Goal: Information Seeking & Learning: Check status

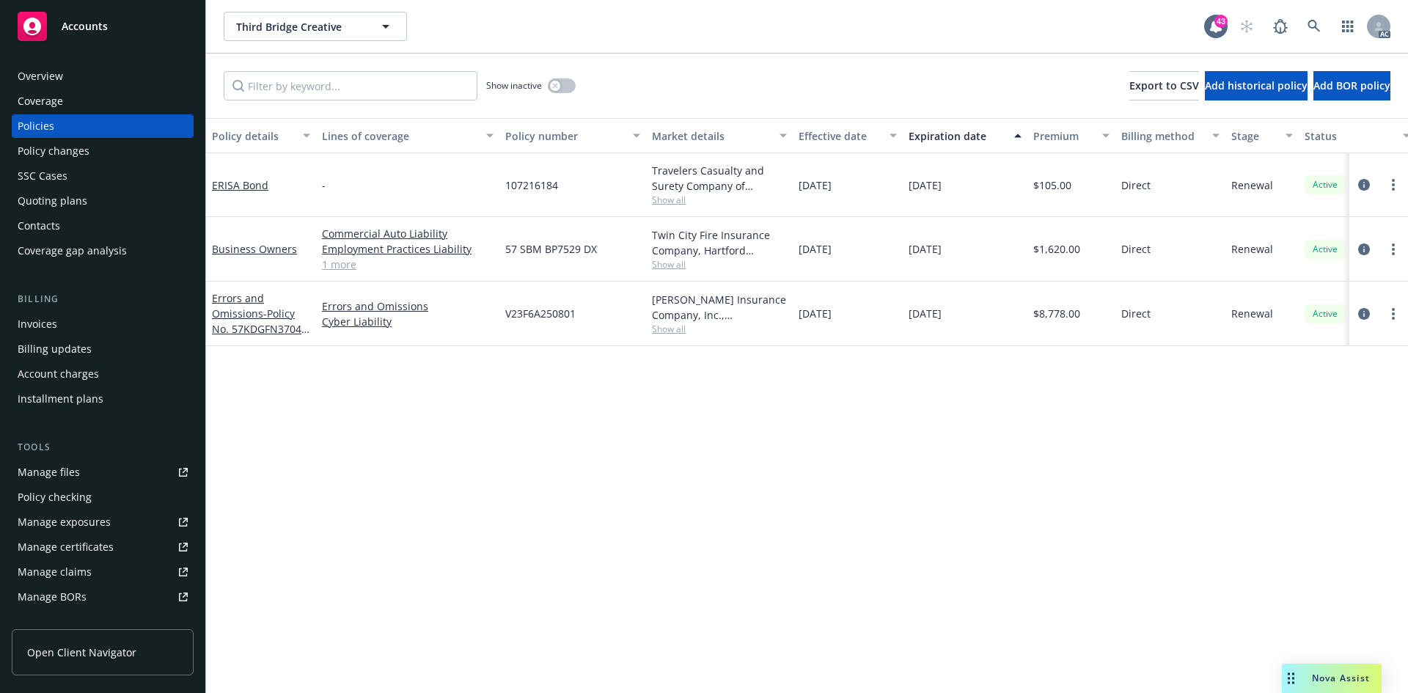
click at [80, 153] on div "Policy changes" at bounding box center [54, 150] width 72 height 23
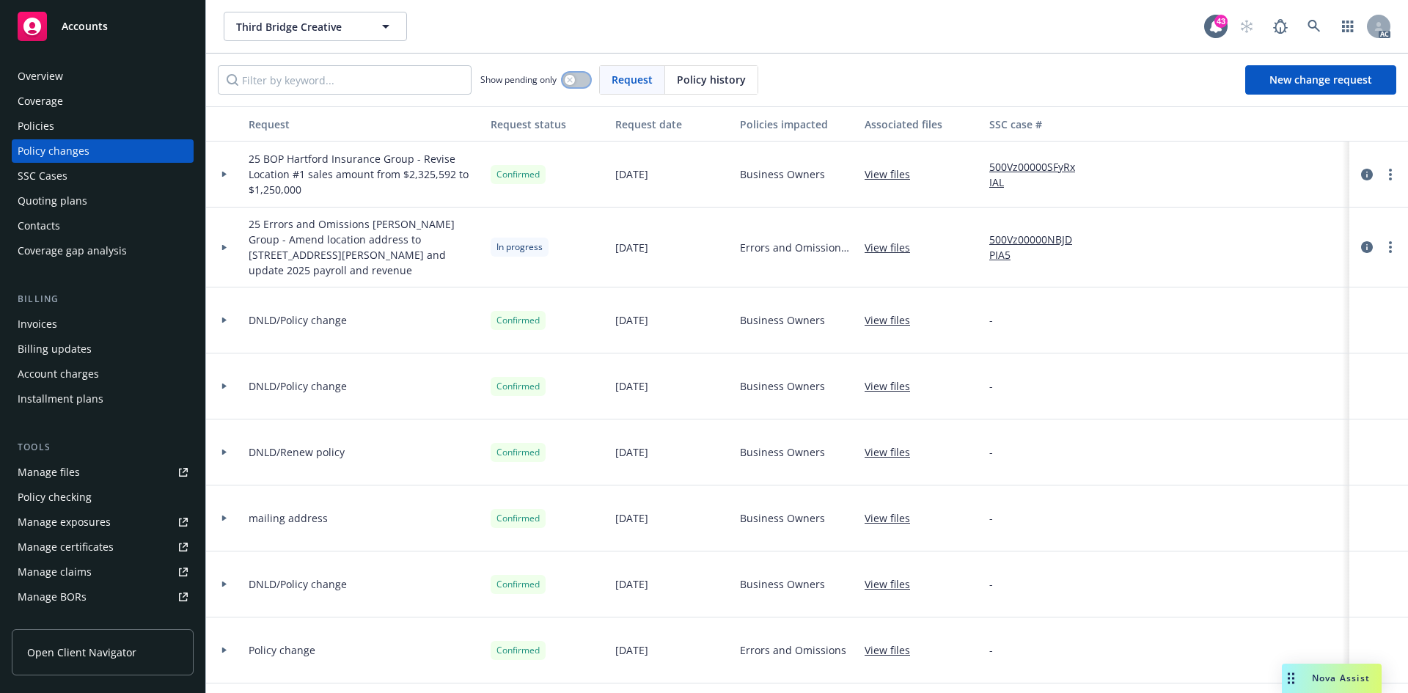
click at [587, 80] on button "button" at bounding box center [577, 80] width 28 height 15
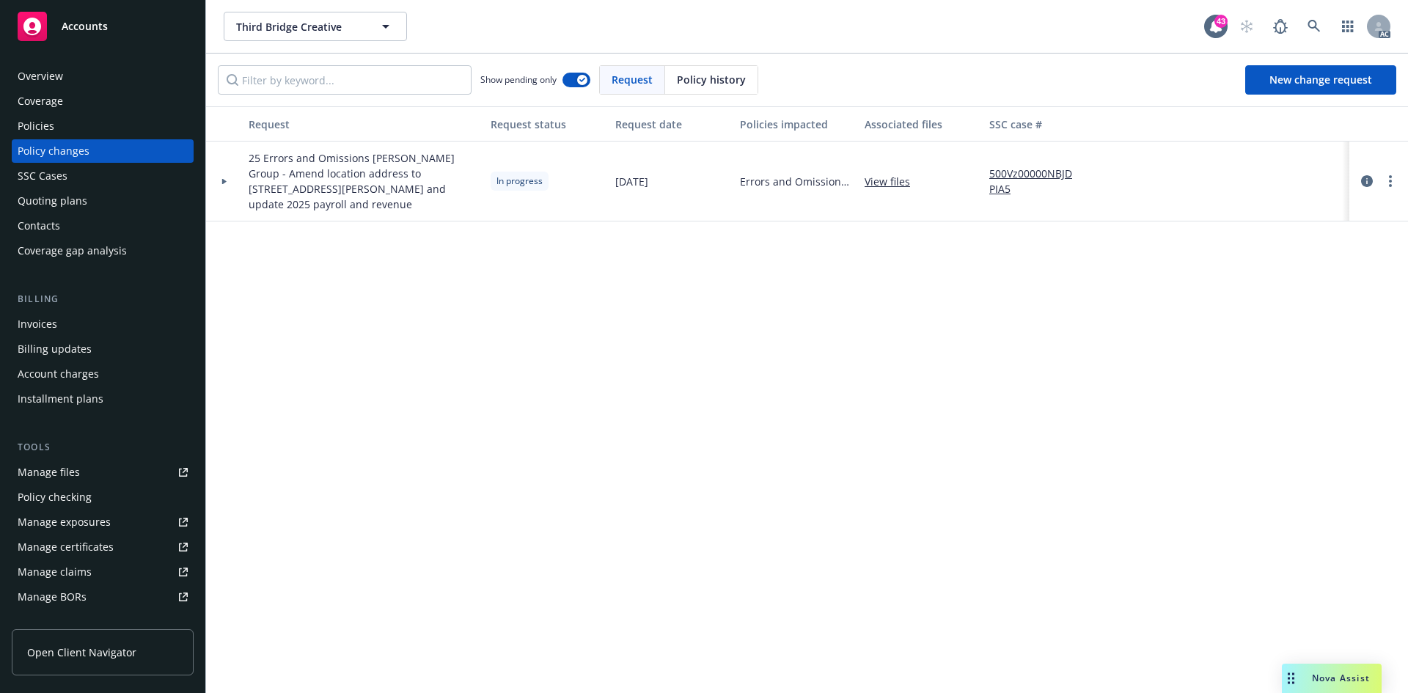
click at [222, 177] on div at bounding box center [224, 182] width 37 height 80
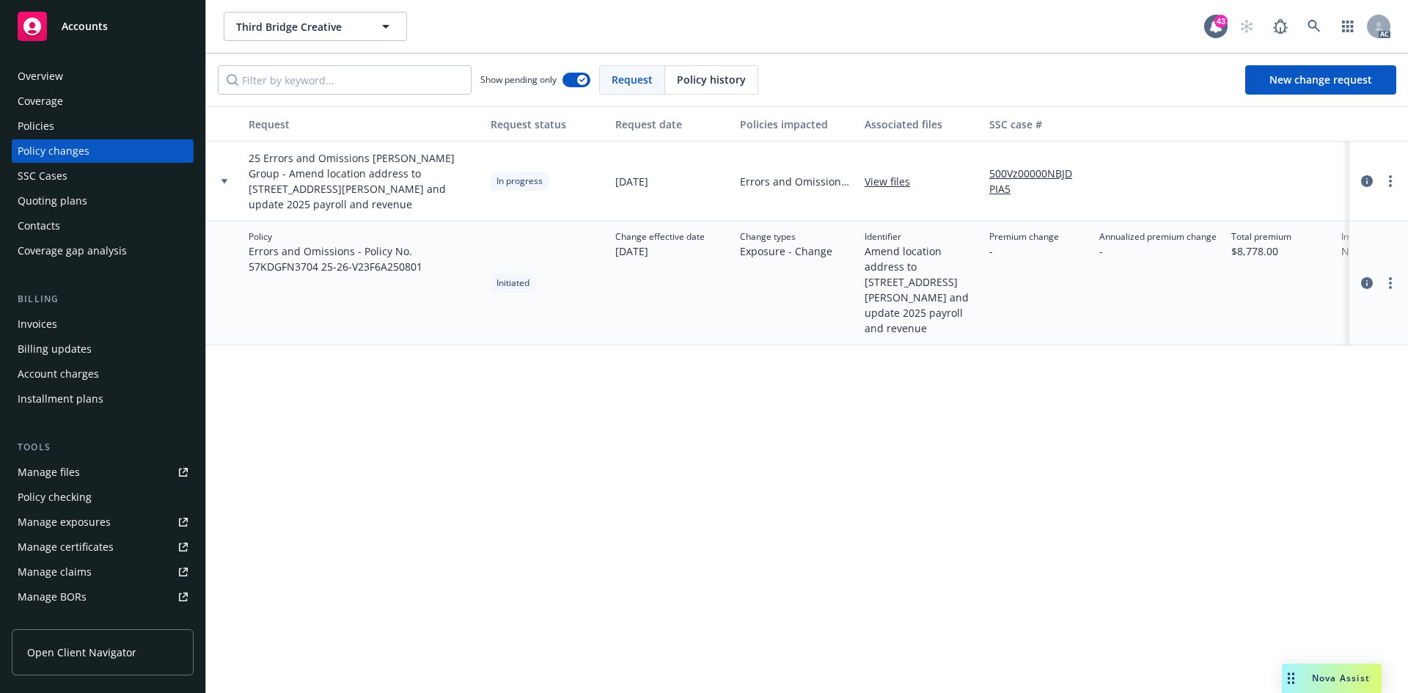
click at [106, 71] on div "Overview" at bounding box center [103, 76] width 170 height 23
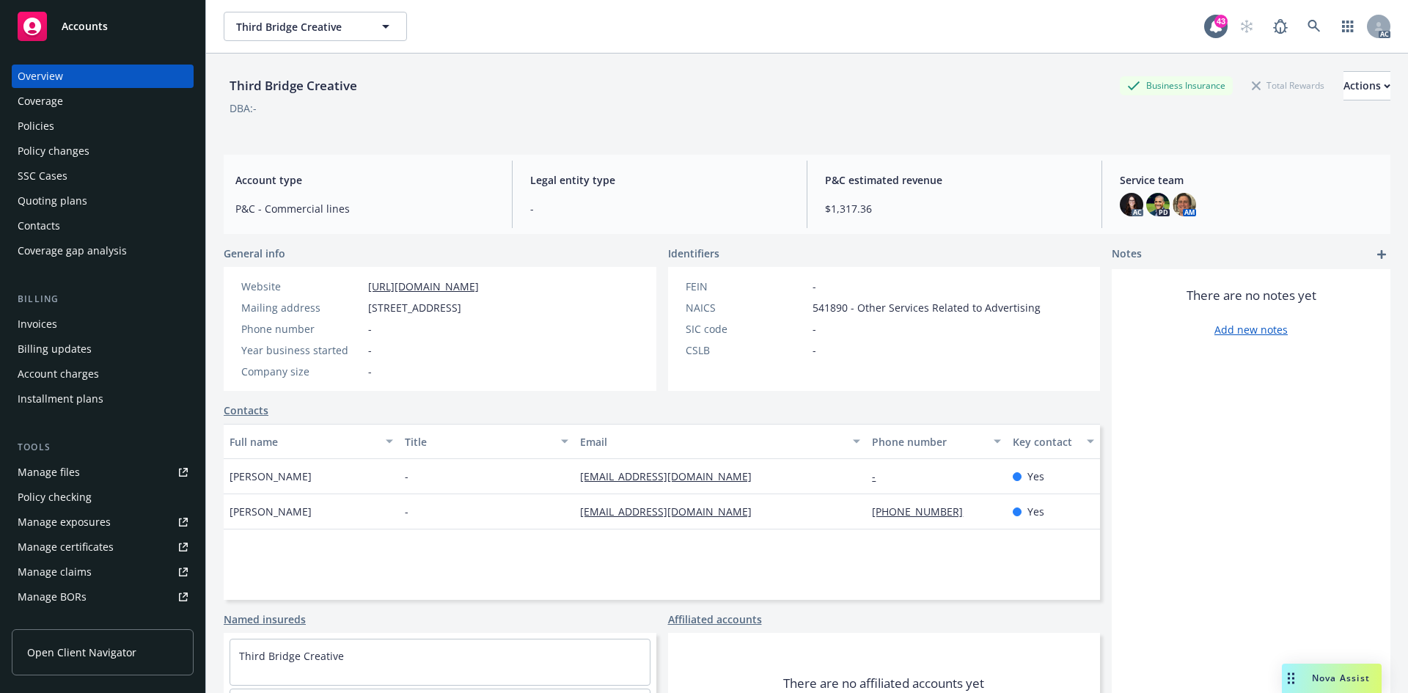
click at [96, 128] on div "Policies" at bounding box center [103, 125] width 170 height 23
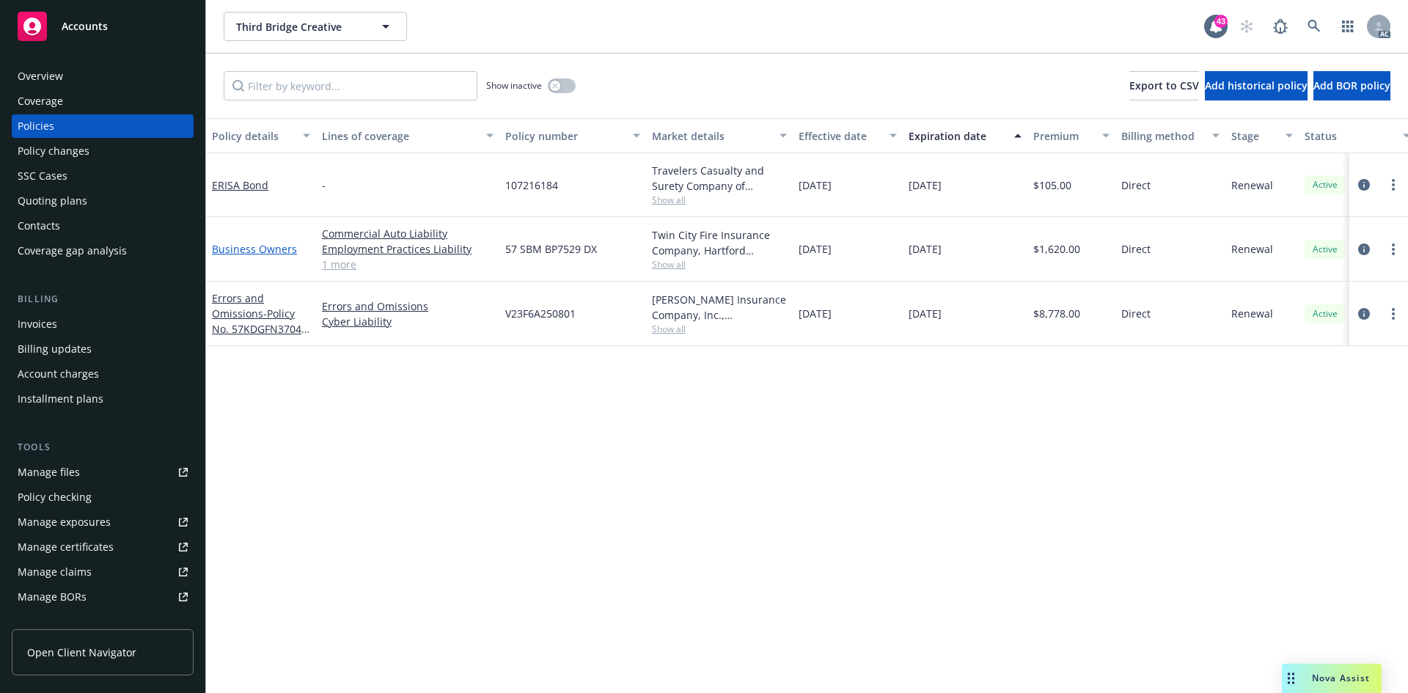
click at [266, 250] on link "Business Owners" at bounding box center [254, 249] width 85 height 14
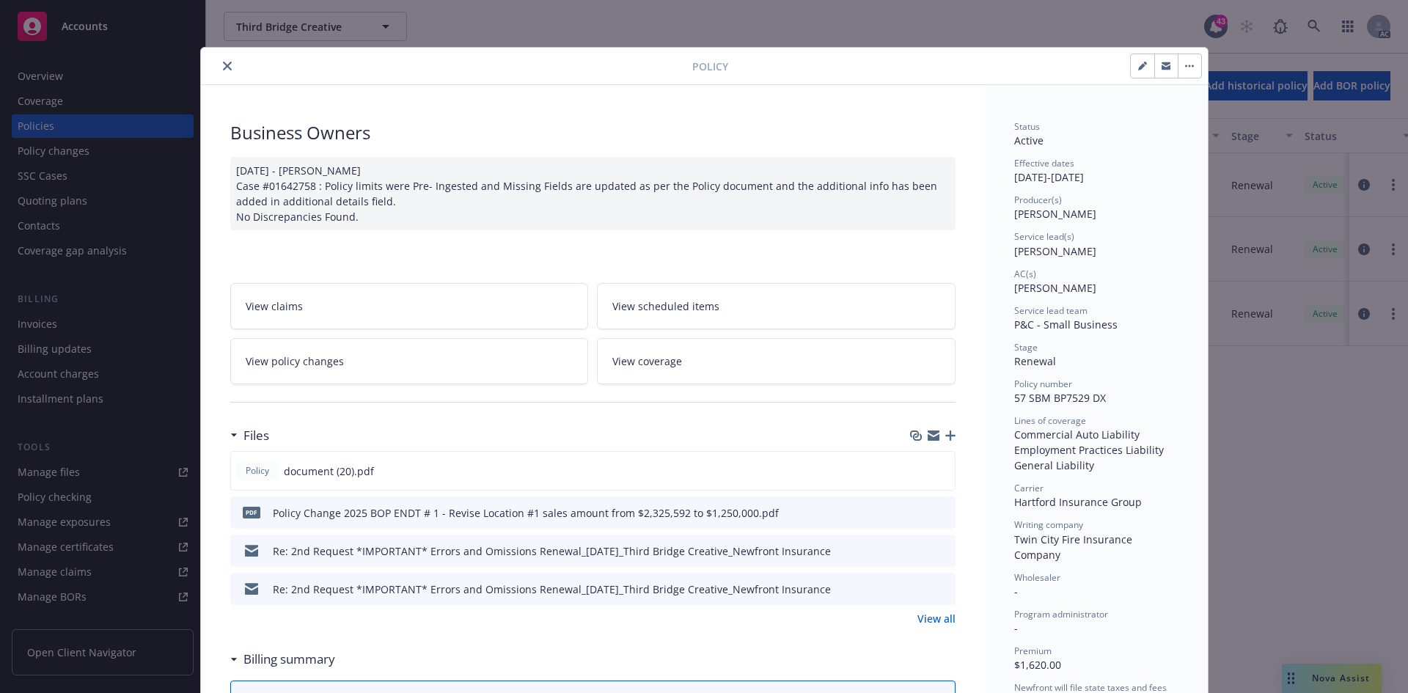
click at [453, 358] on link "View policy changes" at bounding box center [409, 361] width 359 height 46
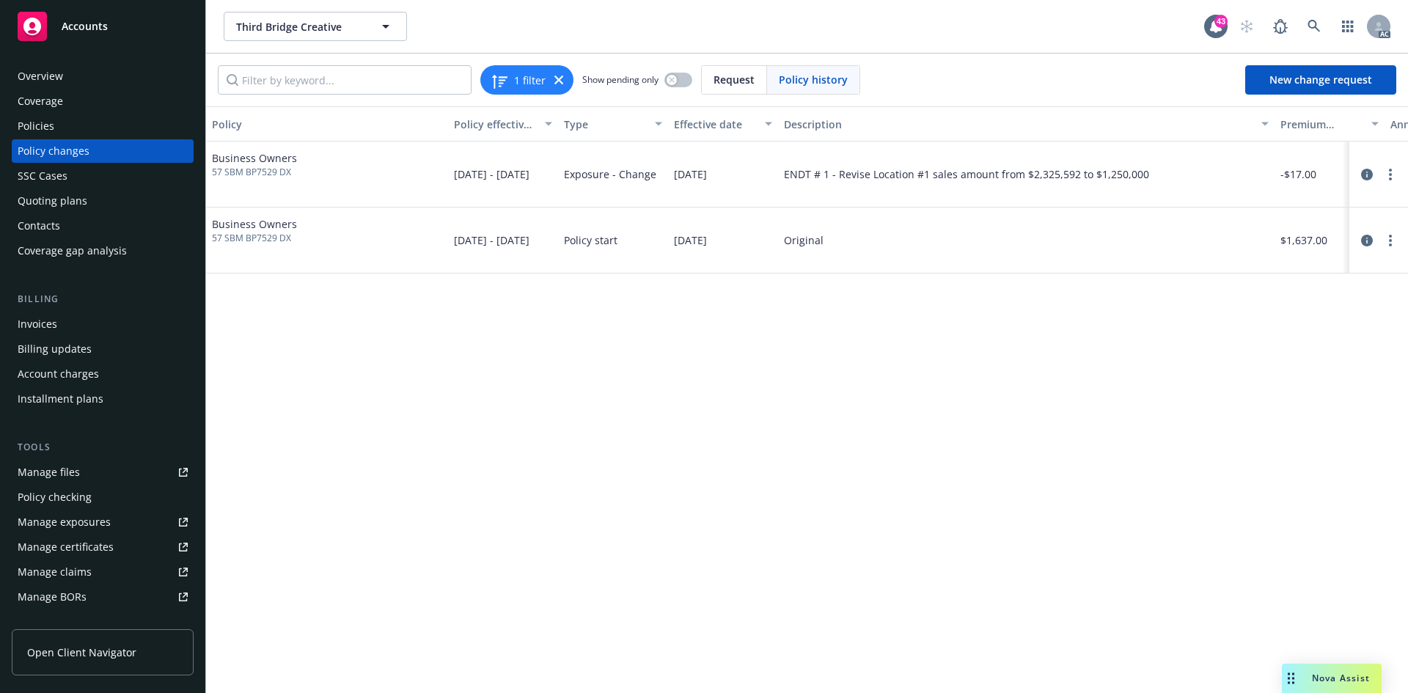
click at [71, 131] on div "Policies" at bounding box center [103, 125] width 170 height 23
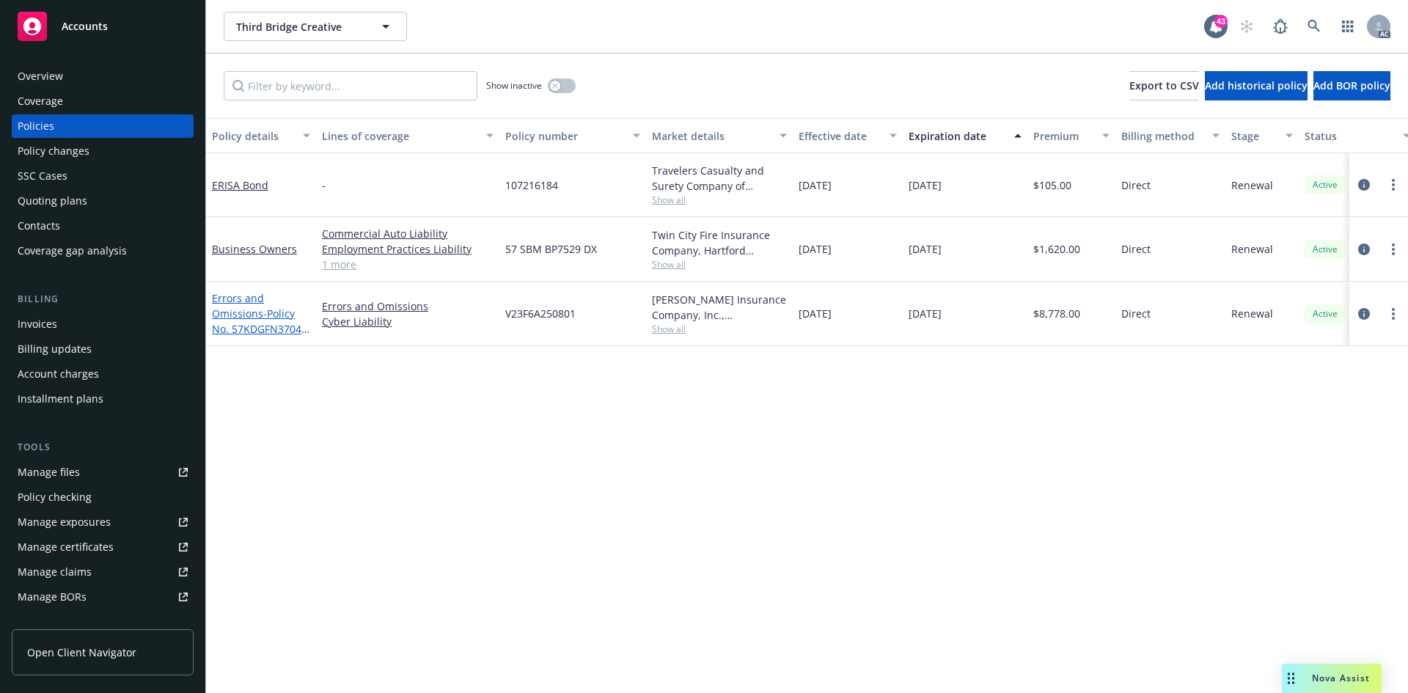
click at [268, 317] on span "- Policy No. 57KDGFN3704 25-26" at bounding box center [261, 329] width 98 height 45
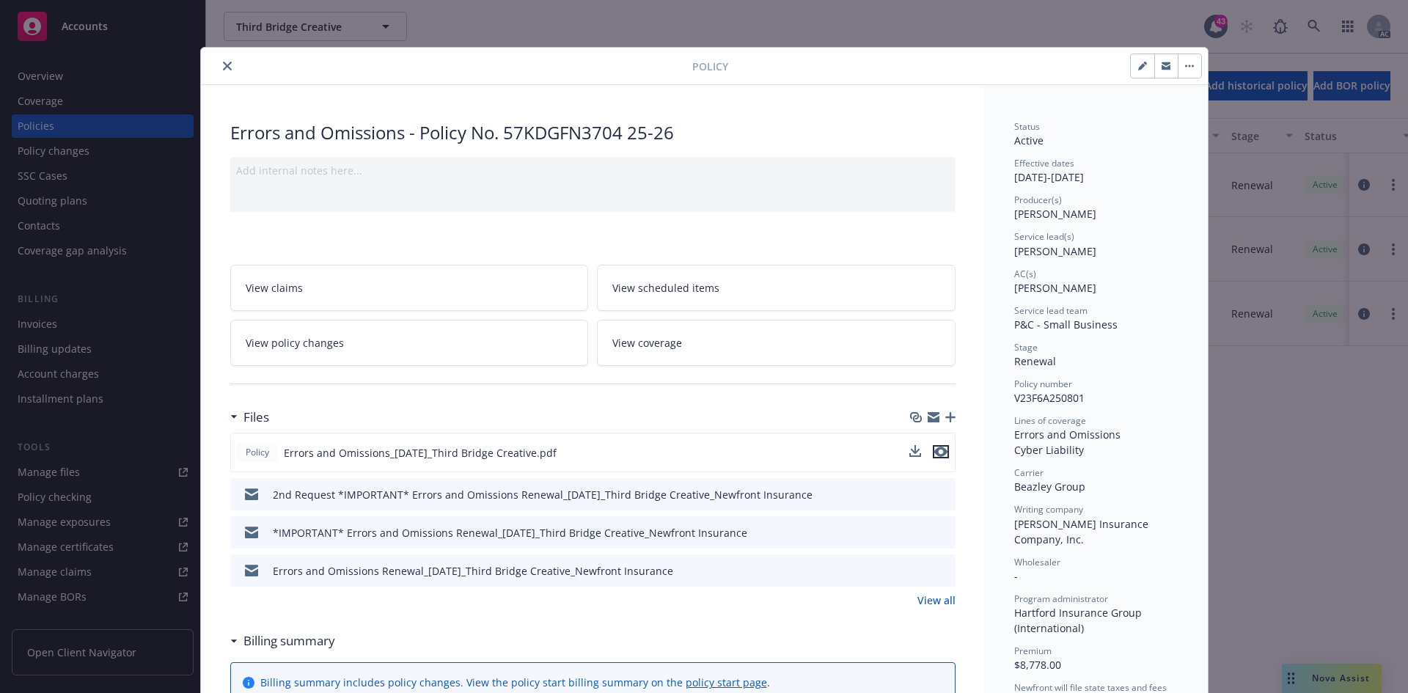
click at [939, 453] on icon "preview file" at bounding box center [940, 452] width 13 height 10
click at [223, 66] on icon "close" at bounding box center [227, 66] width 9 height 9
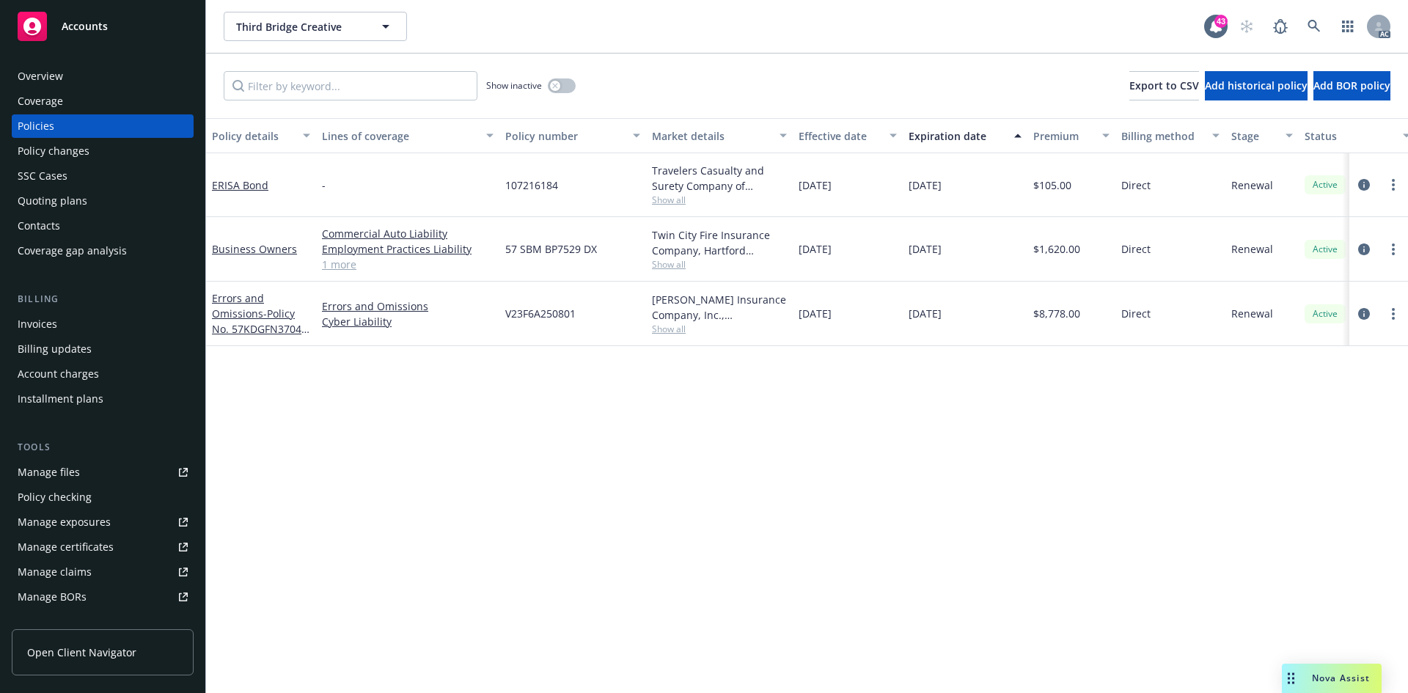
click at [109, 150] on div "Policy changes" at bounding box center [103, 150] width 170 height 23
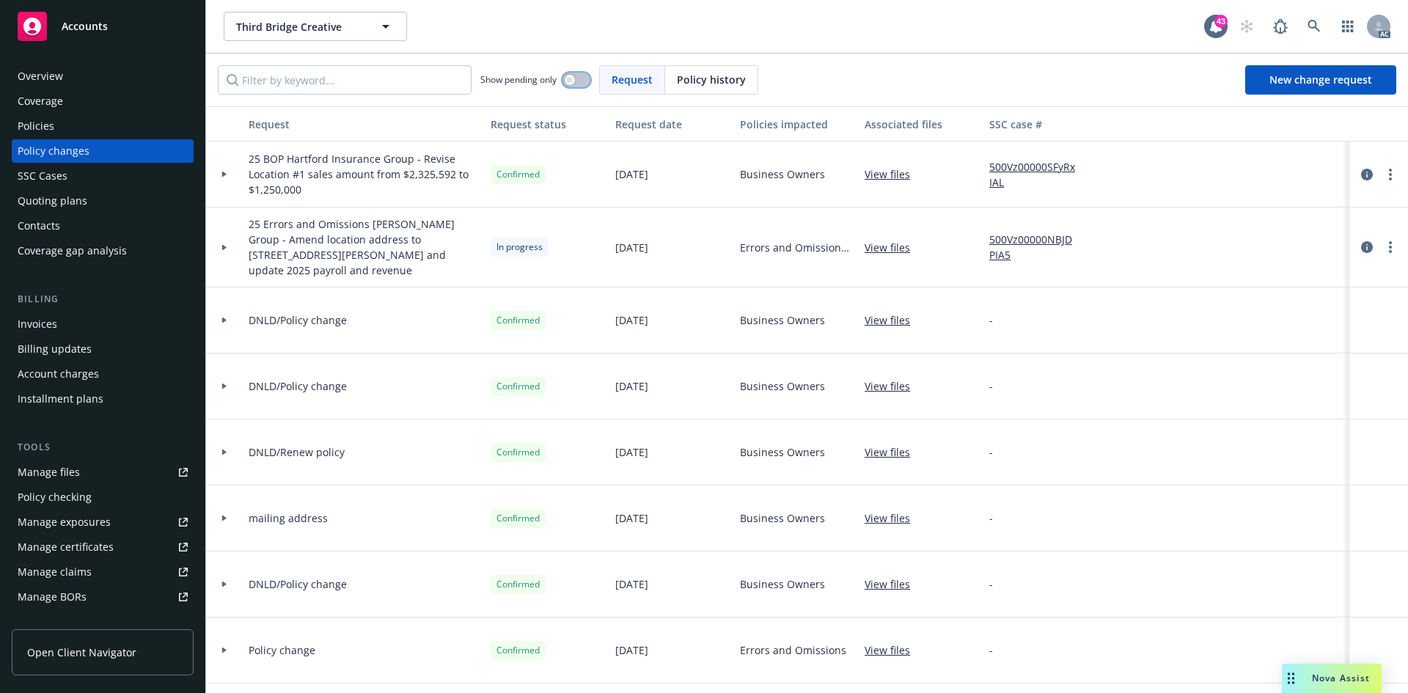
click at [575, 76] on button "button" at bounding box center [577, 80] width 28 height 15
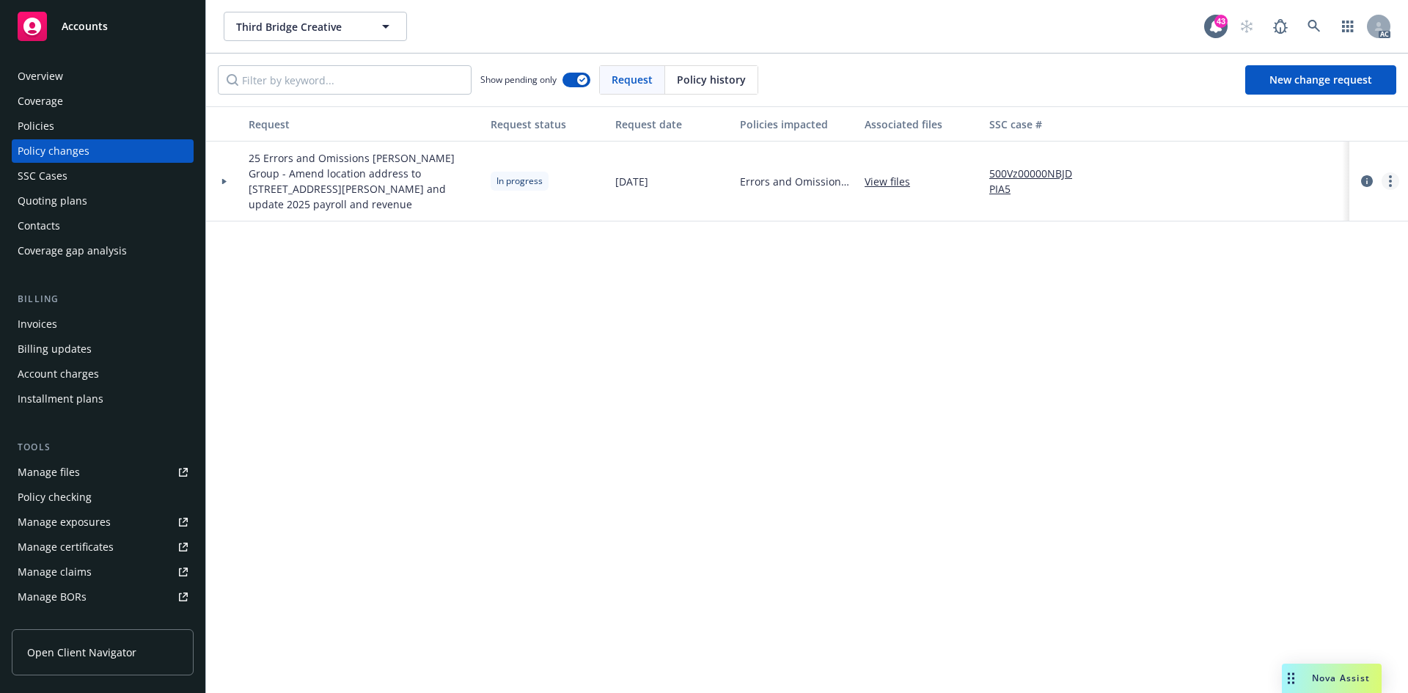
click at [1392, 176] on link "more" at bounding box center [1391, 181] width 18 height 18
click at [1287, 290] on link "Resume workflow" at bounding box center [1273, 292] width 252 height 29
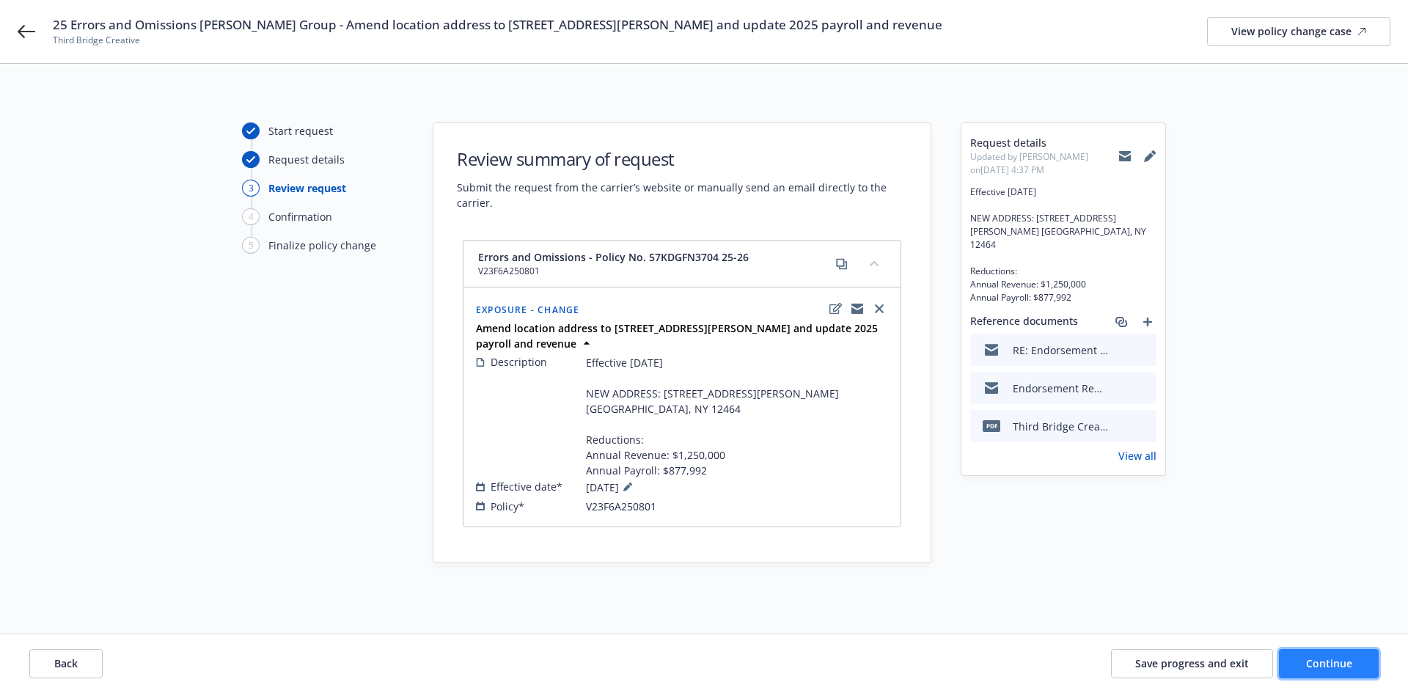
click at [1340, 665] on span "Continue" at bounding box center [1329, 663] width 46 height 14
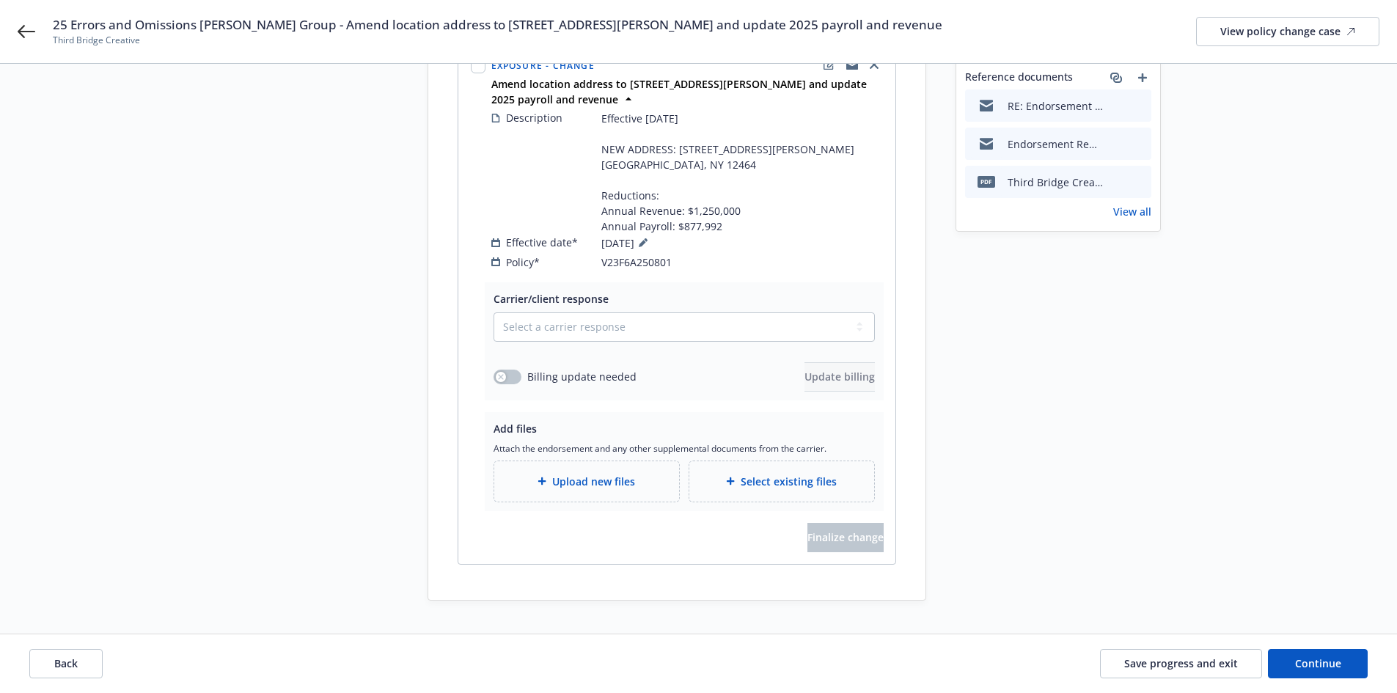
scroll to position [255, 0]
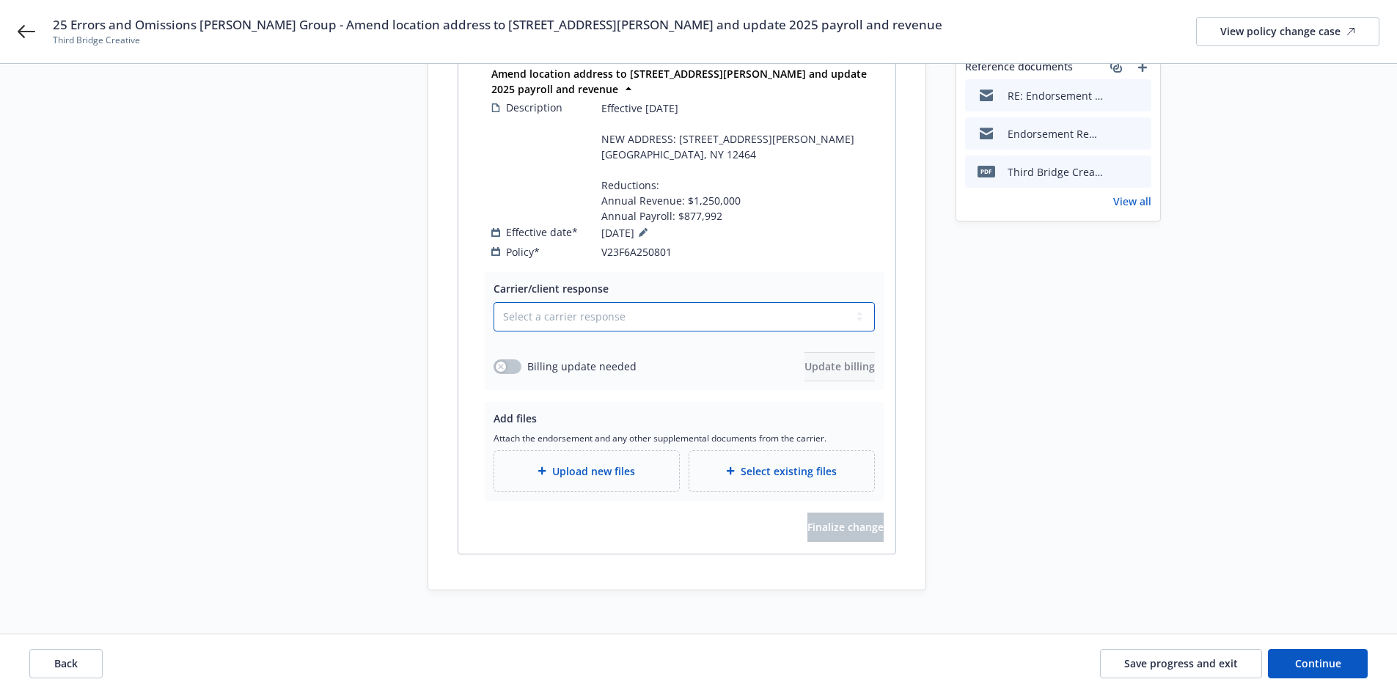
click at [618, 302] on select "Select a carrier response Accepted Accepted with revision No endorsement needed…" at bounding box center [684, 316] width 381 height 29
select select "NO_ENDORSEMENT_NEEDED"
click at [494, 332] on select "Select a carrier response Accepted Accepted with revision No endorsement needed…" at bounding box center [684, 316] width 381 height 29
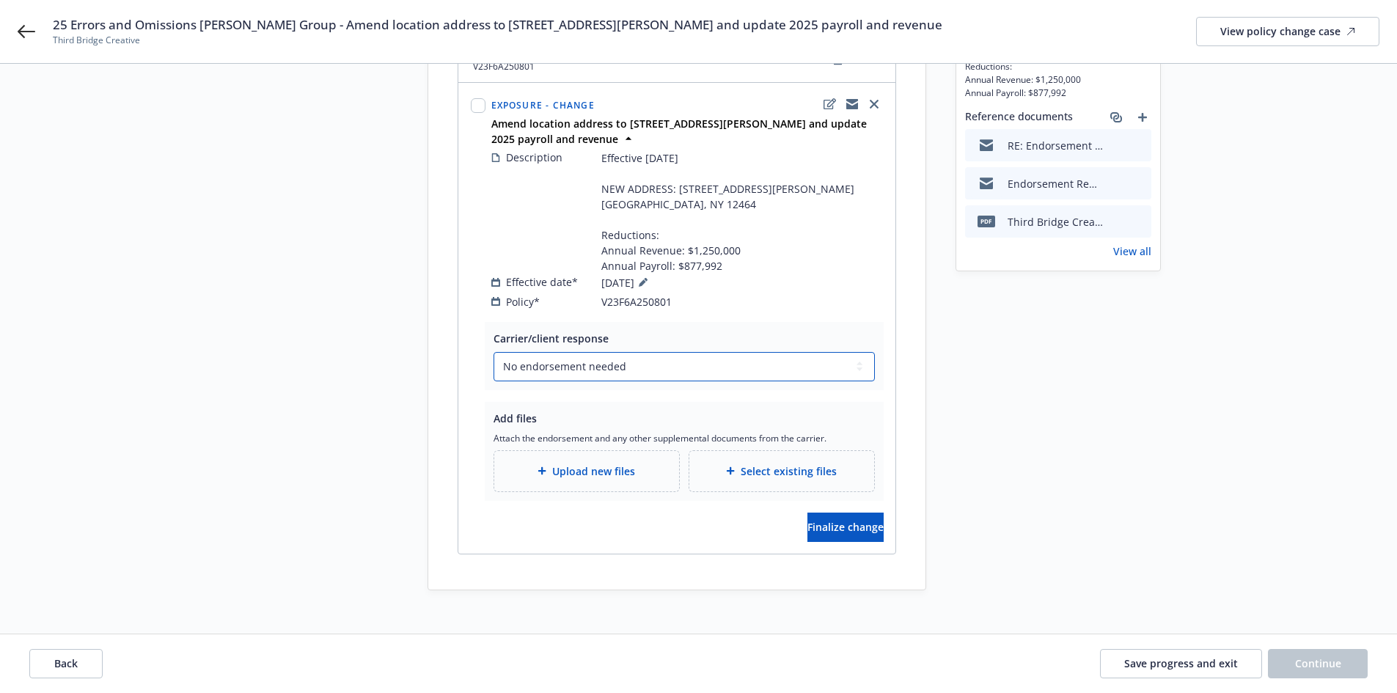
scroll to position [0, 0]
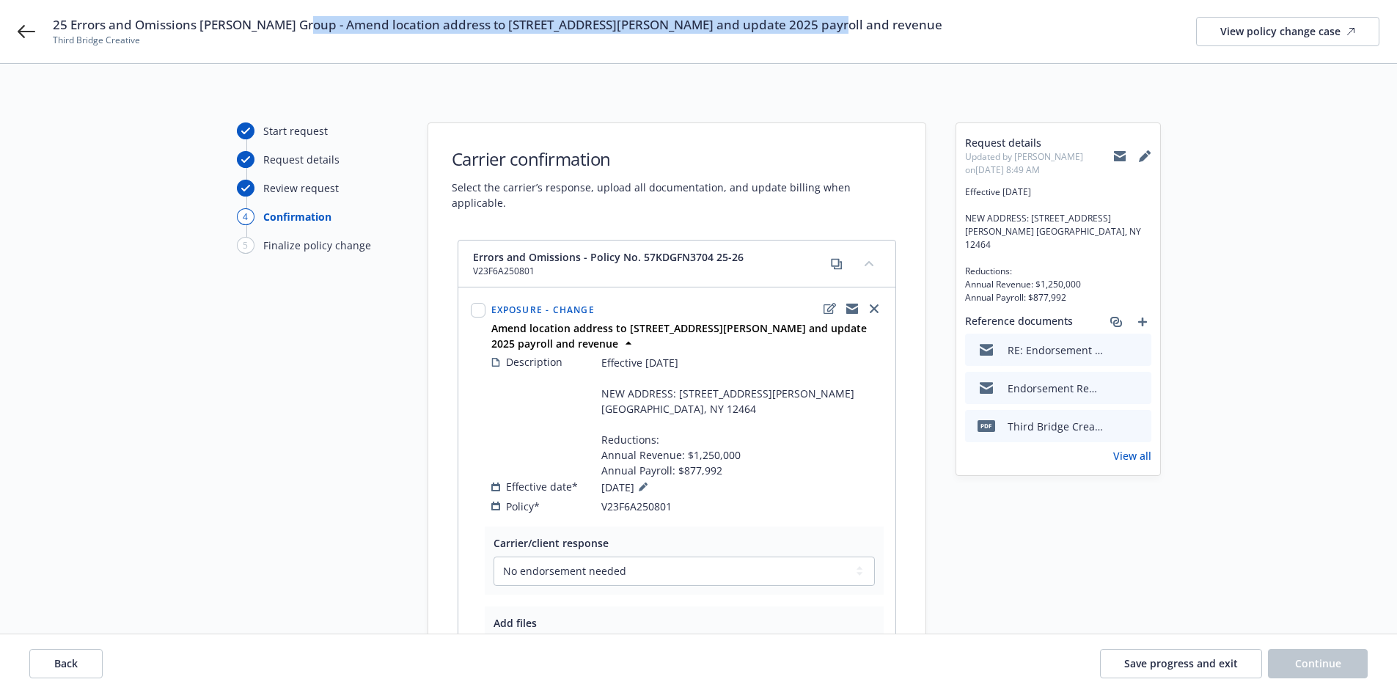
drag, startPoint x: 297, startPoint y: 25, endPoint x: 833, endPoint y: 30, distance: 536.2
click at [833, 30] on div "25 Errors and Omissions Beazley Group - Amend location address to 1381 Wittenbe…" at bounding box center [716, 31] width 1327 height 31
copy span "Amend location address to 1381 Wittenberg Road and update 2025 payroll and reve…"
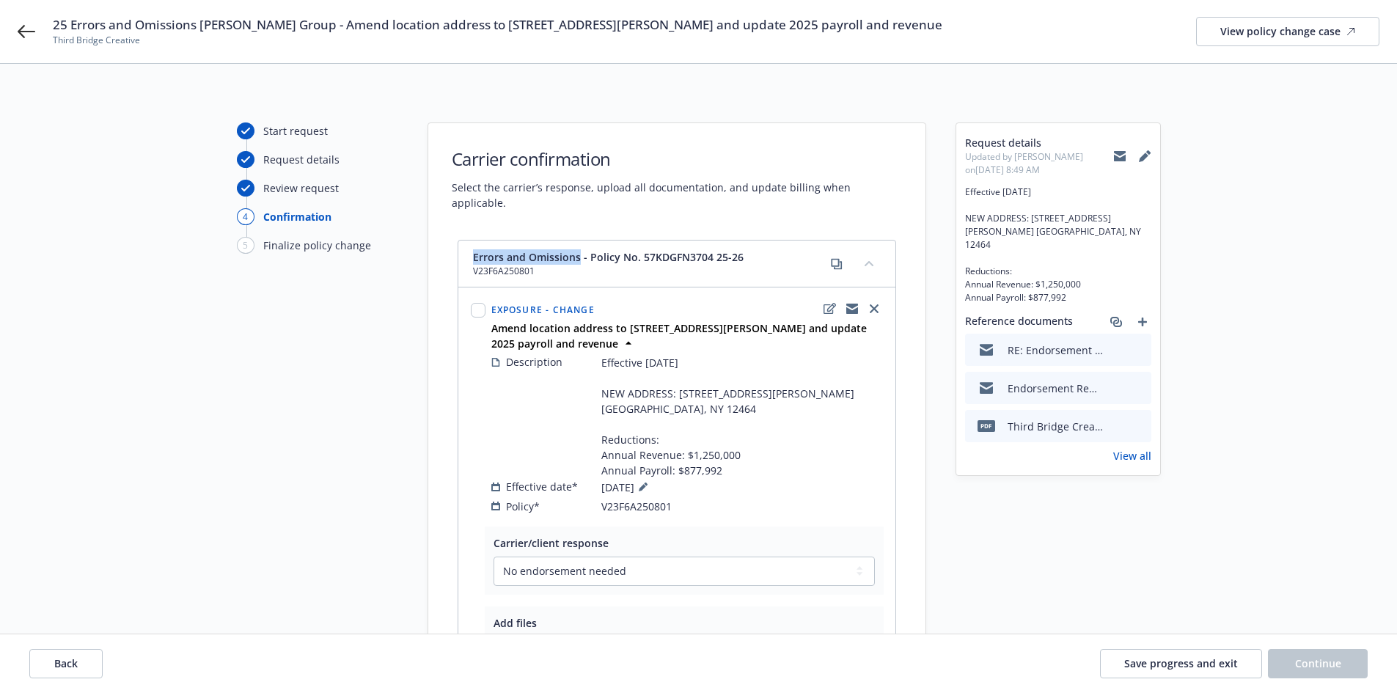
drag, startPoint x: 469, startPoint y: 237, endPoint x: 579, endPoint y: 241, distance: 109.4
click at [579, 241] on div "Errors and Omissions - Policy No. 57KDGFN3704 25-26 V23F6A250801" at bounding box center [676, 264] width 437 height 47
copy span "Errors and Omissions"
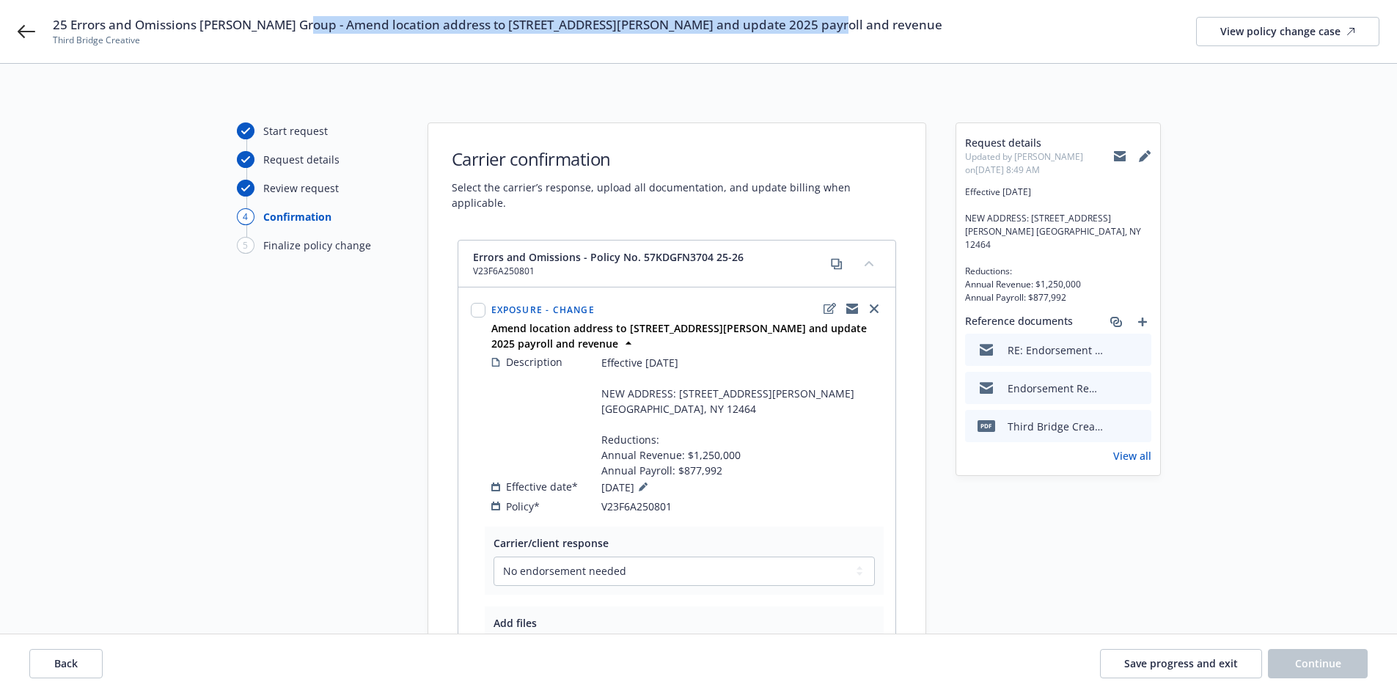
drag, startPoint x: 299, startPoint y: 24, endPoint x: 886, endPoint y: 15, distance: 587.6
click at [886, 15] on div "25 Errors and Omissions Beazley Group - Amend location address to 1381 Wittenbe…" at bounding box center [698, 31] width 1397 height 63
copy span "Amend location address to 1381 Wittenberg Road and update 2025 payroll and reve…"
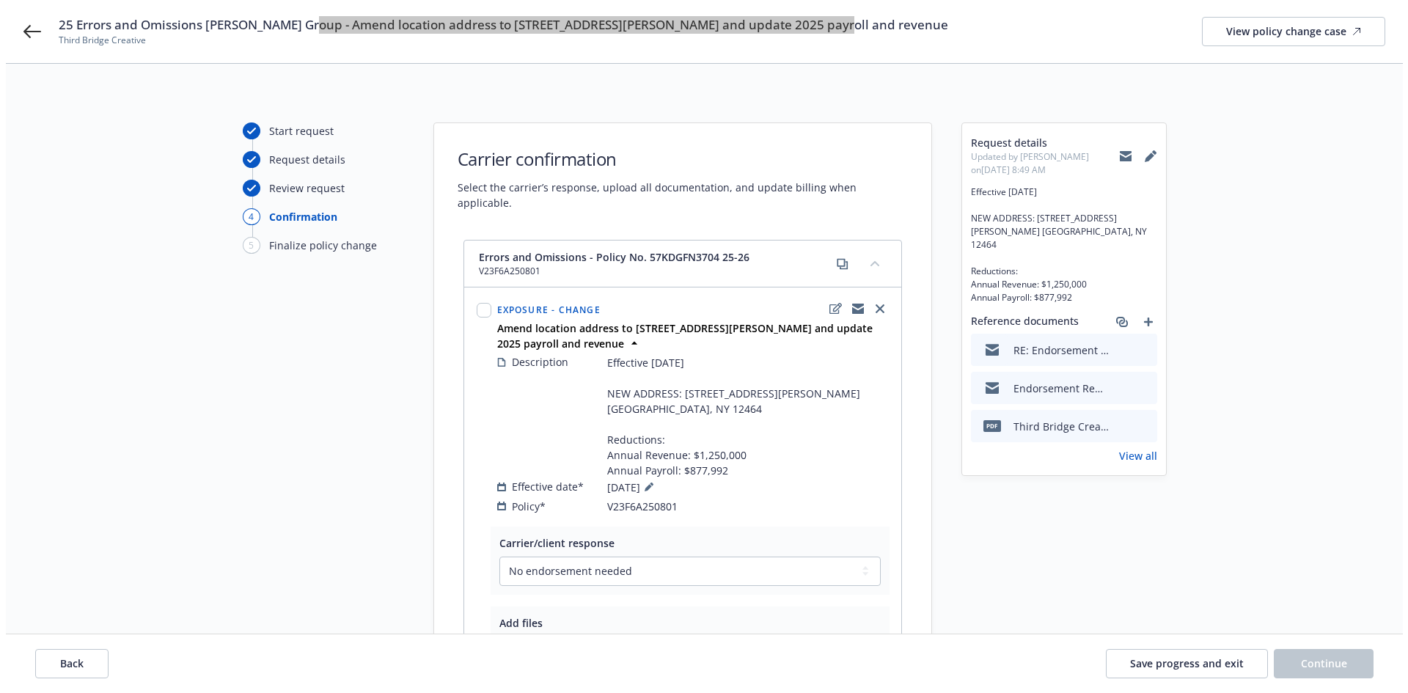
scroll to position [205, 0]
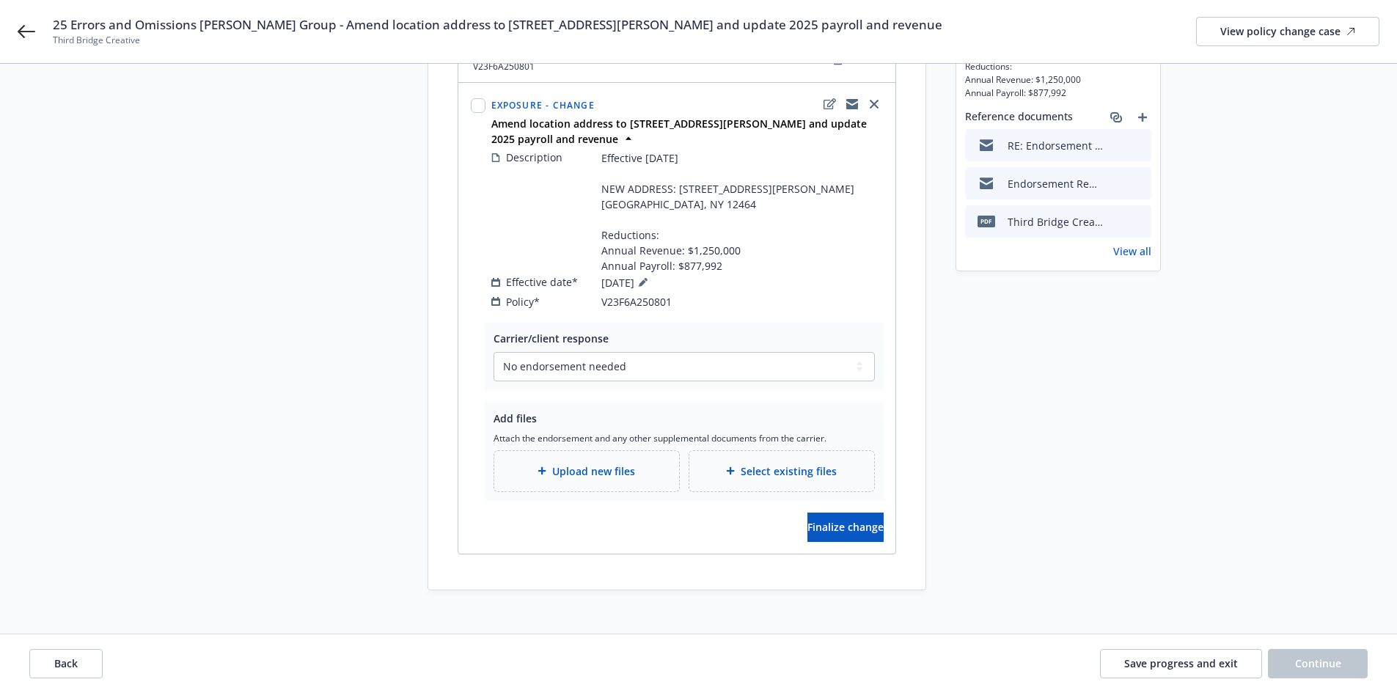
click at [620, 464] on span "Upload new files" at bounding box center [593, 471] width 83 height 15
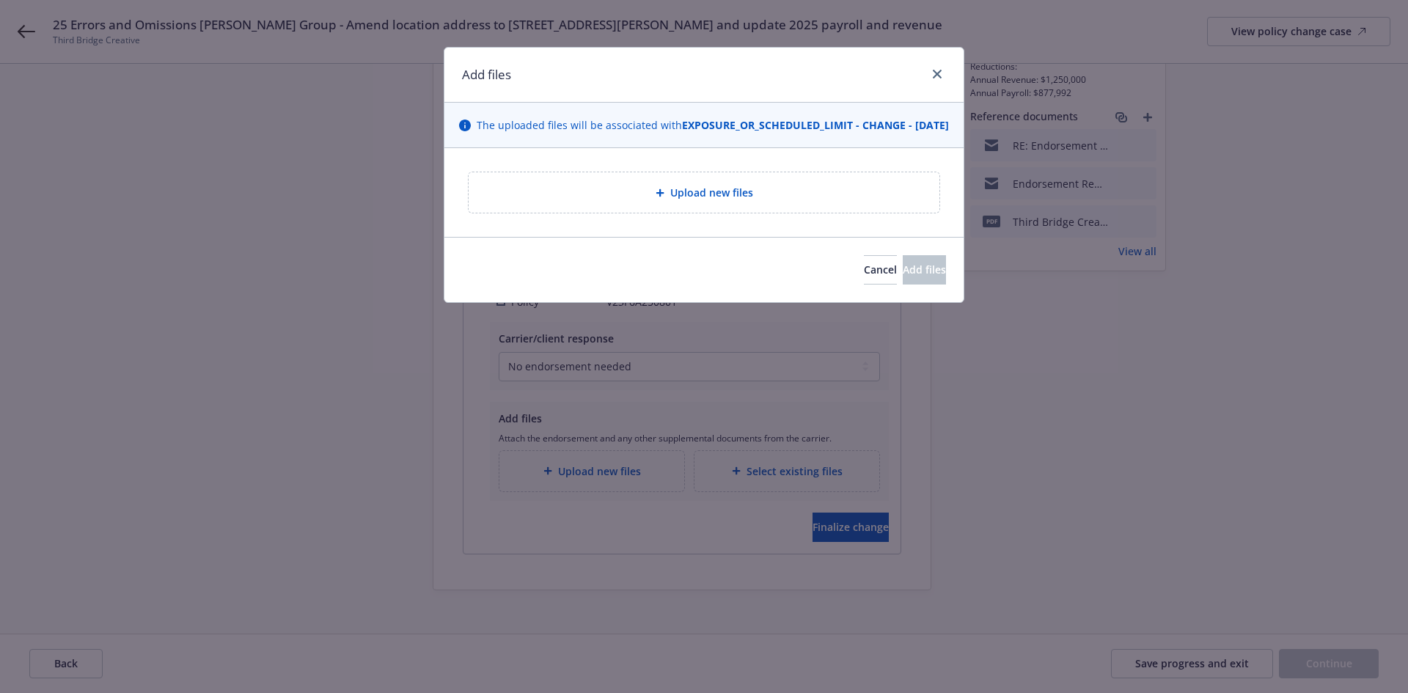
click at [782, 201] on div "Upload new files" at bounding box center [703, 192] width 447 height 17
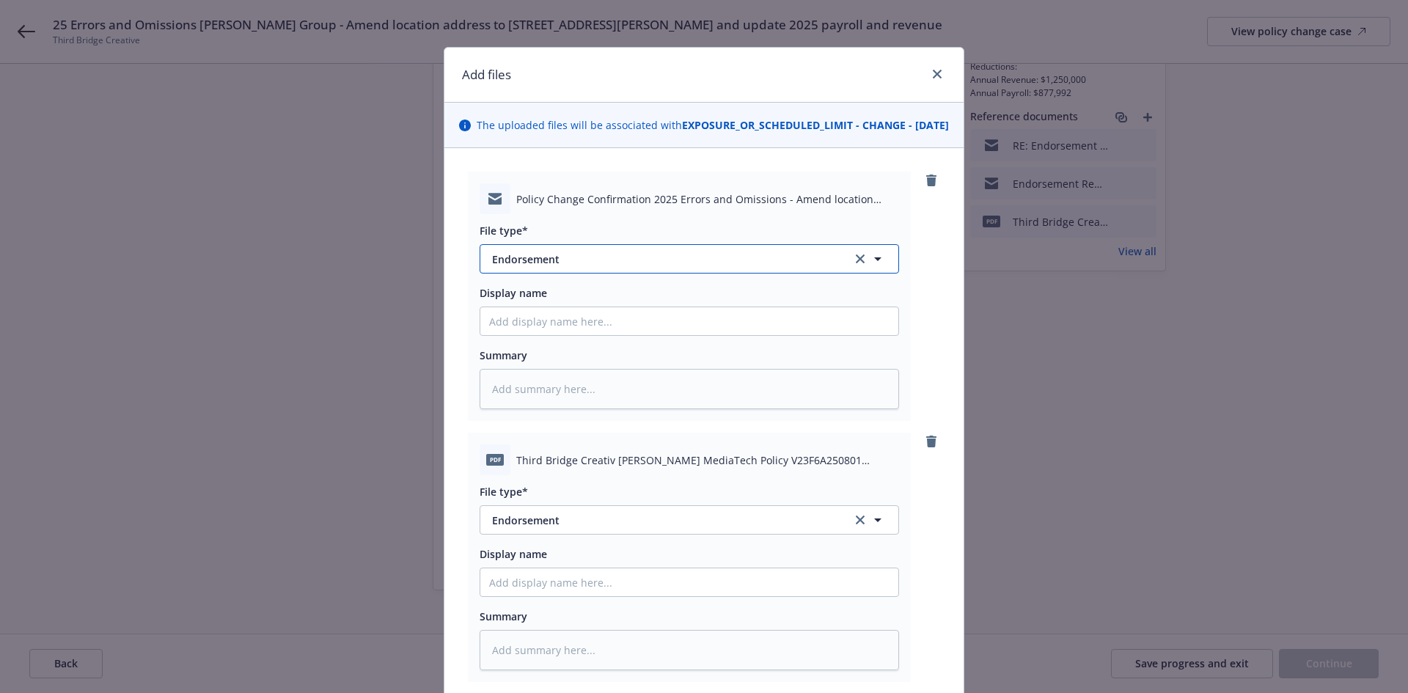
click at [573, 267] on span "Endorsement" at bounding box center [662, 259] width 340 height 15
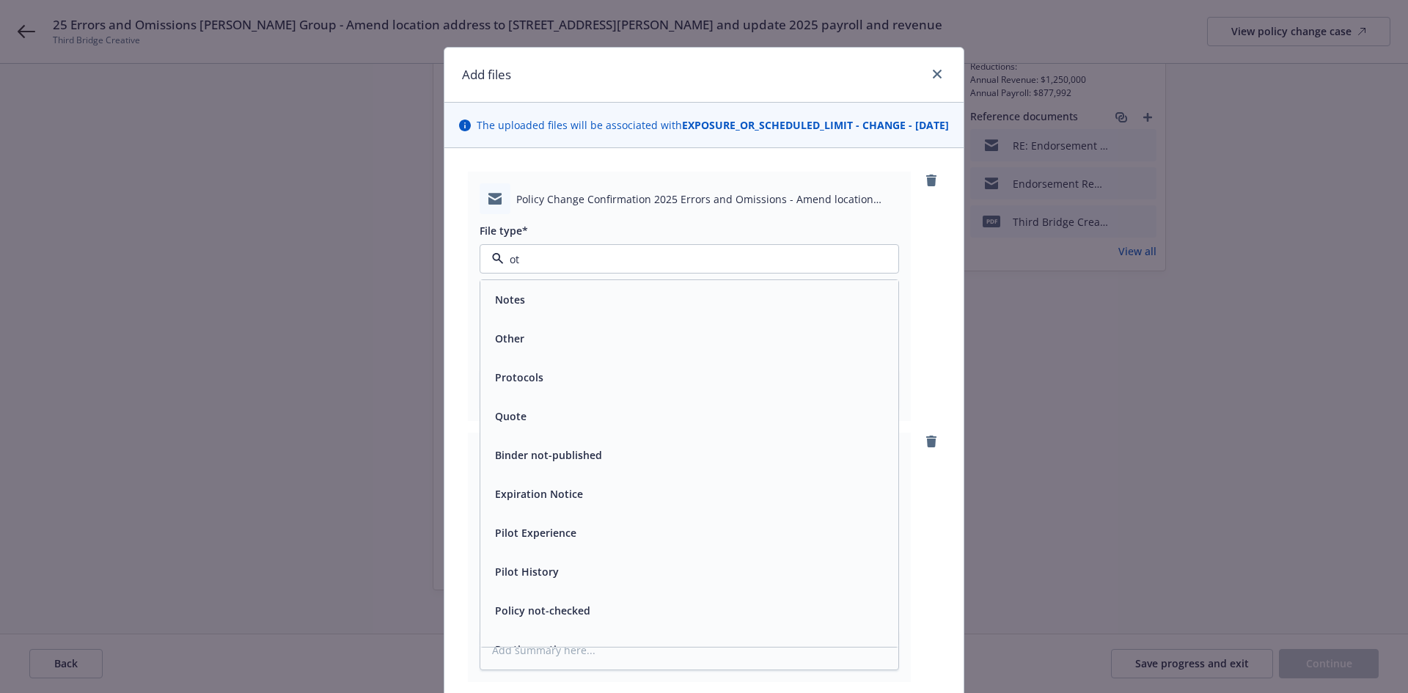
type input "oth"
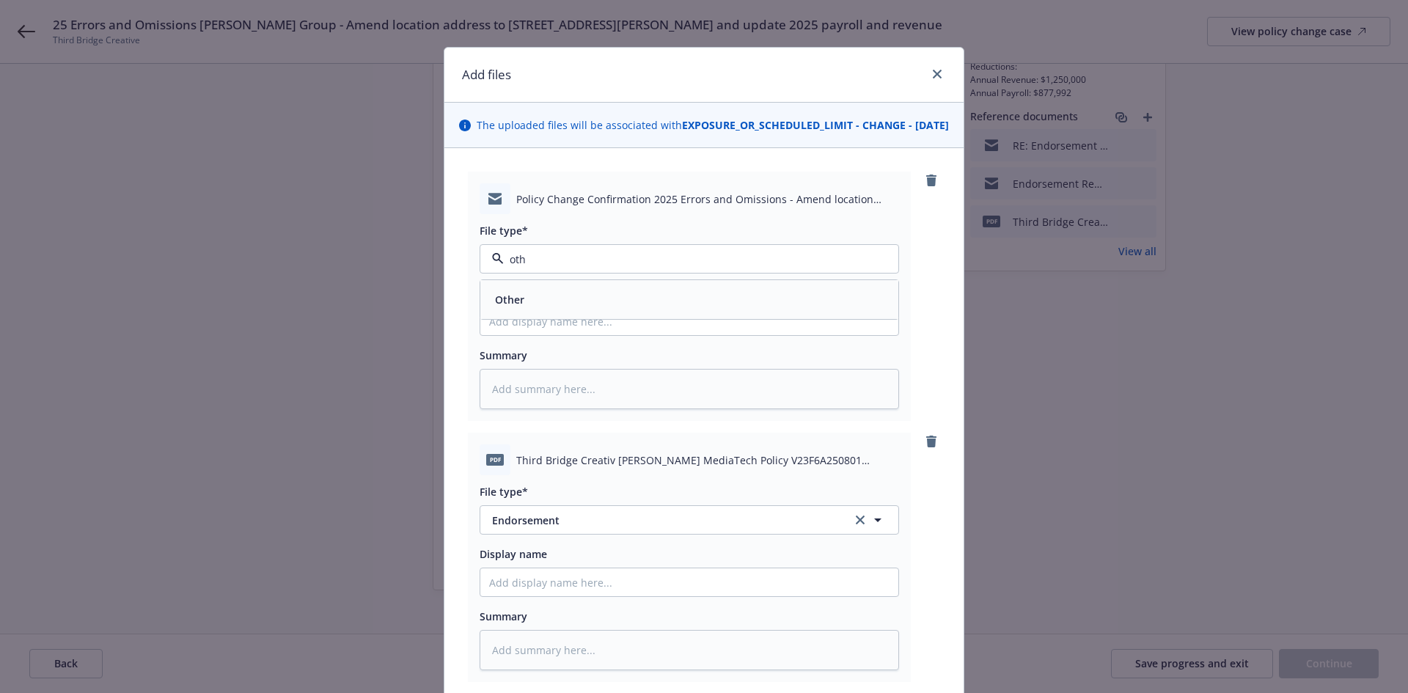
click at [577, 310] on div "Other" at bounding box center [689, 299] width 400 height 21
type textarea "x"
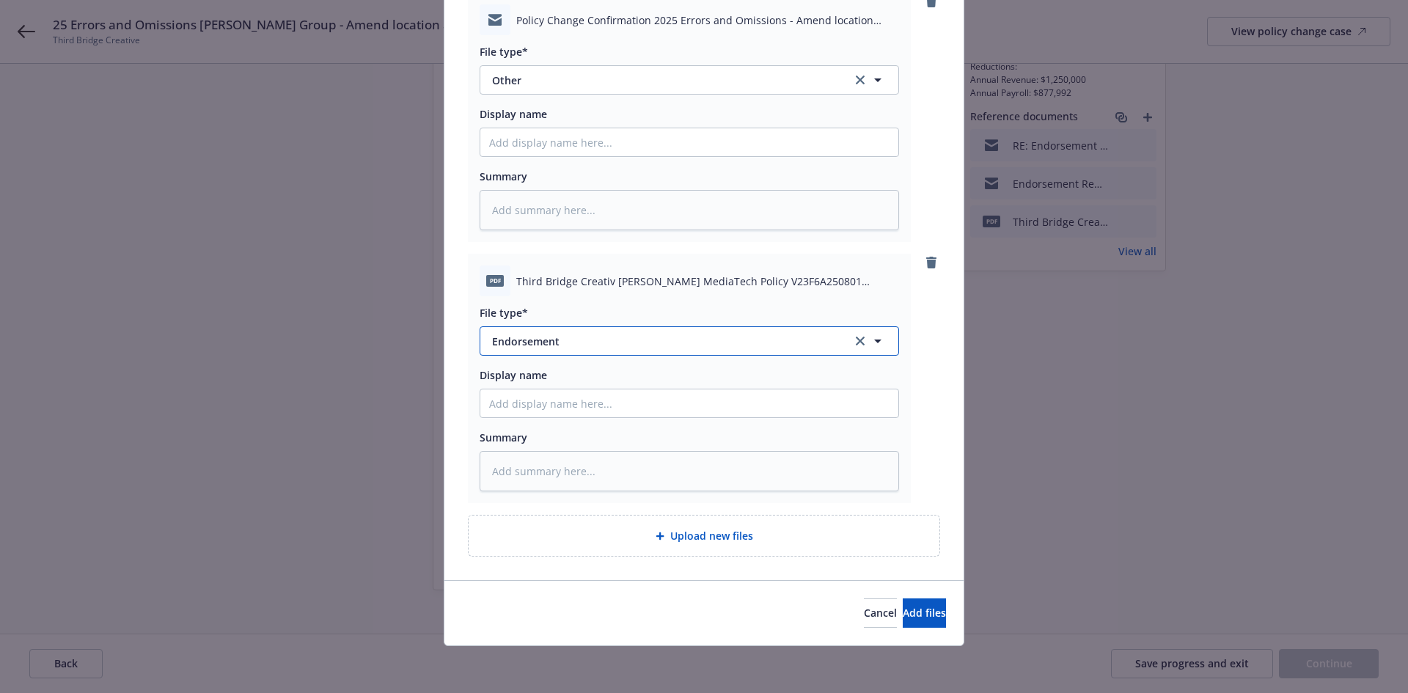
click at [577, 341] on span "Endorsement" at bounding box center [662, 341] width 340 height 15
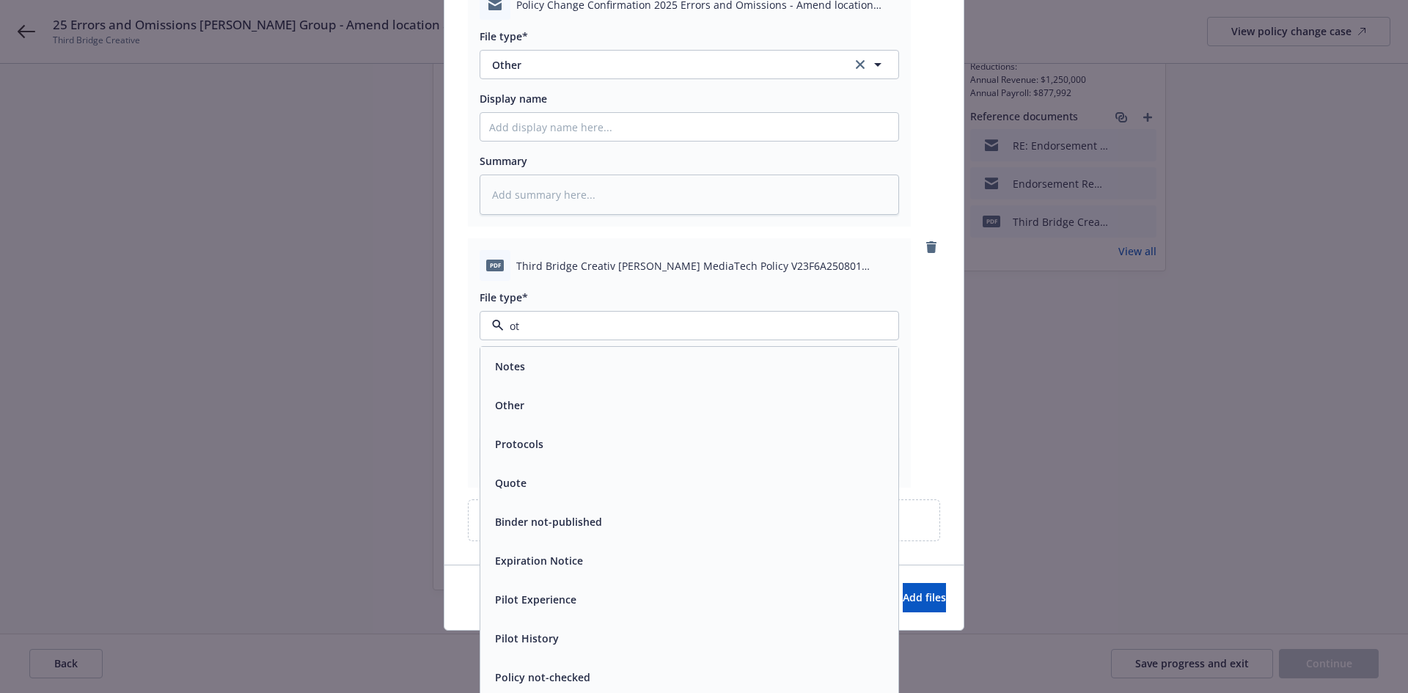
type input "oth"
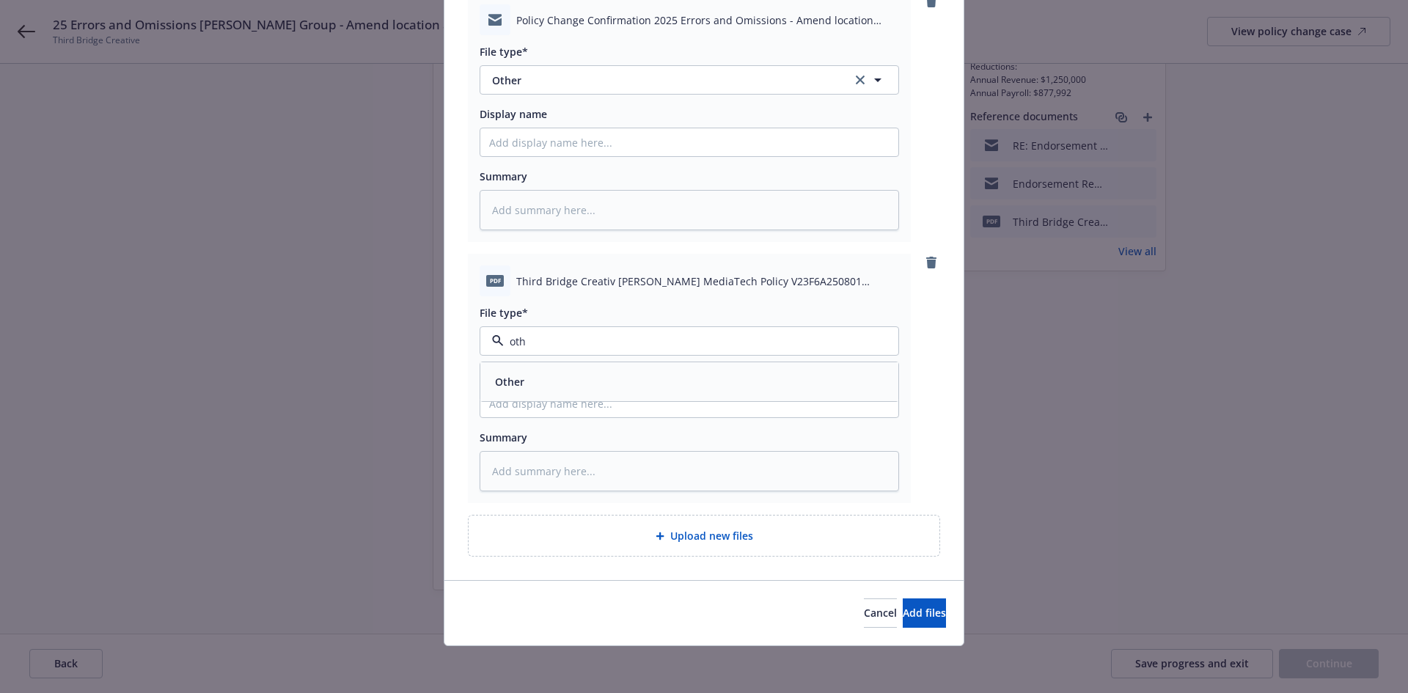
click at [571, 384] on div "Other" at bounding box center [689, 381] width 400 height 21
click at [907, 604] on button "Add files" at bounding box center [924, 613] width 43 height 29
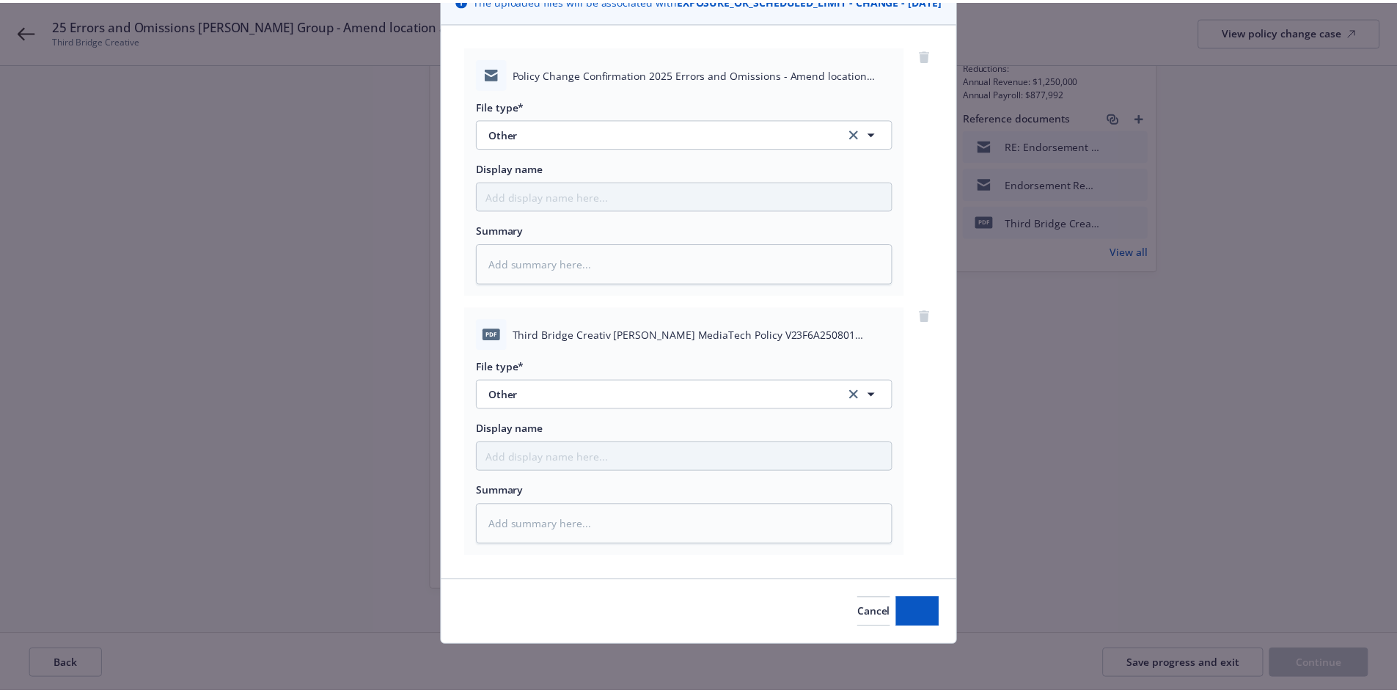
scroll to position [141, 0]
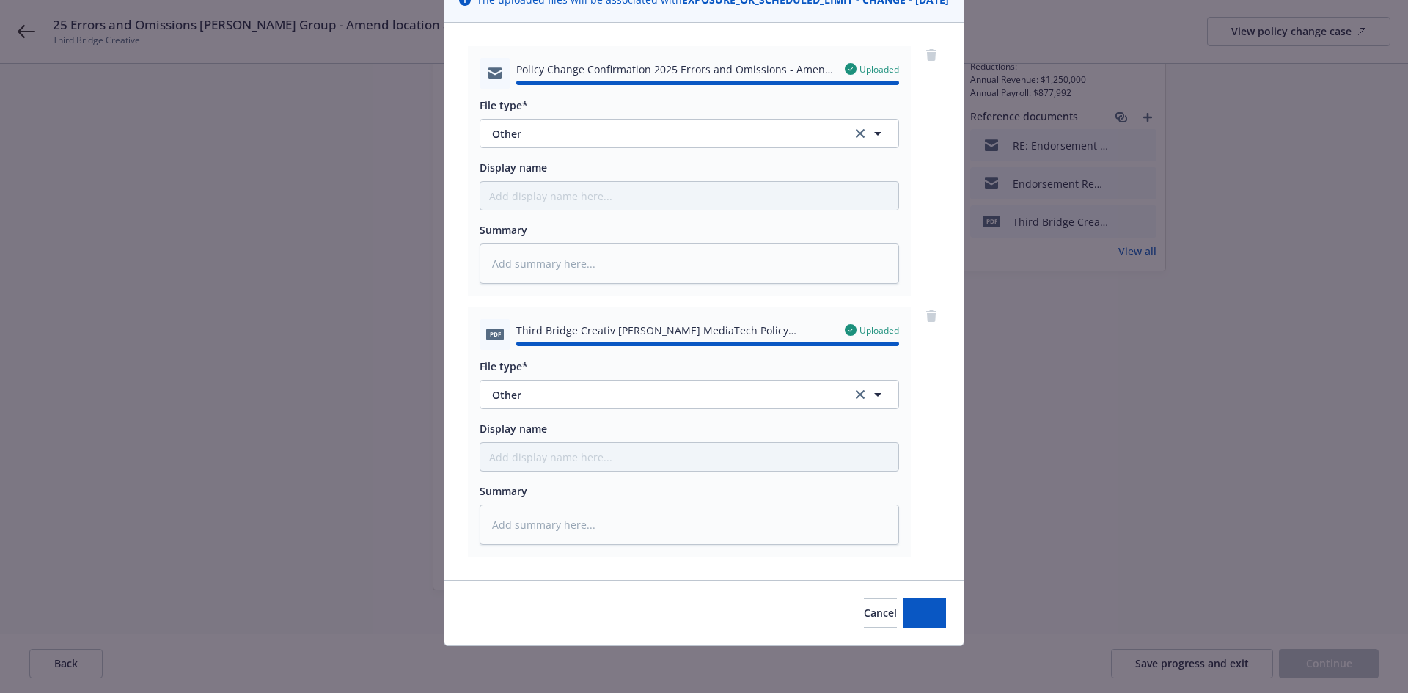
type textarea "x"
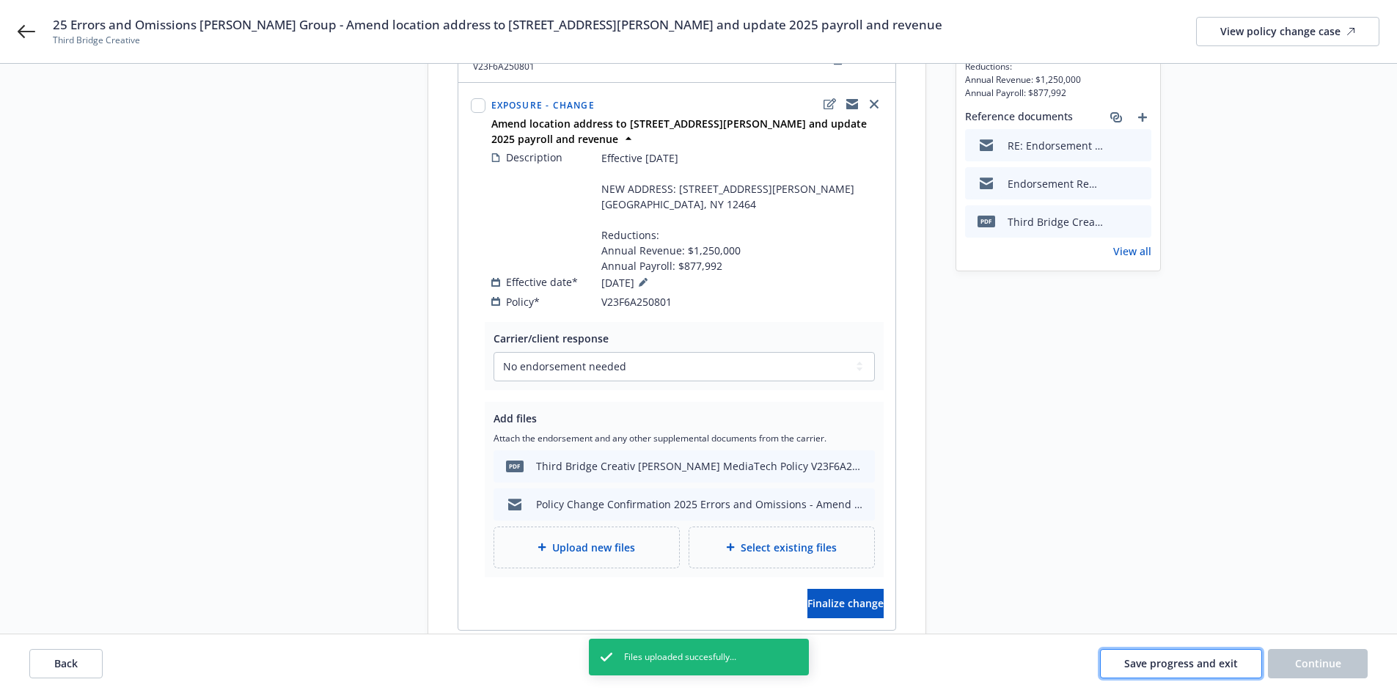
click at [1206, 659] on span "Save progress and exit" at bounding box center [1181, 663] width 114 height 14
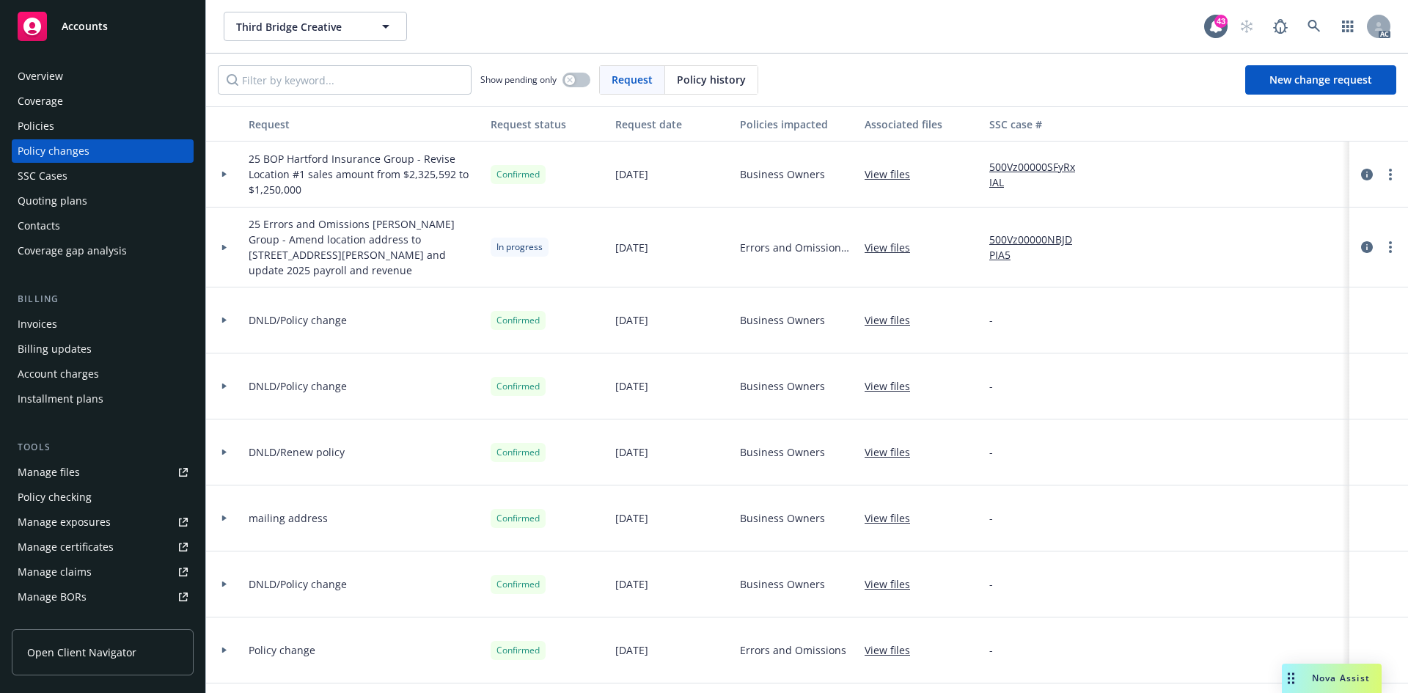
click at [53, 120] on div "Policies" at bounding box center [36, 125] width 37 height 23
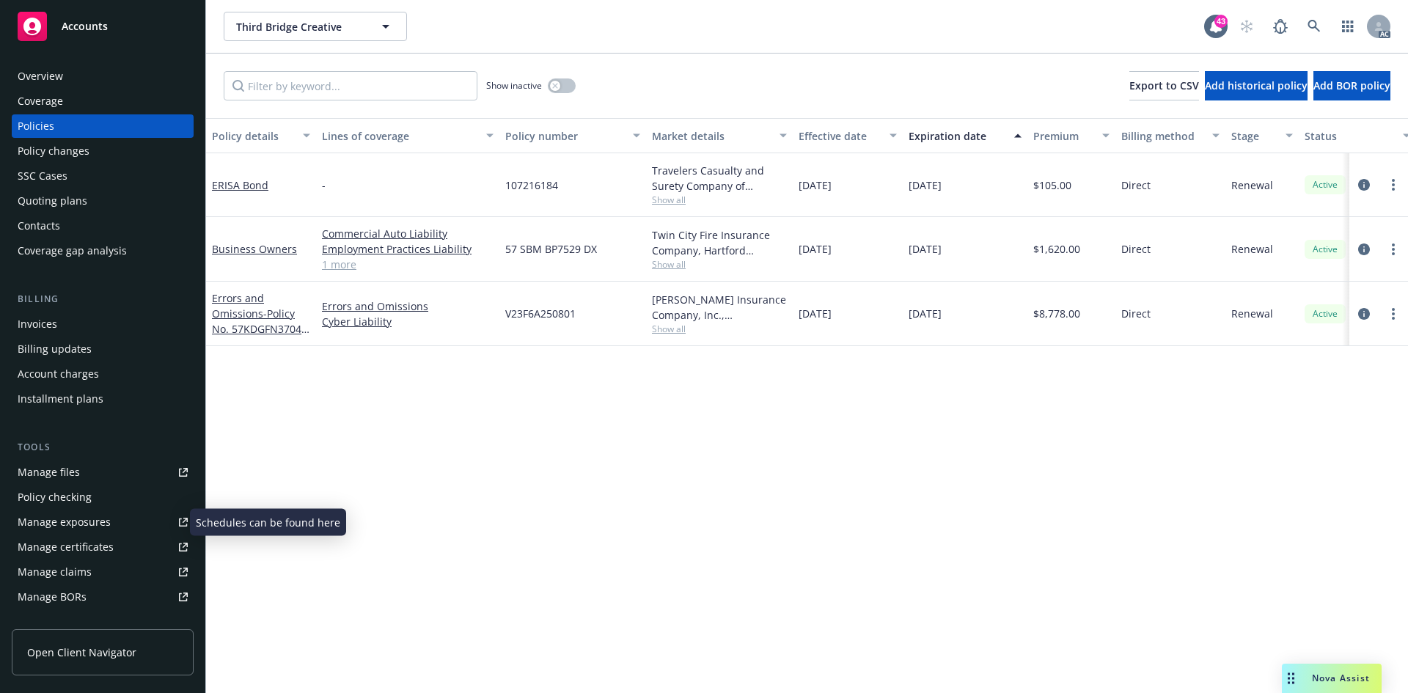
click at [109, 513] on link "Manage exposures" at bounding box center [103, 522] width 182 height 23
click at [111, 155] on div "Policy changes" at bounding box center [103, 150] width 170 height 23
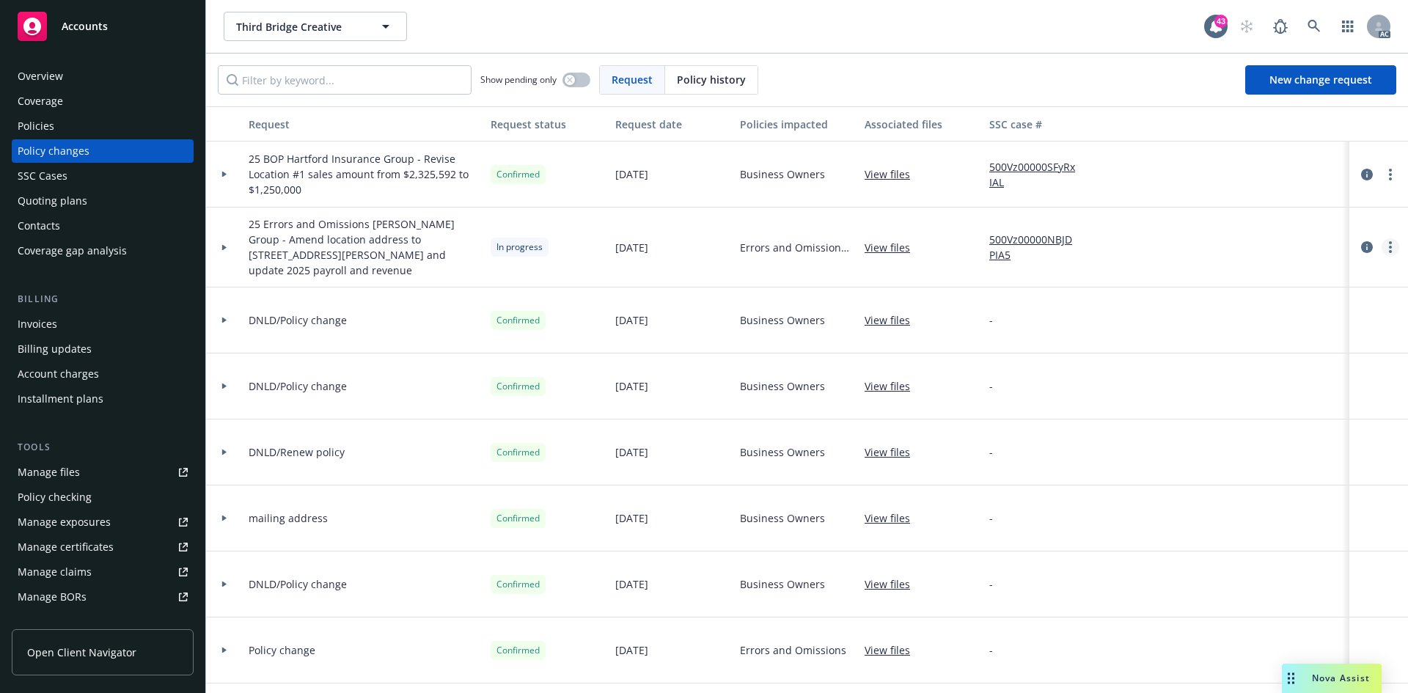
click at [1389, 241] on icon "more" at bounding box center [1390, 247] width 3 height 12
click at [1245, 356] on link "Resume workflow" at bounding box center [1262, 358] width 252 height 29
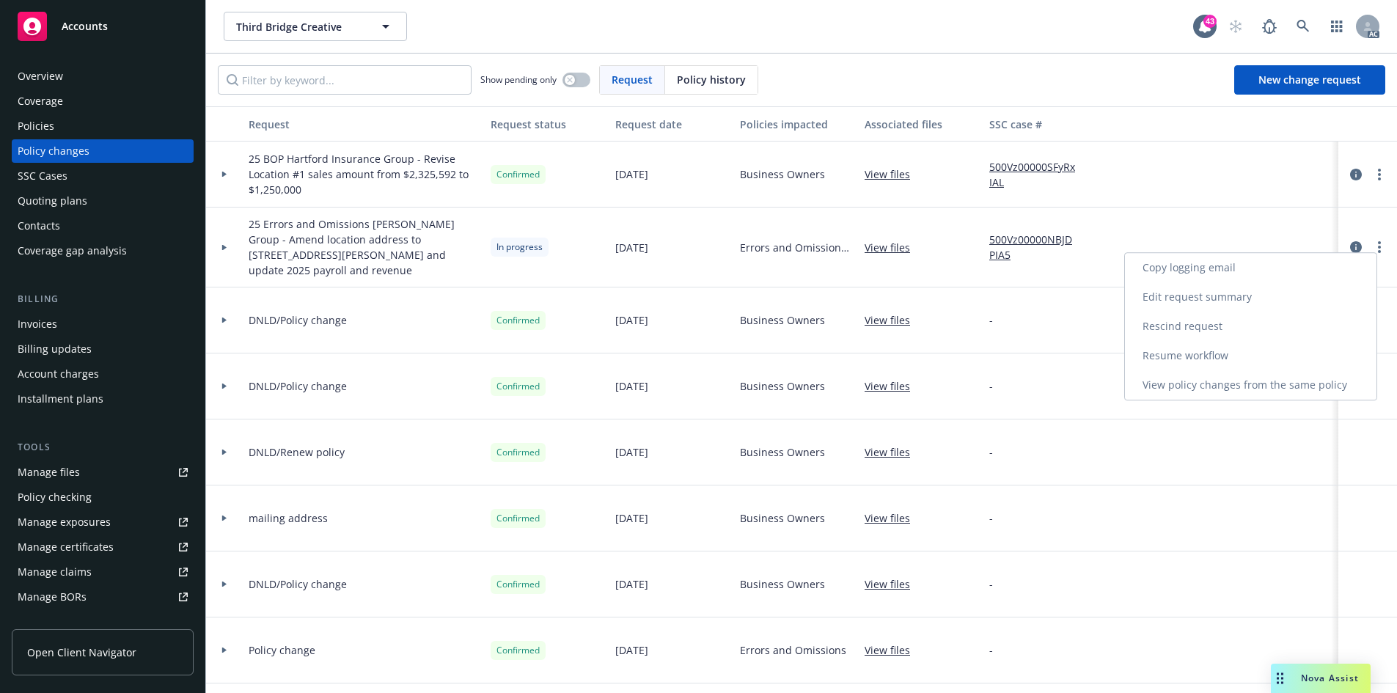
select select "NO_ENDORSEMENT_NEEDED"
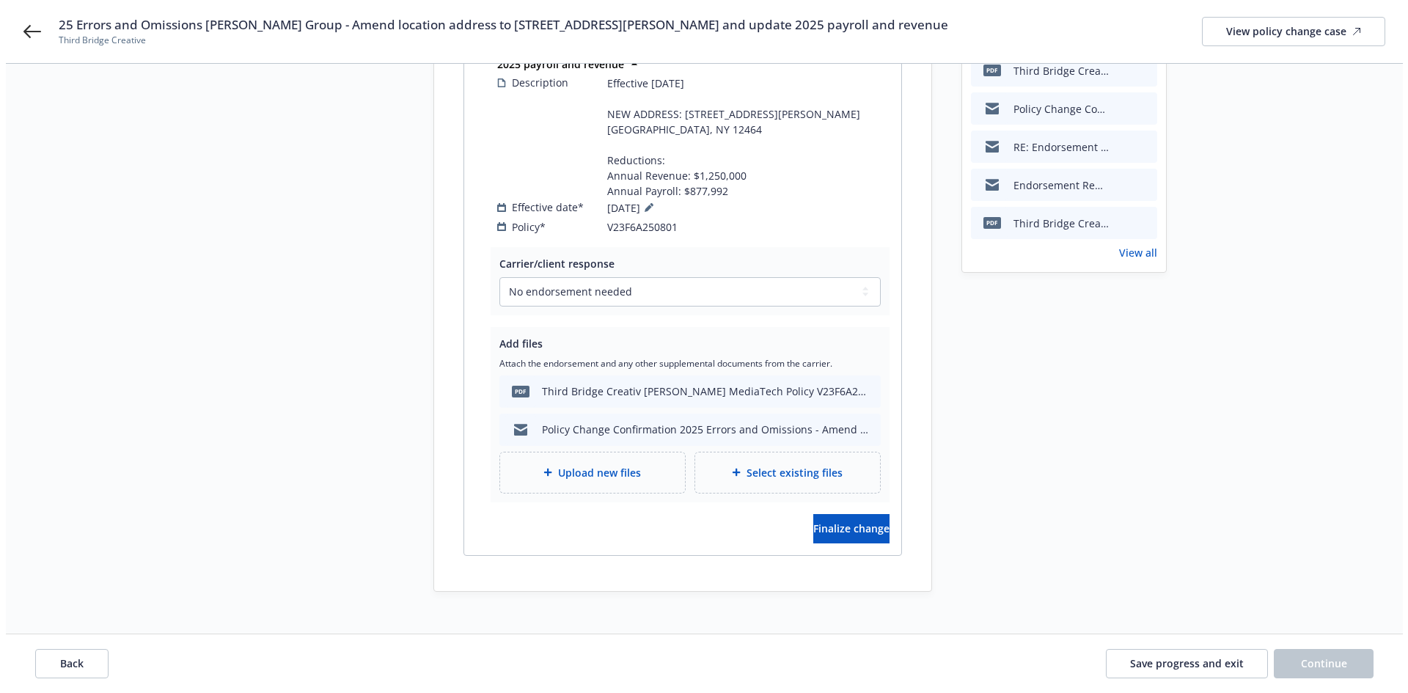
scroll to position [281, 0]
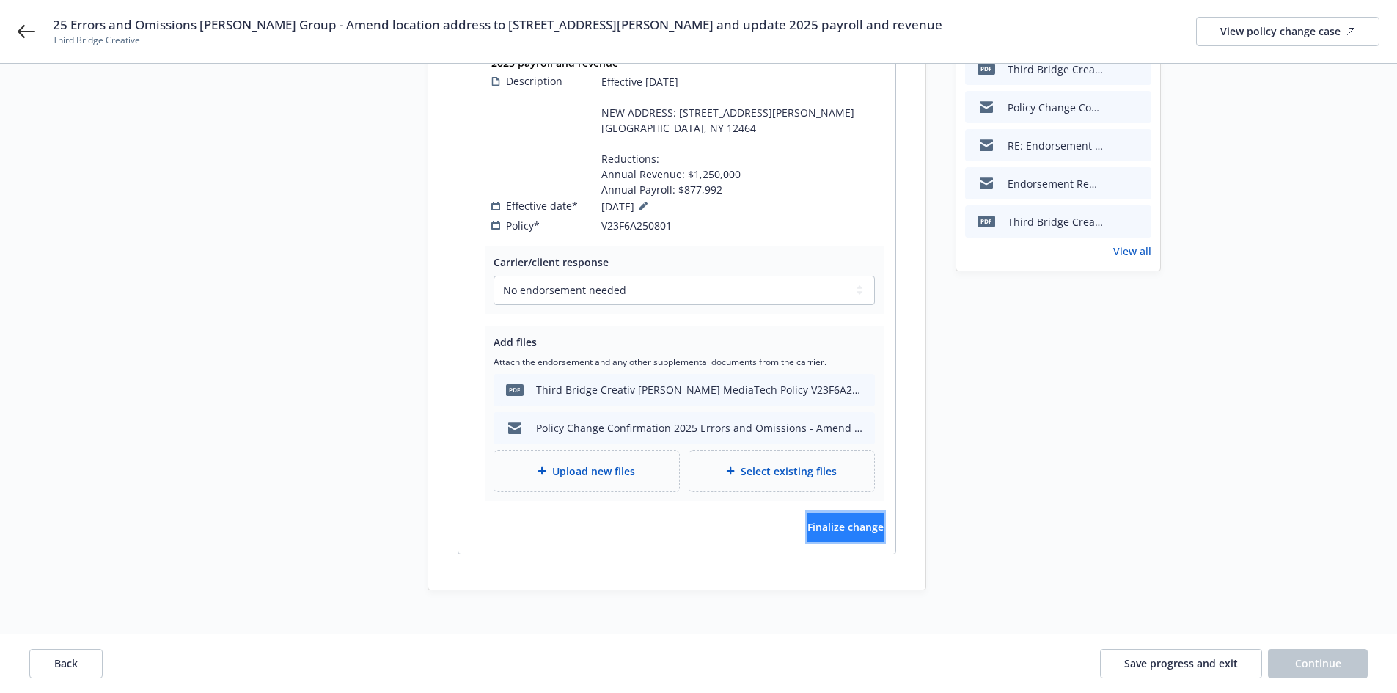
click at [847, 520] on span "Finalize change" at bounding box center [846, 527] width 76 height 14
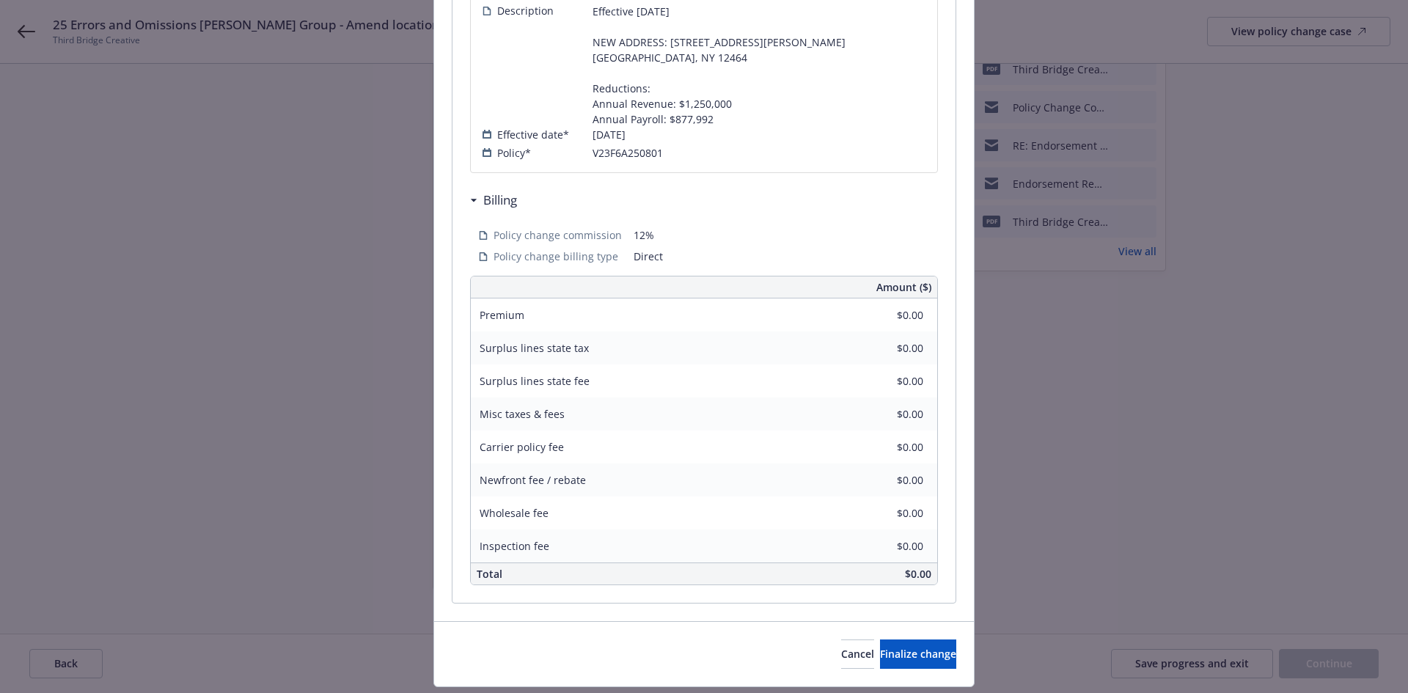
scroll to position [391, 0]
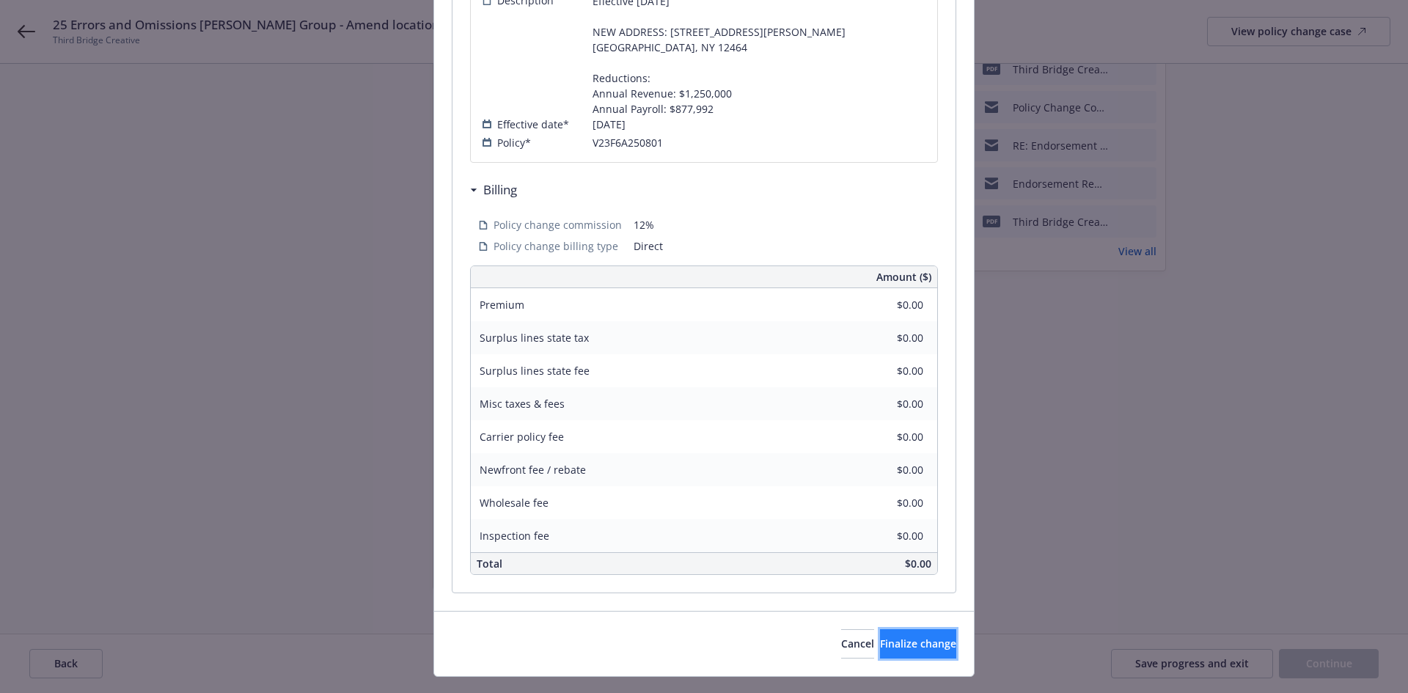
click at [909, 629] on button "Finalize change" at bounding box center [918, 643] width 76 height 29
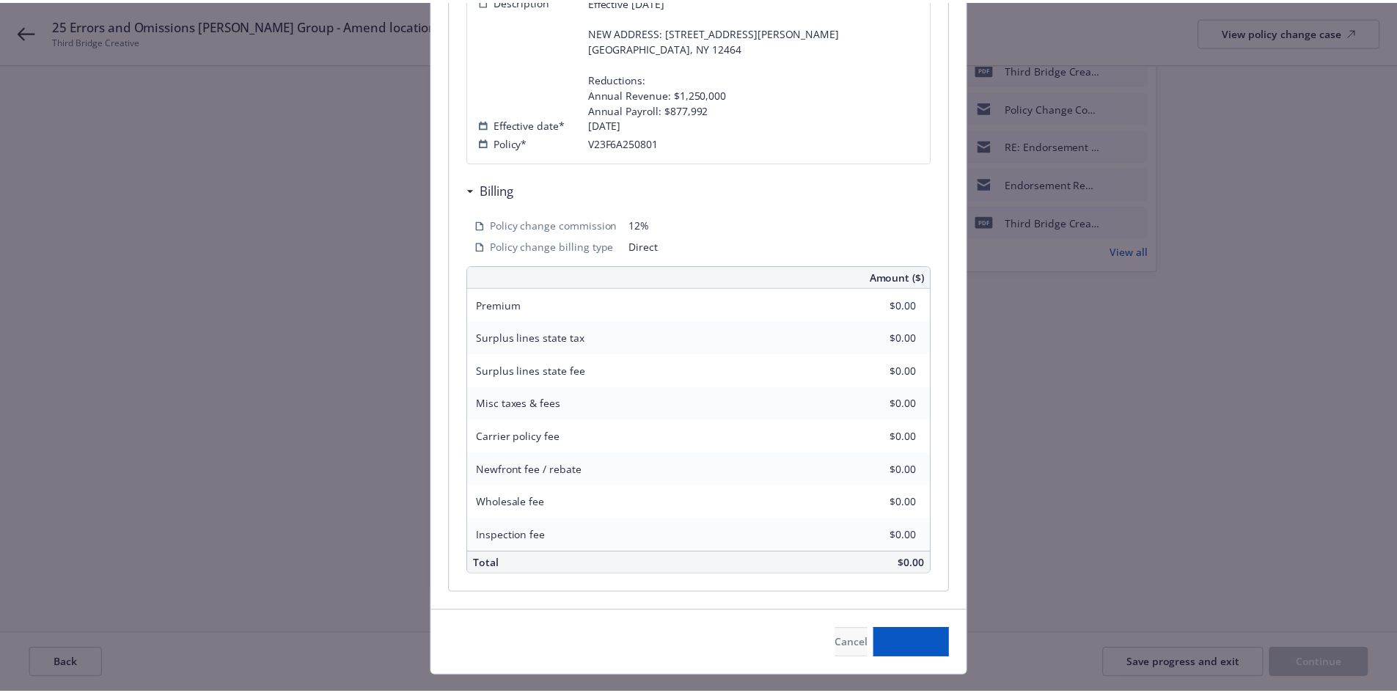
scroll to position [265, 0]
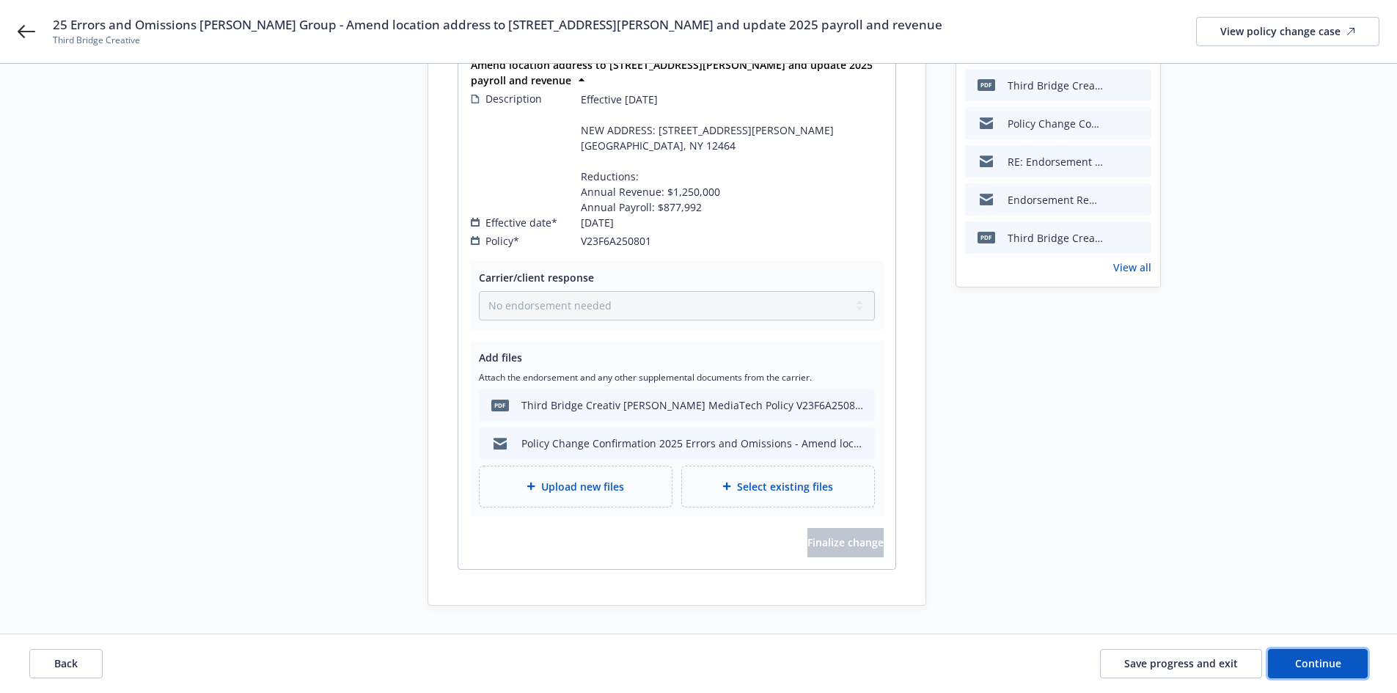
click at [1319, 664] on span "Continue" at bounding box center [1318, 663] width 46 height 14
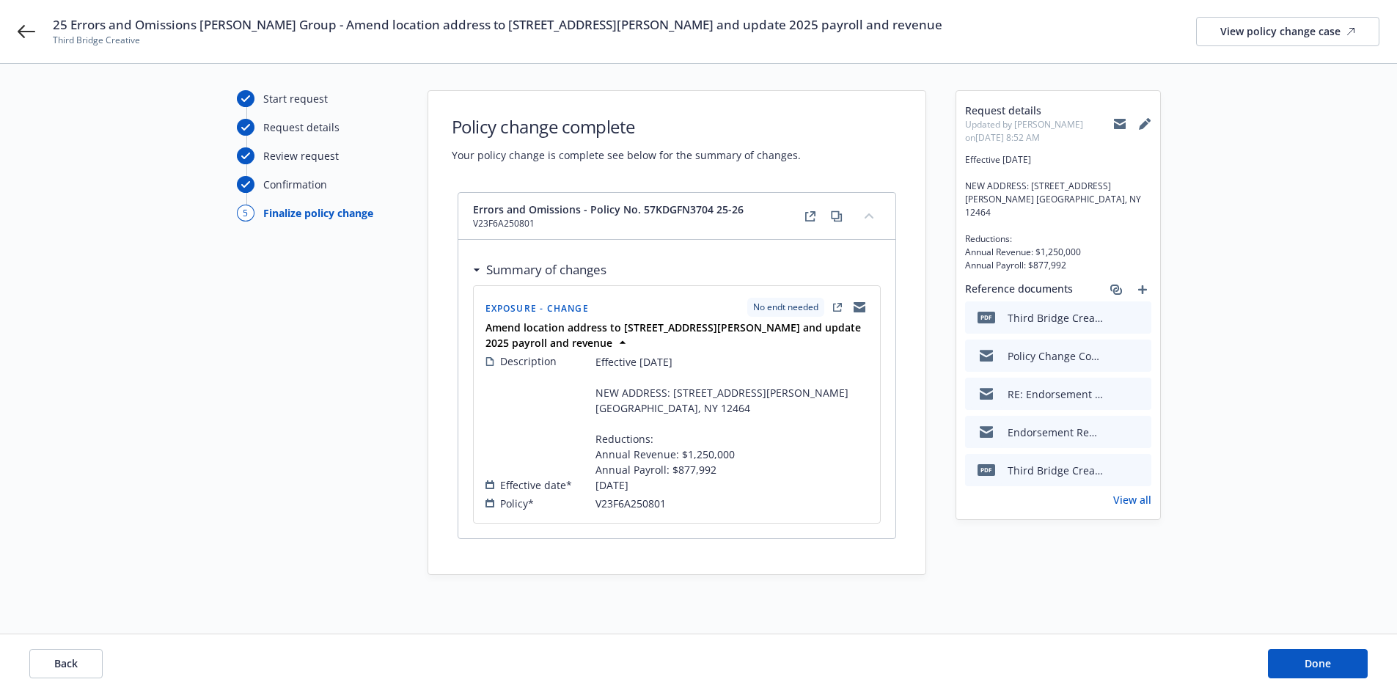
scroll to position [32, 0]
click at [1319, 664] on span "Done" at bounding box center [1318, 663] width 26 height 14
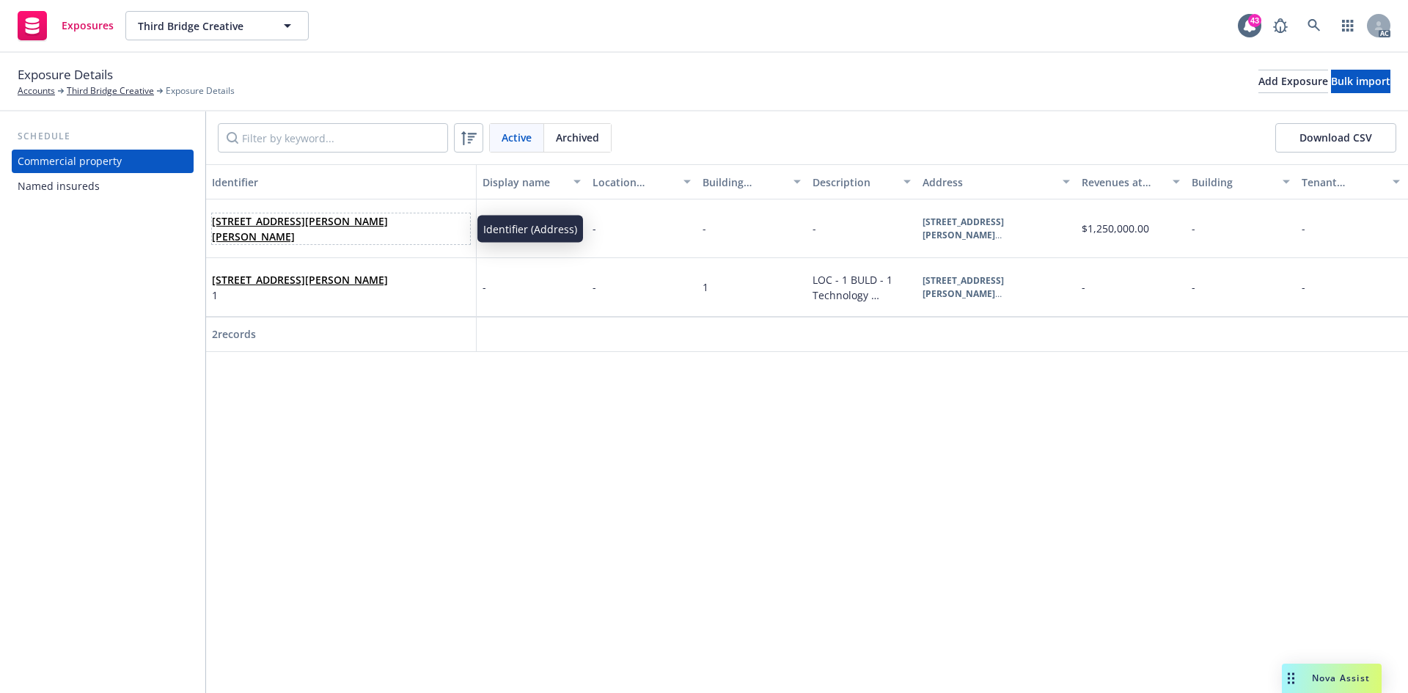
click at [294, 219] on link "1381 Wittenberg Rd, Mount Tremper, NY, 12457, USA" at bounding box center [300, 228] width 176 height 29
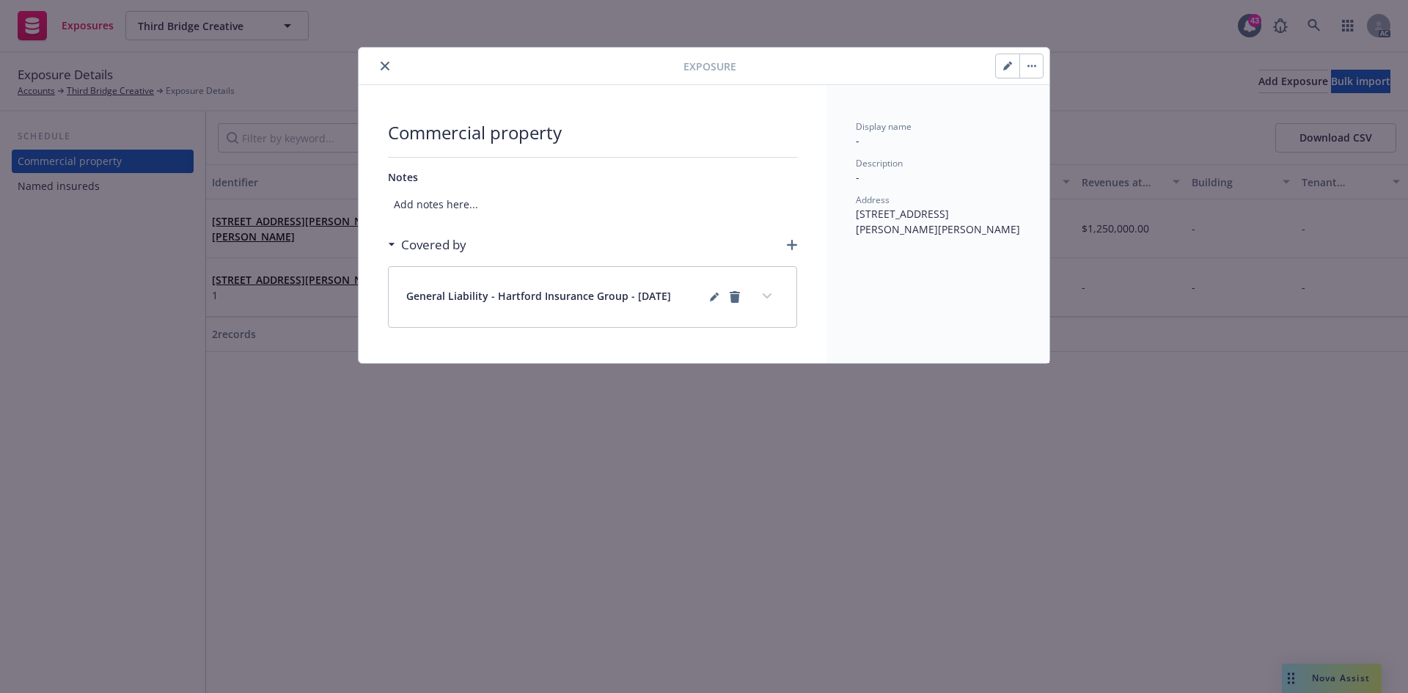
click at [795, 241] on icon "button" at bounding box center [792, 245] width 10 height 10
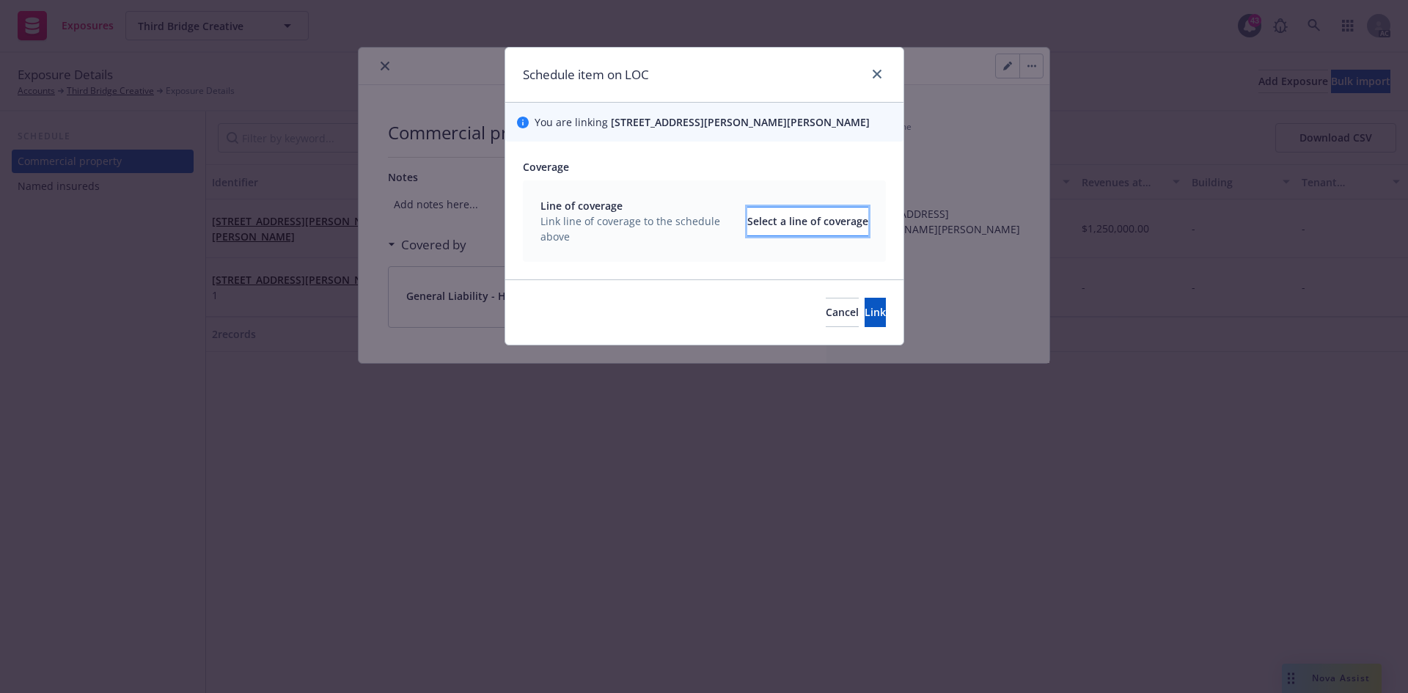
click at [747, 218] on div "Select a line of coverage" at bounding box center [807, 222] width 121 height 28
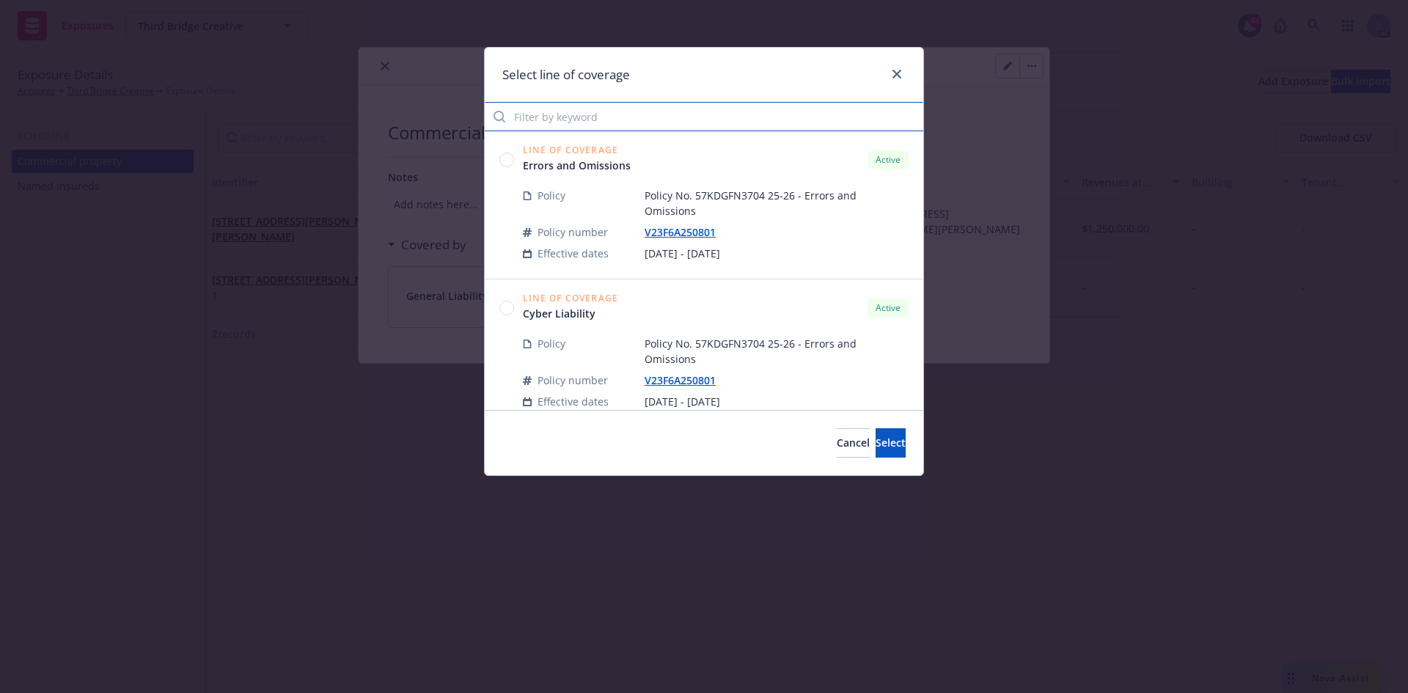
click at [689, 119] on input "Filter by keyword" at bounding box center [704, 116] width 439 height 29
type input "err"
click at [505, 160] on circle at bounding box center [507, 160] width 14 height 14
click at [876, 438] on button "Select" at bounding box center [891, 442] width 30 height 29
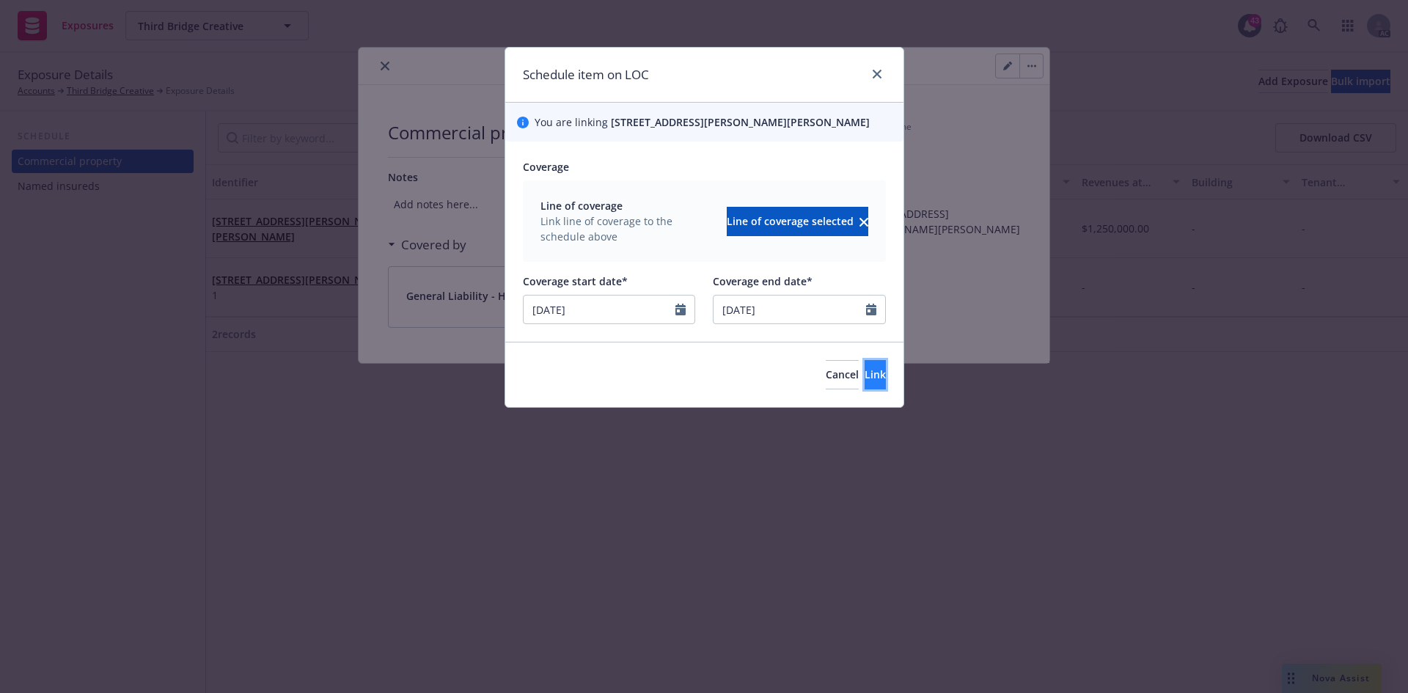
click at [865, 378] on span "Link" at bounding box center [875, 374] width 21 height 14
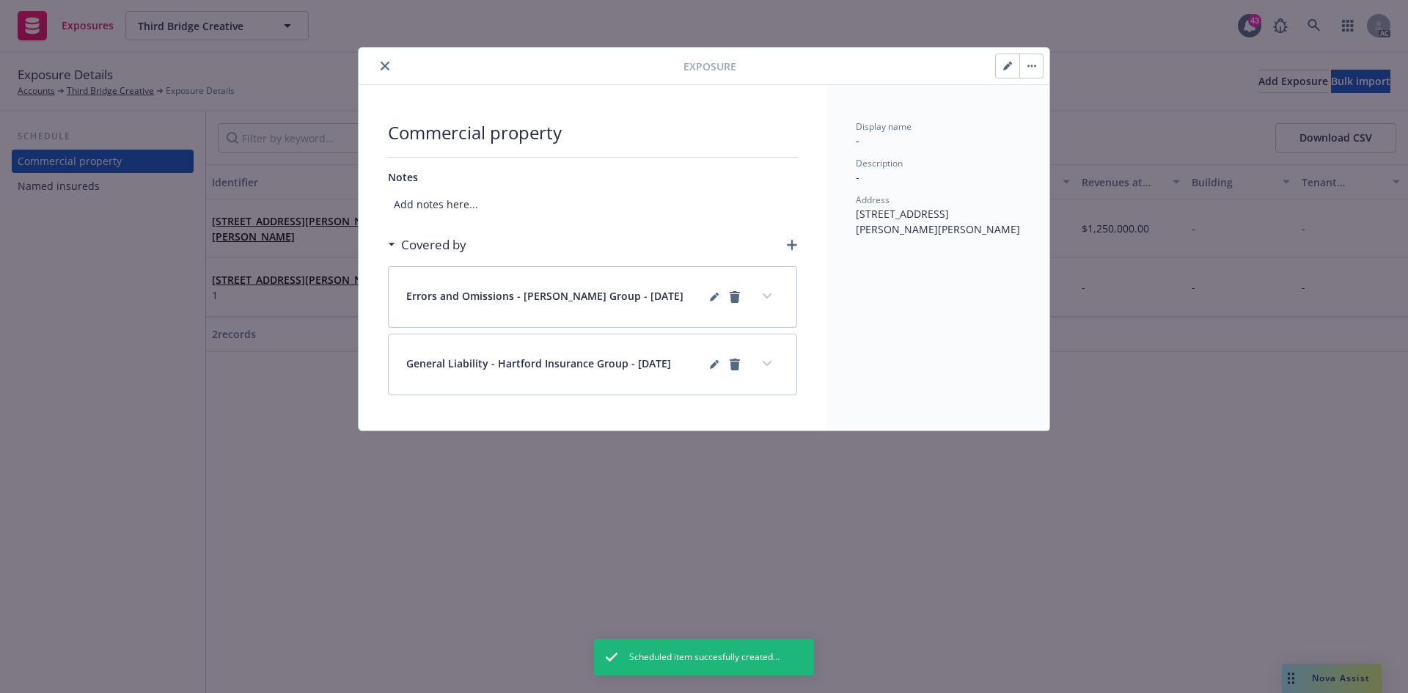
click at [792, 242] on icon "button" at bounding box center [792, 245] width 10 height 10
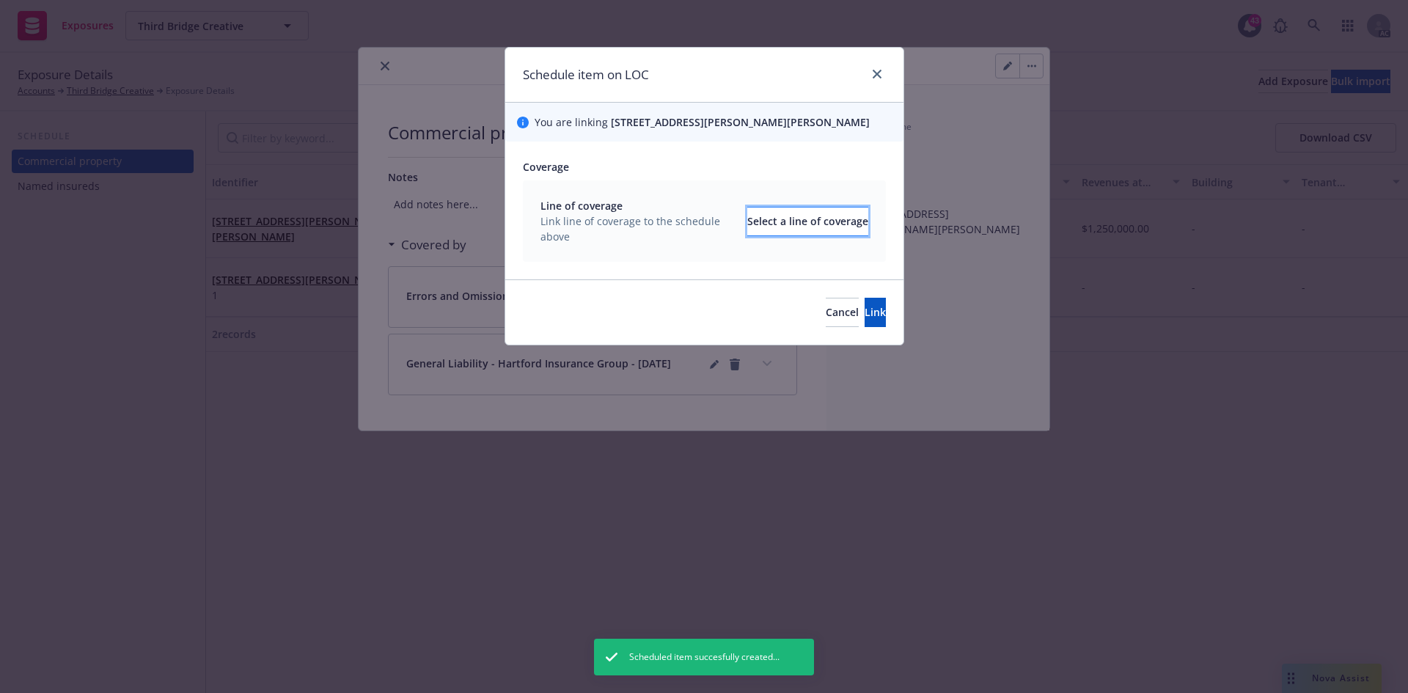
click at [792, 219] on div "Select a line of coverage" at bounding box center [807, 222] width 121 height 28
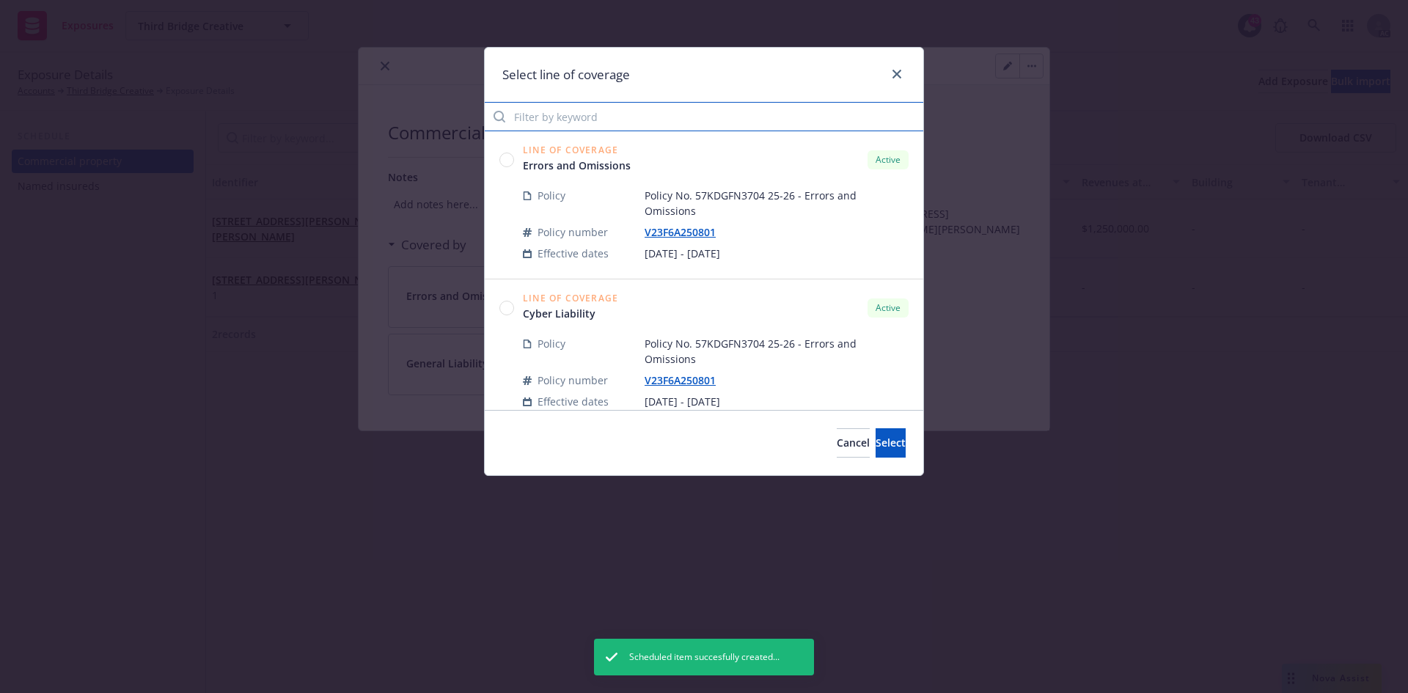
click at [675, 106] on input "Filter by keyword" at bounding box center [704, 116] width 439 height 29
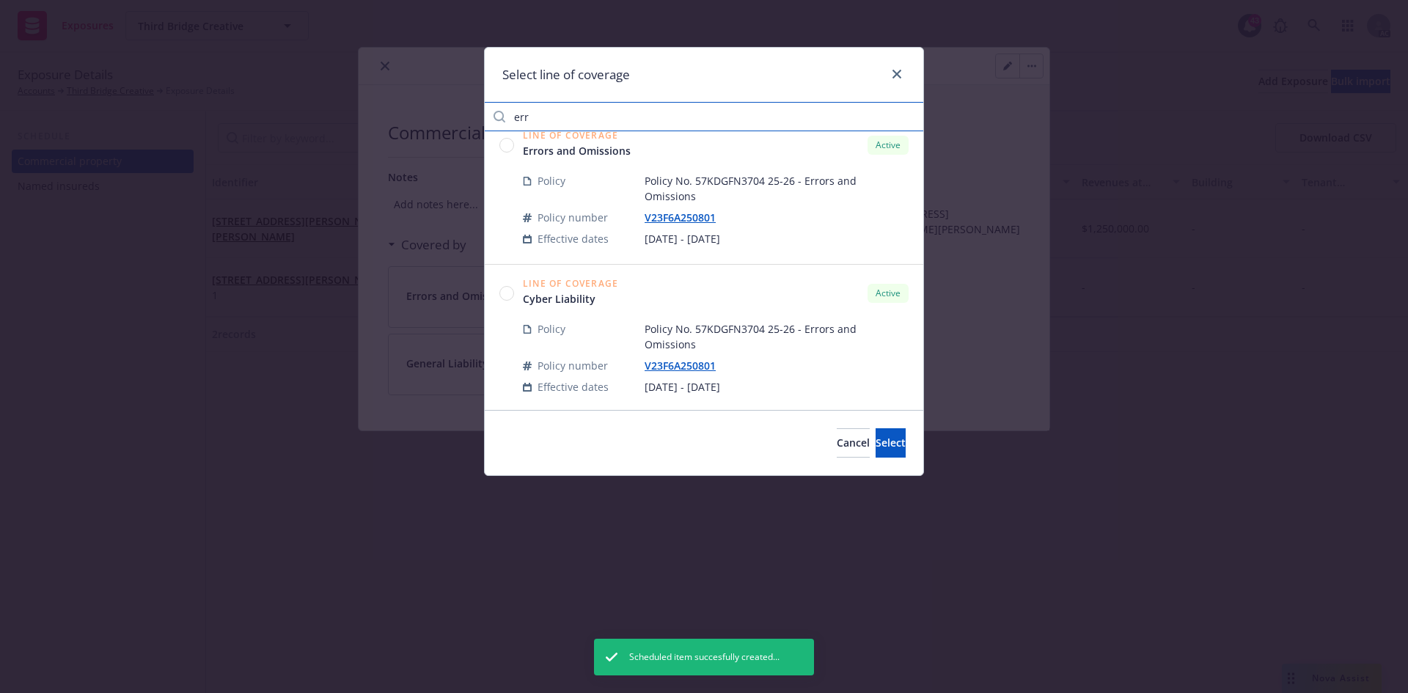
scroll to position [29, 0]
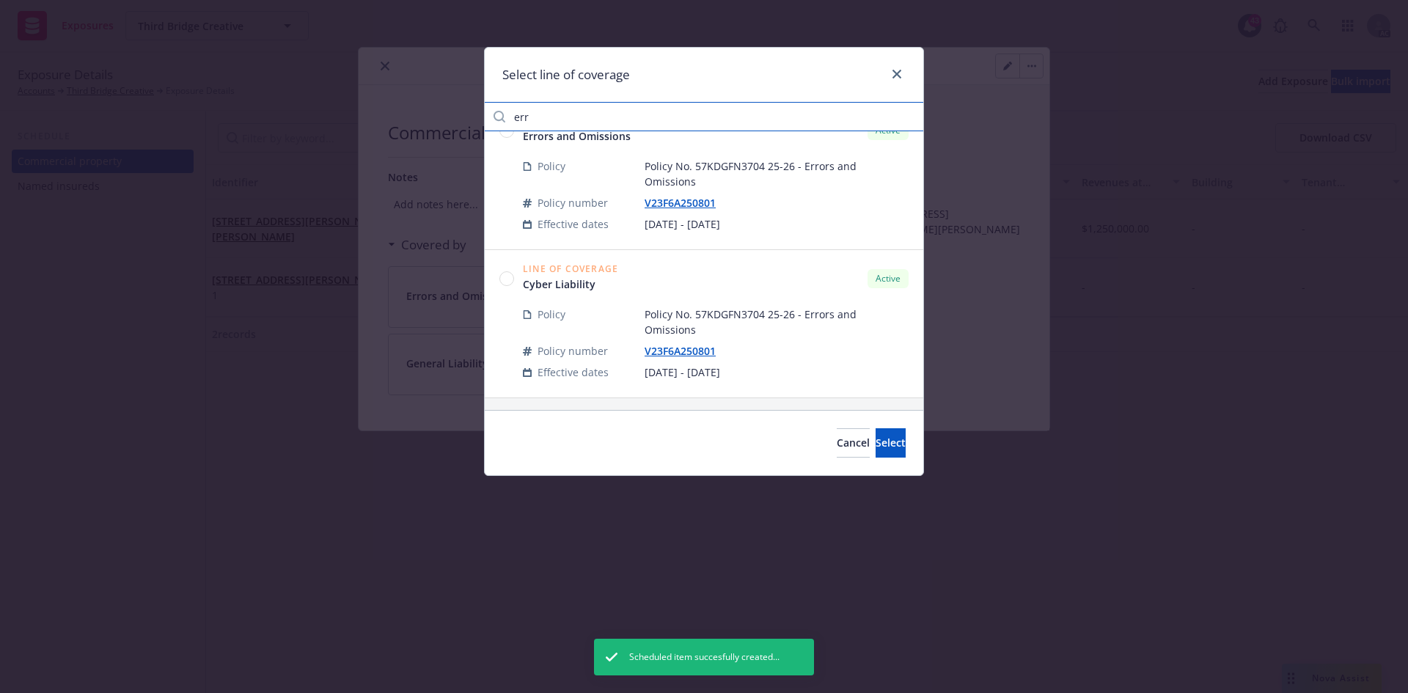
type input "err"
click at [508, 281] on circle at bounding box center [507, 278] width 14 height 14
click at [876, 444] on span "Select" at bounding box center [891, 443] width 30 height 14
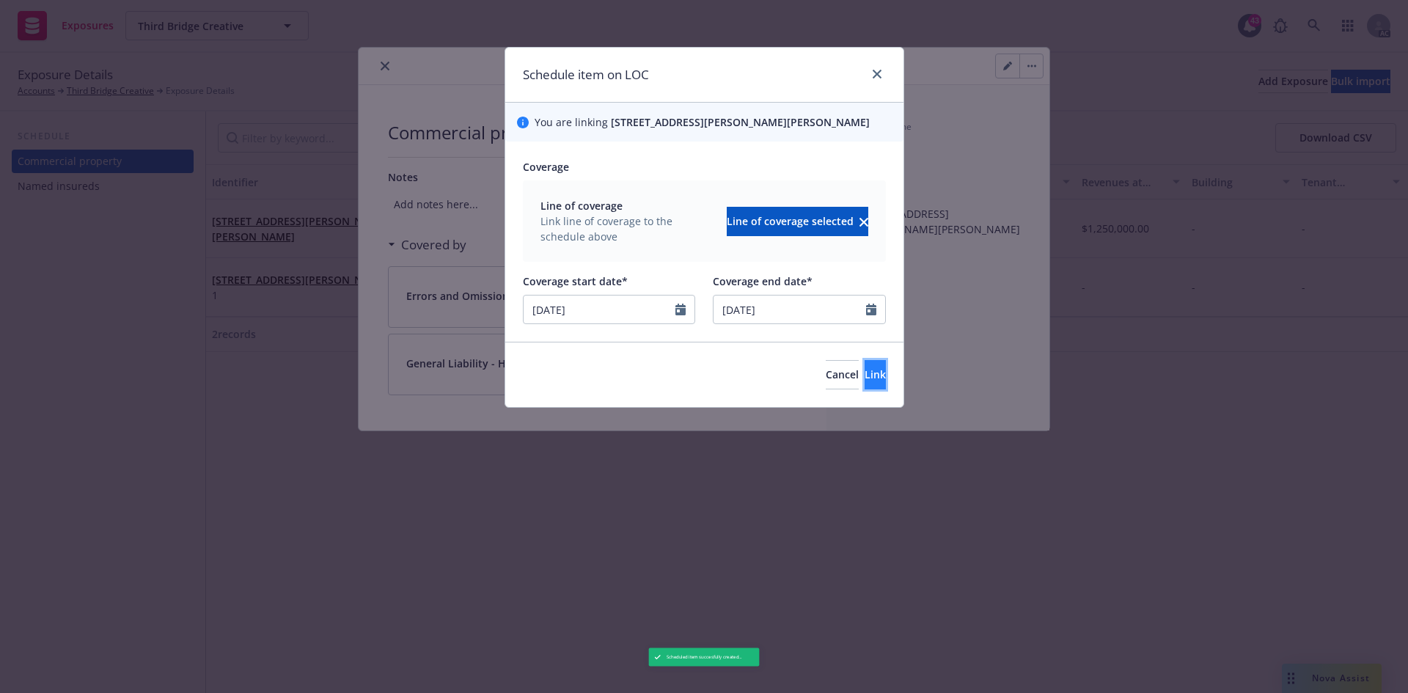
click at [865, 378] on span "Link" at bounding box center [875, 374] width 21 height 14
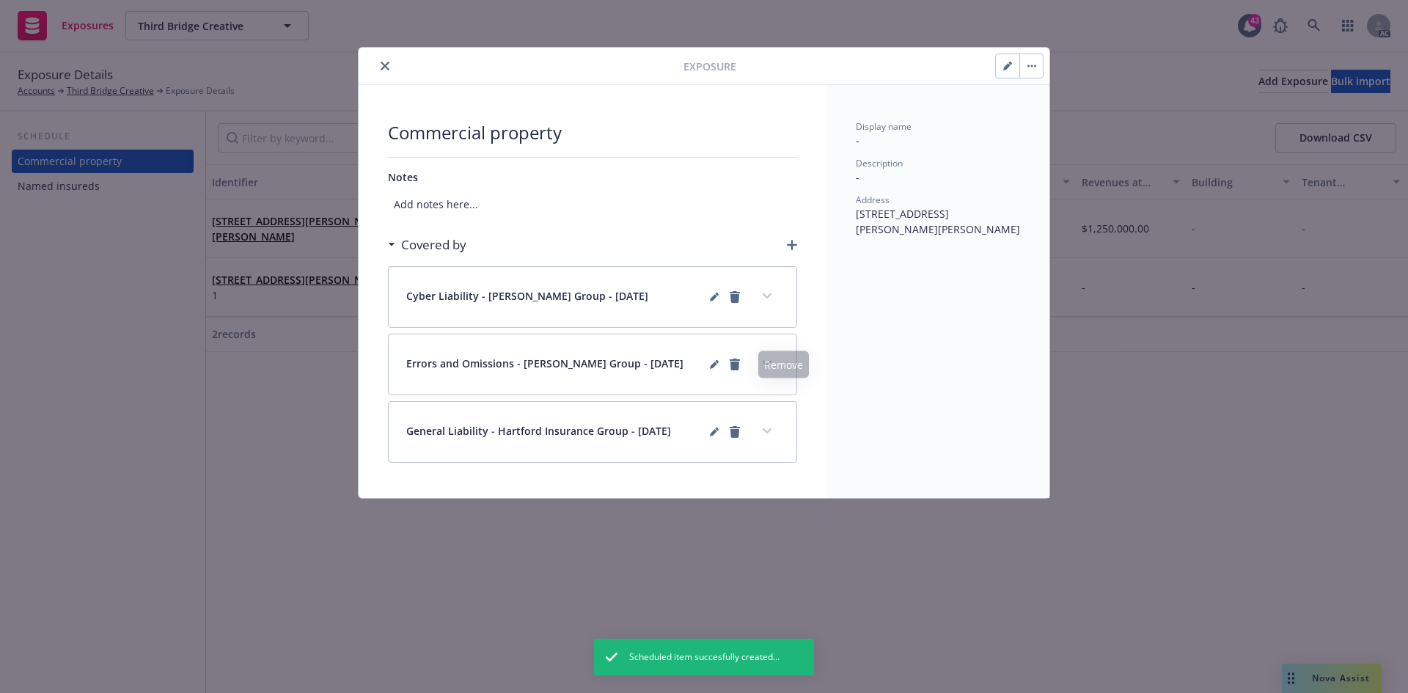
click at [770, 423] on button "expand content" at bounding box center [767, 431] width 23 height 23
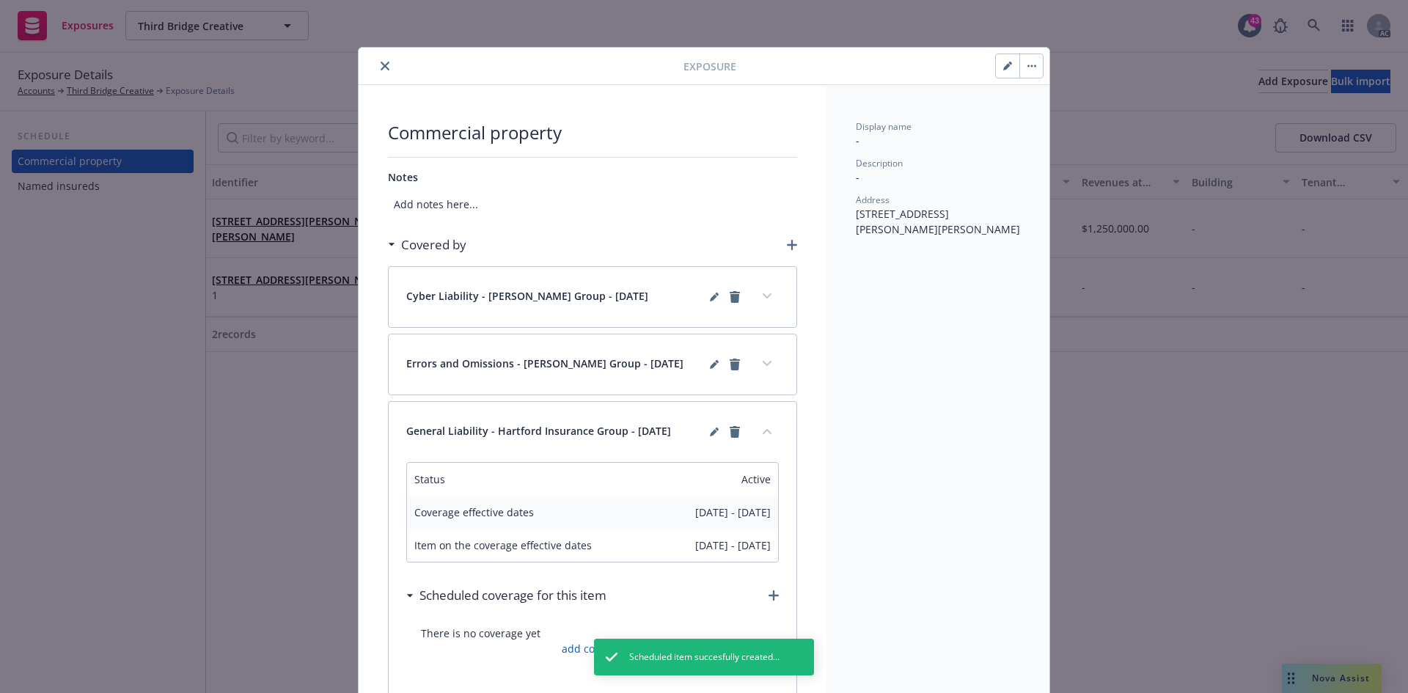
click at [770, 423] on button "collapse content" at bounding box center [767, 431] width 23 height 23
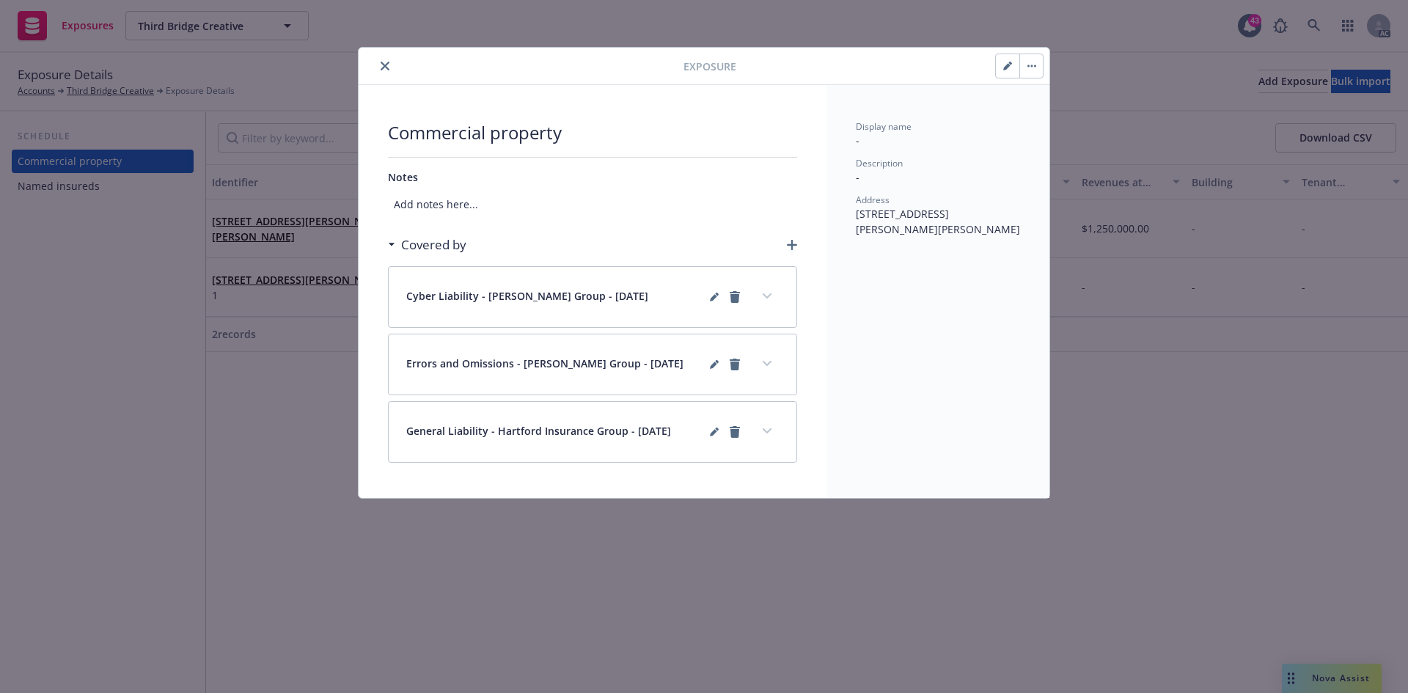
click at [387, 60] on button "close" at bounding box center [385, 66] width 18 height 18
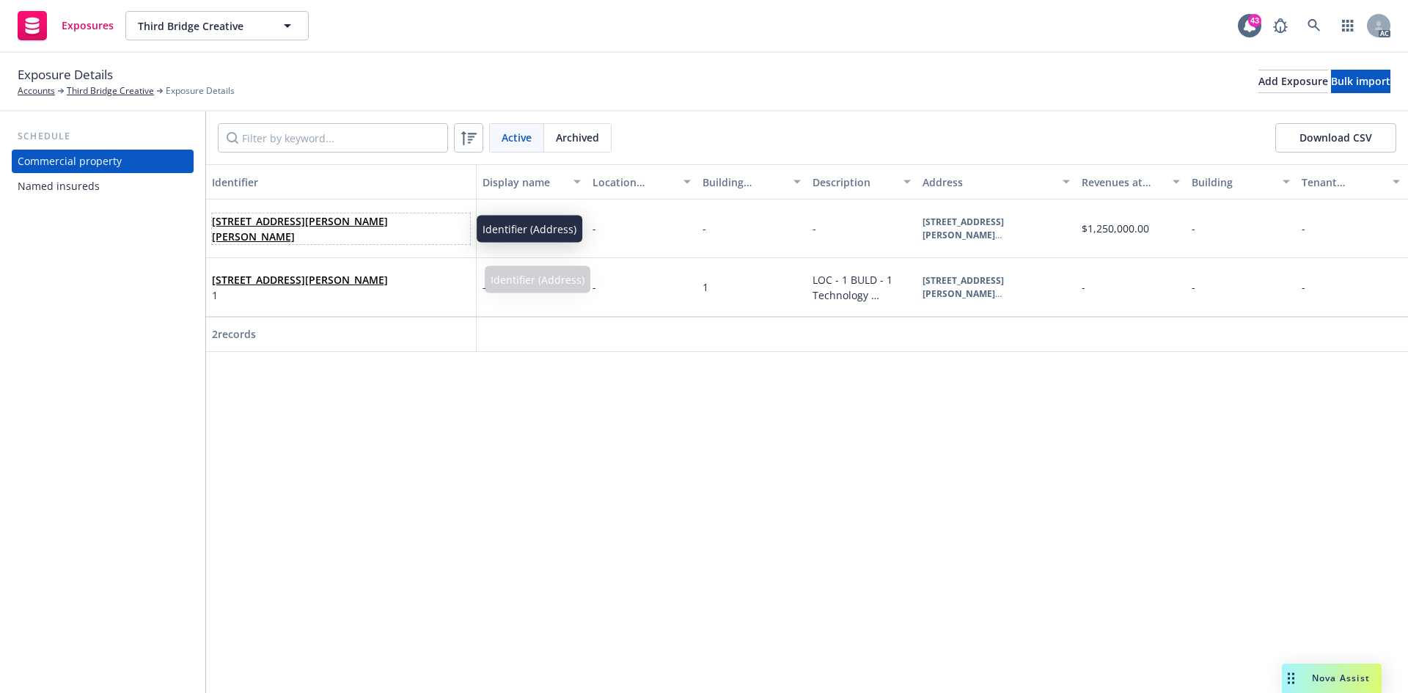
click at [371, 226] on link "1381 Wittenberg Rd, Mount Tremper, NY, 12457, USA" at bounding box center [300, 228] width 176 height 29
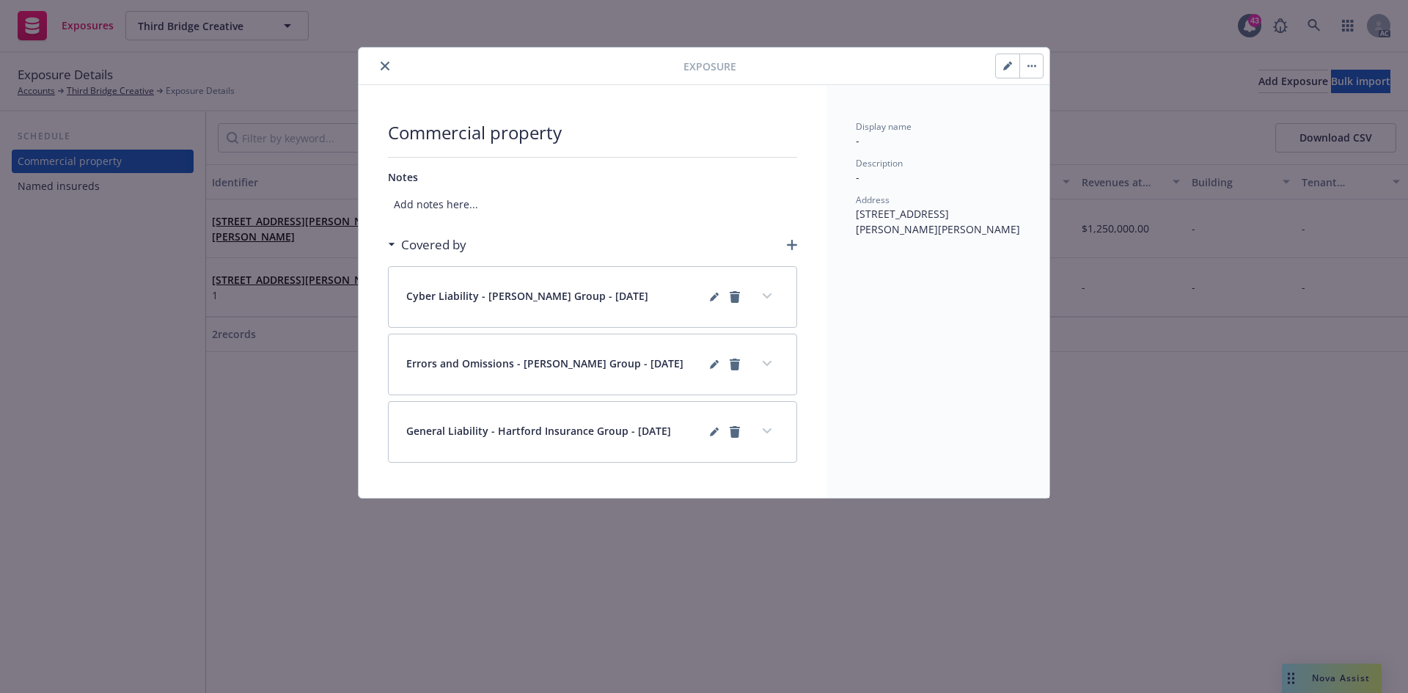
click at [1005, 67] on icon "button" at bounding box center [1007, 66] width 9 height 9
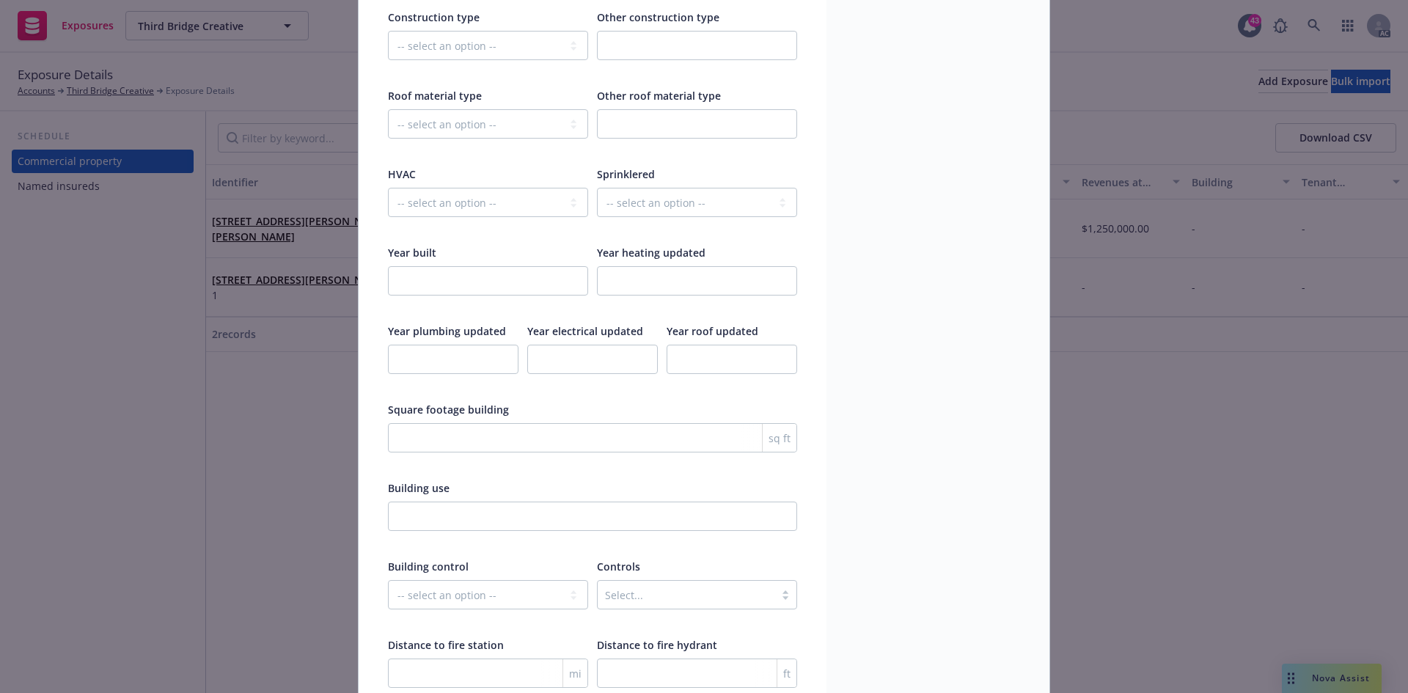
scroll to position [2176, 0]
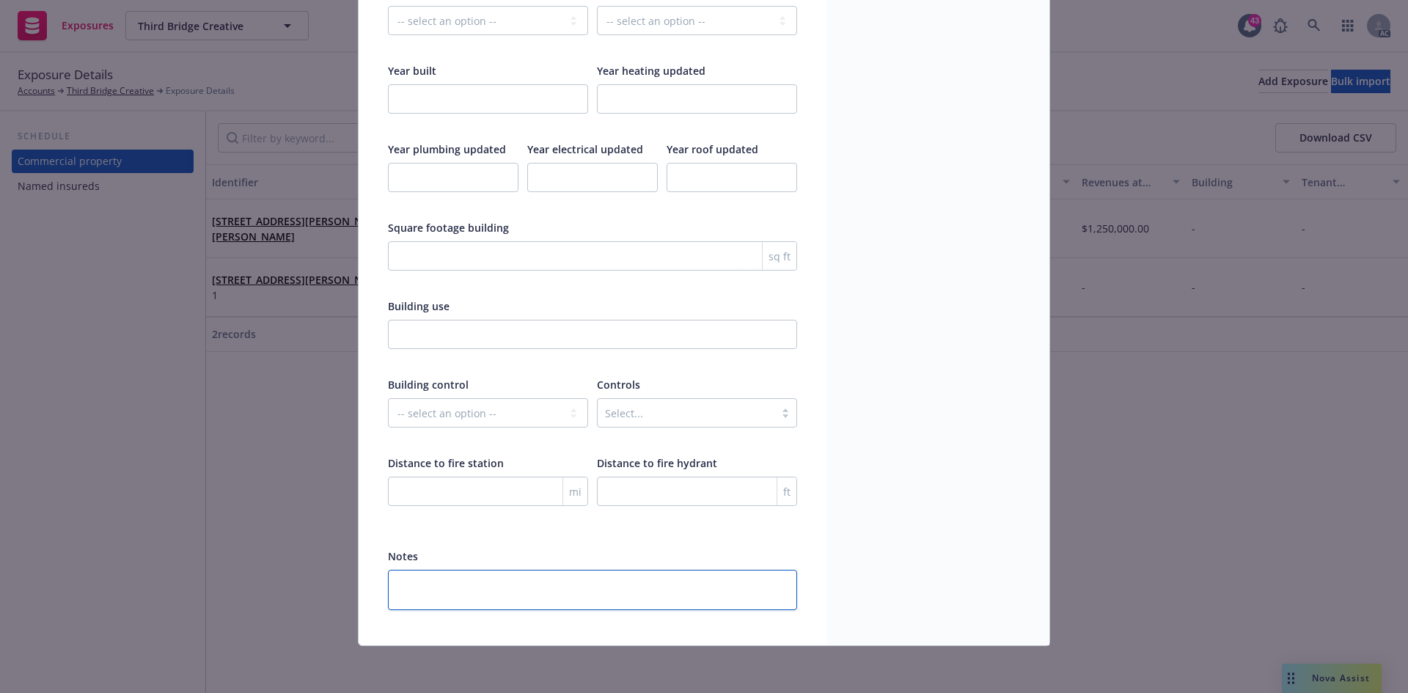
click at [579, 592] on textarea at bounding box center [592, 590] width 409 height 40
paste textarea "Annual Payroll: $877,992"
type textarea "Annual Payroll: $877,992"
type textarea "x"
type textarea "Annual Payroll: $877,992"
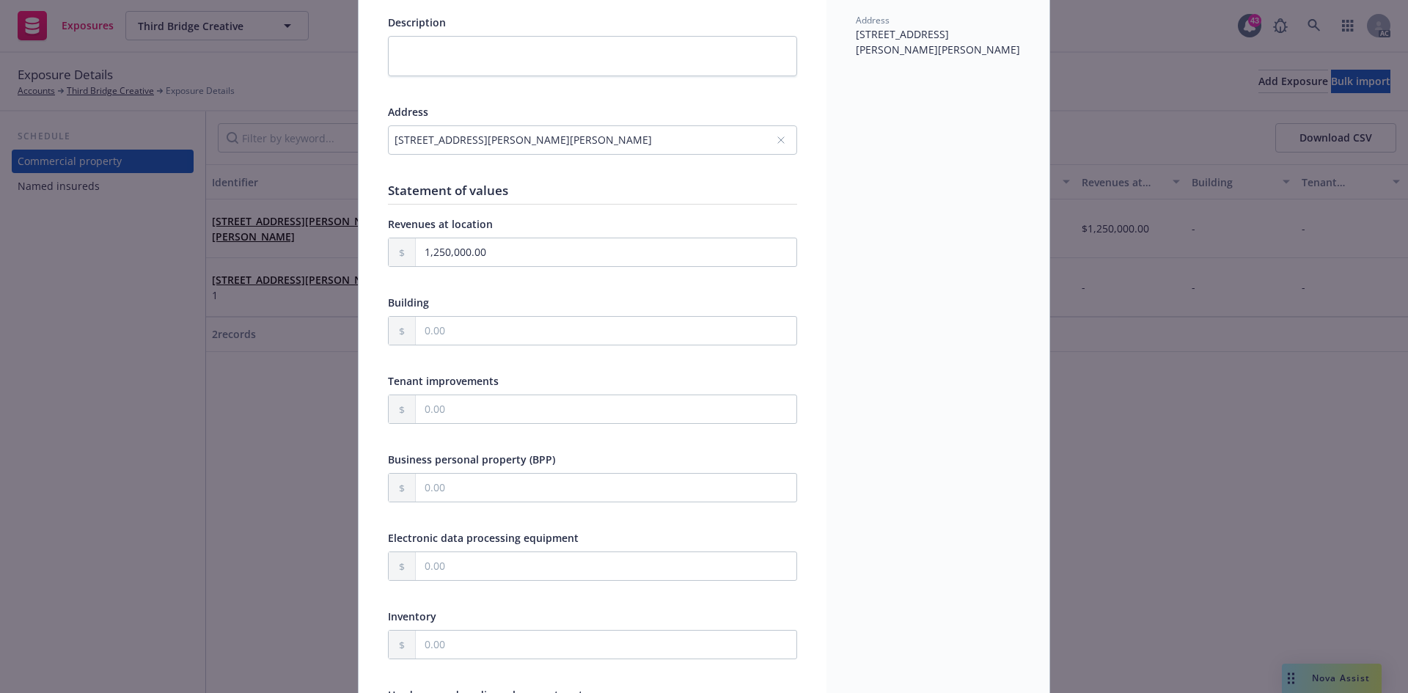
scroll to position [0, 0]
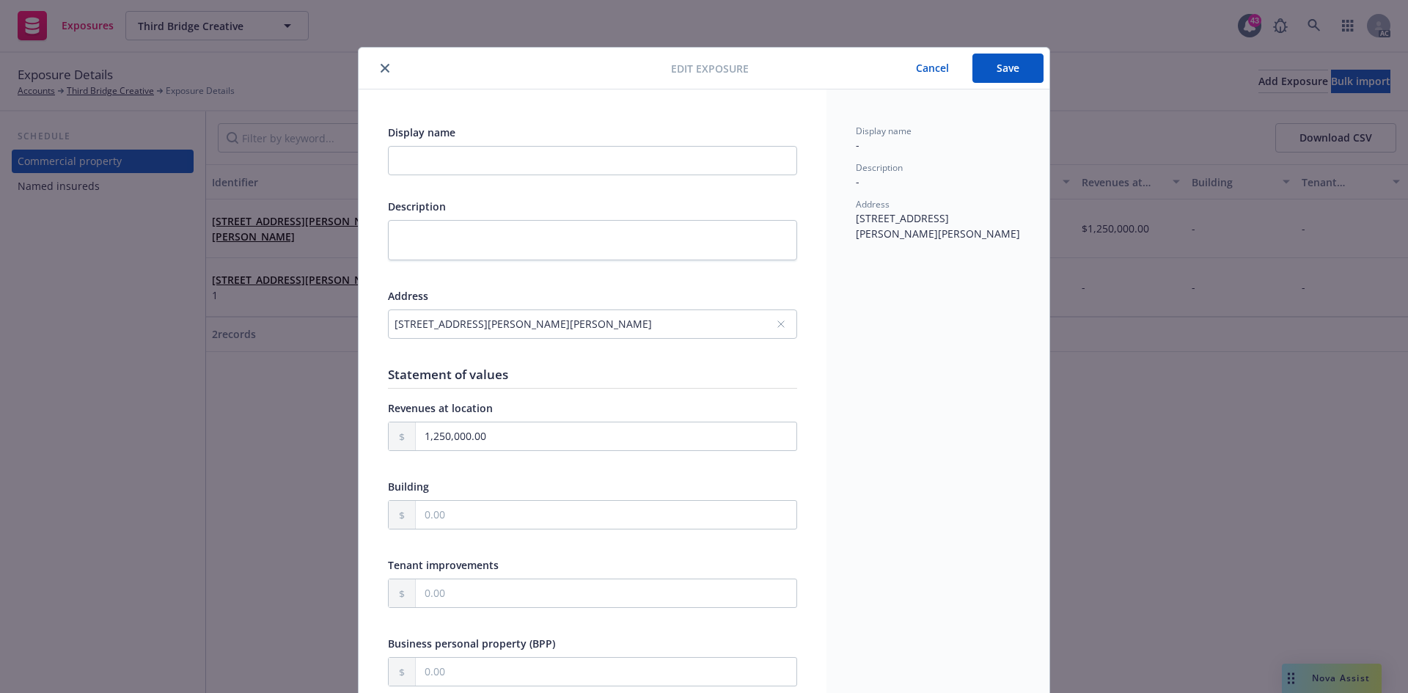
click at [1028, 66] on button "Save" at bounding box center [1008, 68] width 71 height 29
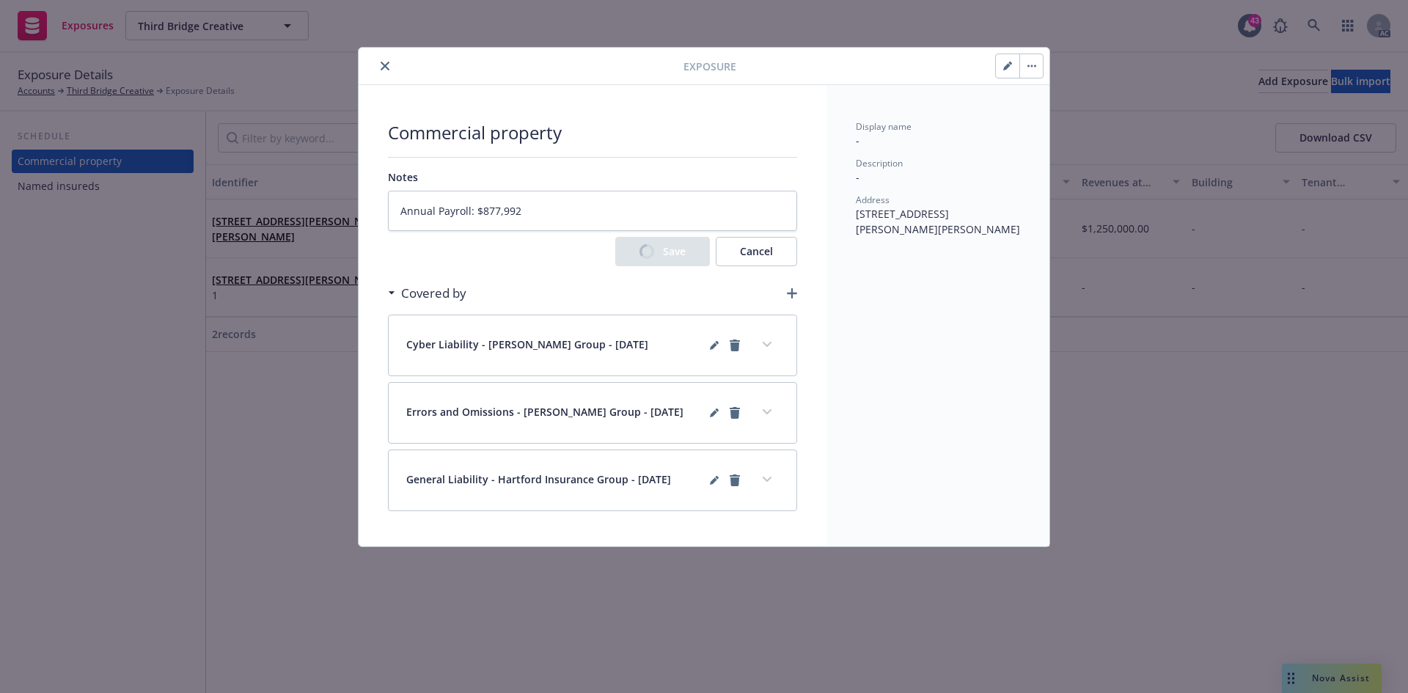
type textarea "x"
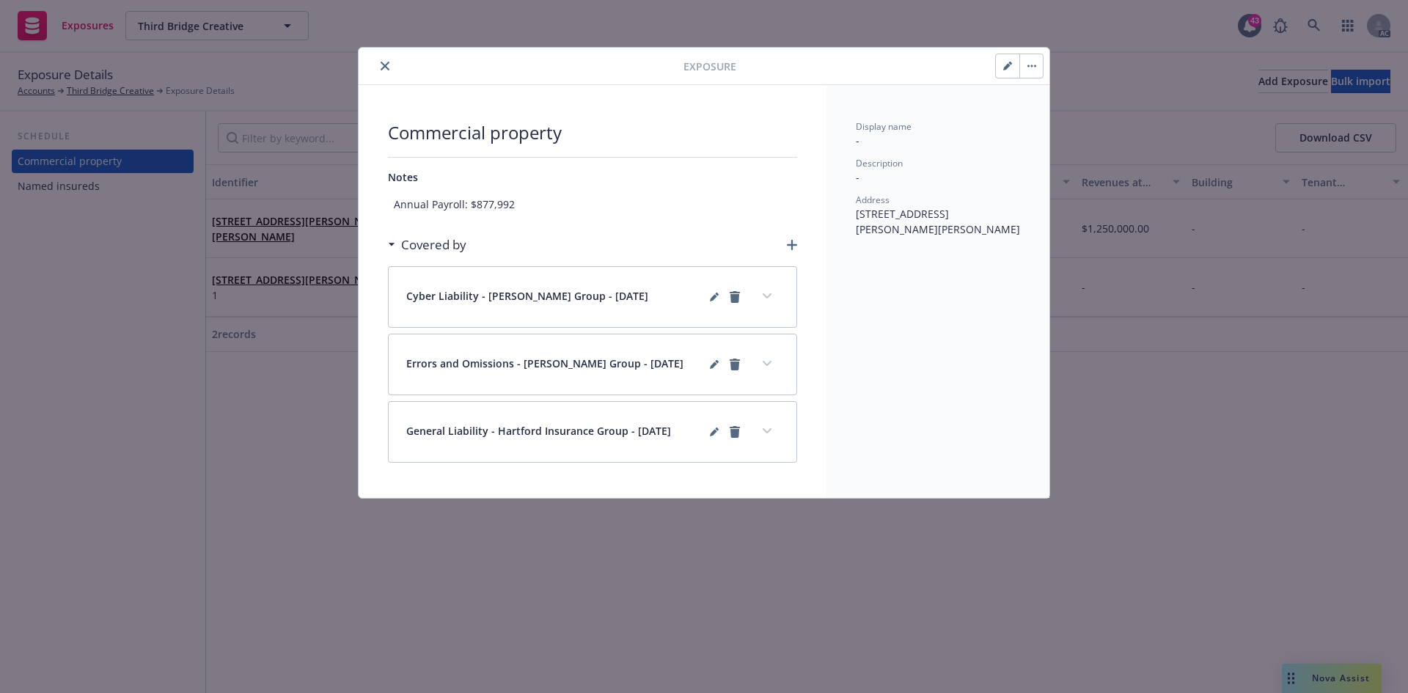
click at [386, 67] on icon "close" at bounding box center [385, 66] width 9 height 9
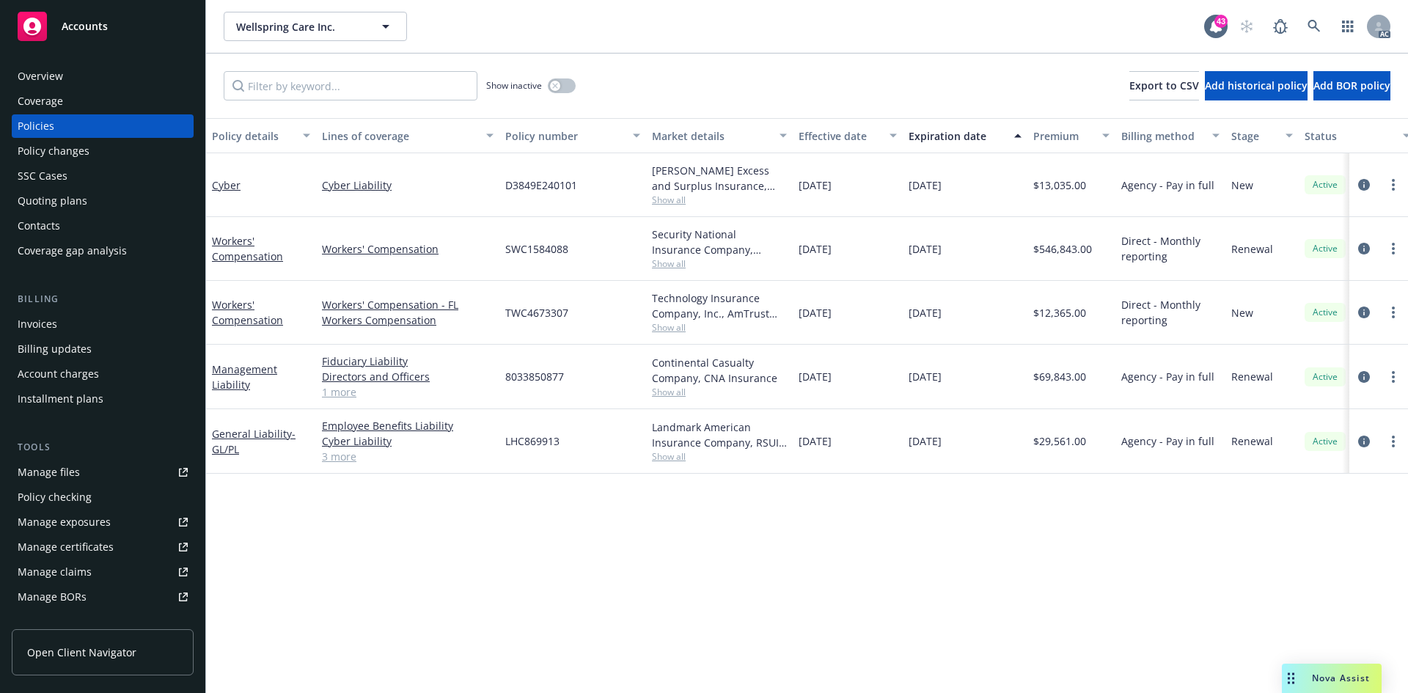
click at [667, 395] on span "Show all" at bounding box center [719, 392] width 135 height 12
click at [873, 524] on div "Policy details Lines of coverage Policy number Market details Effective date Ex…" at bounding box center [807, 405] width 1202 height 575
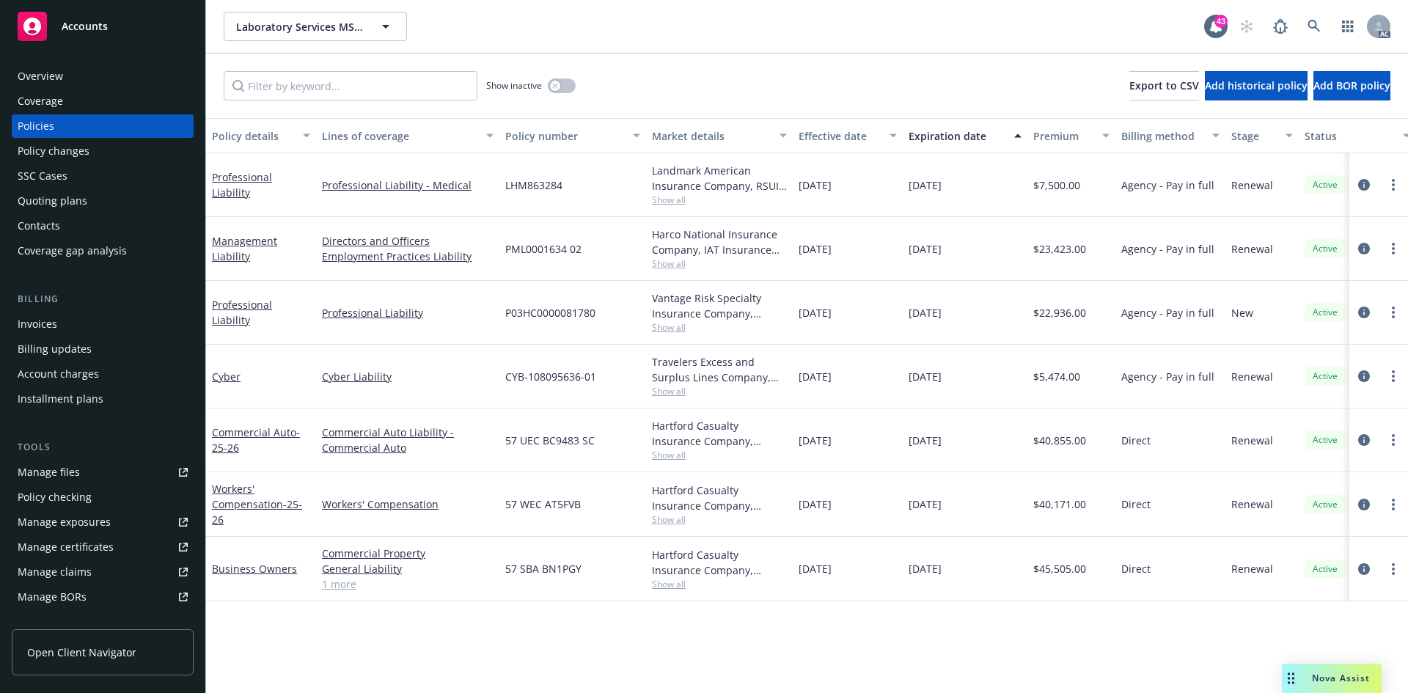
click at [681, 266] on span "Show all" at bounding box center [719, 263] width 135 height 12
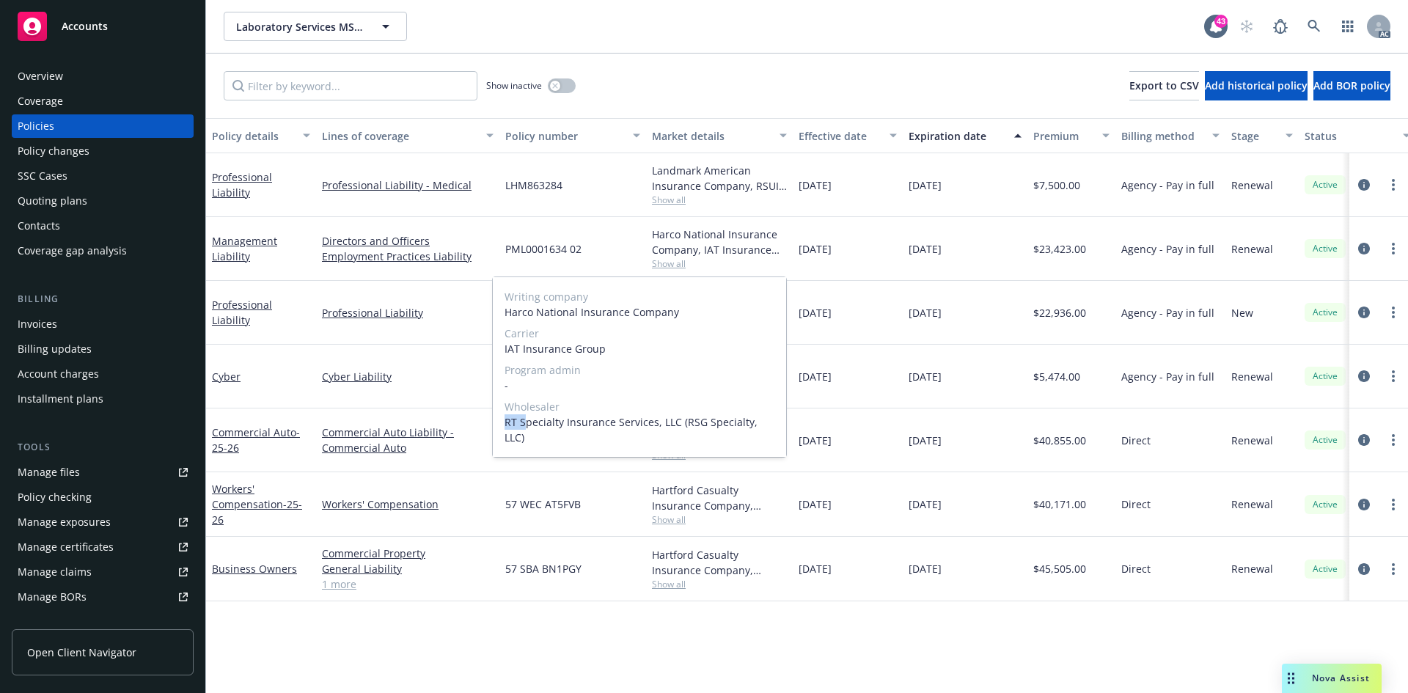
drag, startPoint x: 507, startPoint y: 423, endPoint x: 524, endPoint y: 421, distance: 16.9
click at [524, 421] on span "RT Specialty Insurance Services, LLC (RSG Specialty, LLC)" at bounding box center [640, 429] width 270 height 31
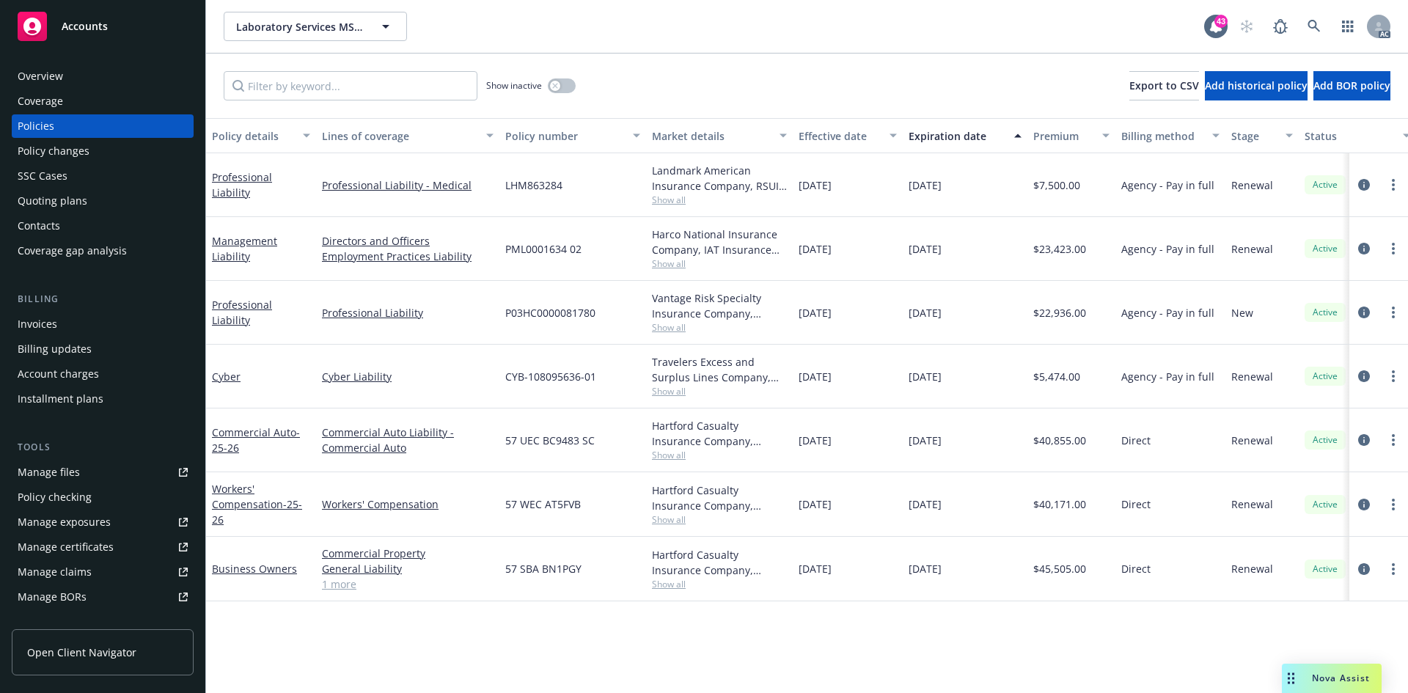
click at [823, 274] on div "[DATE]" at bounding box center [848, 249] width 110 height 64
click at [674, 325] on span "Show all" at bounding box center [719, 327] width 135 height 12
click at [805, 309] on span "04/28/2025" at bounding box center [815, 312] width 33 height 15
click at [122, 155] on div "Policy changes" at bounding box center [103, 150] width 170 height 23
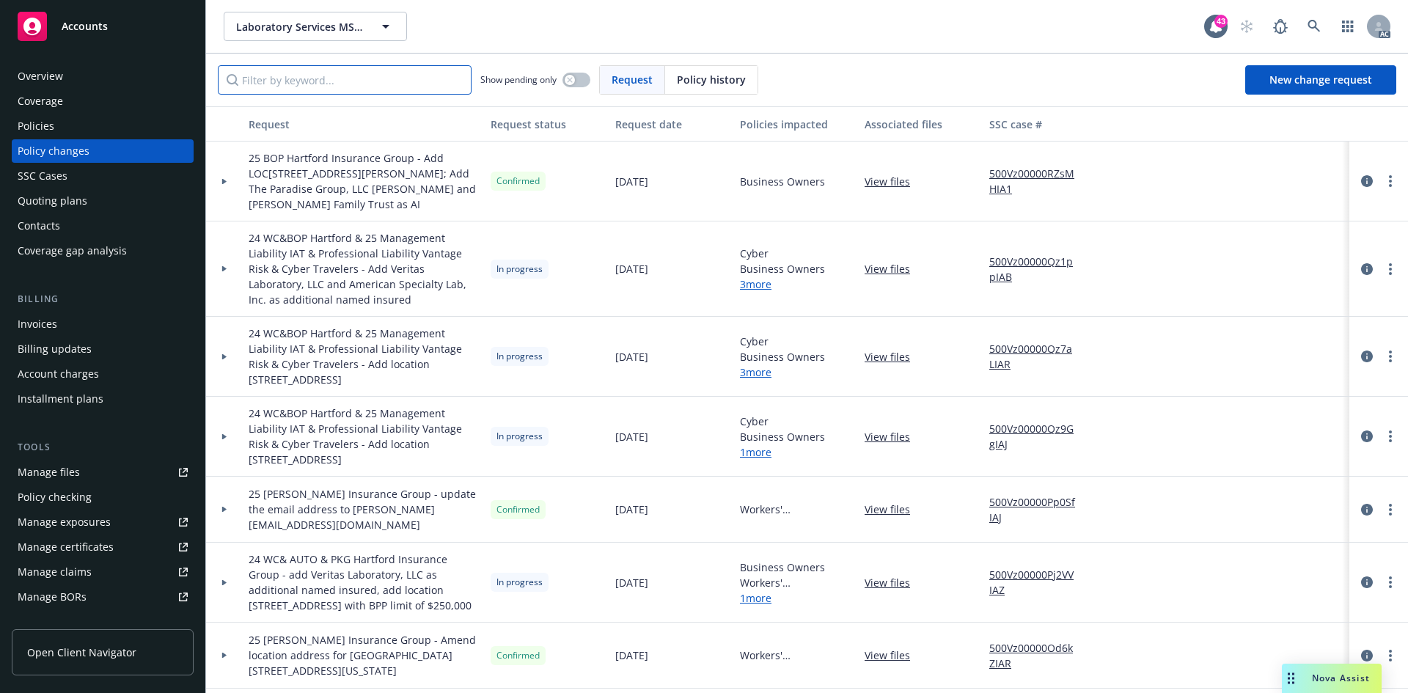
click at [407, 65] on input "Filter by keyword..." at bounding box center [345, 79] width 254 height 29
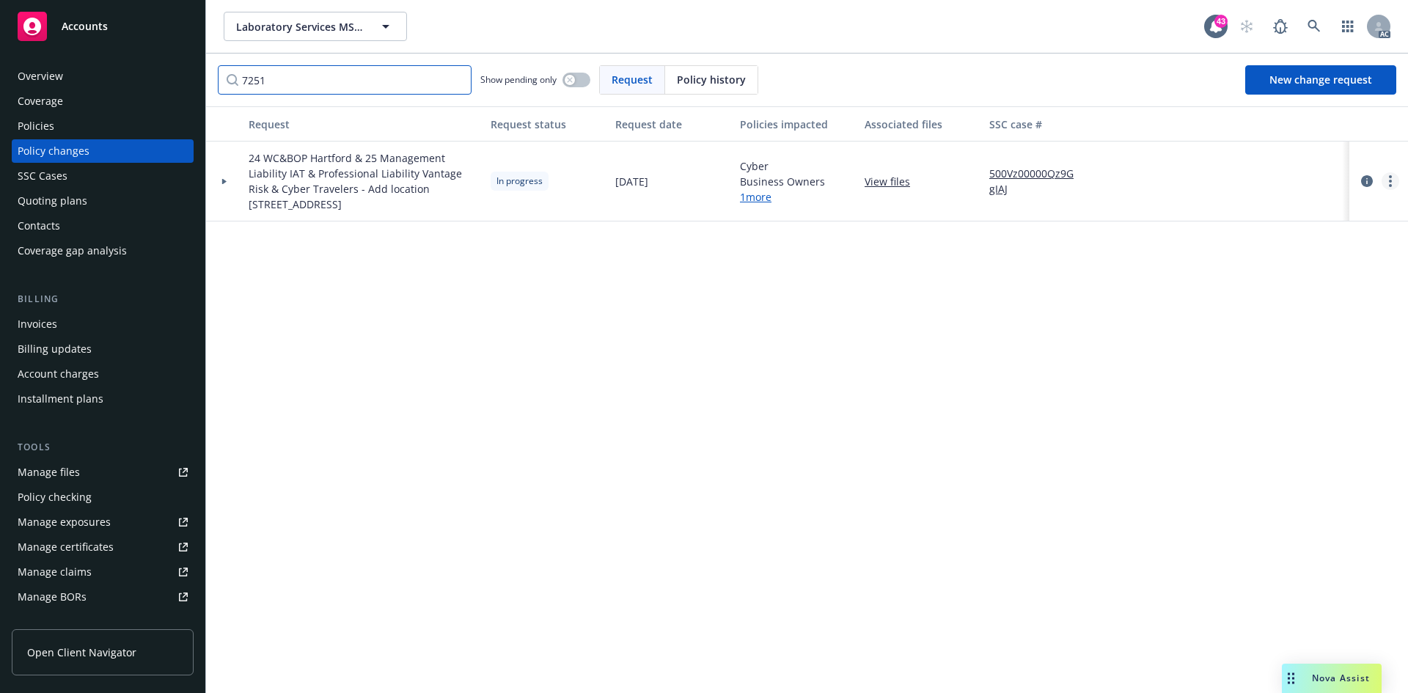
type input "7251"
click at [1394, 180] on link "more" at bounding box center [1391, 181] width 18 height 18
click at [1227, 292] on link "Resume workflow" at bounding box center [1273, 299] width 252 height 29
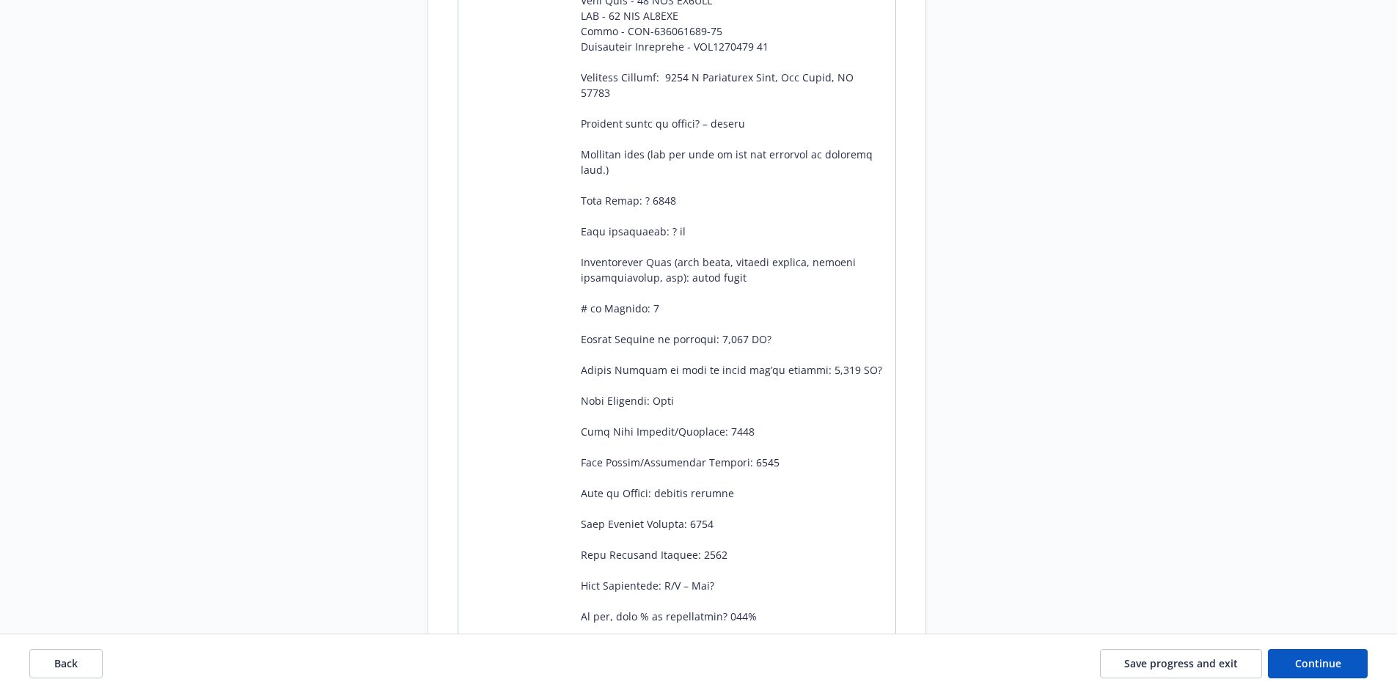
scroll to position [1760, 0]
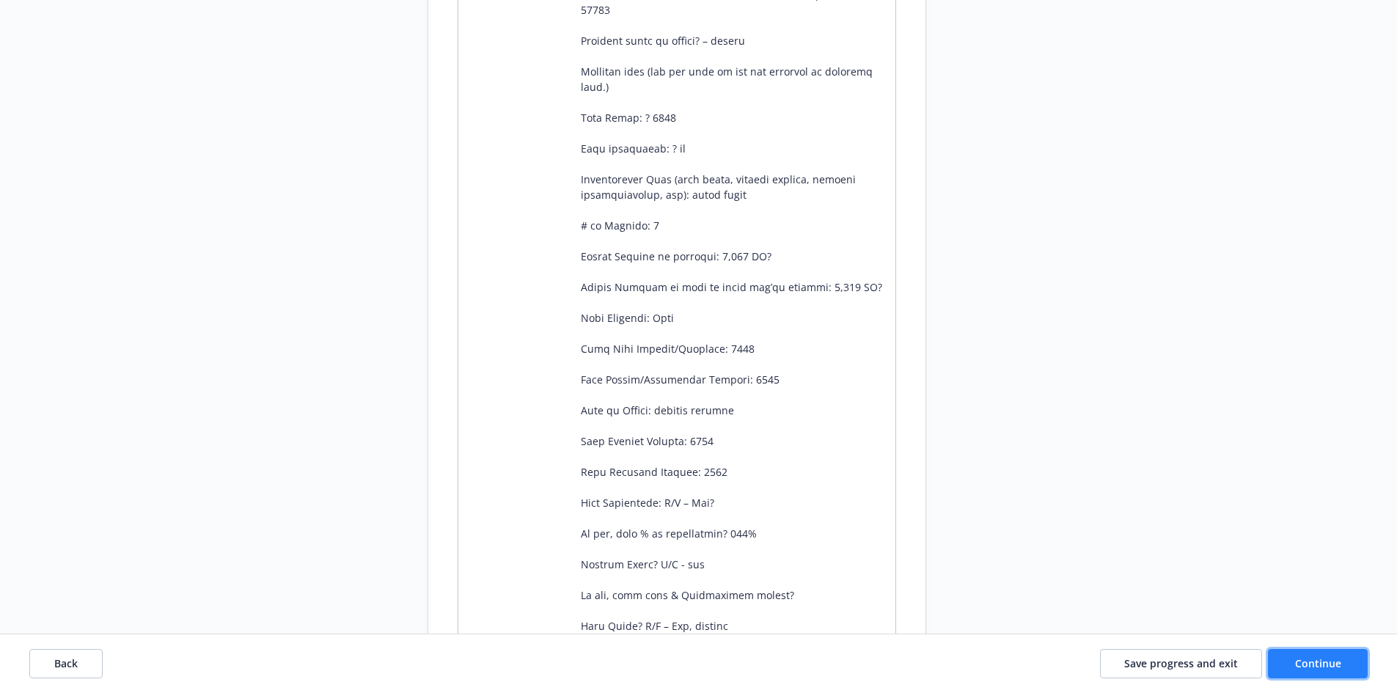
click at [1347, 670] on button "Continue" at bounding box center [1318, 663] width 100 height 29
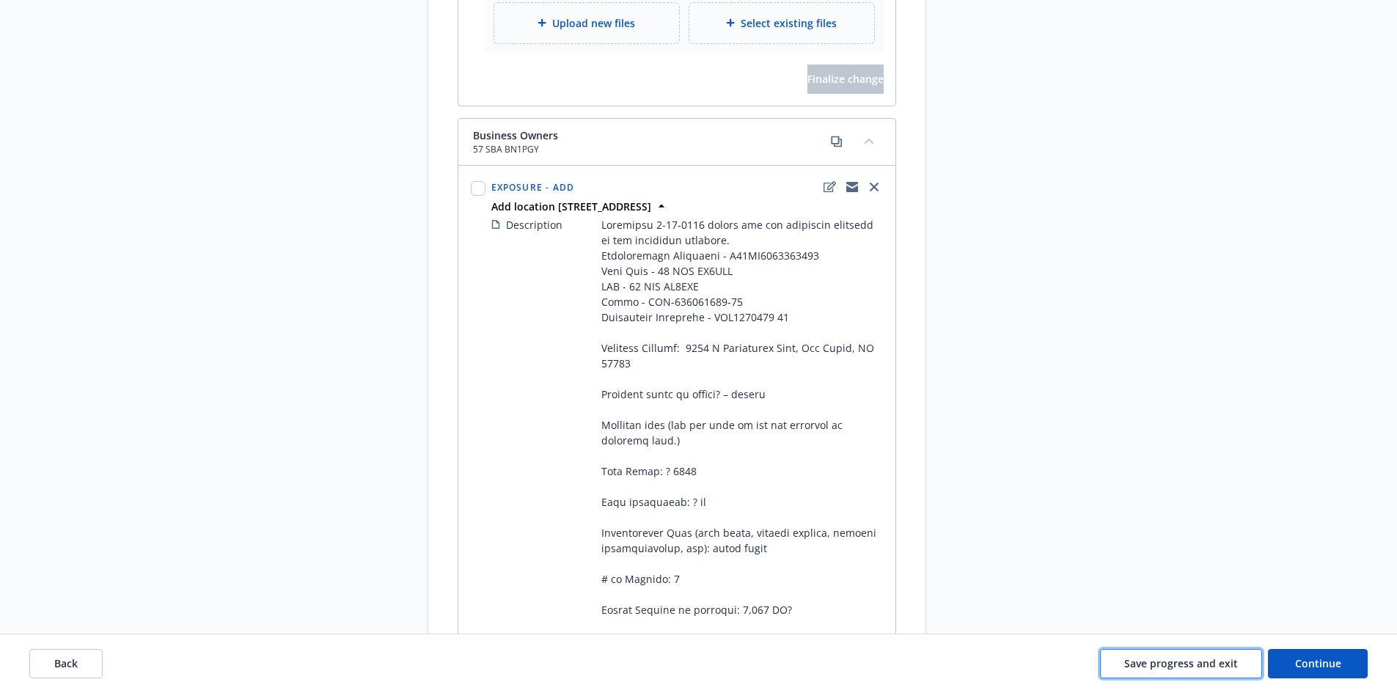
click at [1146, 670] on button "Save progress and exit" at bounding box center [1181, 663] width 162 height 29
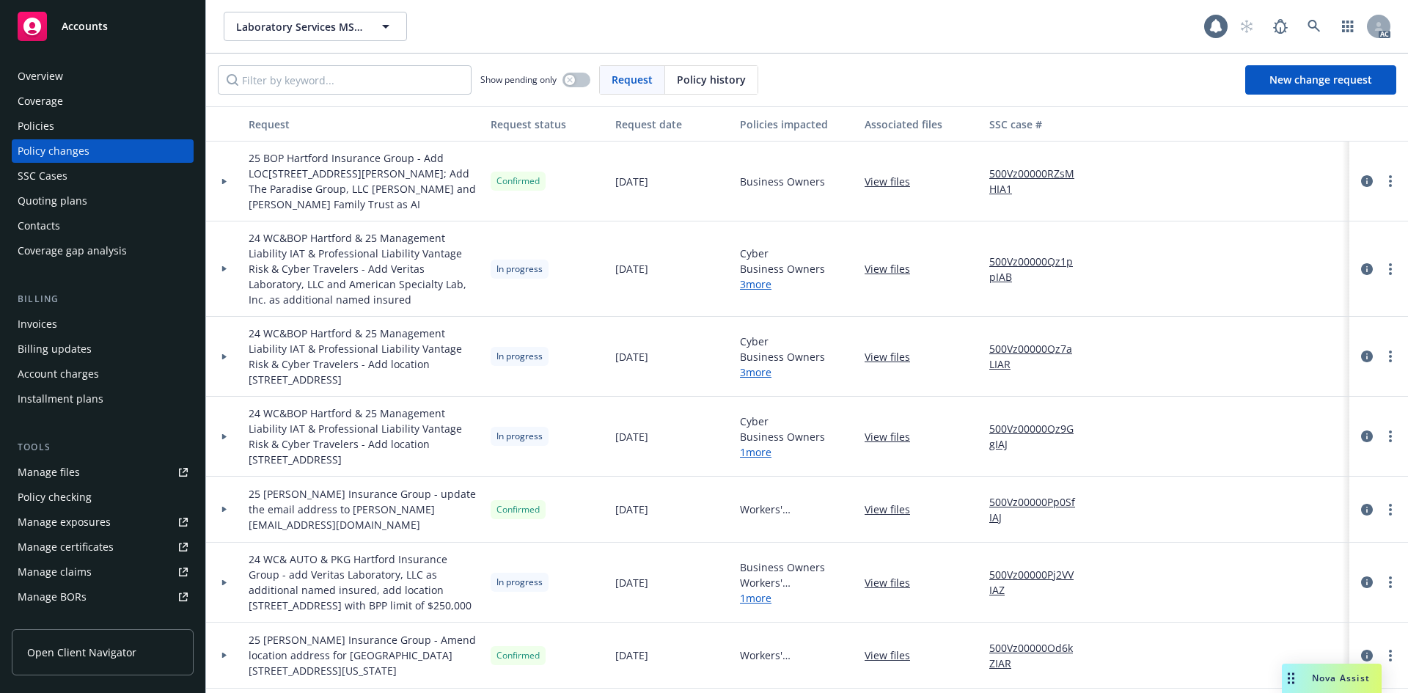
click at [80, 125] on div "Policies" at bounding box center [103, 125] width 170 height 23
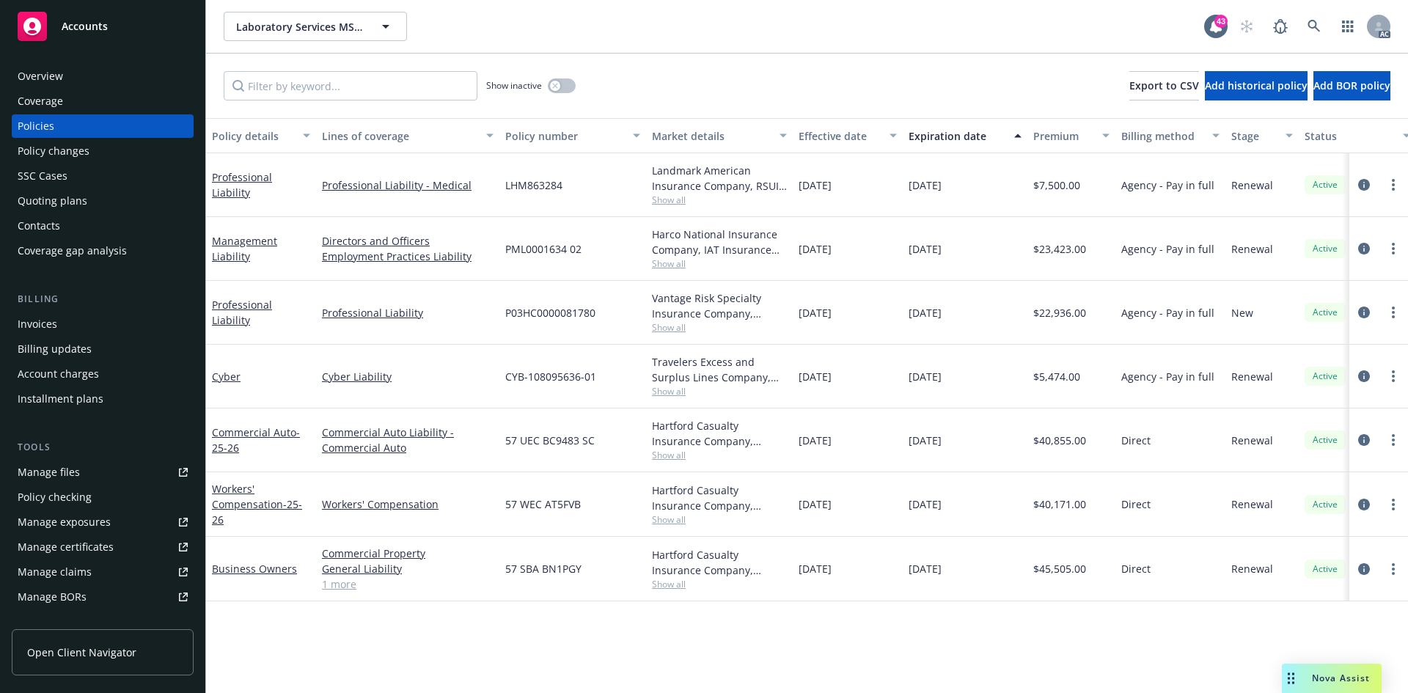
click at [109, 153] on div "Policy changes" at bounding box center [103, 150] width 170 height 23
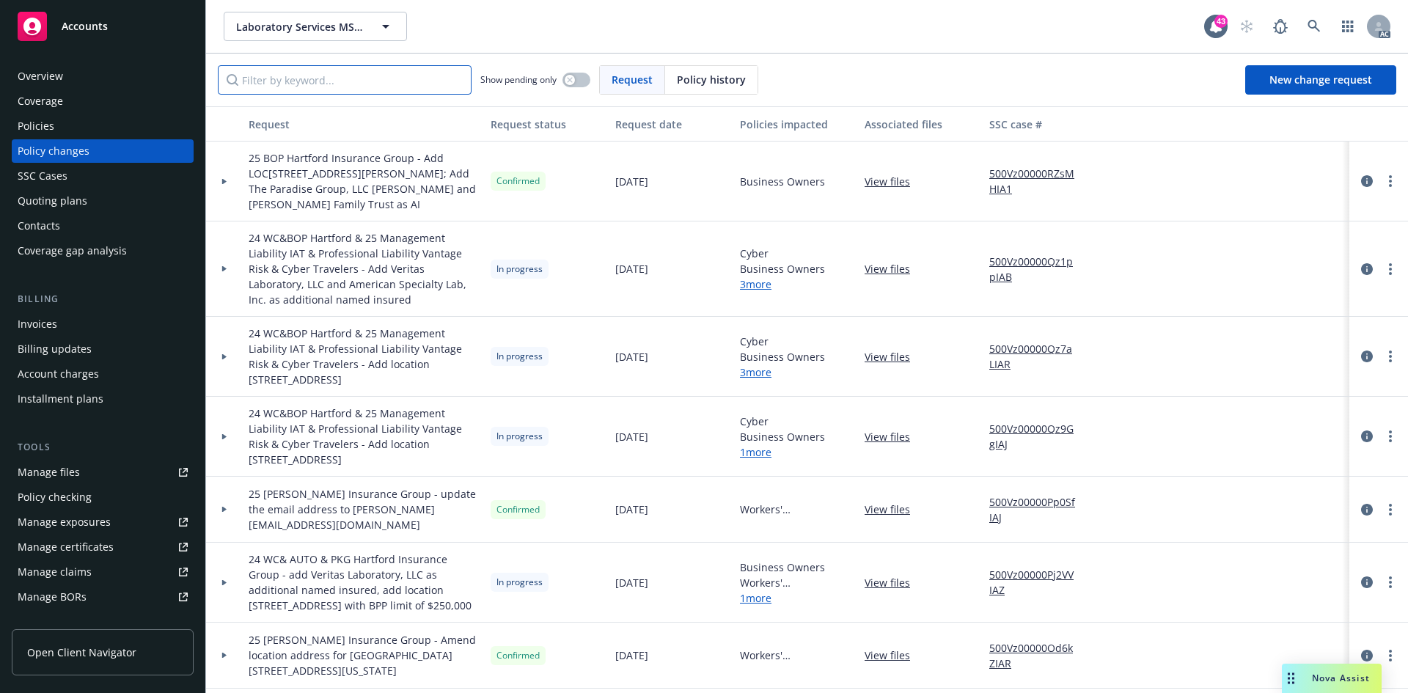
click at [373, 82] on input "Filter by keyword..." at bounding box center [345, 79] width 254 height 29
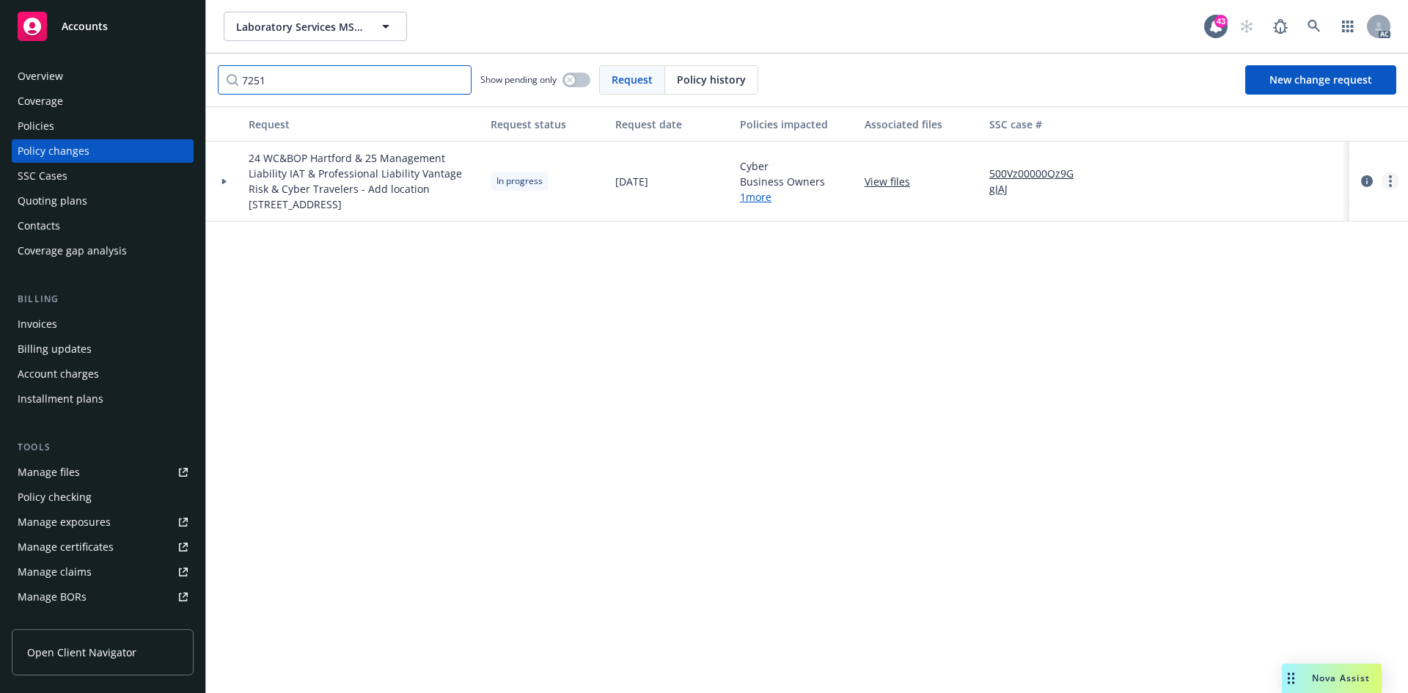
type input "7251"
click at [1394, 179] on link "more" at bounding box center [1391, 181] width 18 height 18
click at [1255, 300] on link "Resume workflow" at bounding box center [1273, 299] width 252 height 29
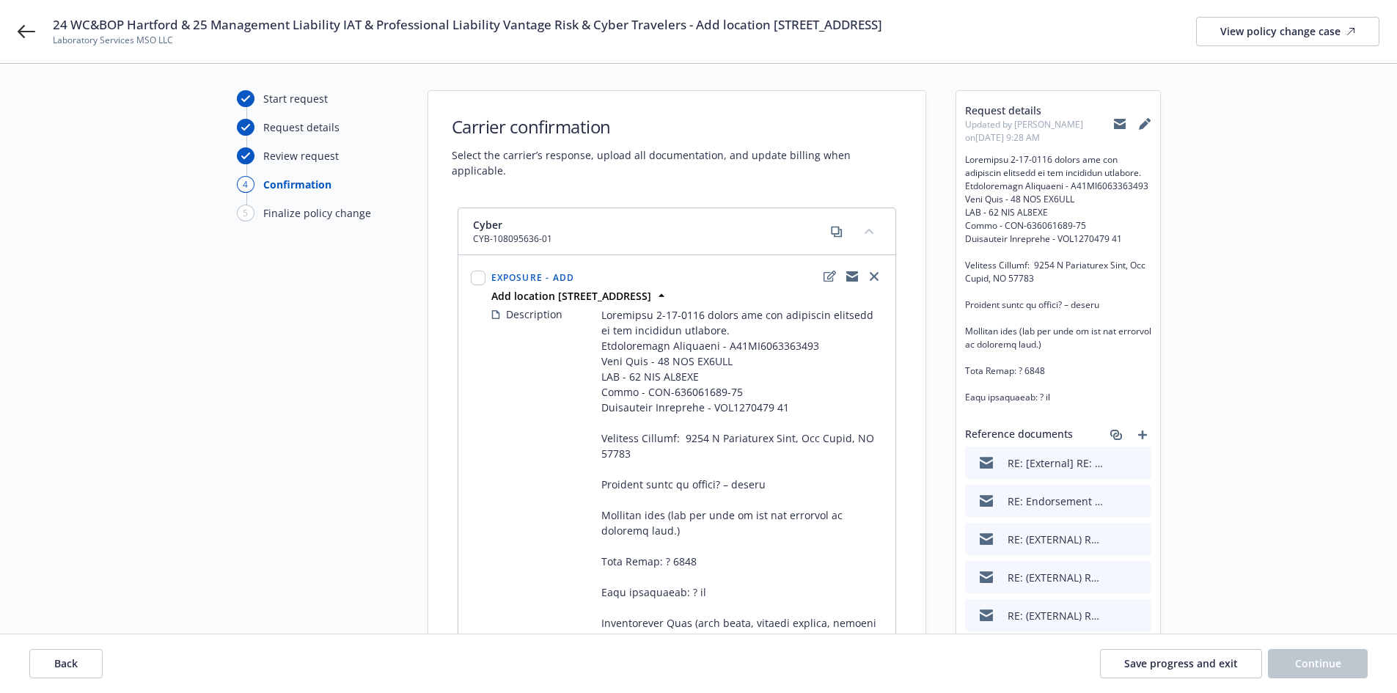
scroll to position [30, 0]
drag, startPoint x: 698, startPoint y: 23, endPoint x: 1070, endPoint y: 26, distance: 372.6
click at [1070, 26] on div "24 WC&BOP Hartford & 25 Management Liability IAT & Professional Liability Vanta…" at bounding box center [716, 31] width 1327 height 31
copy span "Add location 7251 W Charleston Blvd, Las Vegas, NV 89117"
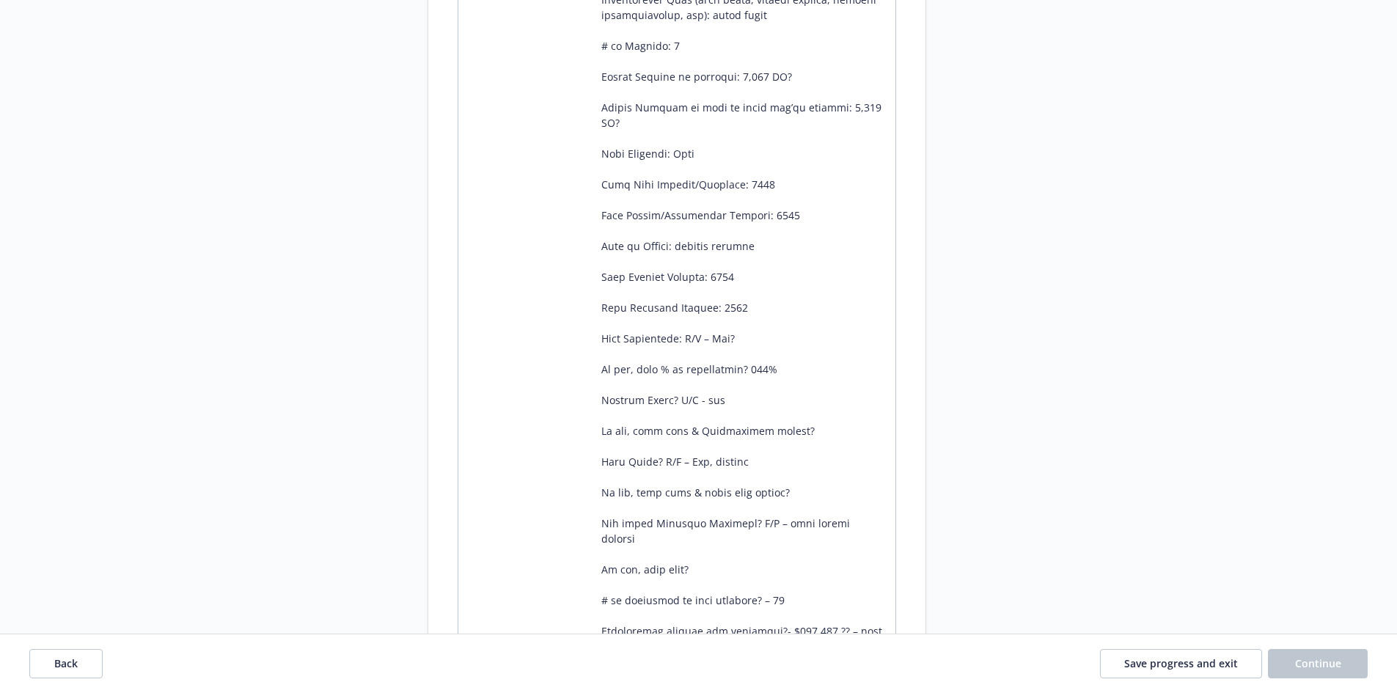
scroll to position [2140, 0]
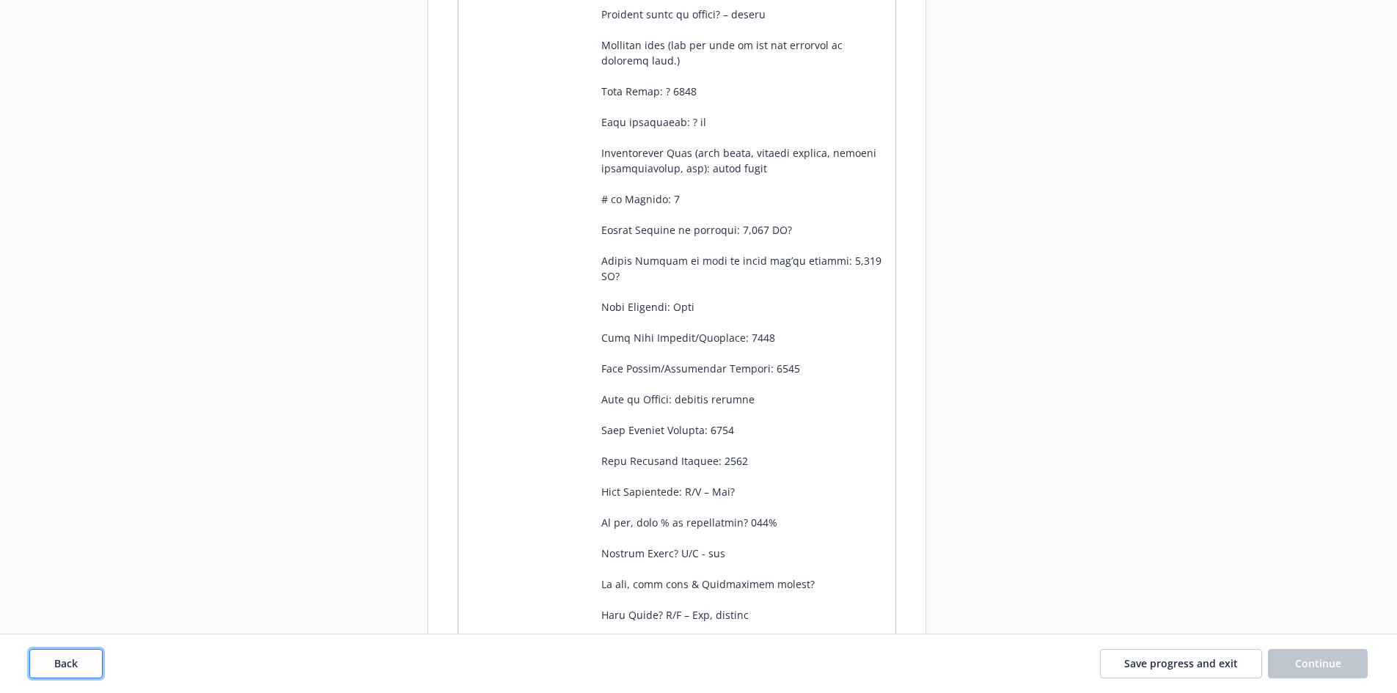
click at [80, 654] on button "Back" at bounding box center [65, 663] width 73 height 29
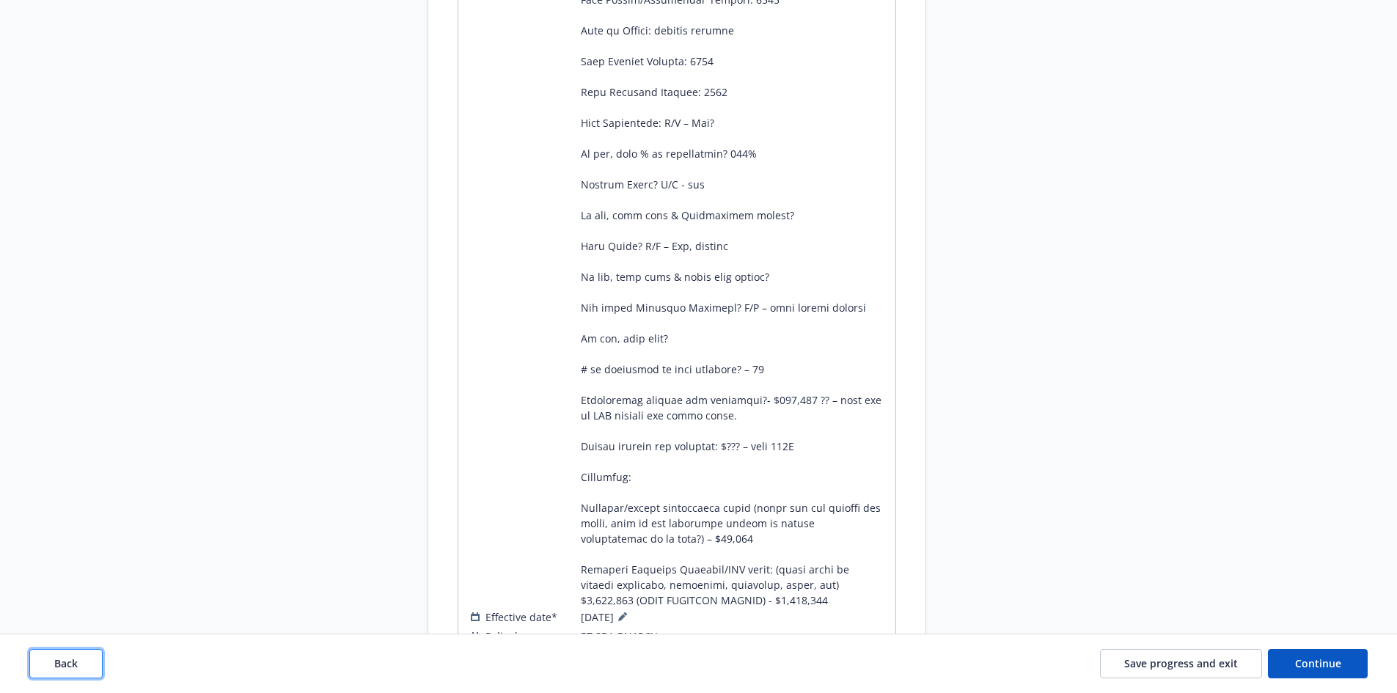
click at [80, 654] on button "Back" at bounding box center [65, 663] width 73 height 29
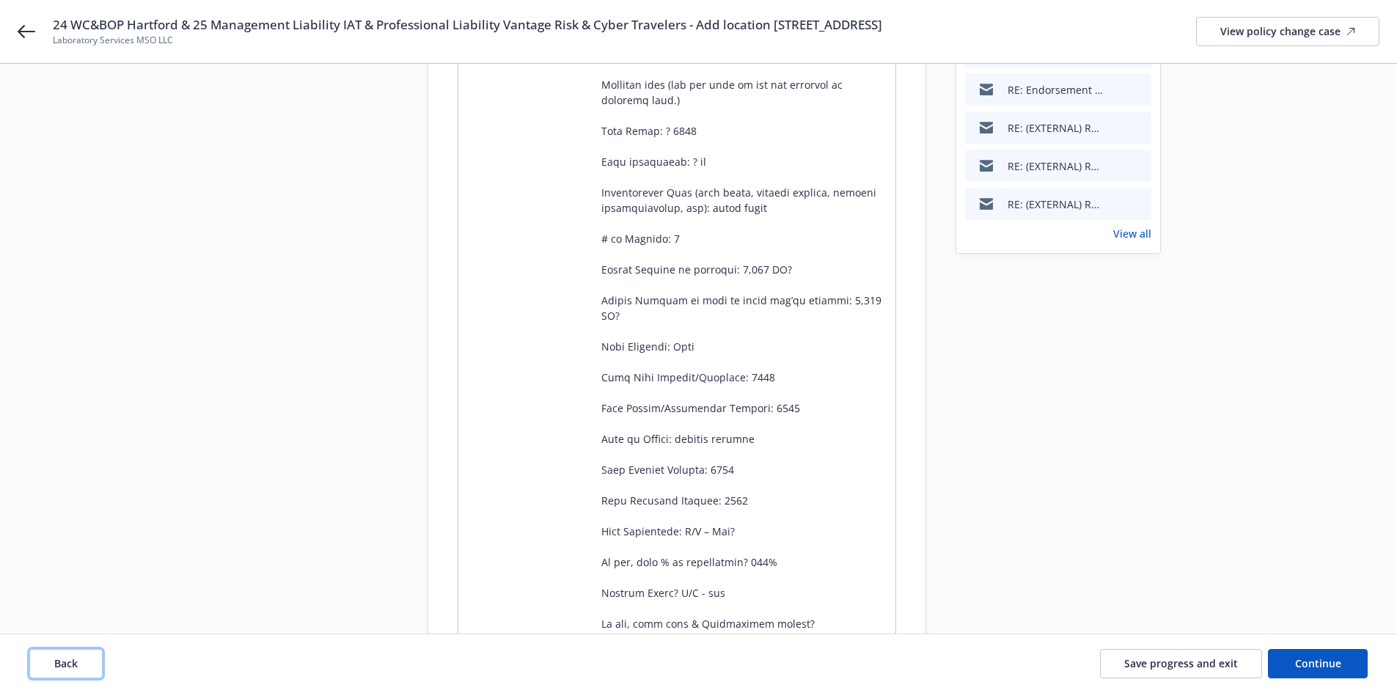
scroll to position [0, 0]
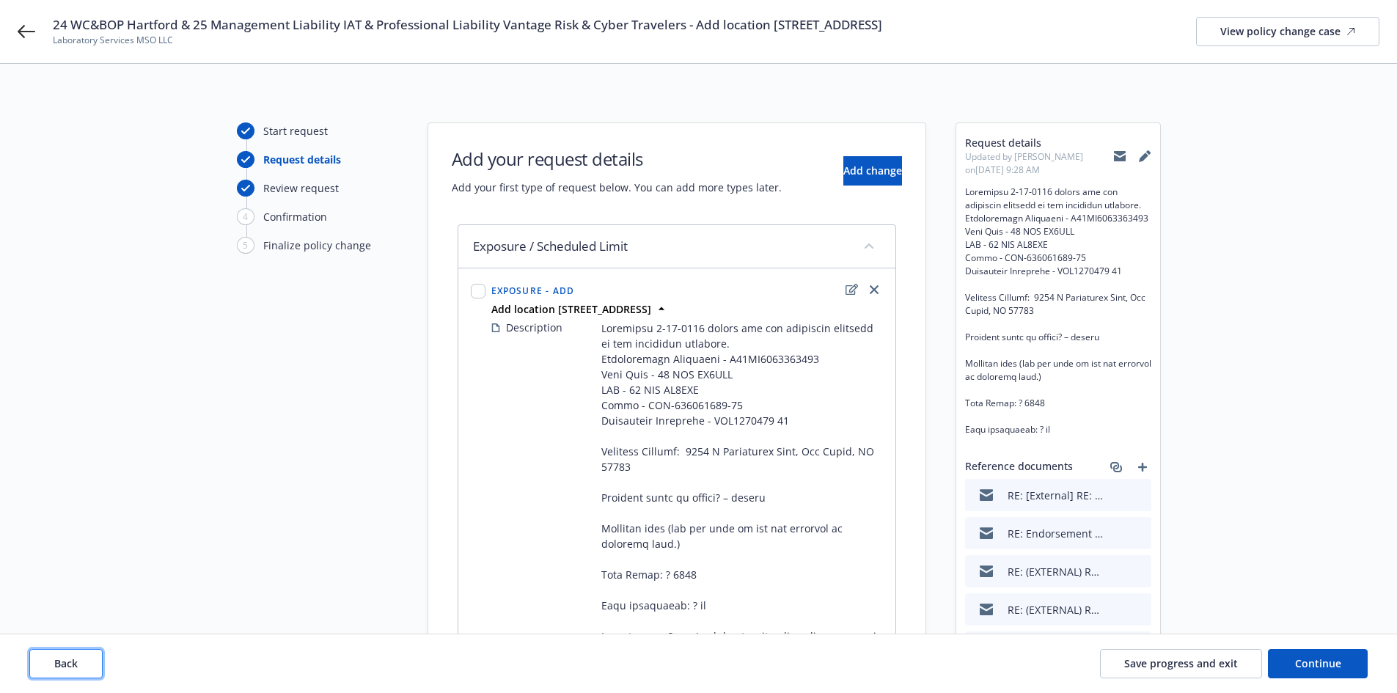
click at [82, 654] on button "Back" at bounding box center [65, 663] width 73 height 29
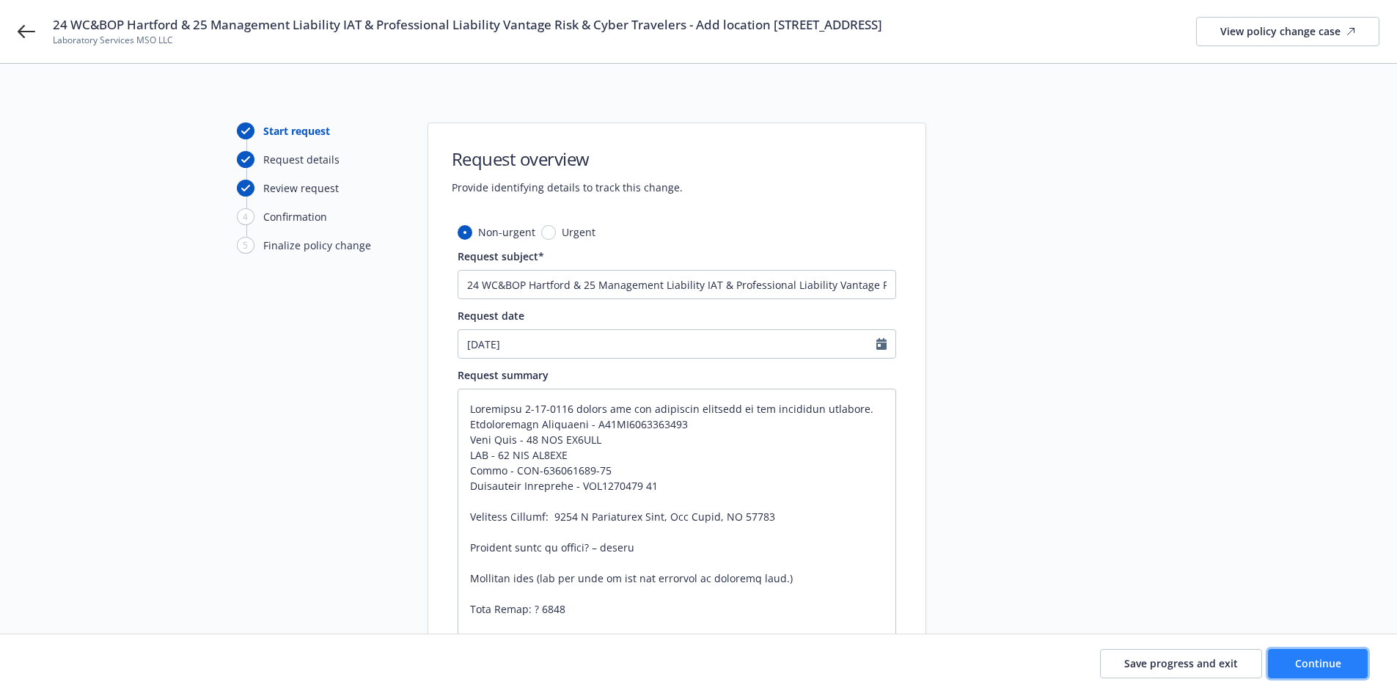
click at [1344, 670] on button "Continue" at bounding box center [1318, 663] width 100 height 29
type textarea "x"
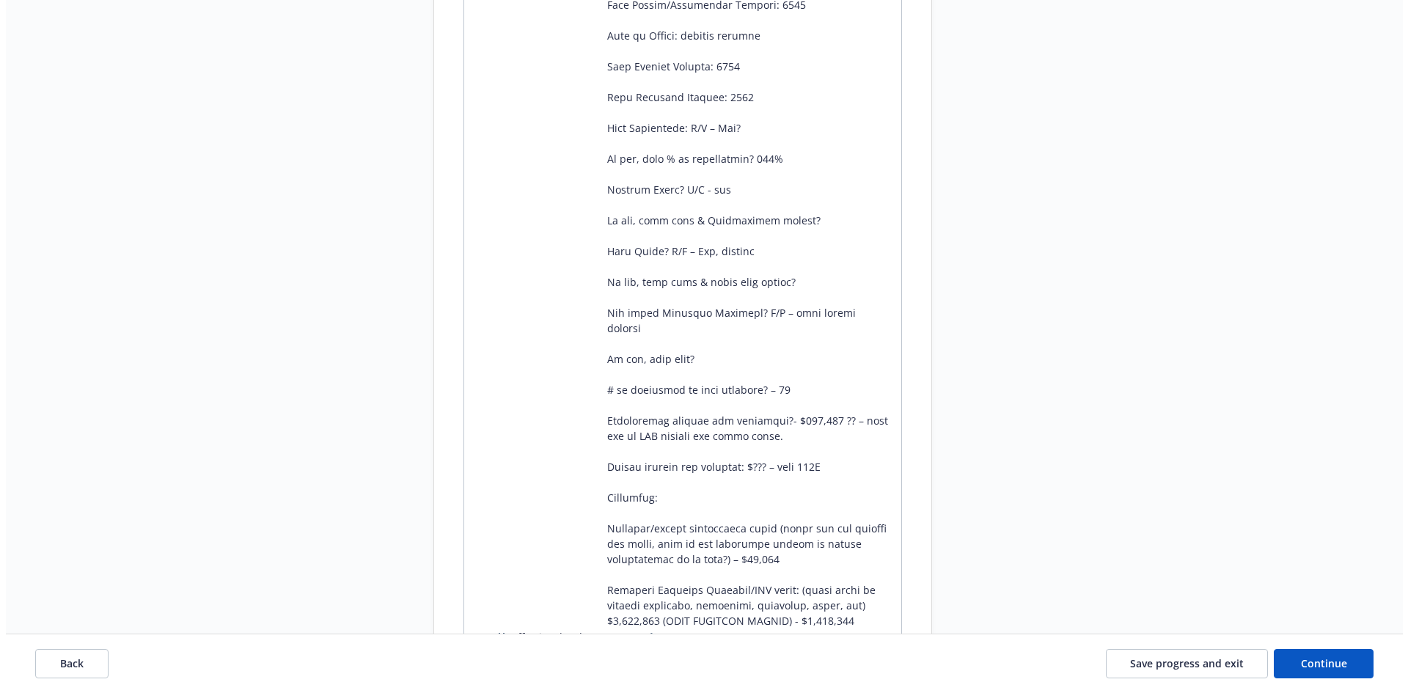
scroll to position [957, 0]
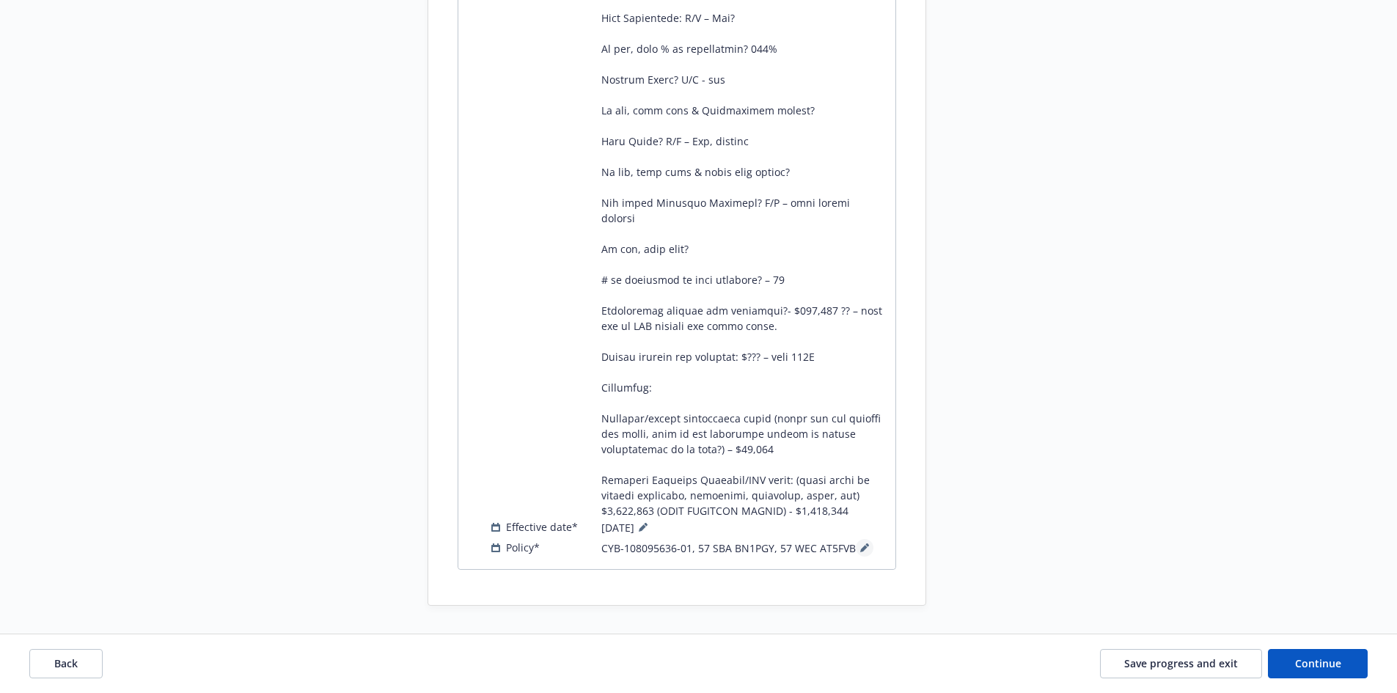
click at [863, 545] on icon at bounding box center [863, 548] width 7 height 7
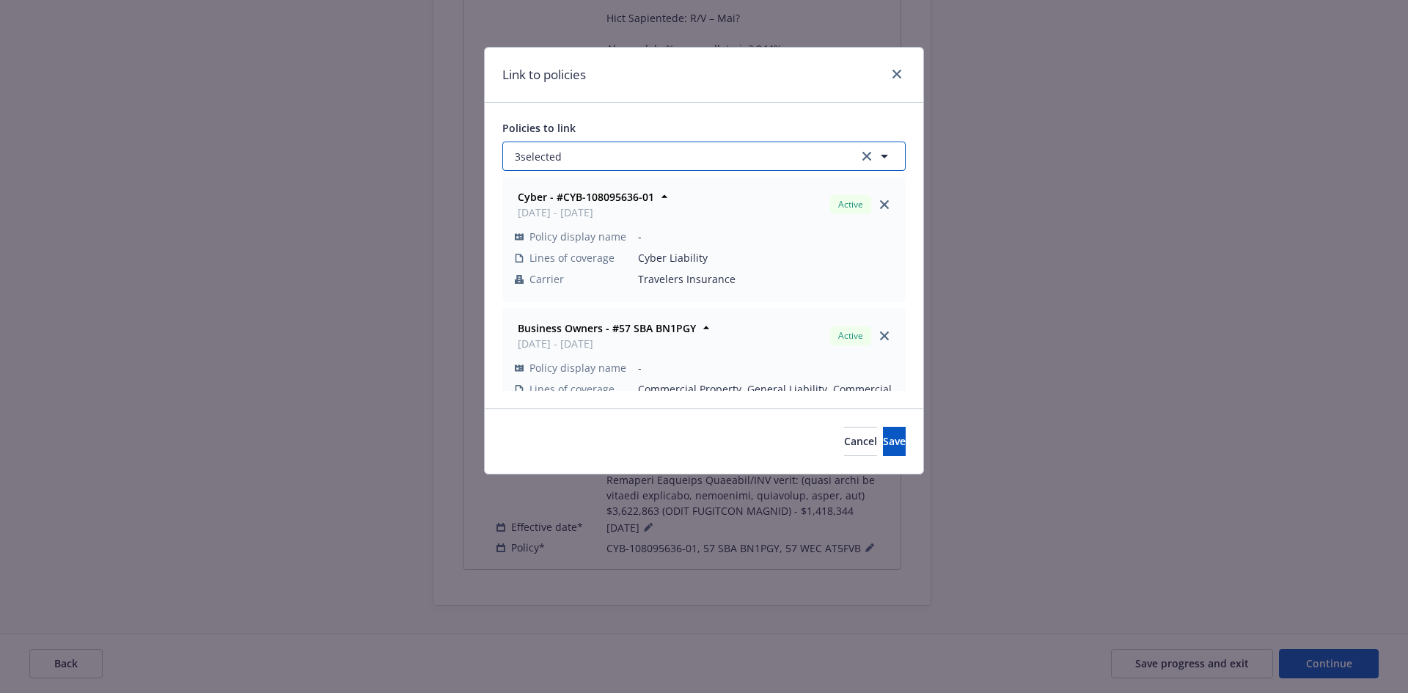
click at [633, 158] on button "3 selected" at bounding box center [703, 156] width 403 height 29
select select "ACTIVE"
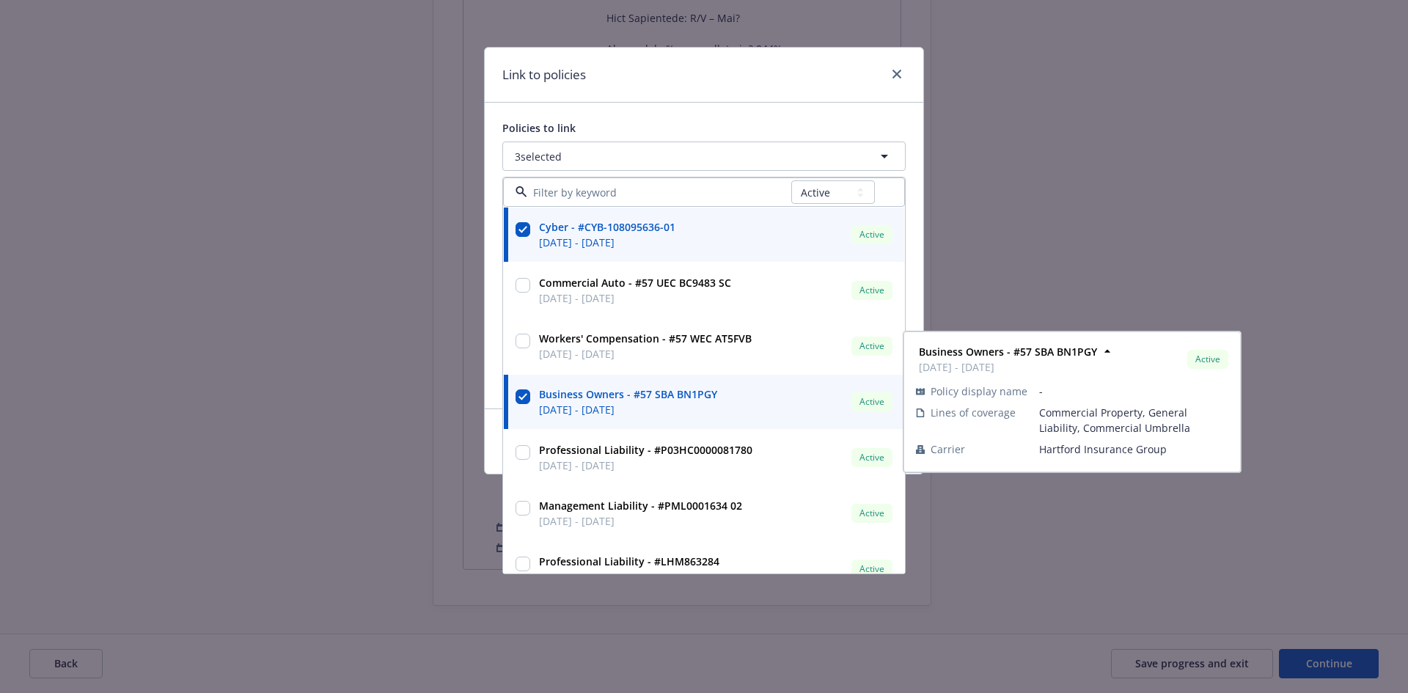
scroll to position [23, 0]
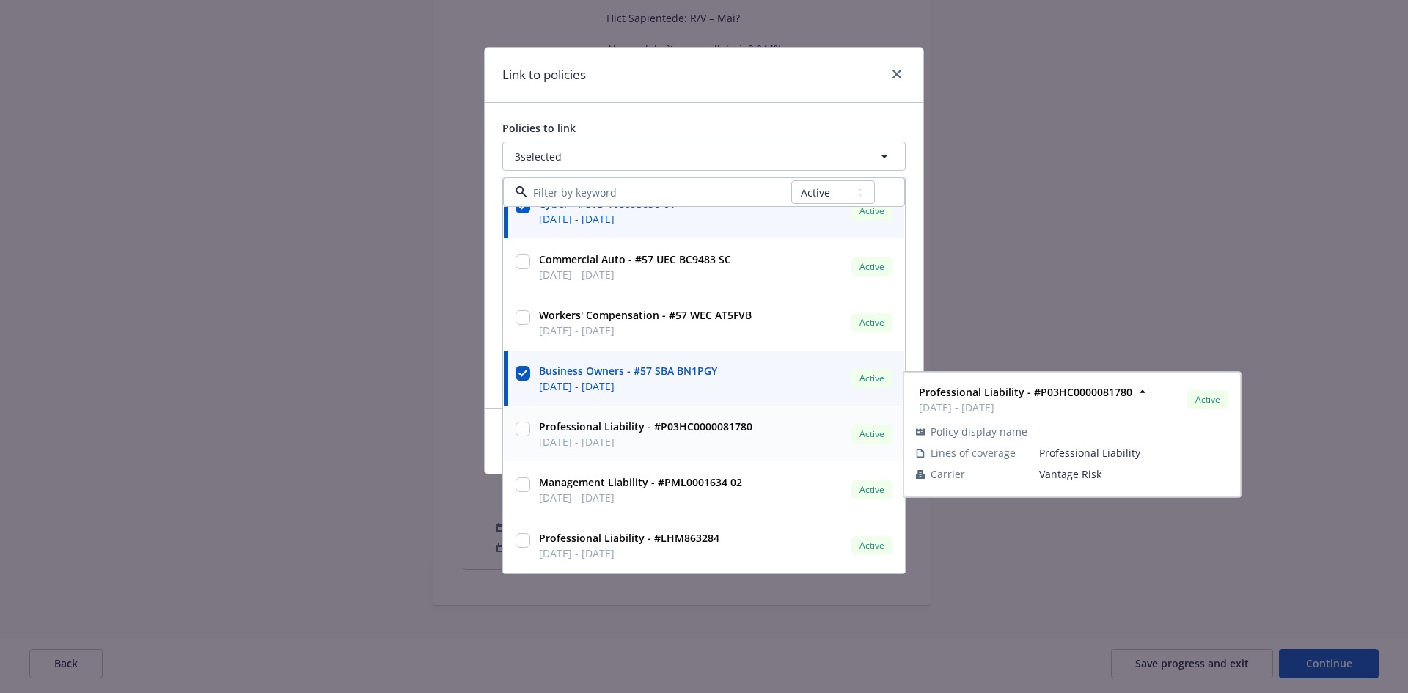
click at [523, 431] on input "checkbox" at bounding box center [523, 429] width 15 height 15
checkbox input "true"
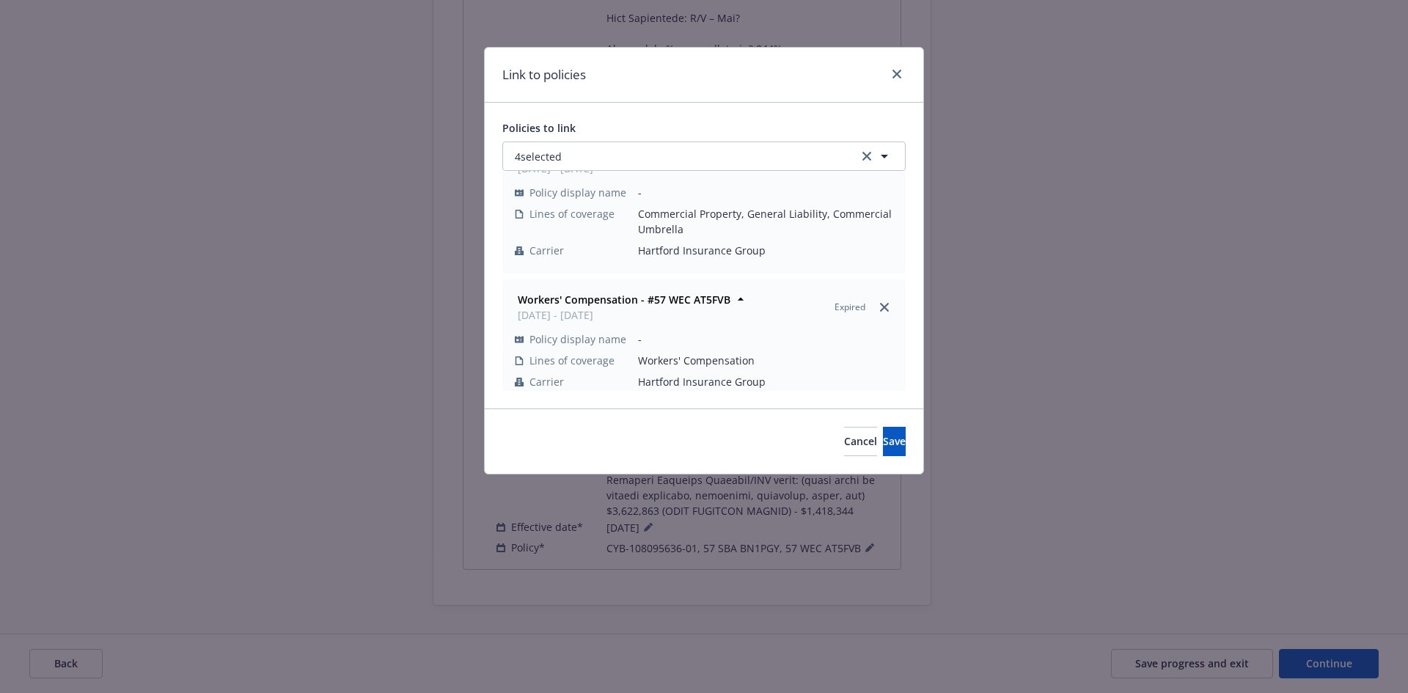
scroll to position [27, 0]
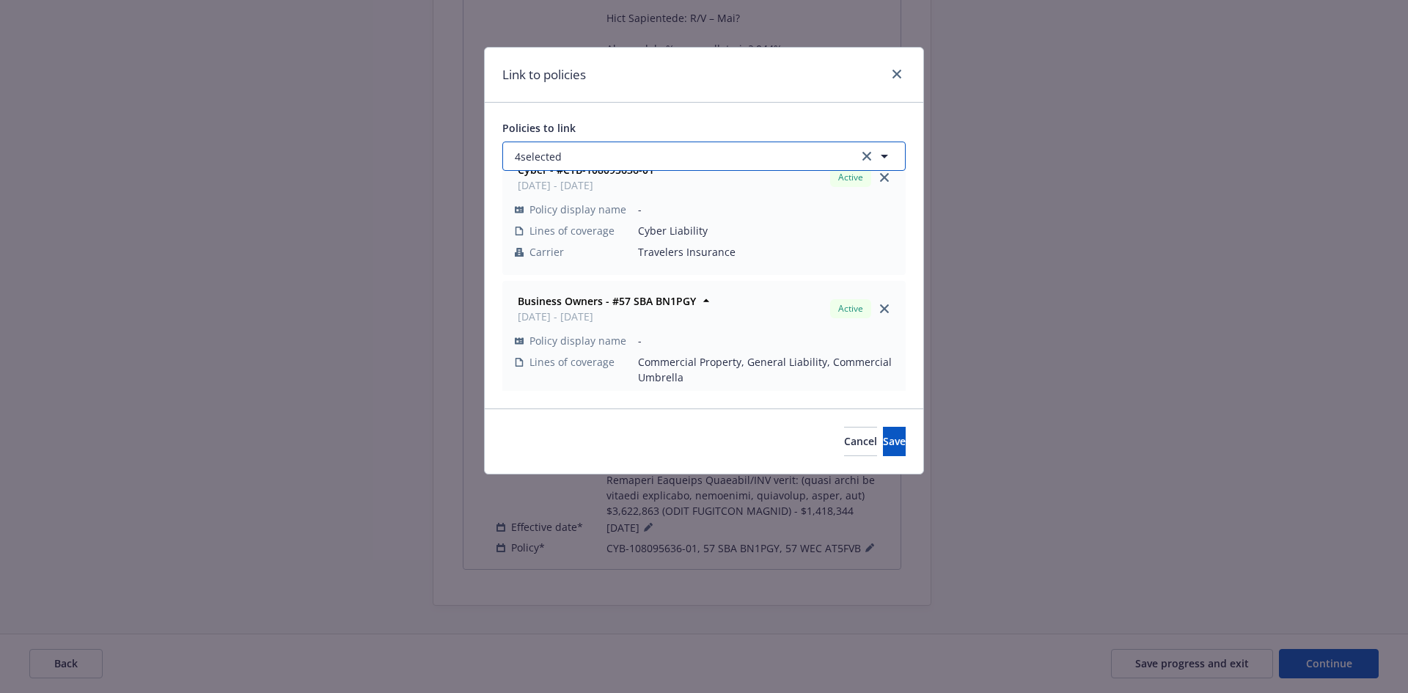
click at [639, 149] on button "4 selected" at bounding box center [703, 156] width 403 height 29
select select "ACTIVE"
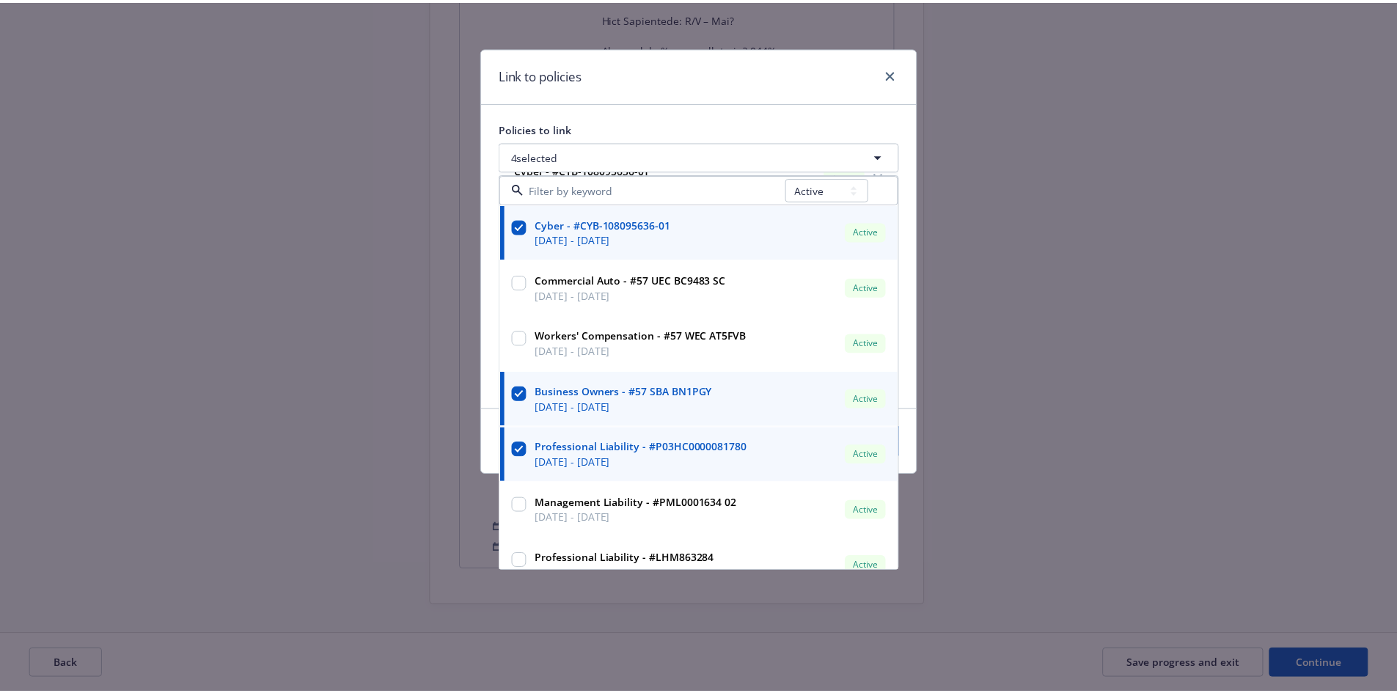
scroll to position [23, 0]
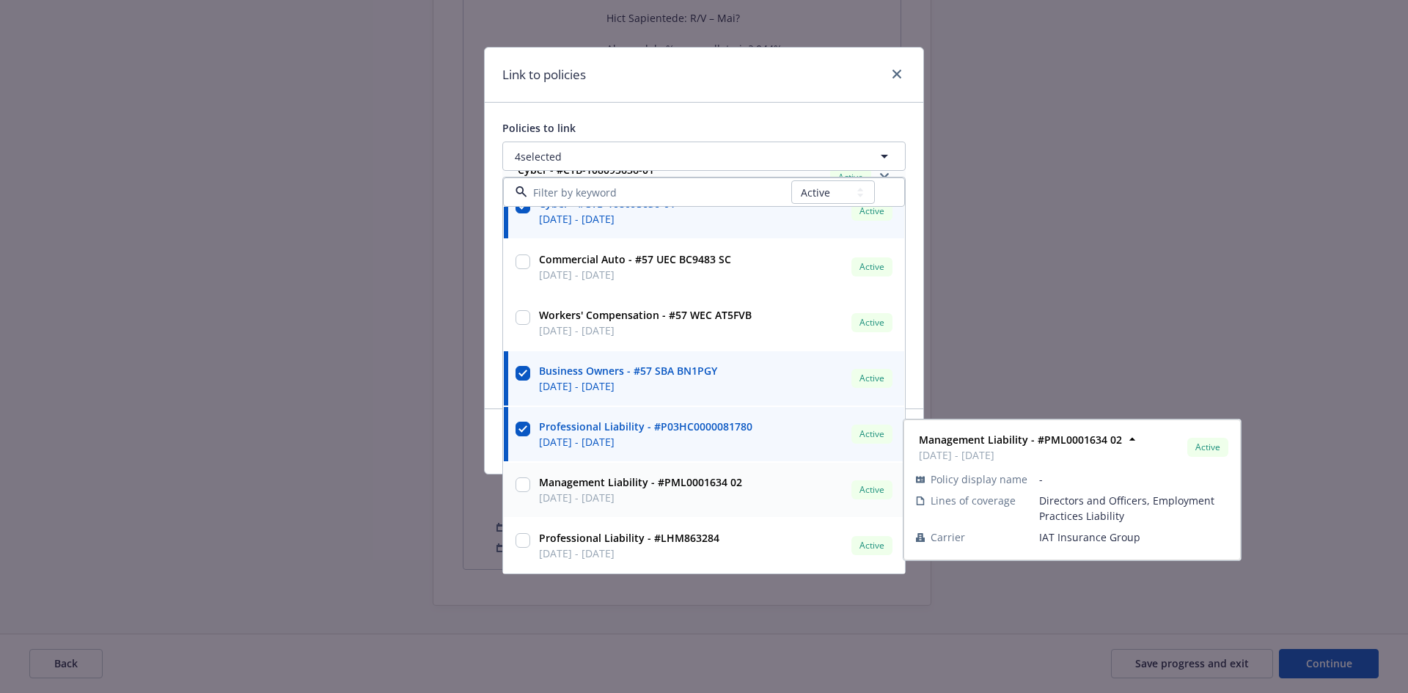
click at [517, 488] on input "checkbox" at bounding box center [523, 485] width 15 height 15
checkbox input "true"
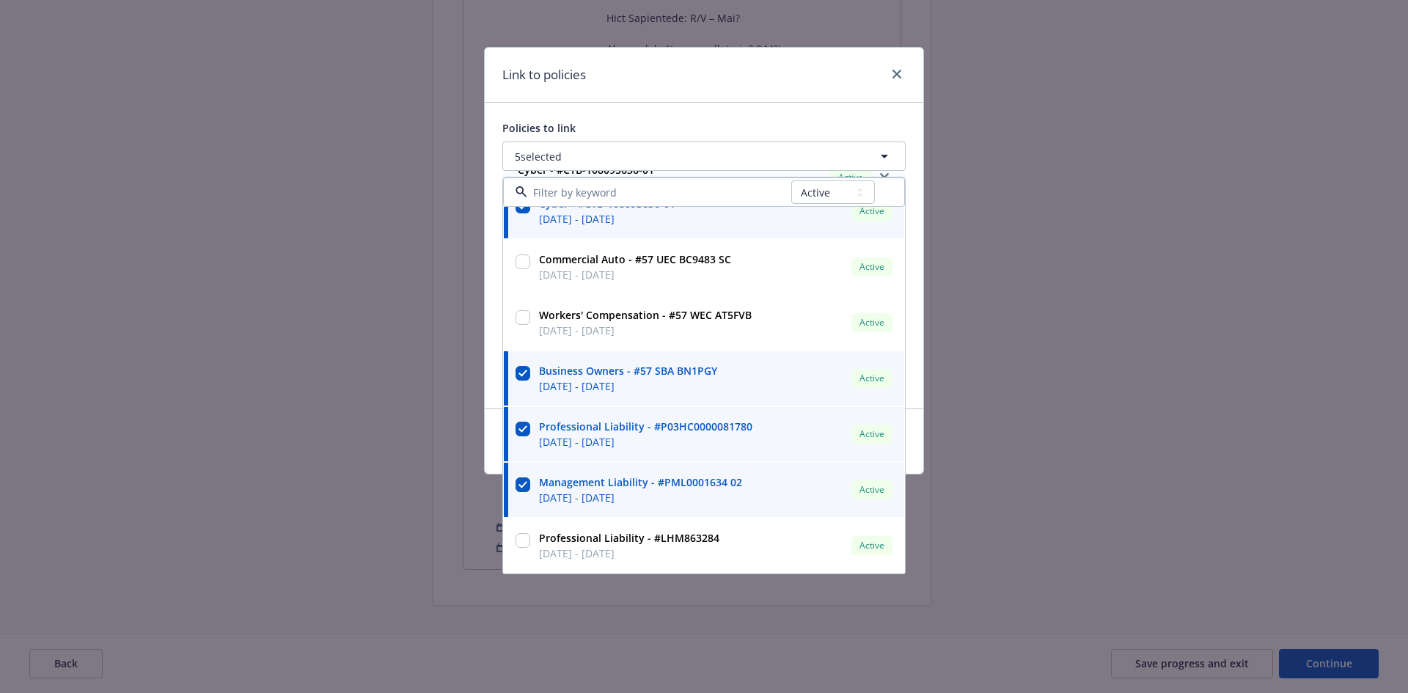
click at [317, 426] on div "Link to policies Policies to link 5 selected All Active Upcoming Expired Cancel…" at bounding box center [704, 346] width 1408 height 693
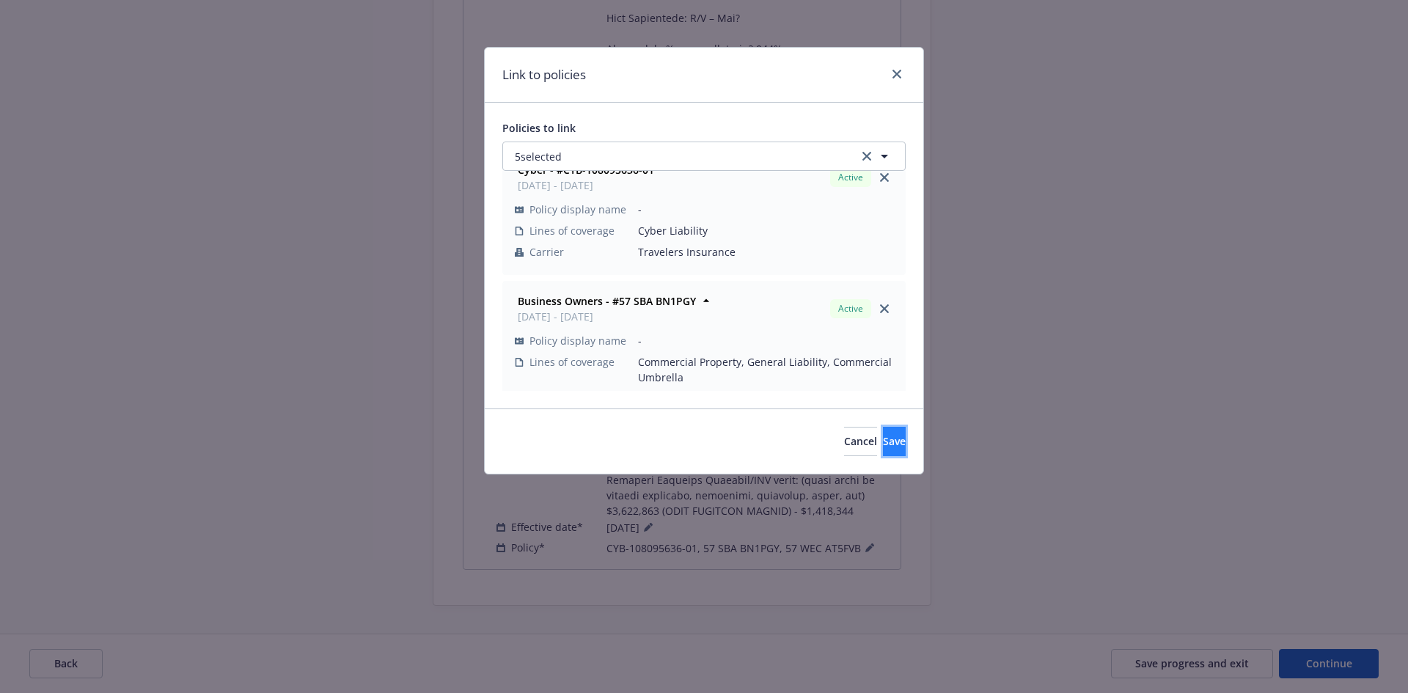
click at [888, 439] on button "Save" at bounding box center [894, 441] width 23 height 29
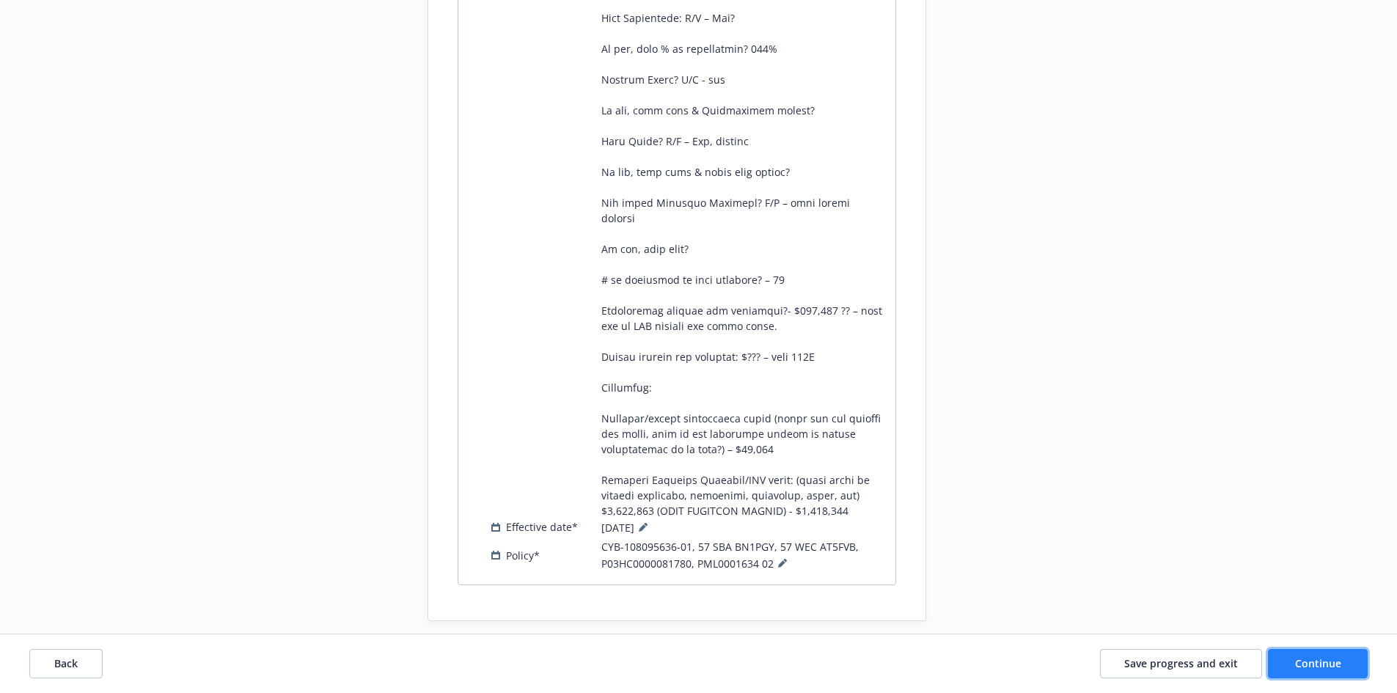
click at [1306, 665] on span "Continue" at bounding box center [1318, 663] width 46 height 14
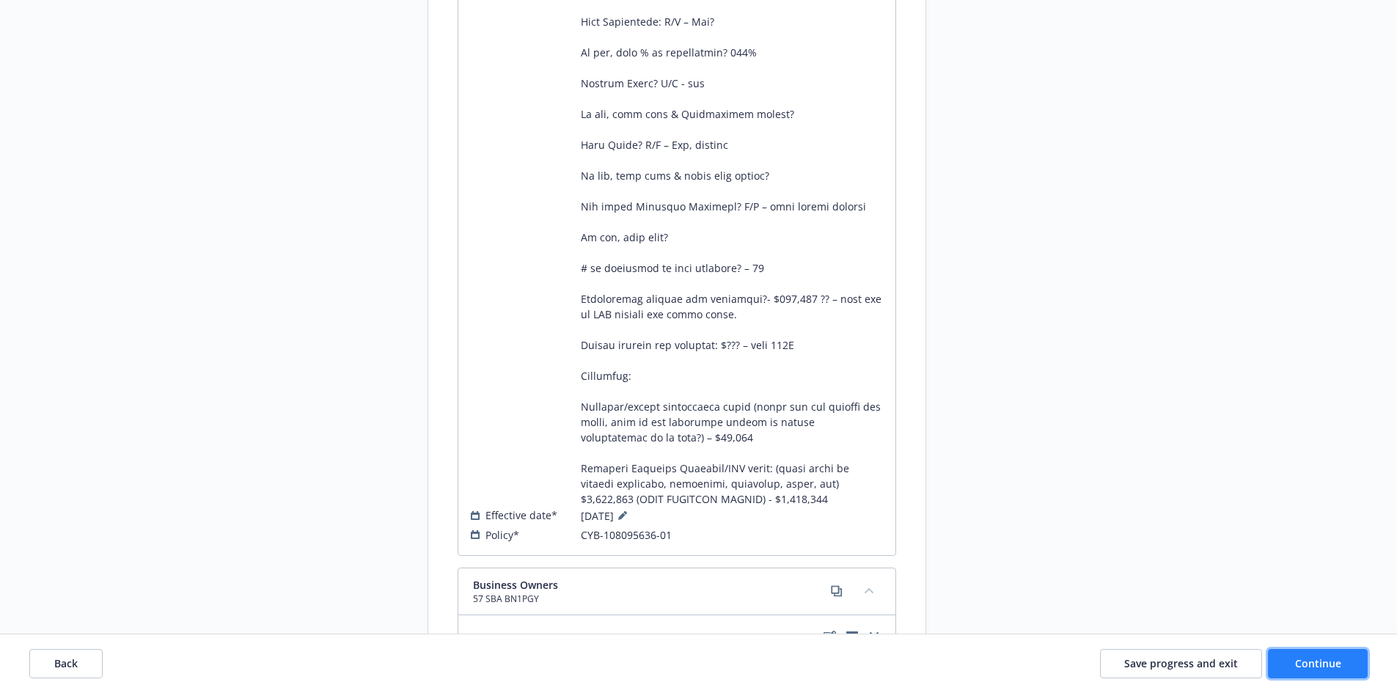
click at [1306, 665] on span "Continue" at bounding box center [1318, 663] width 46 height 14
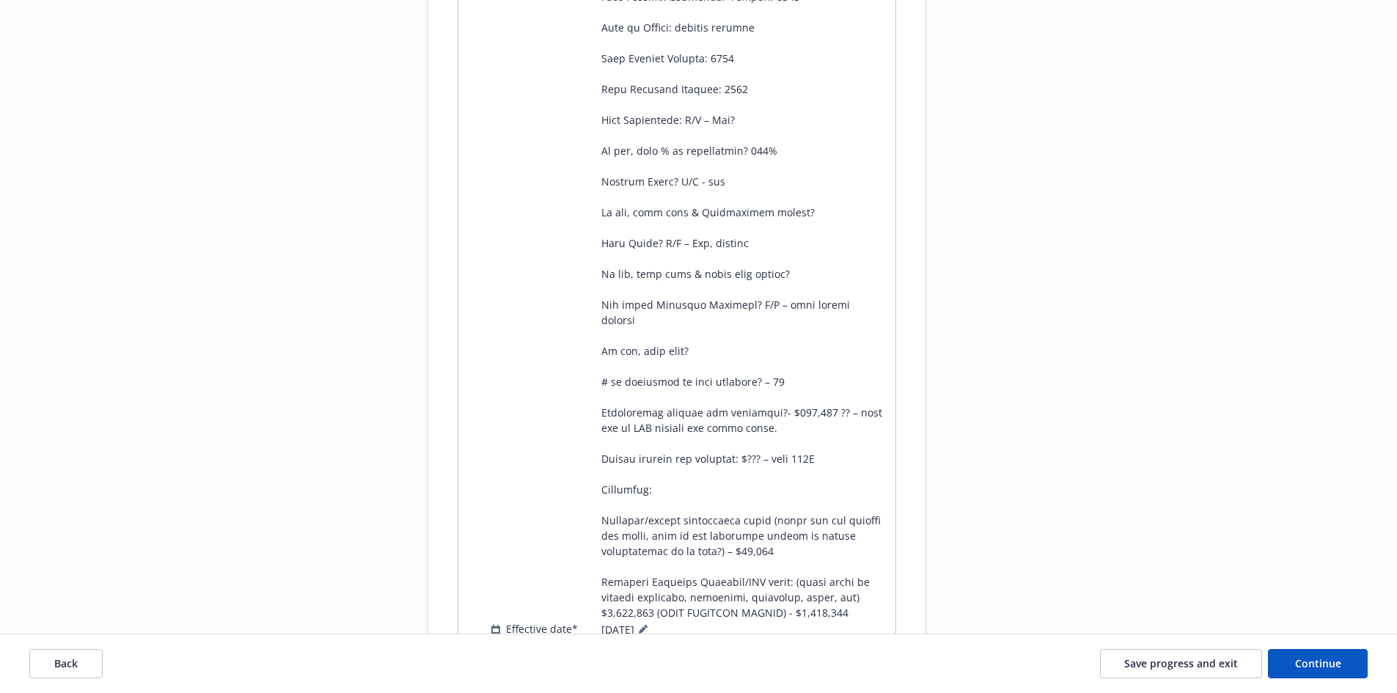
scroll to position [4401, 0]
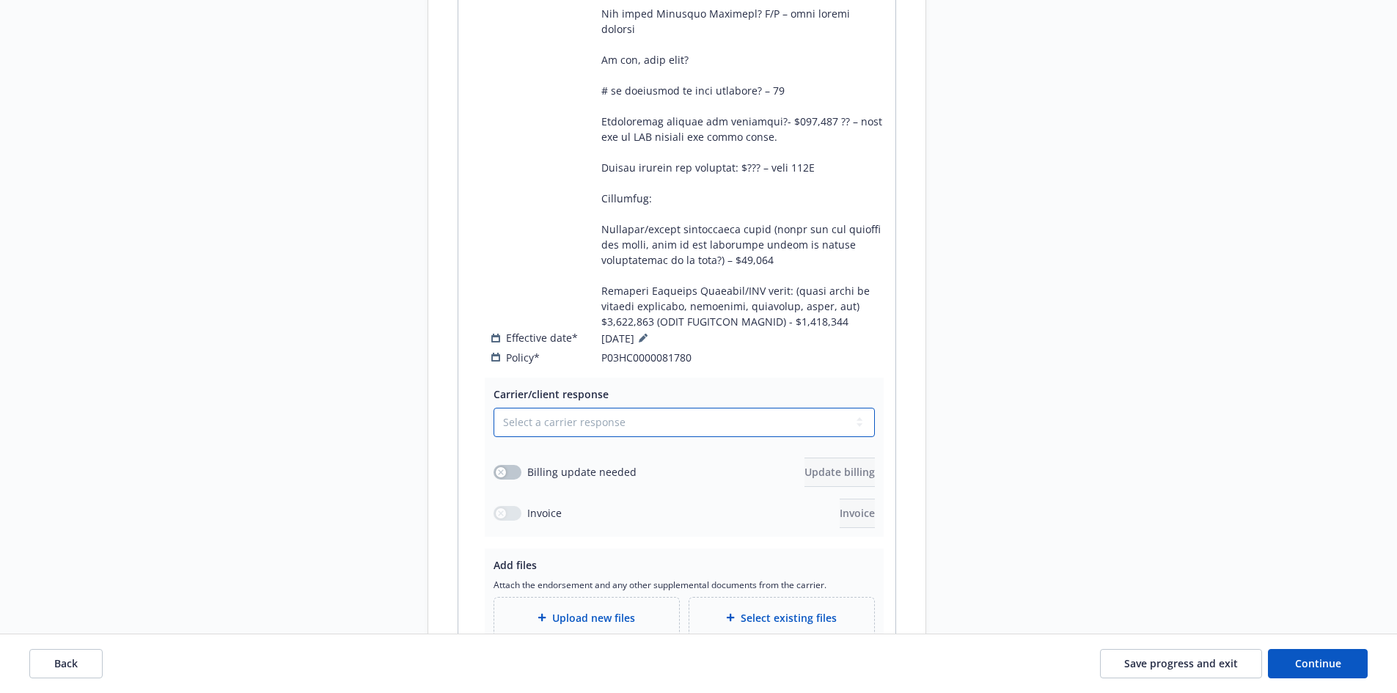
click at [607, 408] on select "Select a carrier response Accepted Accepted with revision No endorsement needed…" at bounding box center [684, 422] width 381 height 29
select select "NO_ENDORSEMENT_NEEDED"
click at [494, 408] on select "Select a carrier response Accepted Accepted with revision No endorsement needed…" at bounding box center [684, 422] width 381 height 29
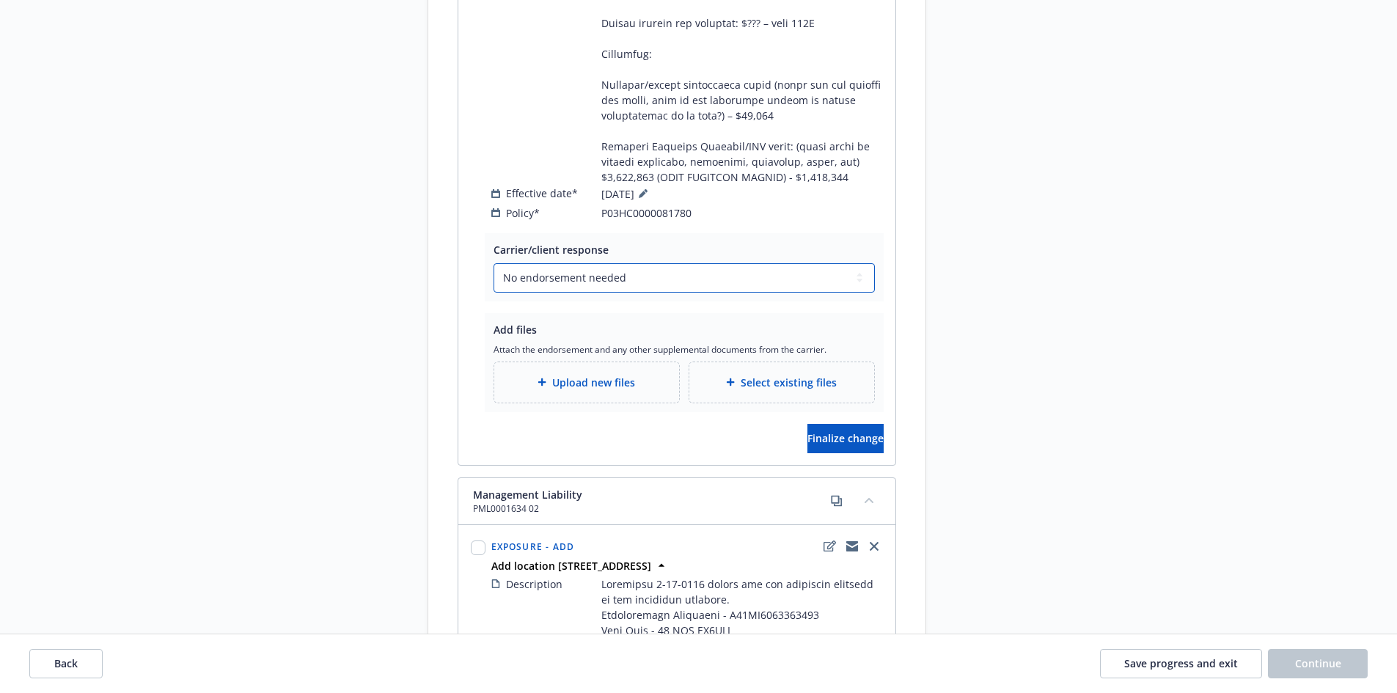
scroll to position [4548, 0]
click at [565, 360] on div "Upload new files" at bounding box center [586, 380] width 185 height 40
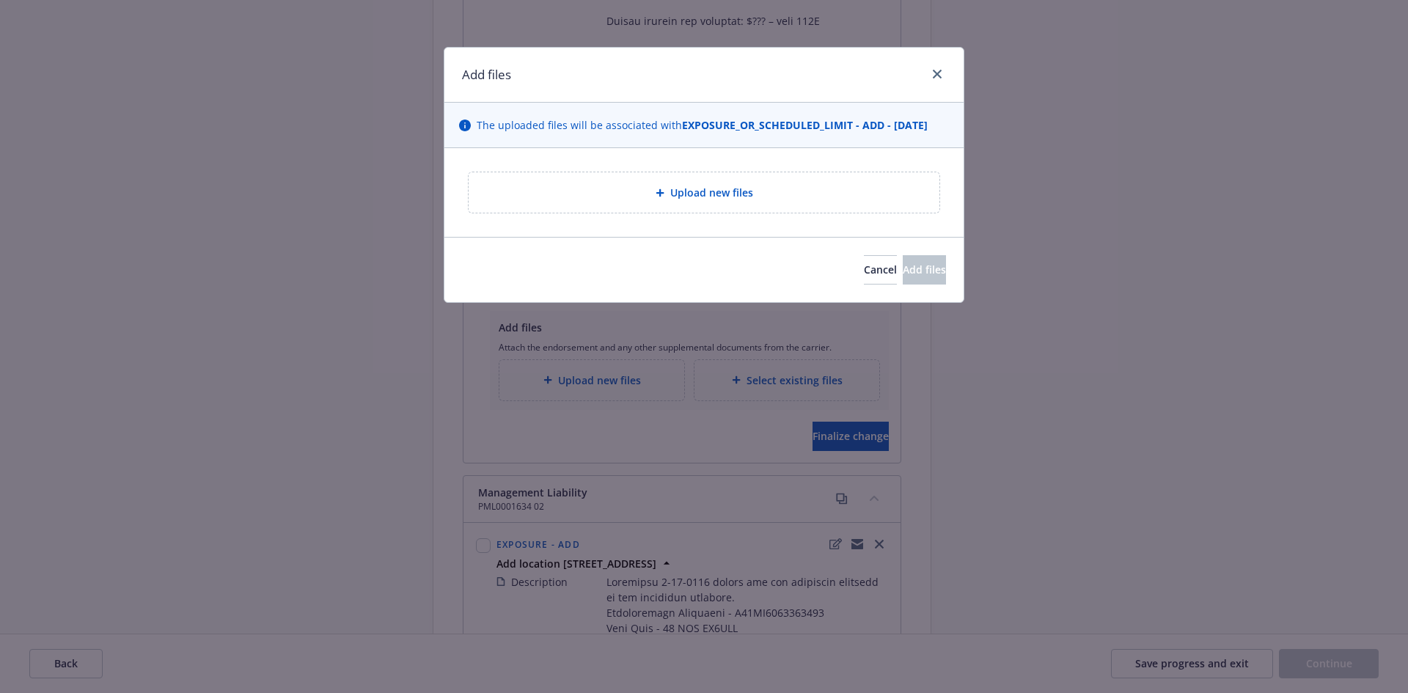
click at [839, 191] on div "Upload new files" at bounding box center [703, 192] width 447 height 17
type textarea "x"
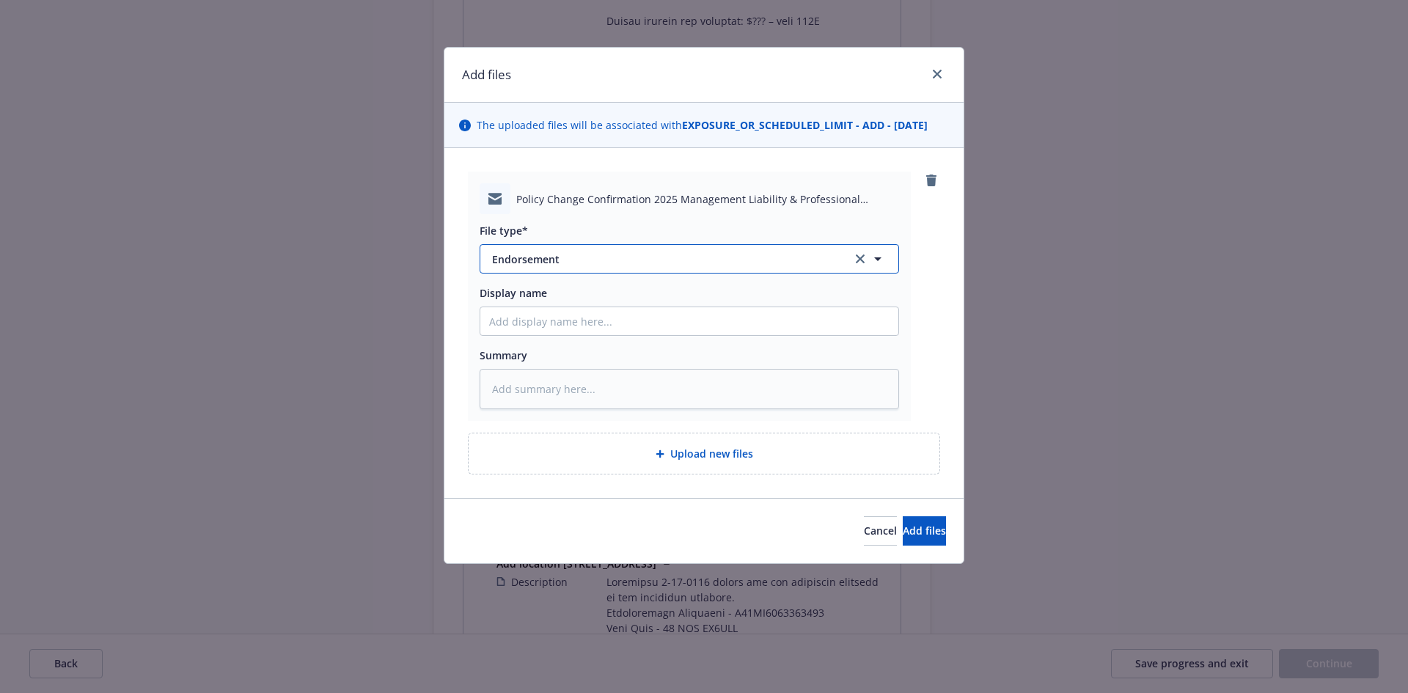
click at [653, 262] on span "Endorsement" at bounding box center [662, 259] width 340 height 15
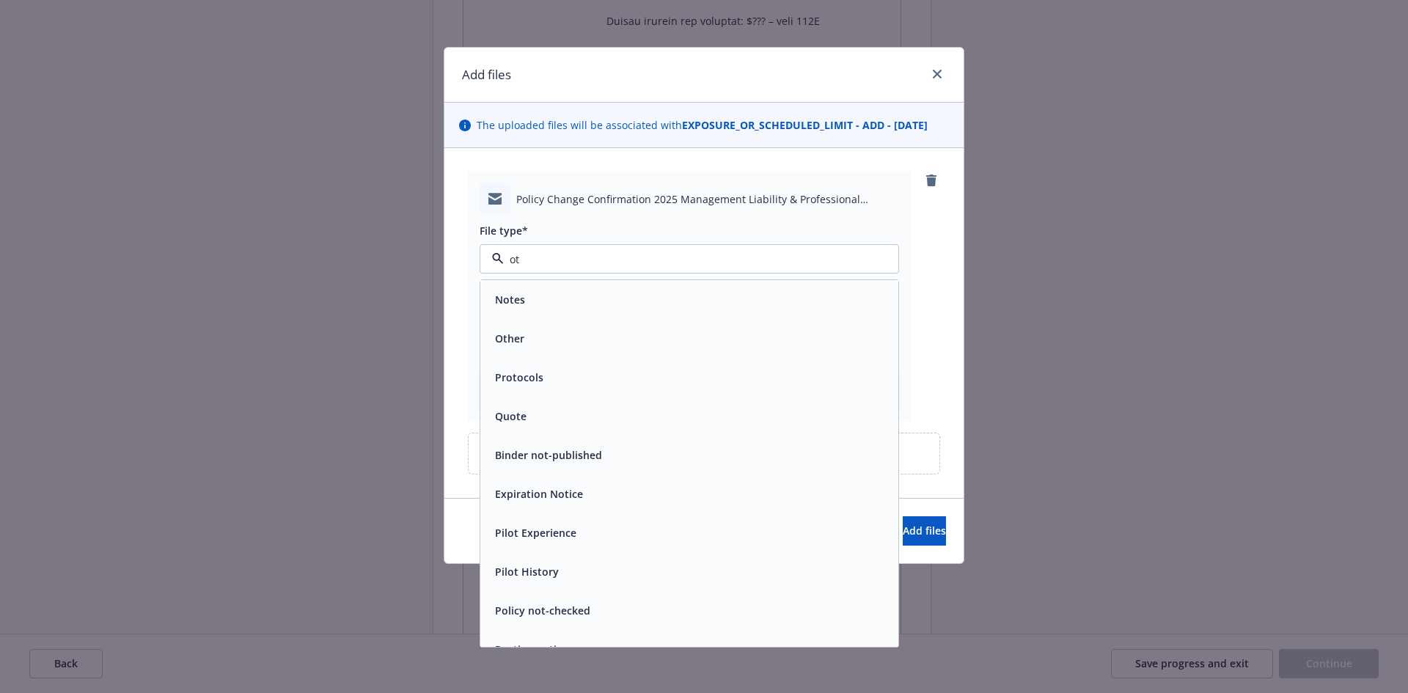
type input "oth"
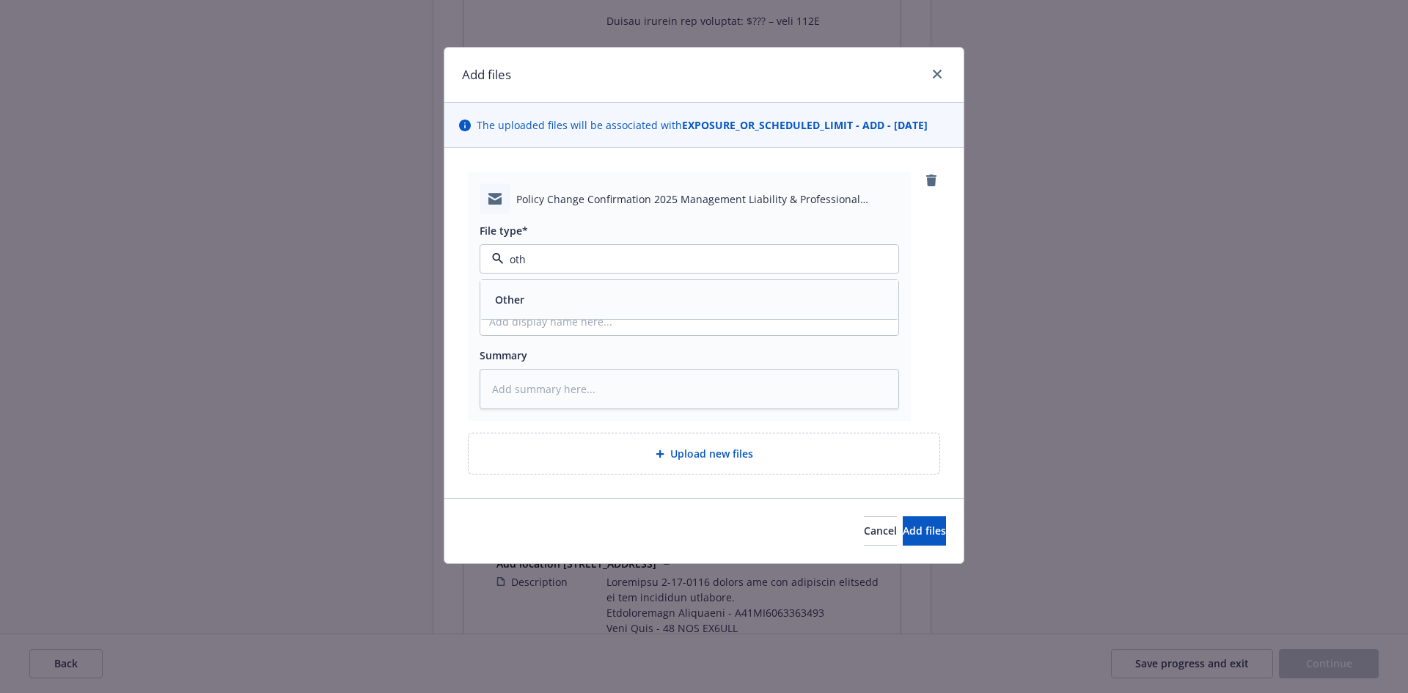
click at [634, 301] on div "Other" at bounding box center [689, 299] width 400 height 21
click at [917, 534] on span "Add files" at bounding box center [924, 531] width 43 height 14
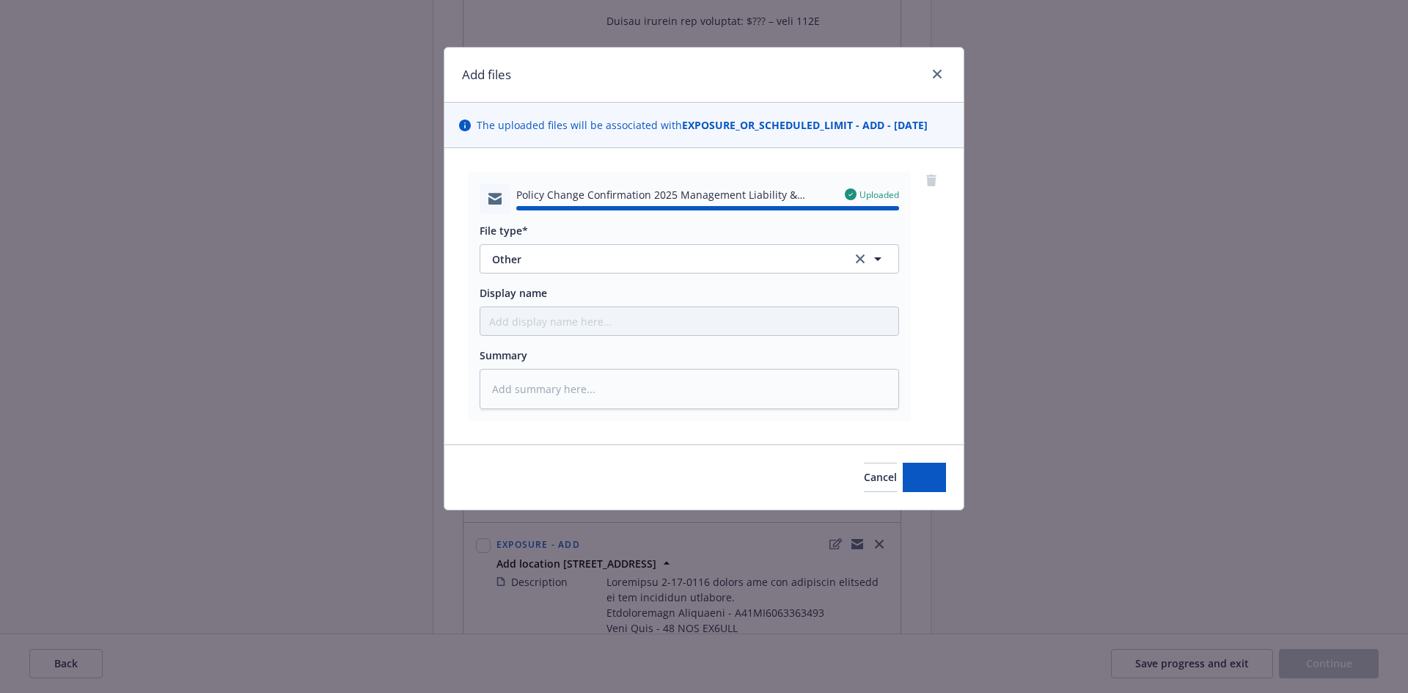
type textarea "x"
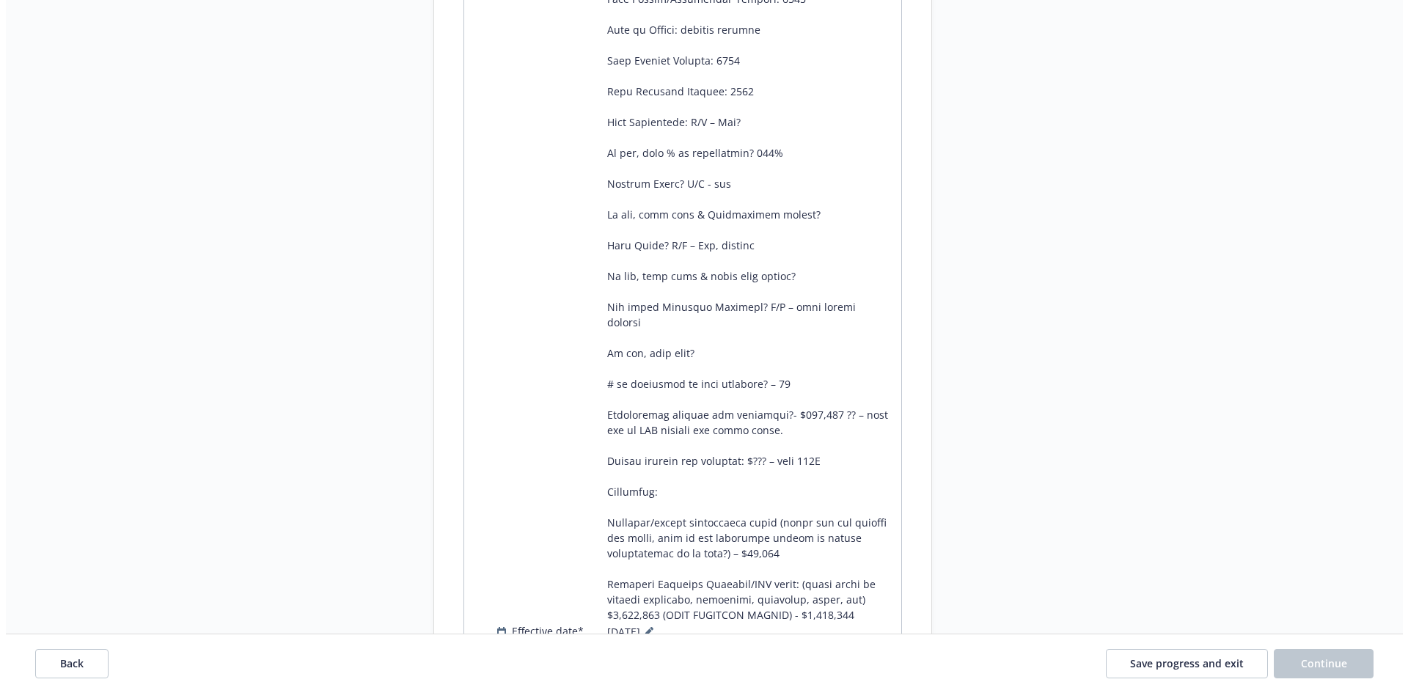
scroll to position [4401, 0]
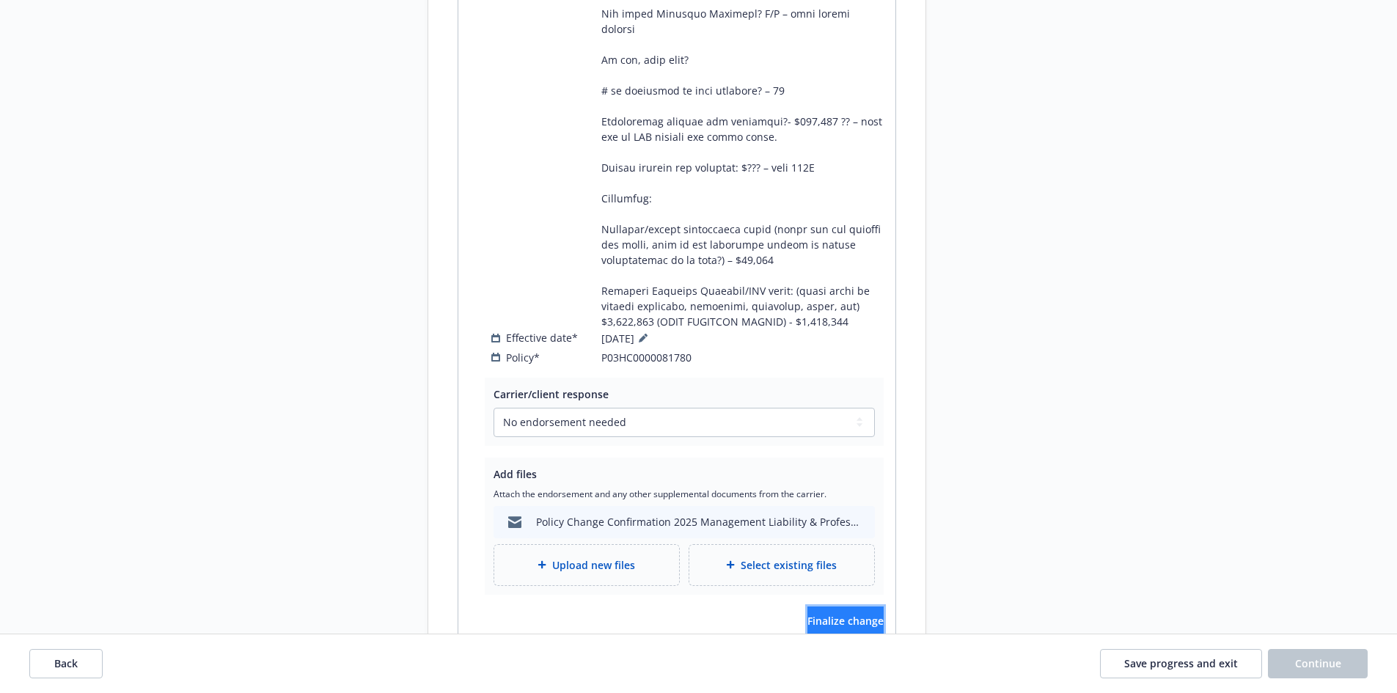
click at [833, 614] on span "Finalize change" at bounding box center [846, 621] width 76 height 14
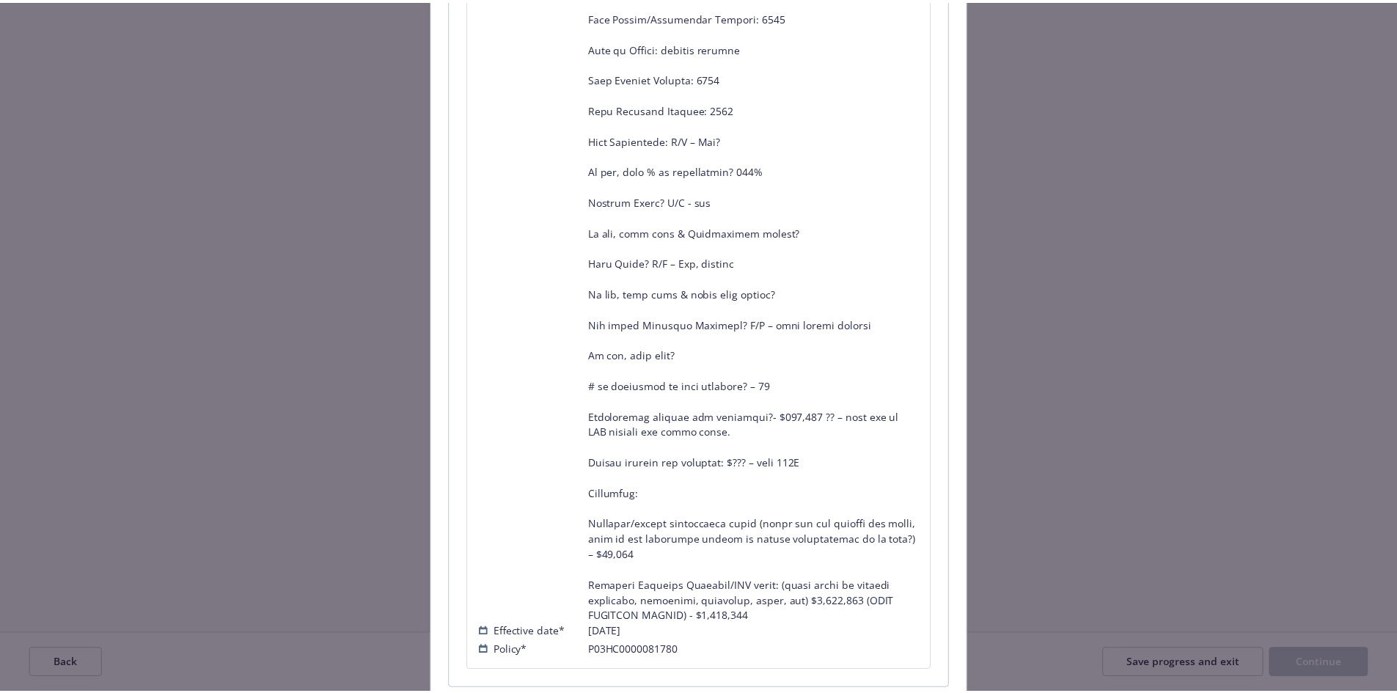
scroll to position [965, 0]
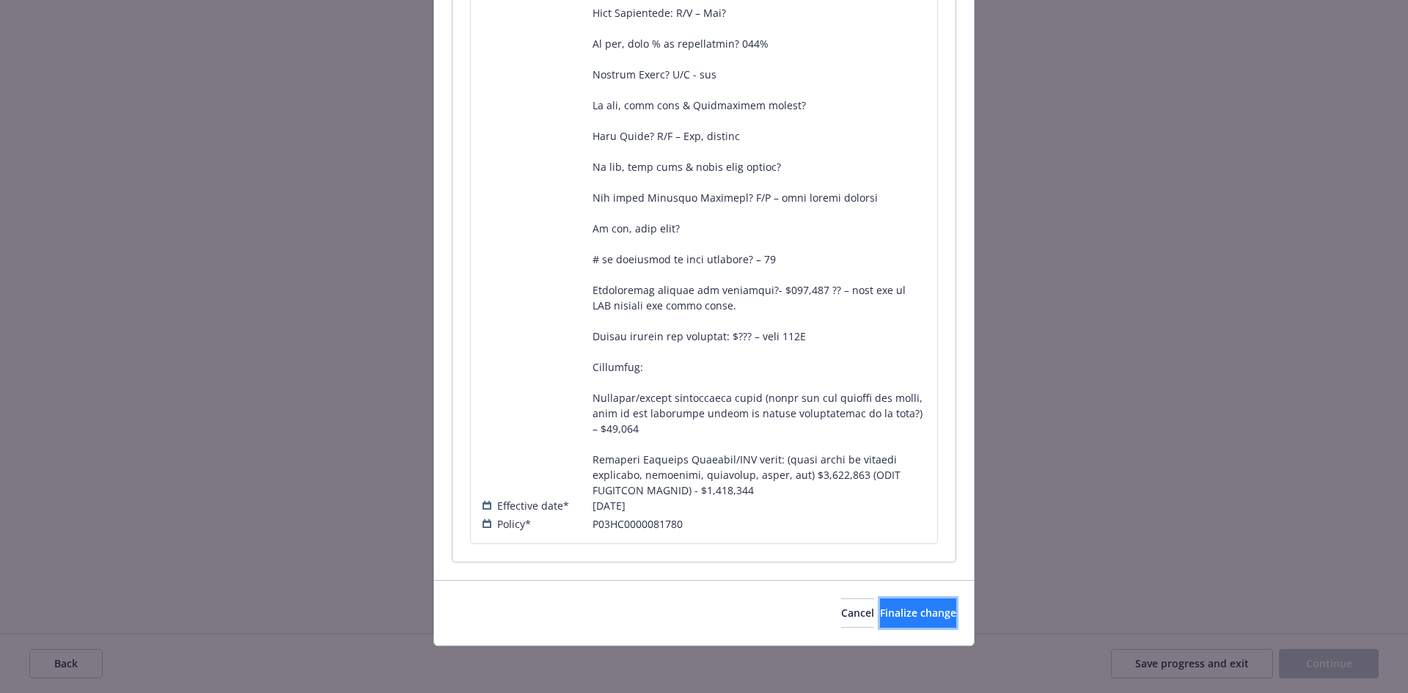
click at [880, 611] on span "Finalize change" at bounding box center [918, 613] width 76 height 14
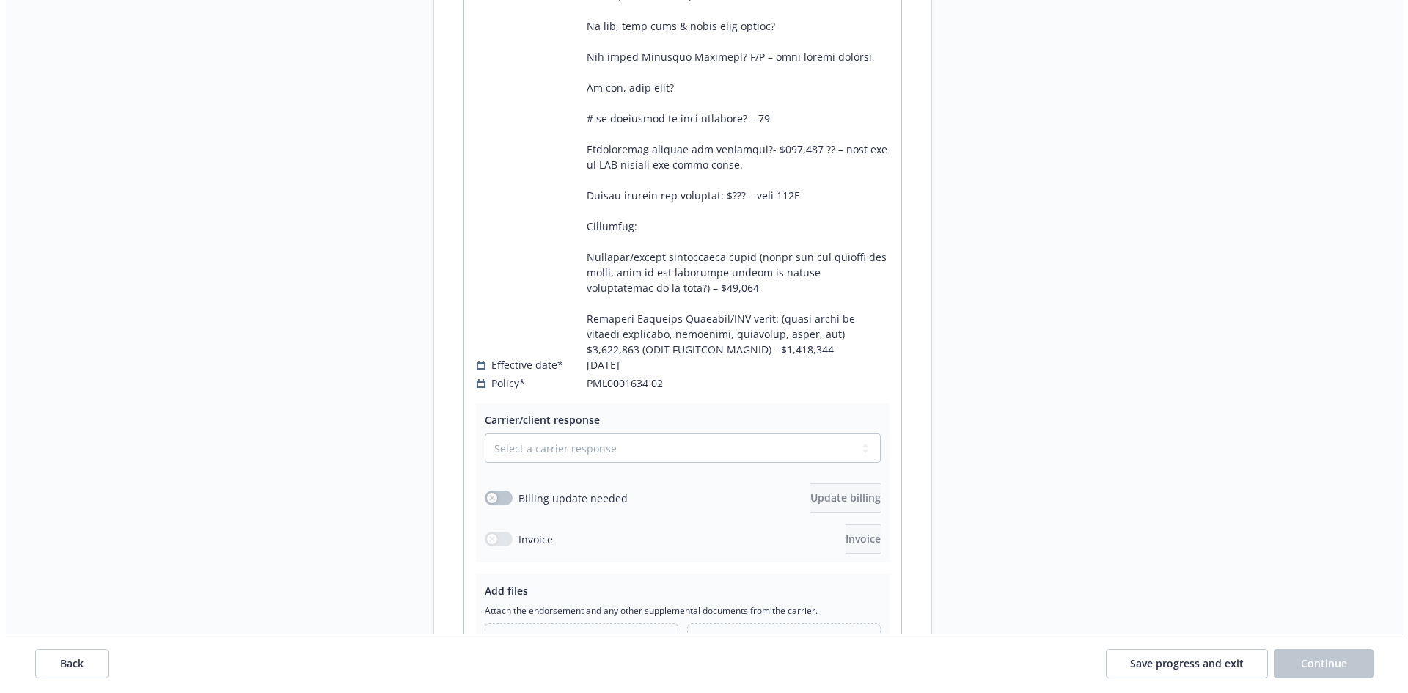
scroll to position [5868, 0]
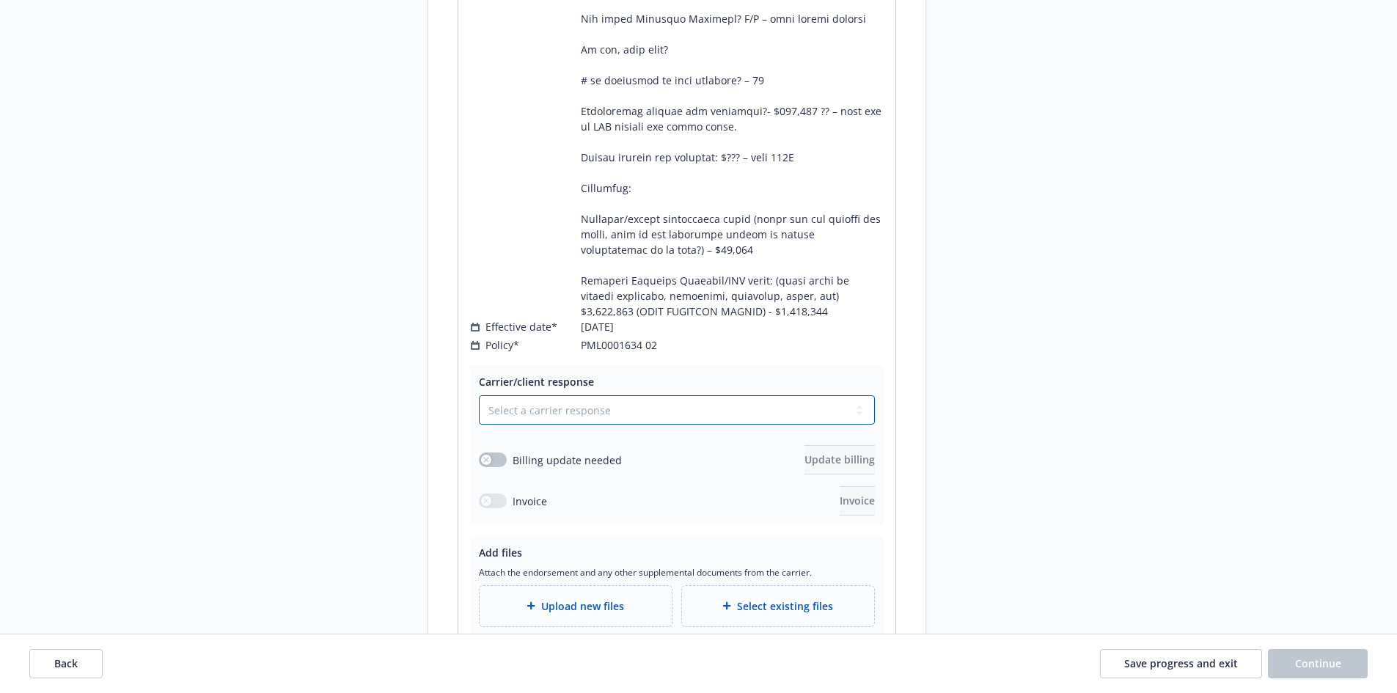
click at [581, 395] on select "Select a carrier response Accepted Accepted with revision No endorsement needed…" at bounding box center [677, 409] width 396 height 29
select select "NO_ENDORSEMENT_NEEDED"
click at [479, 395] on select "Select a carrier response Accepted Accepted with revision No endorsement needed…" at bounding box center [677, 409] width 396 height 29
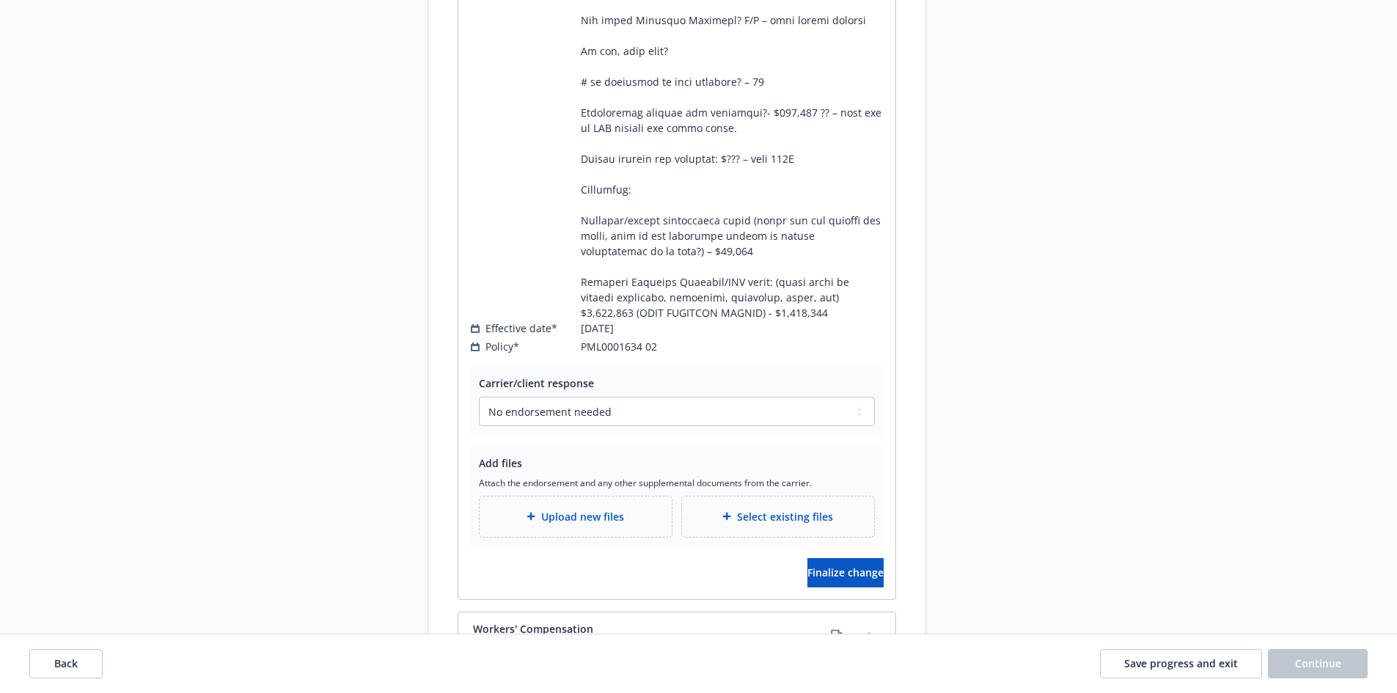
click at [555, 509] on span "Upload new files" at bounding box center [582, 516] width 83 height 15
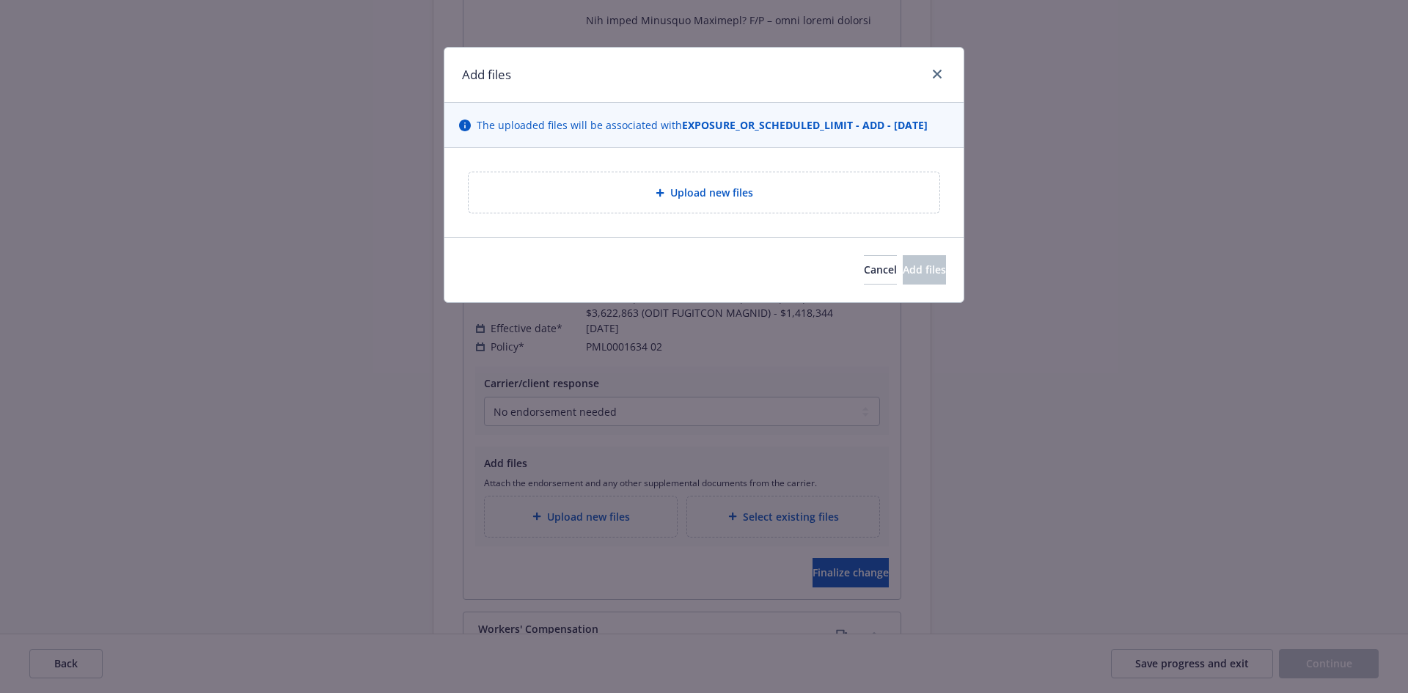
click at [837, 202] on div "Upload new files" at bounding box center [704, 192] width 471 height 40
type textarea "x"
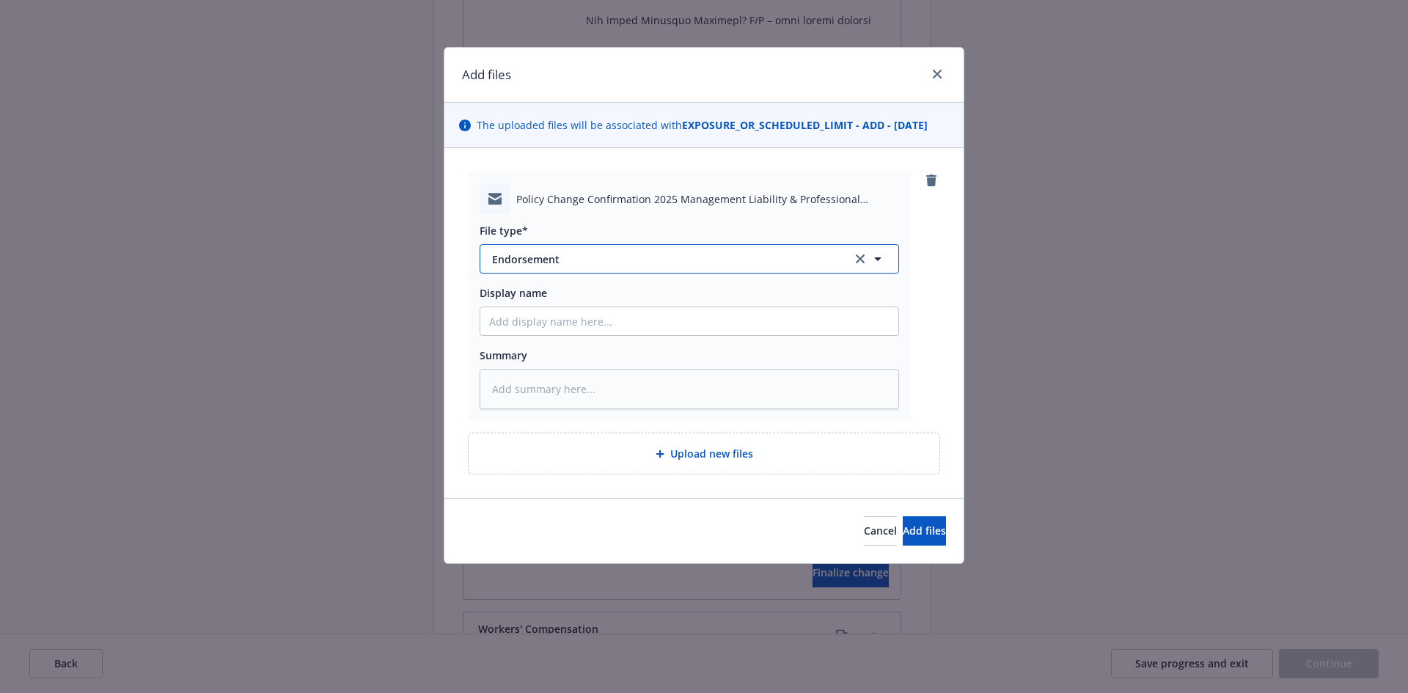
click at [672, 252] on span "Endorsement" at bounding box center [662, 259] width 340 height 15
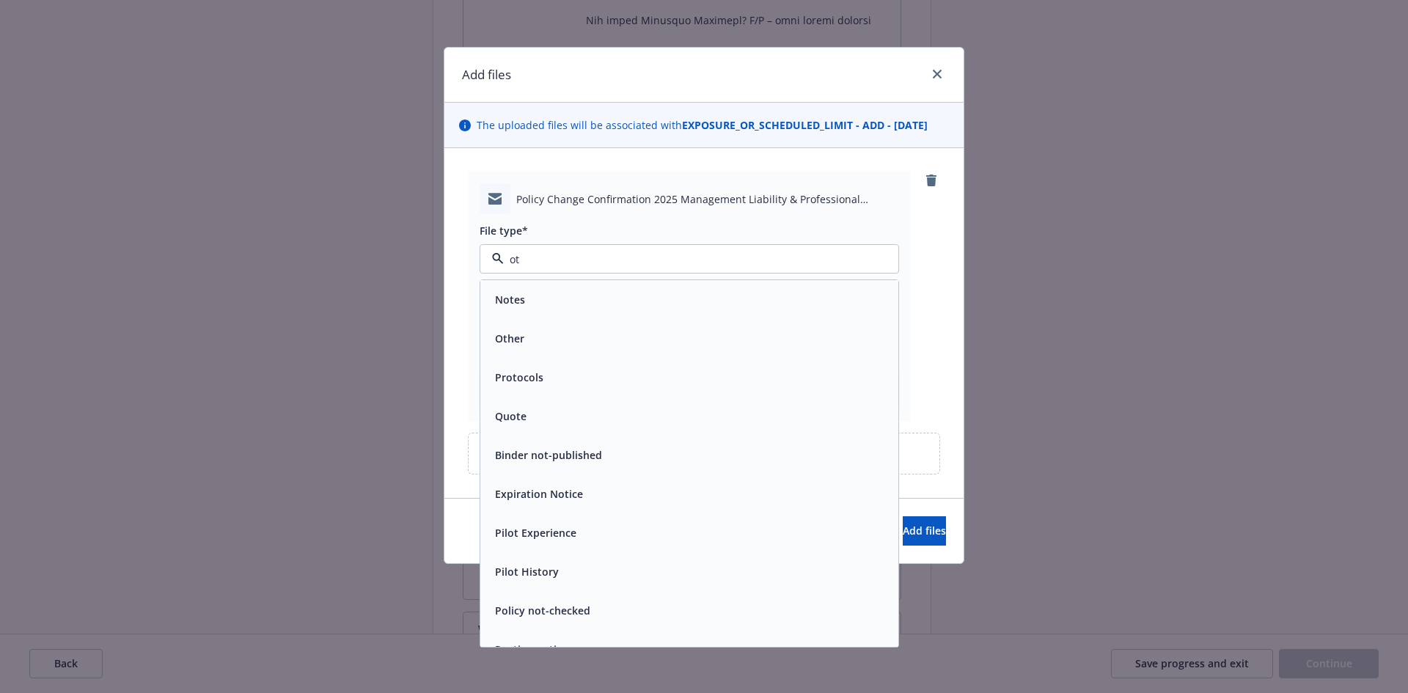
type input "oth"
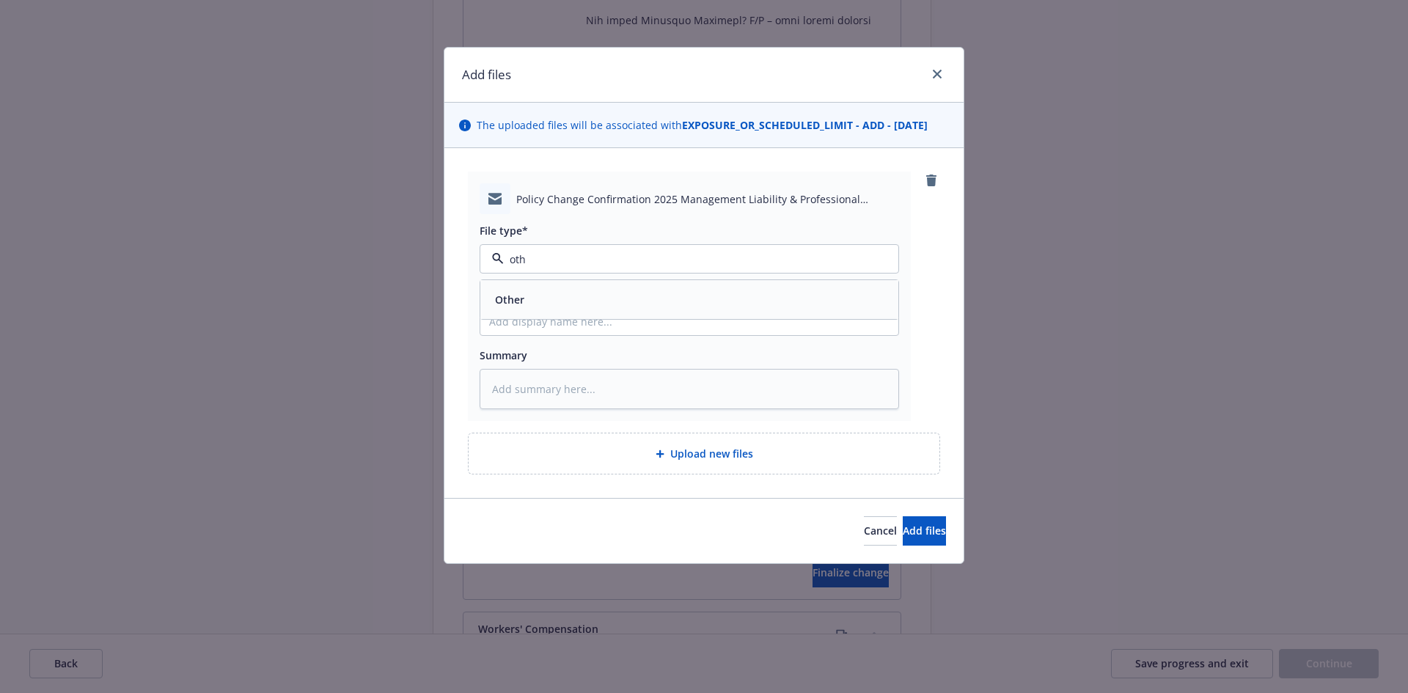
click at [624, 294] on div "Other" at bounding box center [689, 299] width 400 height 21
click at [903, 536] on span "Add files" at bounding box center [924, 531] width 43 height 14
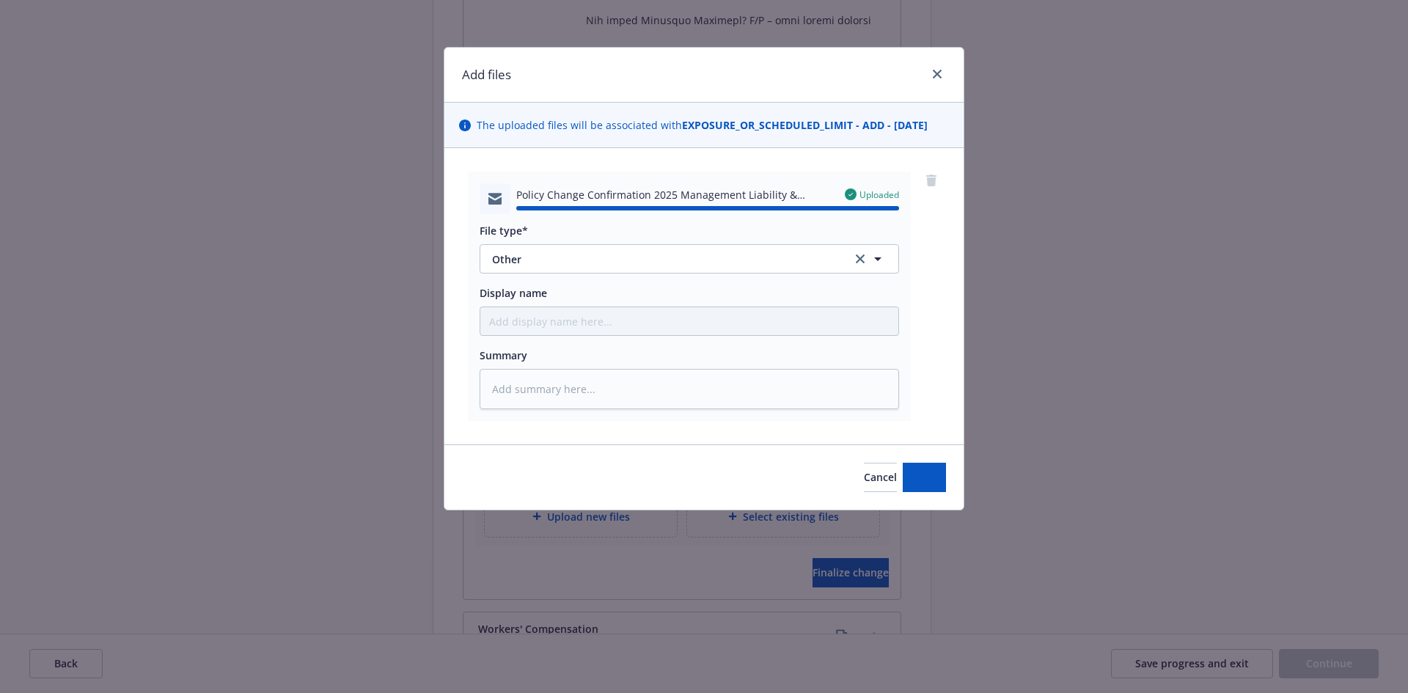
type textarea "x"
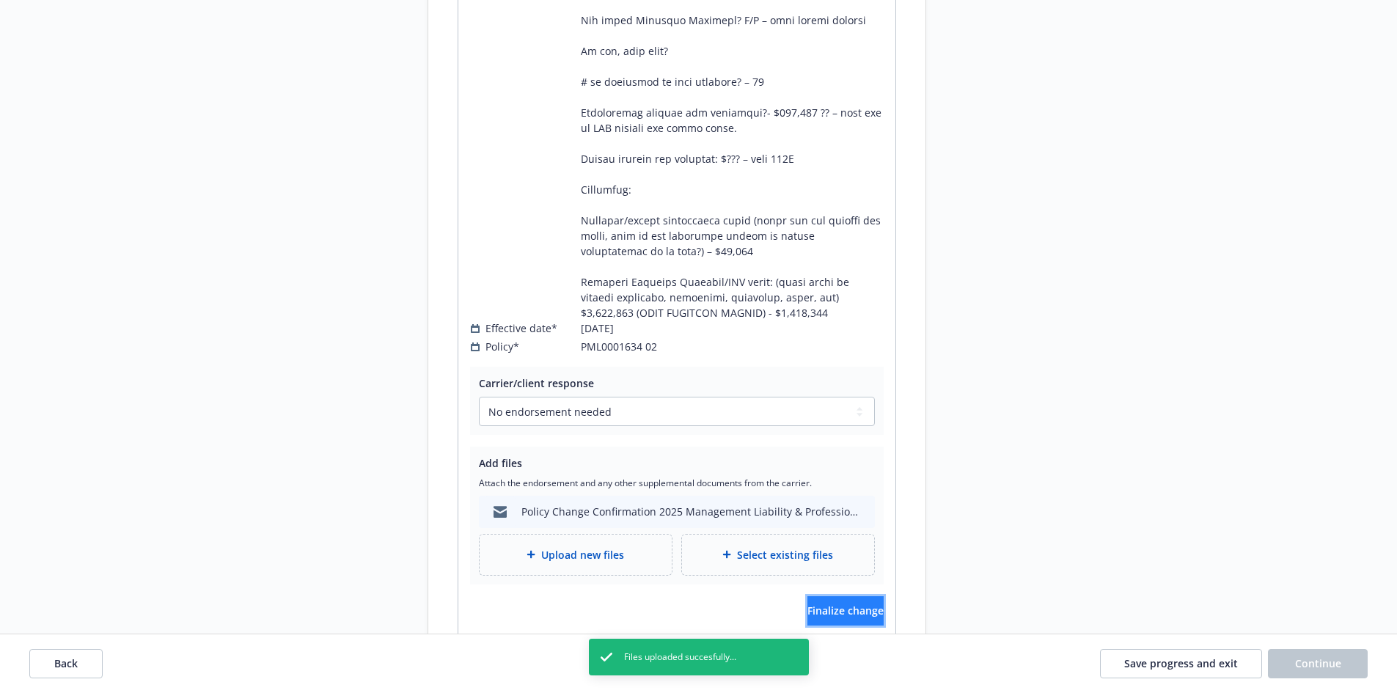
click at [846, 604] on span "Finalize change" at bounding box center [846, 611] width 76 height 14
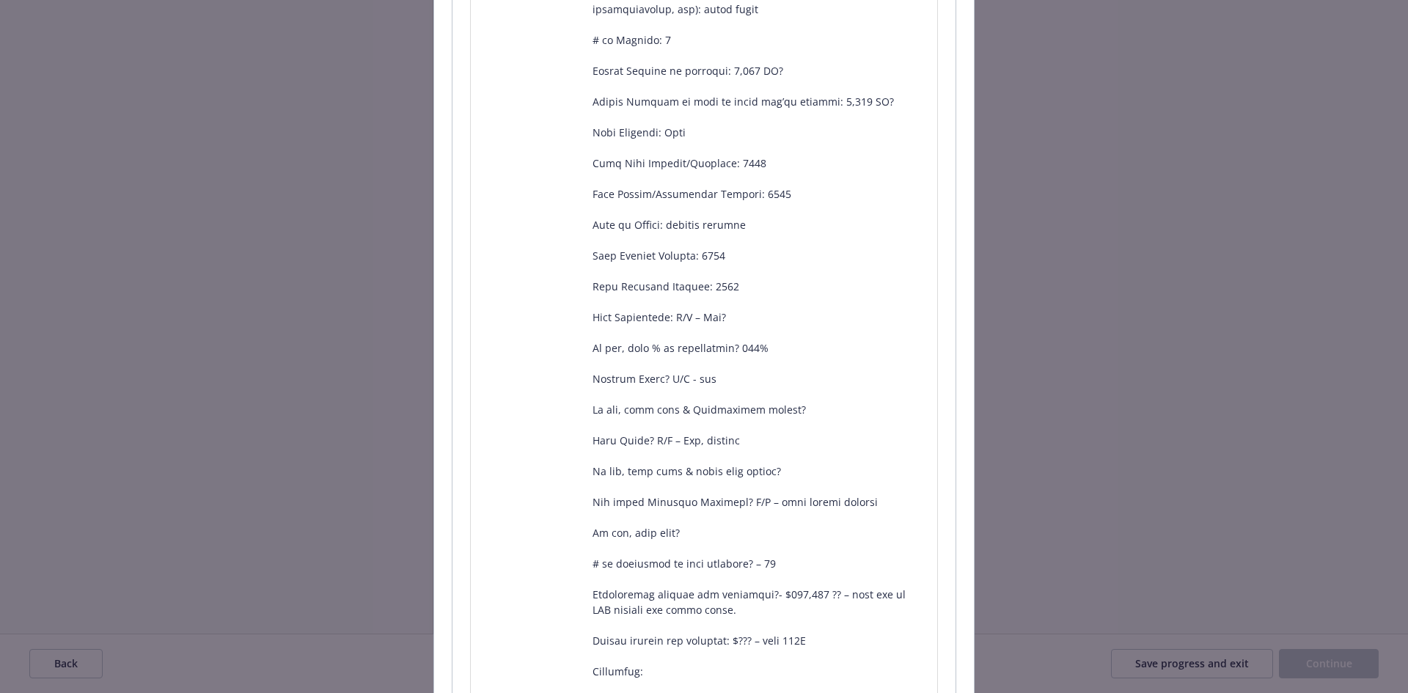
scroll to position [954, 0]
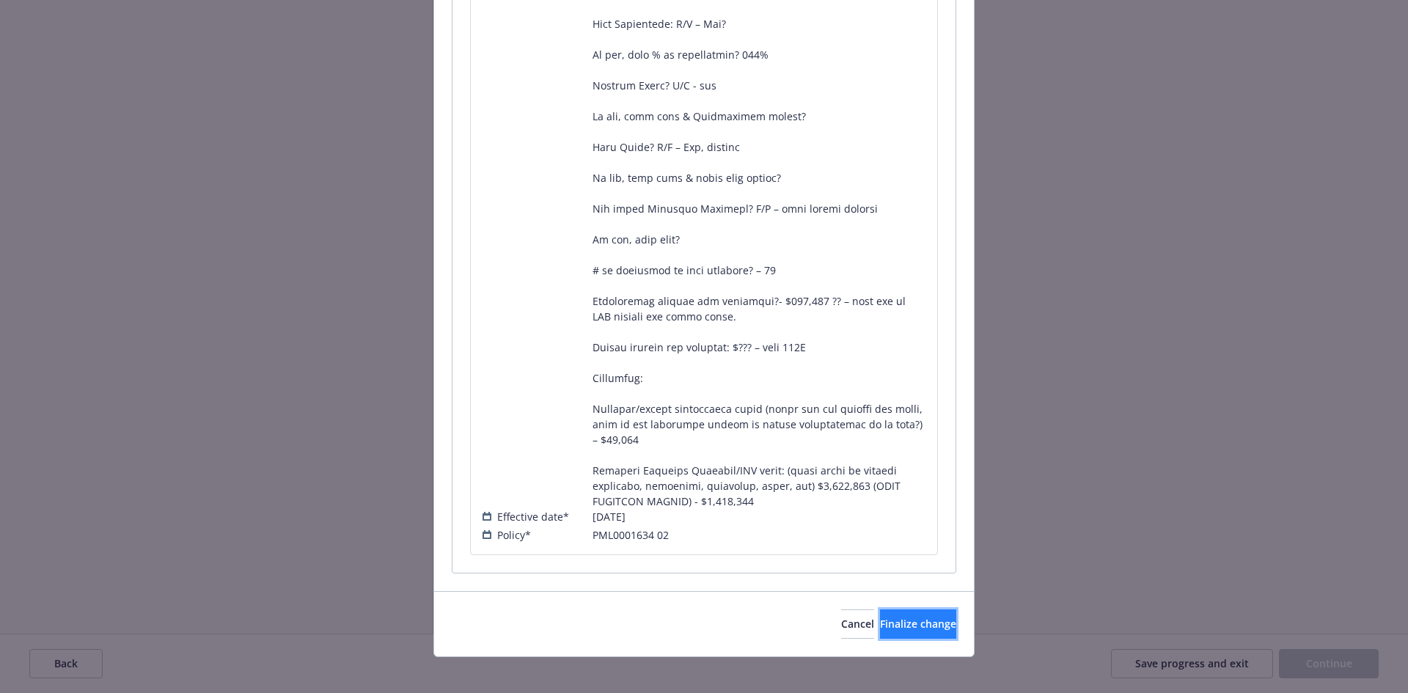
click at [880, 623] on span "Finalize change" at bounding box center [918, 624] width 76 height 14
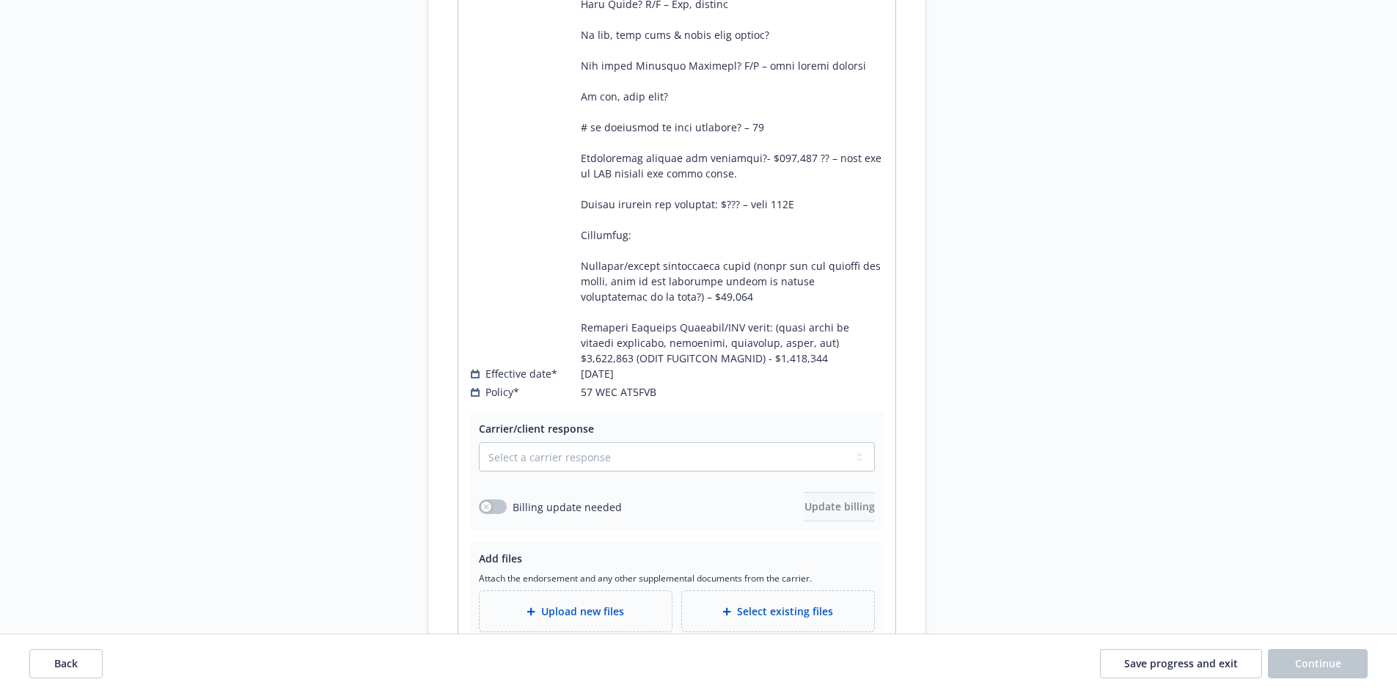
scroll to position [7516, 0]
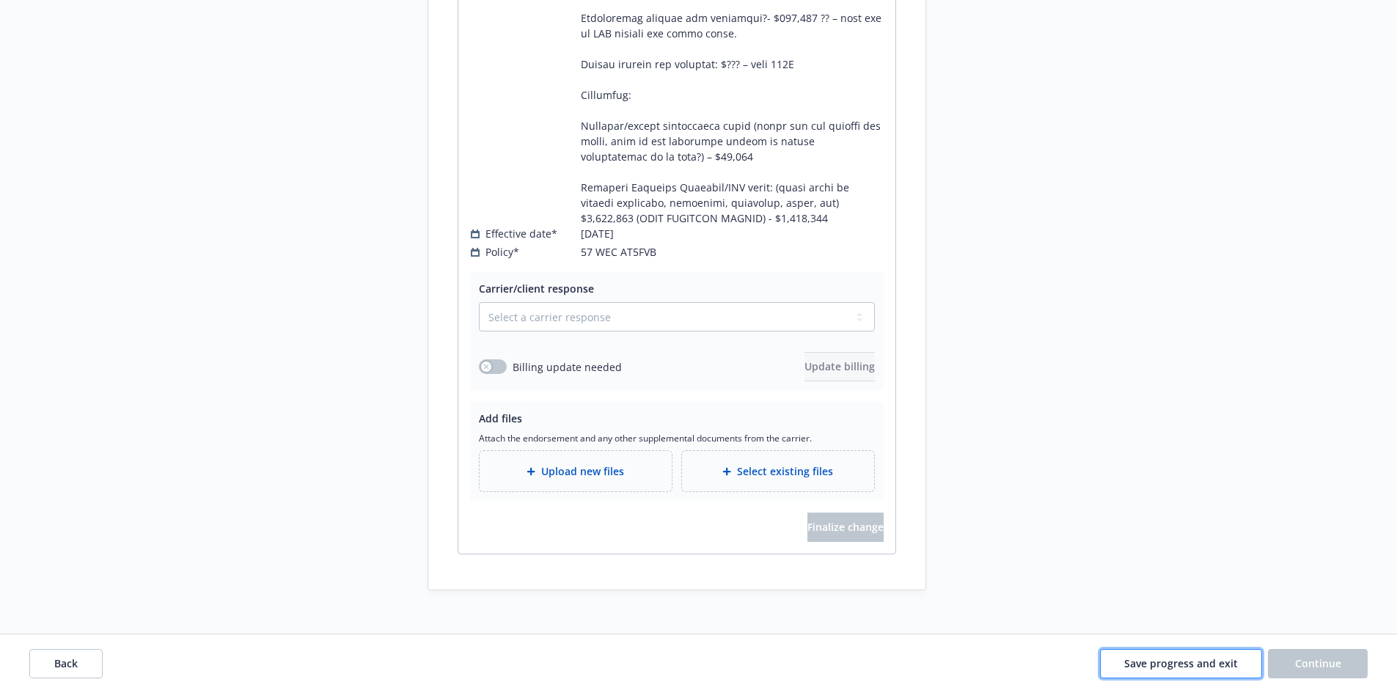
click at [1201, 667] on span "Save progress and exit" at bounding box center [1181, 663] width 114 height 14
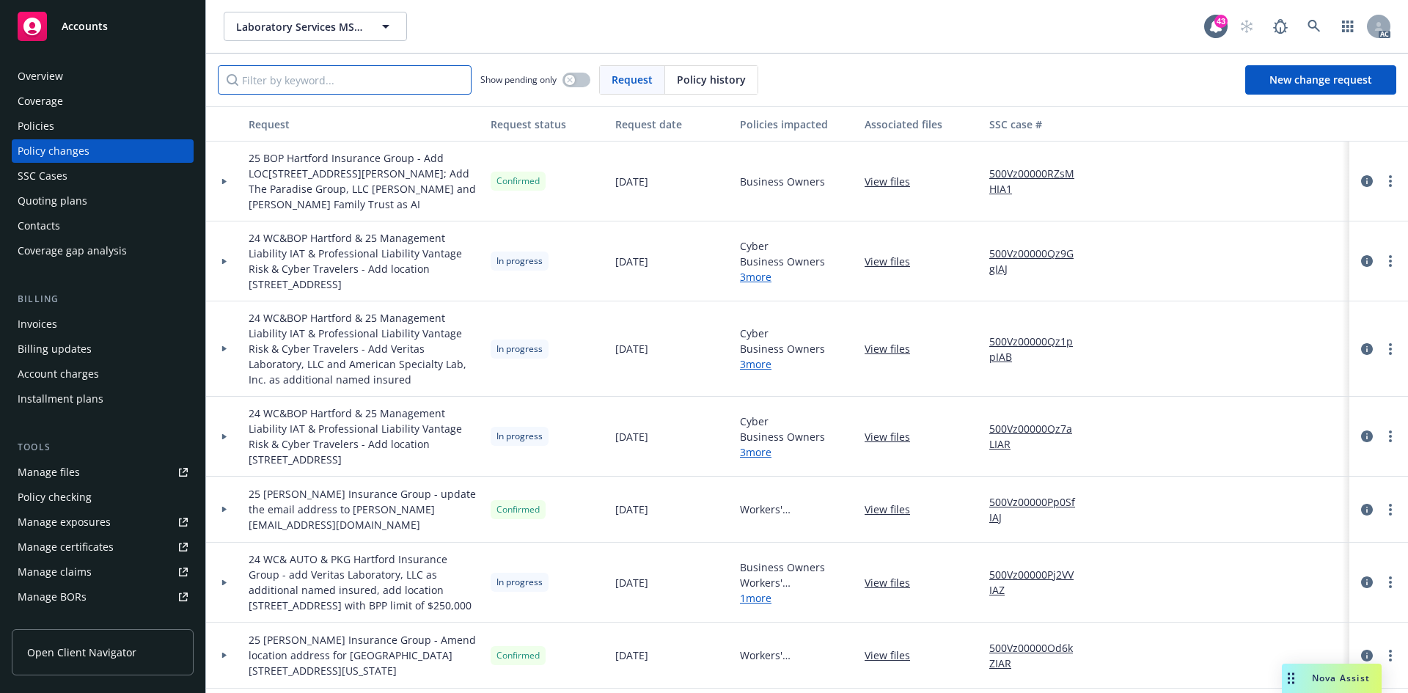
click at [436, 76] on input "Filter by keyword..." at bounding box center [345, 79] width 254 height 29
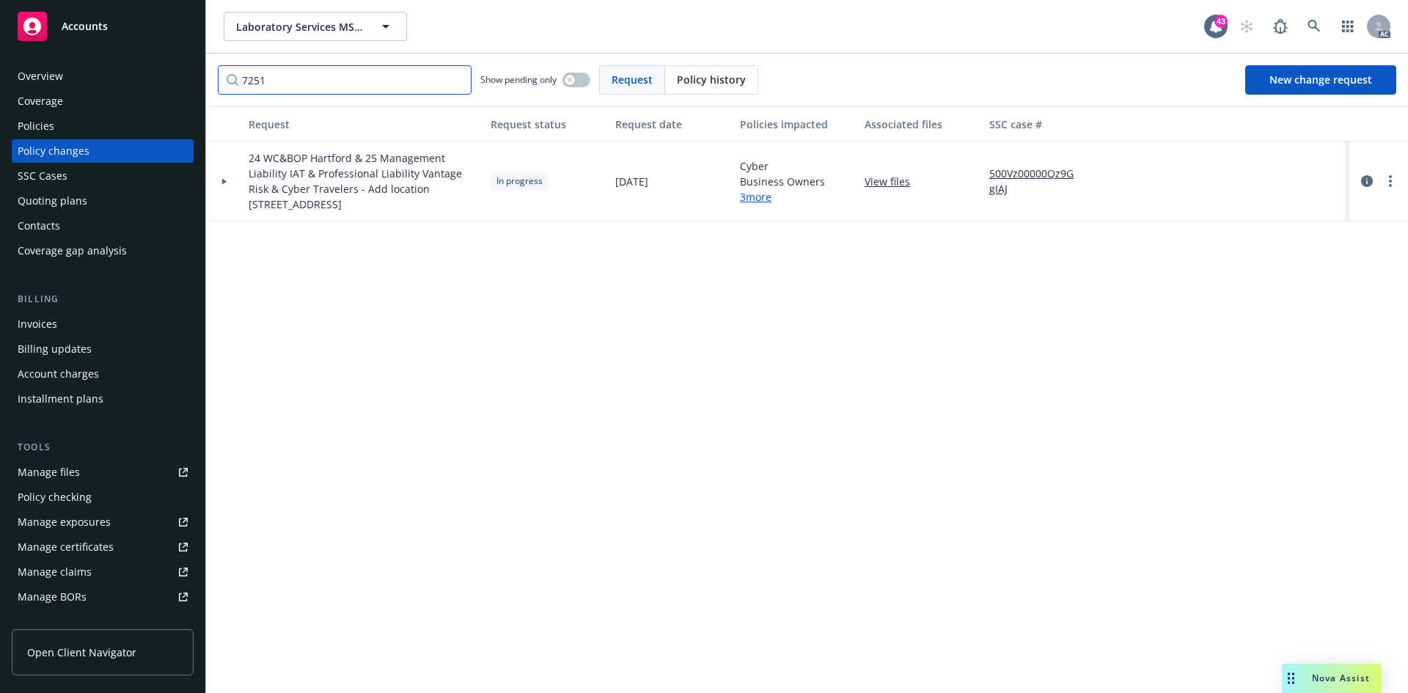
type input "7251"
click at [222, 183] on icon at bounding box center [225, 181] width 6 height 5
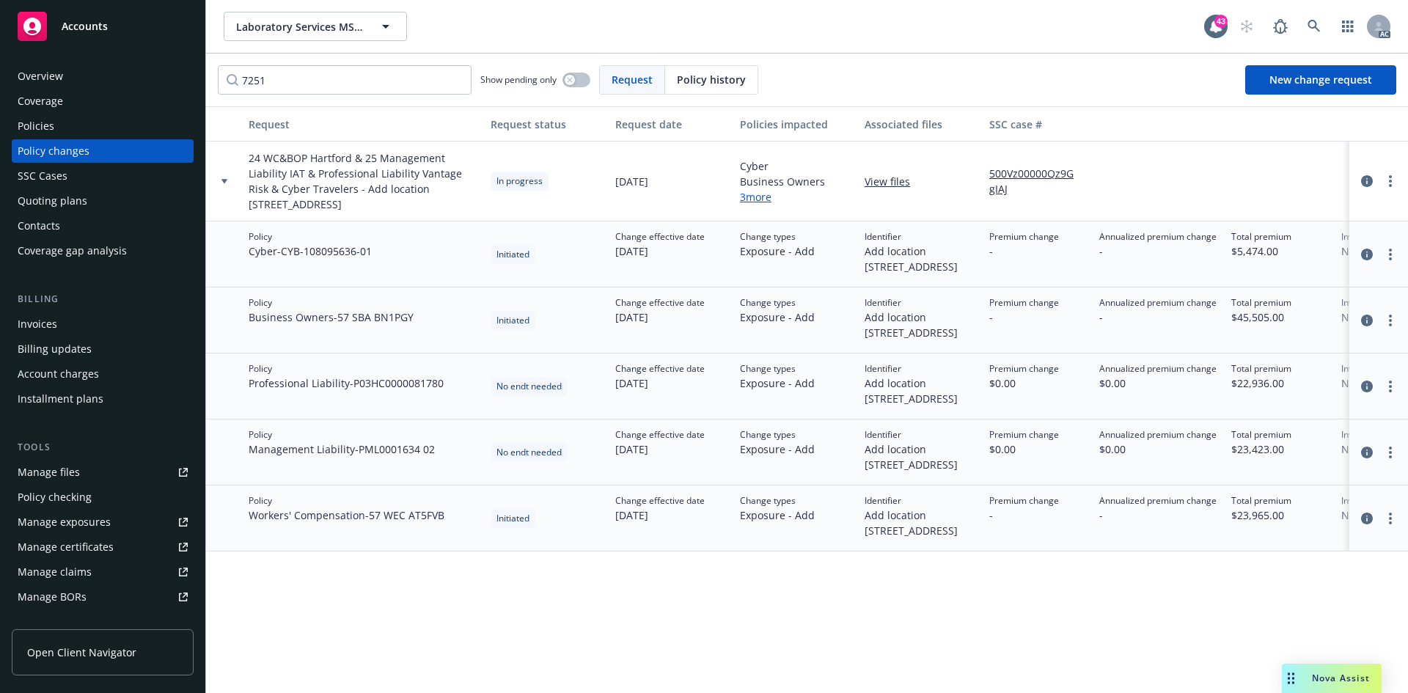
drag, startPoint x: 626, startPoint y: 414, endPoint x: 665, endPoint y: 414, distance: 38.9
click at [665, 414] on div "Change effective date 07/12/2025" at bounding box center [672, 387] width 125 height 66
drag, startPoint x: 752, startPoint y: 410, endPoint x: 830, endPoint y: 410, distance: 77.8
click at [830, 410] on div "Change types Exposure - Add" at bounding box center [796, 387] width 125 height 66
drag, startPoint x: 642, startPoint y: 484, endPoint x: 829, endPoint y: 486, distance: 187.1
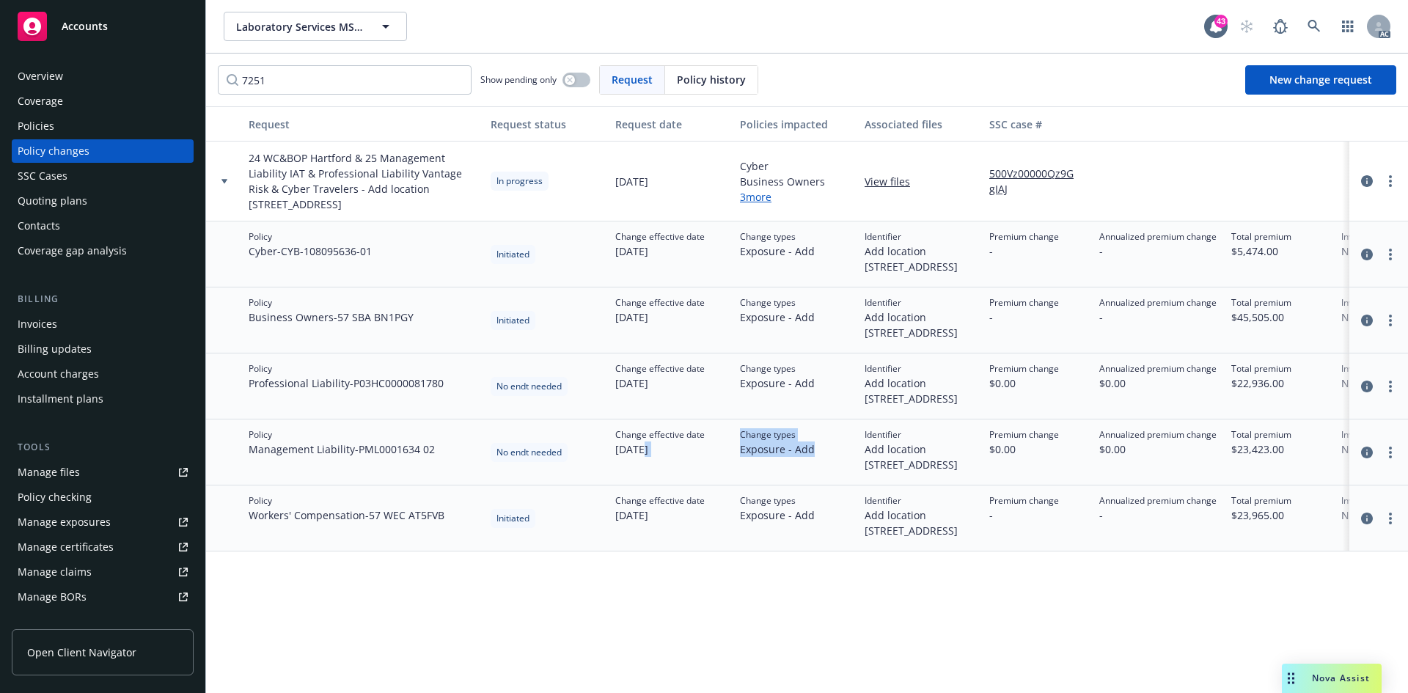
click at [829, 486] on div "Policy Management Liability - PML0001634 02 No endt needed Change effective dat…" at bounding box center [965, 453] width 1518 height 66
click at [1014, 457] on span "$0.00" at bounding box center [1025, 449] width 70 height 15
click at [102, 517] on div "Manage exposures" at bounding box center [64, 522] width 93 height 23
click at [78, 524] on div "Manage exposures" at bounding box center [64, 522] width 93 height 23
click at [77, 131] on div "Policies" at bounding box center [103, 125] width 170 height 23
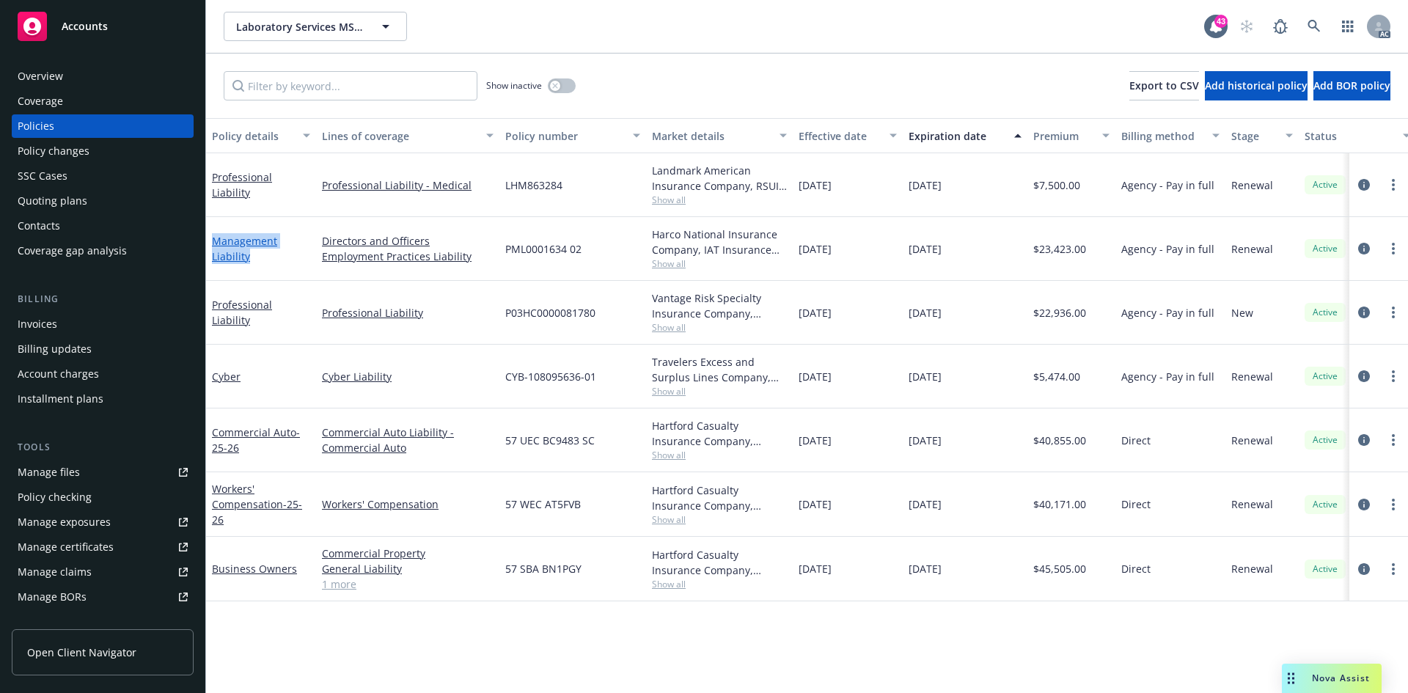
drag, startPoint x: 252, startPoint y: 260, endPoint x: 215, endPoint y: 241, distance: 41.7
click at [215, 241] on div "Management Liability" at bounding box center [261, 248] width 98 height 31
copy link "Management Liability"
drag, startPoint x: 214, startPoint y: 329, endPoint x: 309, endPoint y: 327, distance: 94.6
click at [309, 327] on div "Professional Liability" at bounding box center [261, 313] width 110 height 64
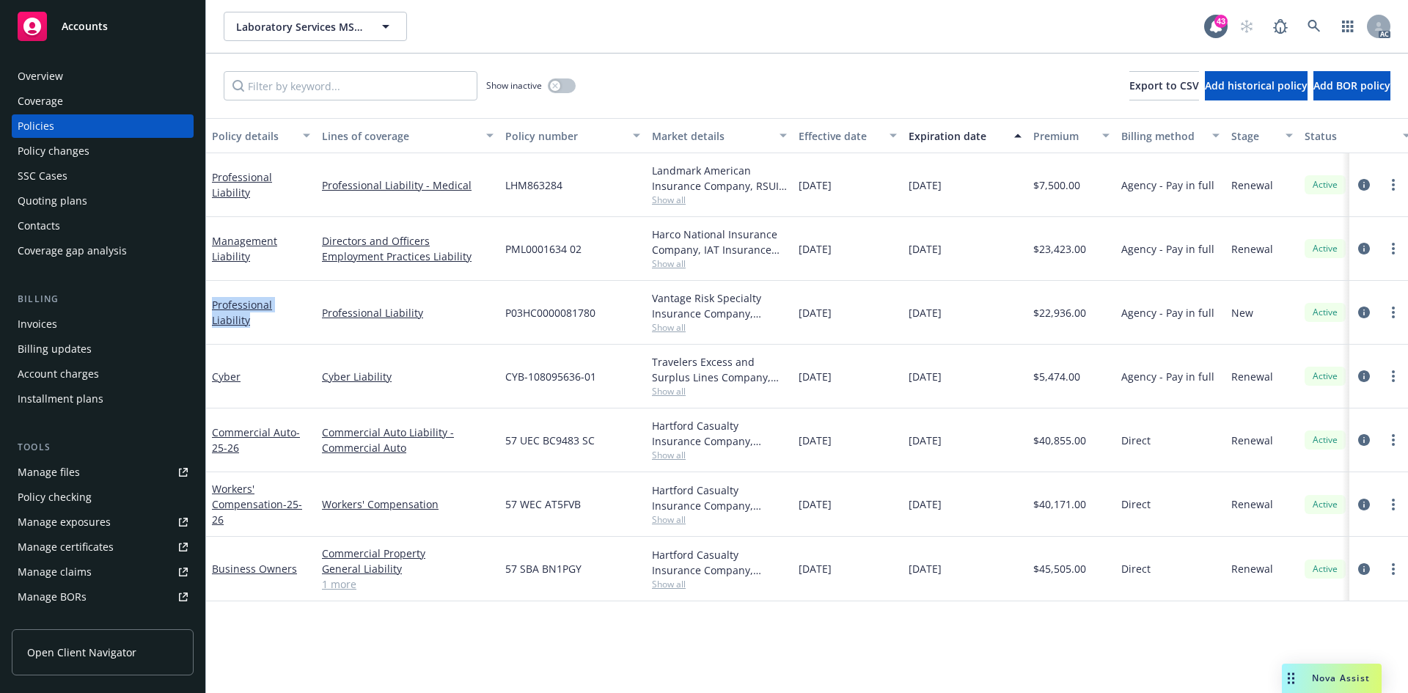
copy link "Professional Liability"
click at [109, 149] on div "Policy changes" at bounding box center [103, 150] width 170 height 23
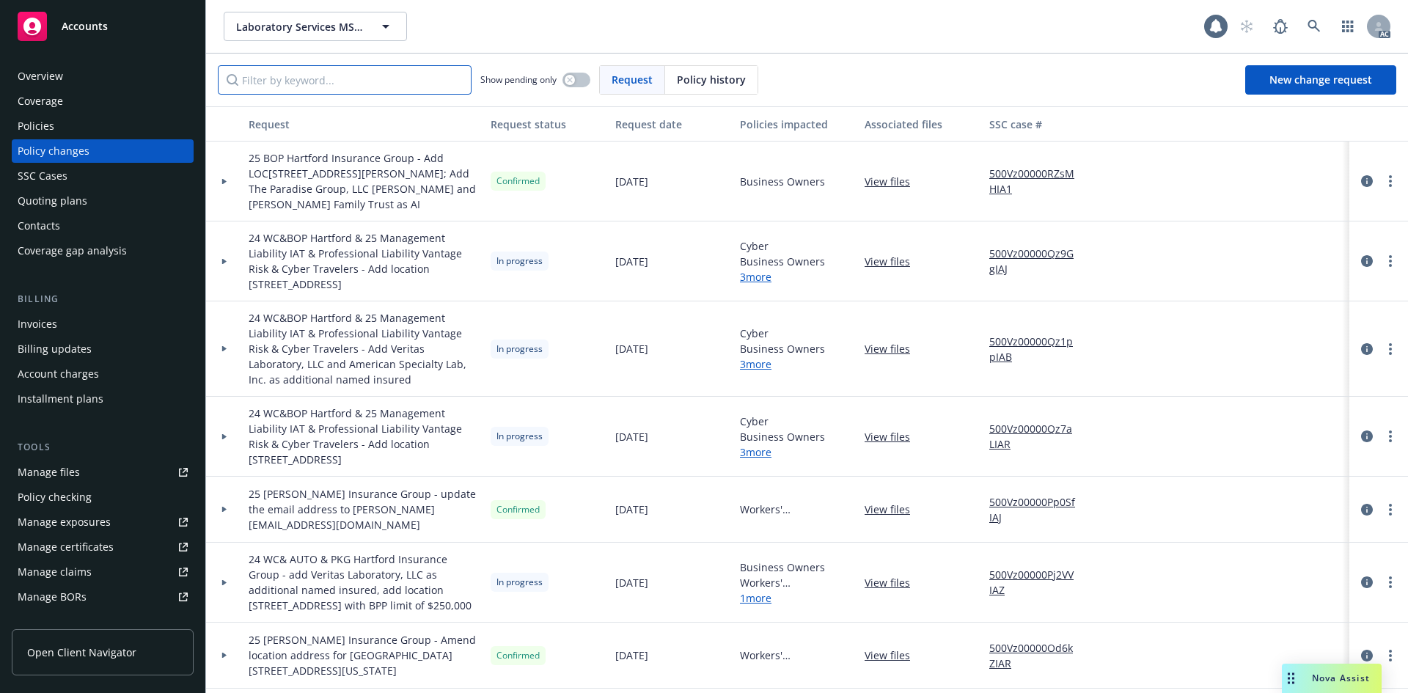
click at [436, 87] on input "Filter by keyword..." at bounding box center [345, 79] width 254 height 29
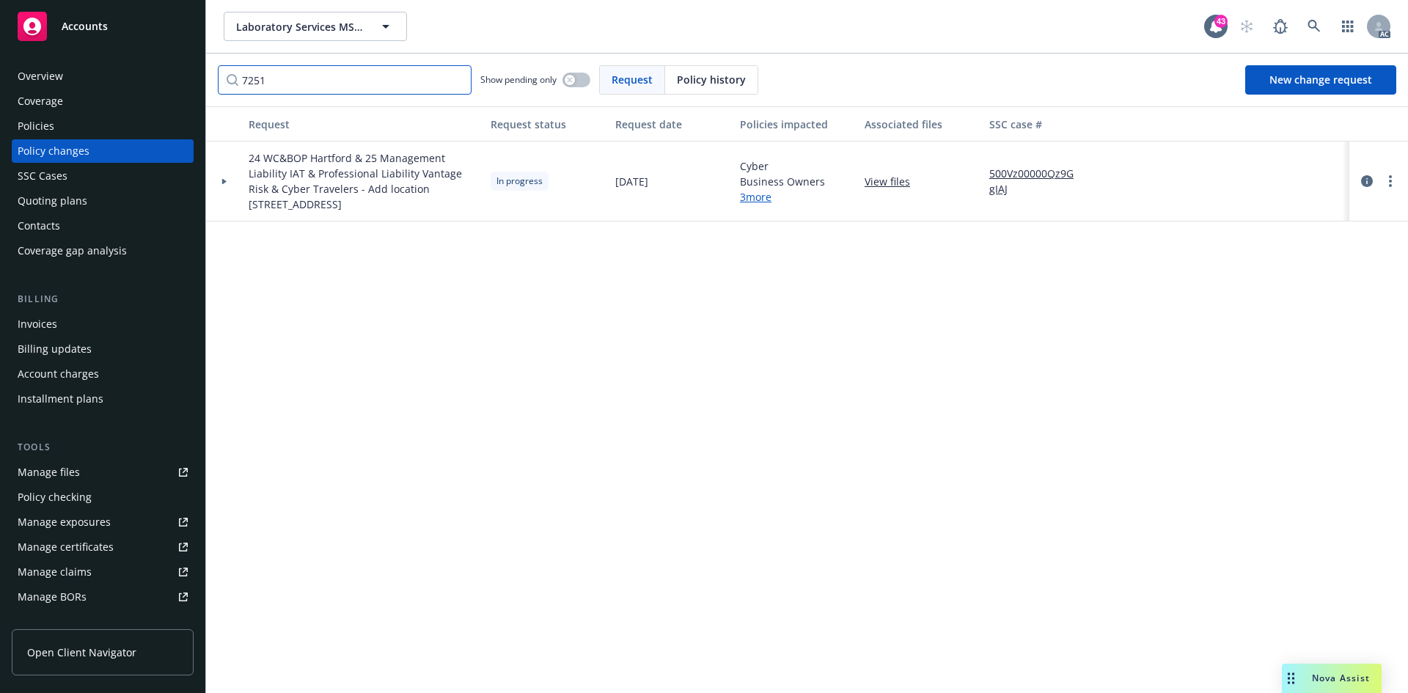
type input "7251"
click at [224, 179] on icon at bounding box center [225, 181] width 6 height 5
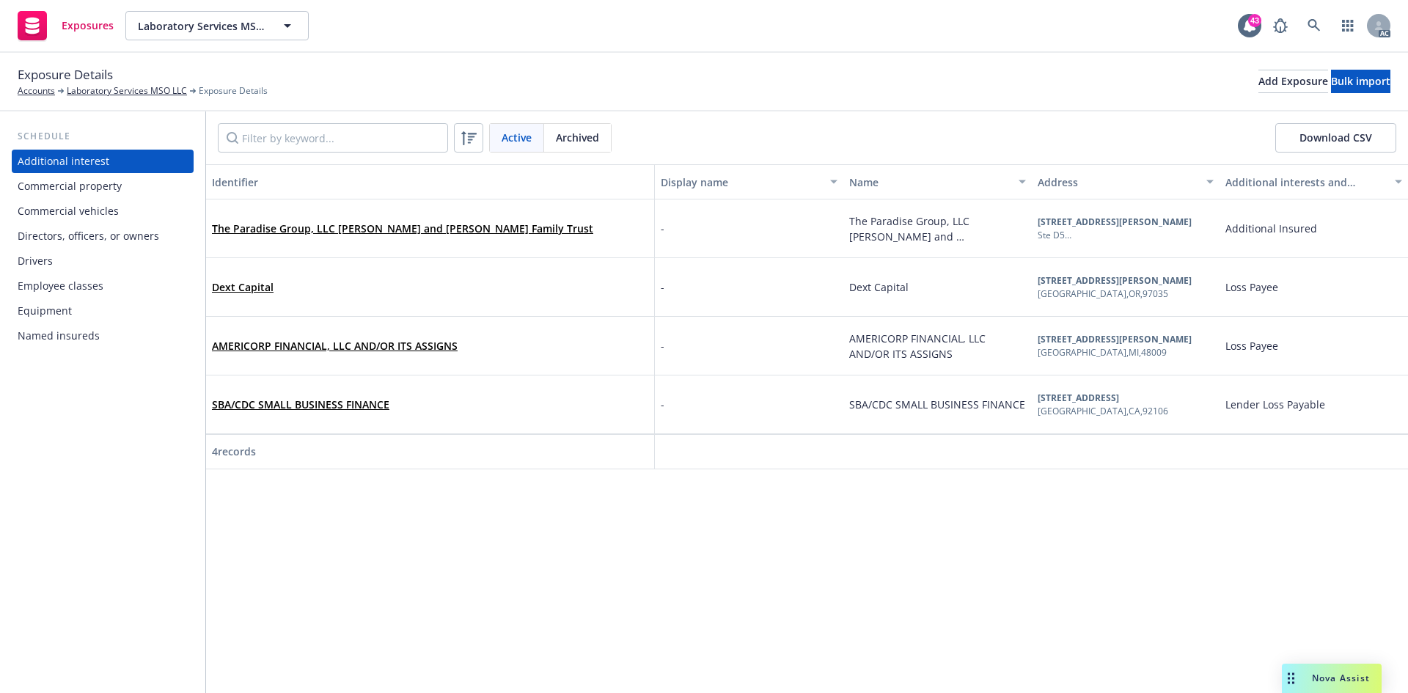
click at [106, 185] on div "Commercial property" at bounding box center [103, 186] width 170 height 23
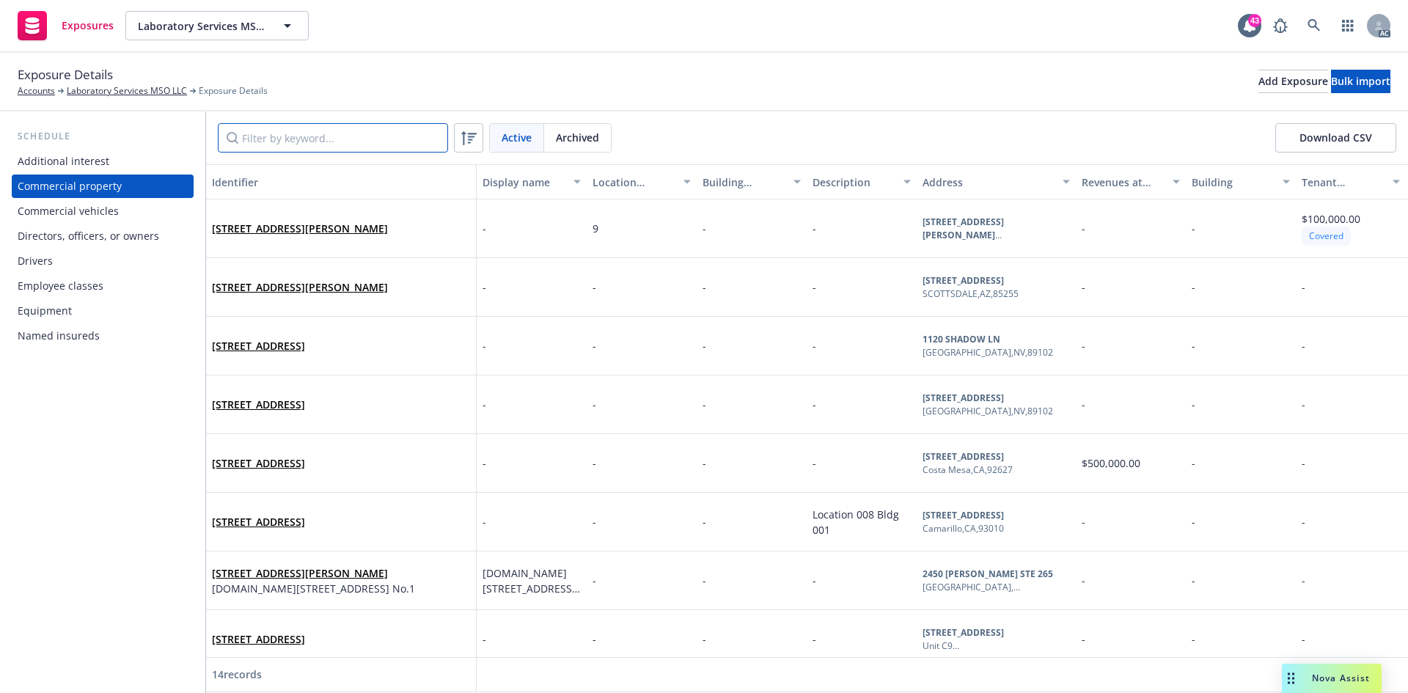
click at [317, 143] on input "Filter by keyword..." at bounding box center [333, 137] width 230 height 29
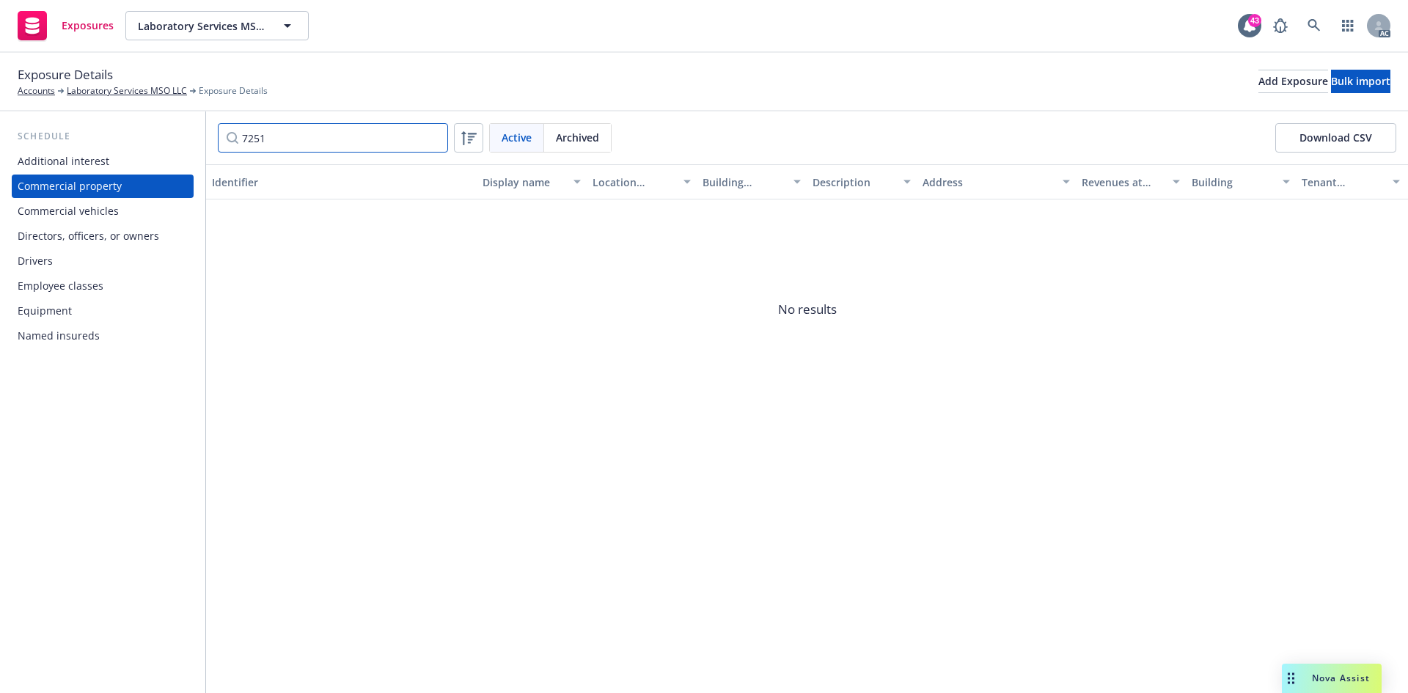
type input "7251"
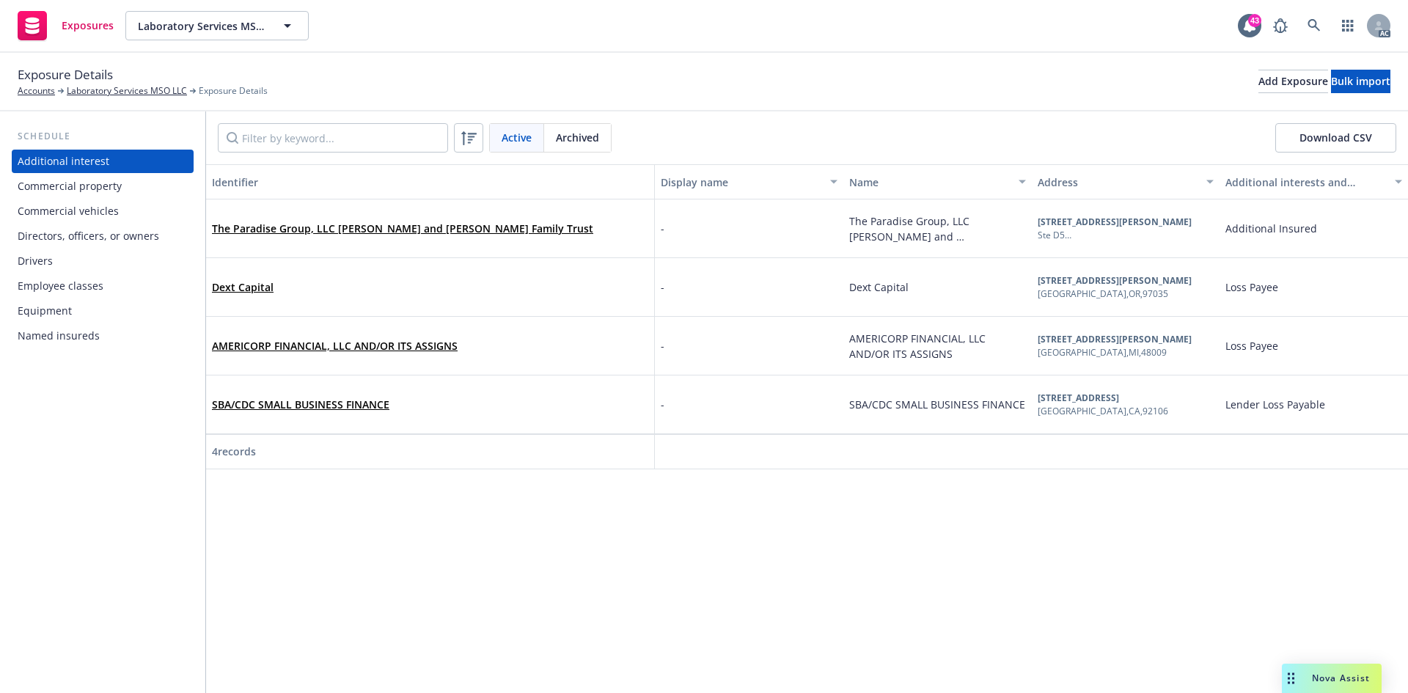
click at [111, 191] on div "Commercial property" at bounding box center [103, 186] width 170 height 23
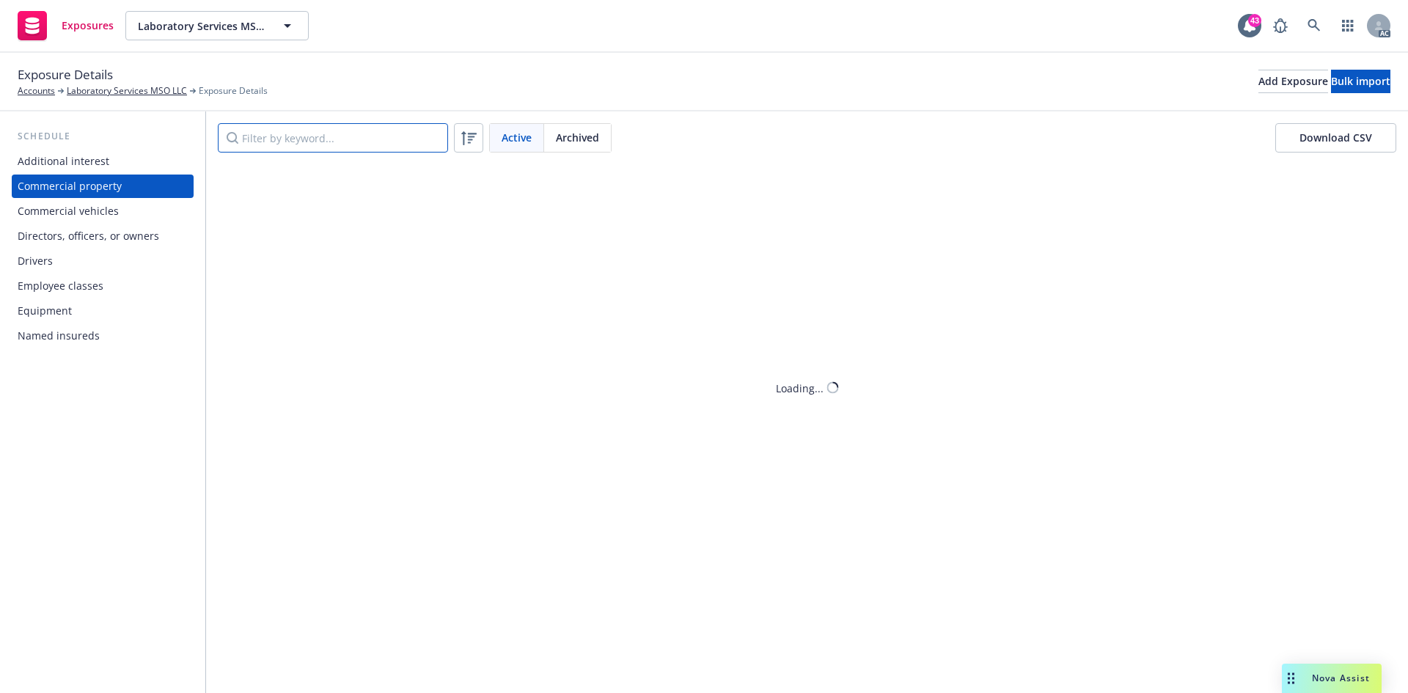
click at [310, 140] on input "Filter by keyword..." at bounding box center [333, 137] width 230 height 29
type input "7251"
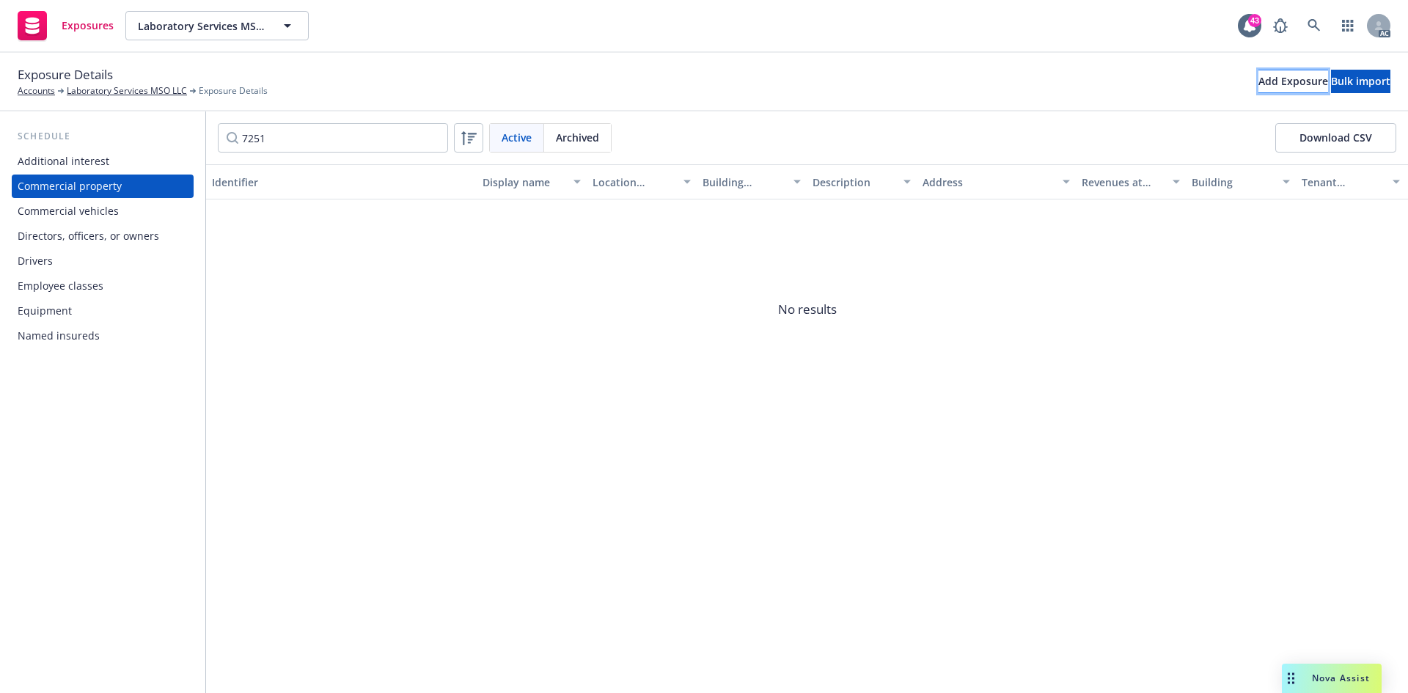
click at [1259, 78] on div "Add Exposure" at bounding box center [1294, 81] width 70 height 22
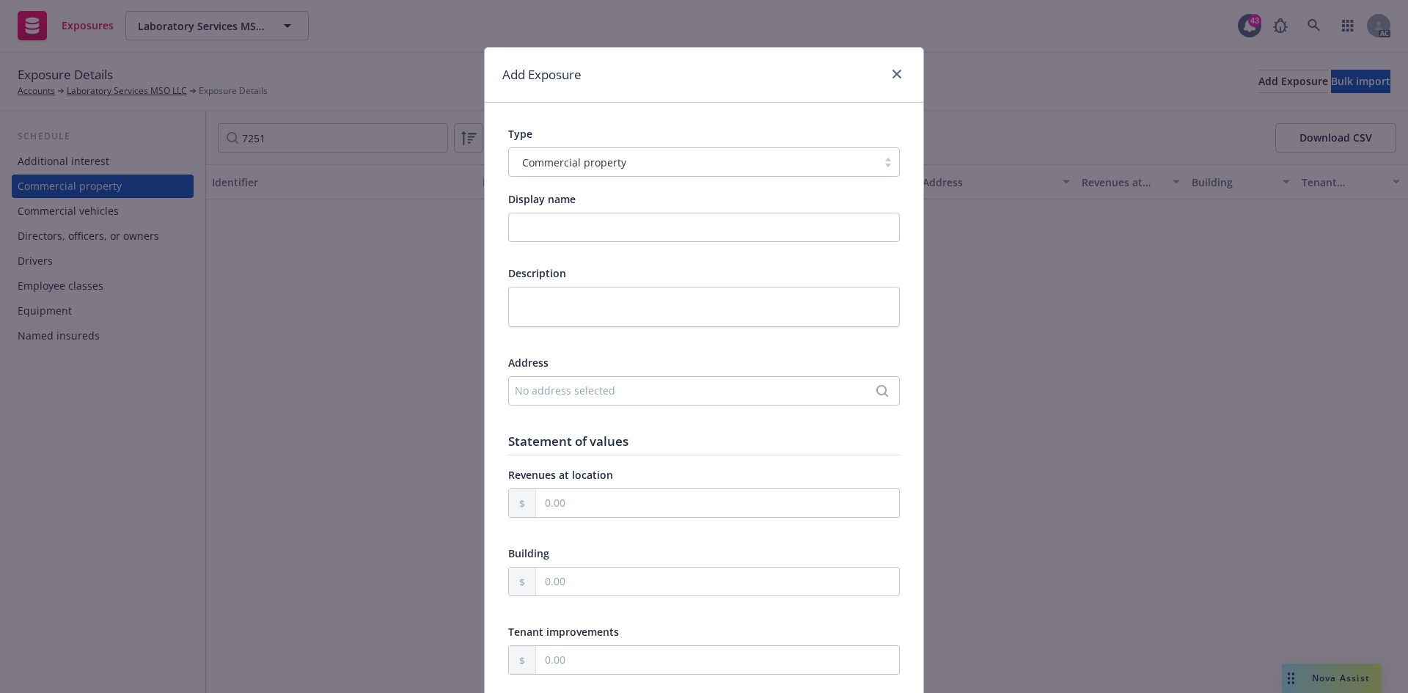
click at [557, 386] on div "No address selected" at bounding box center [697, 390] width 364 height 15
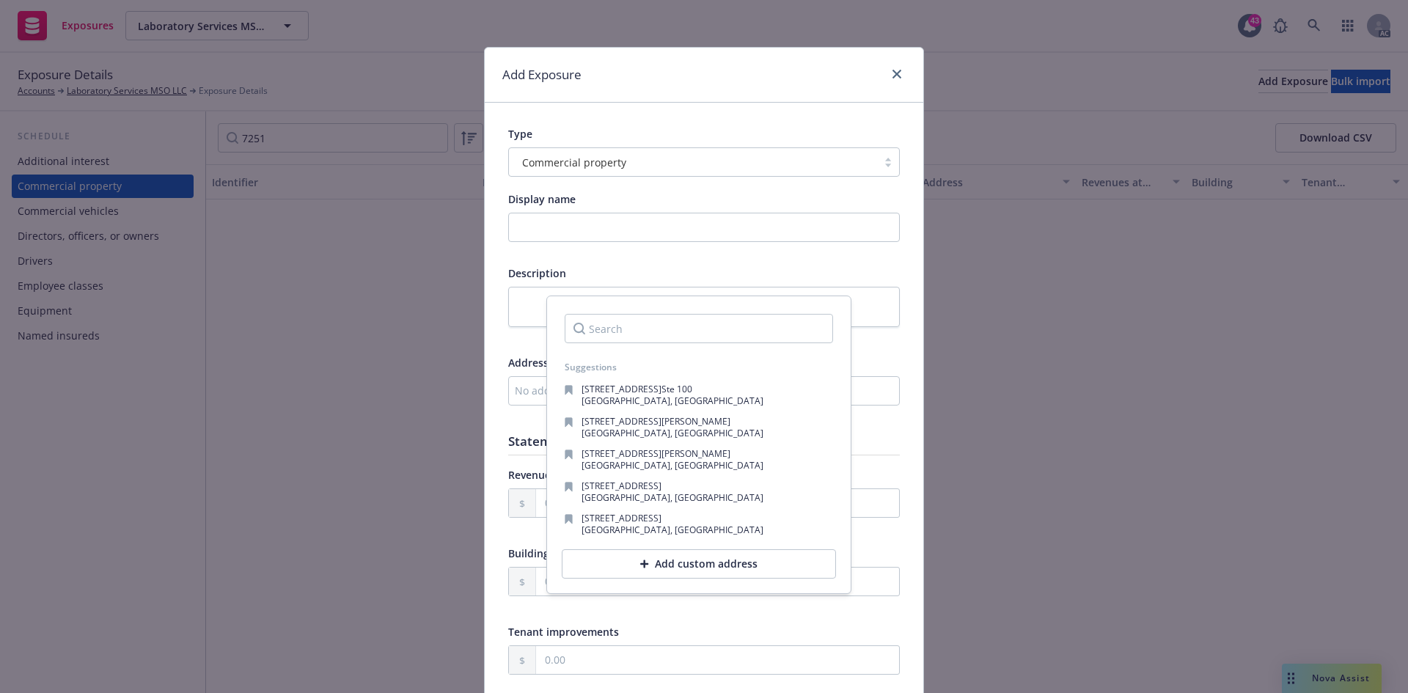
click at [634, 558] on div "Add custom address" at bounding box center [699, 563] width 274 height 29
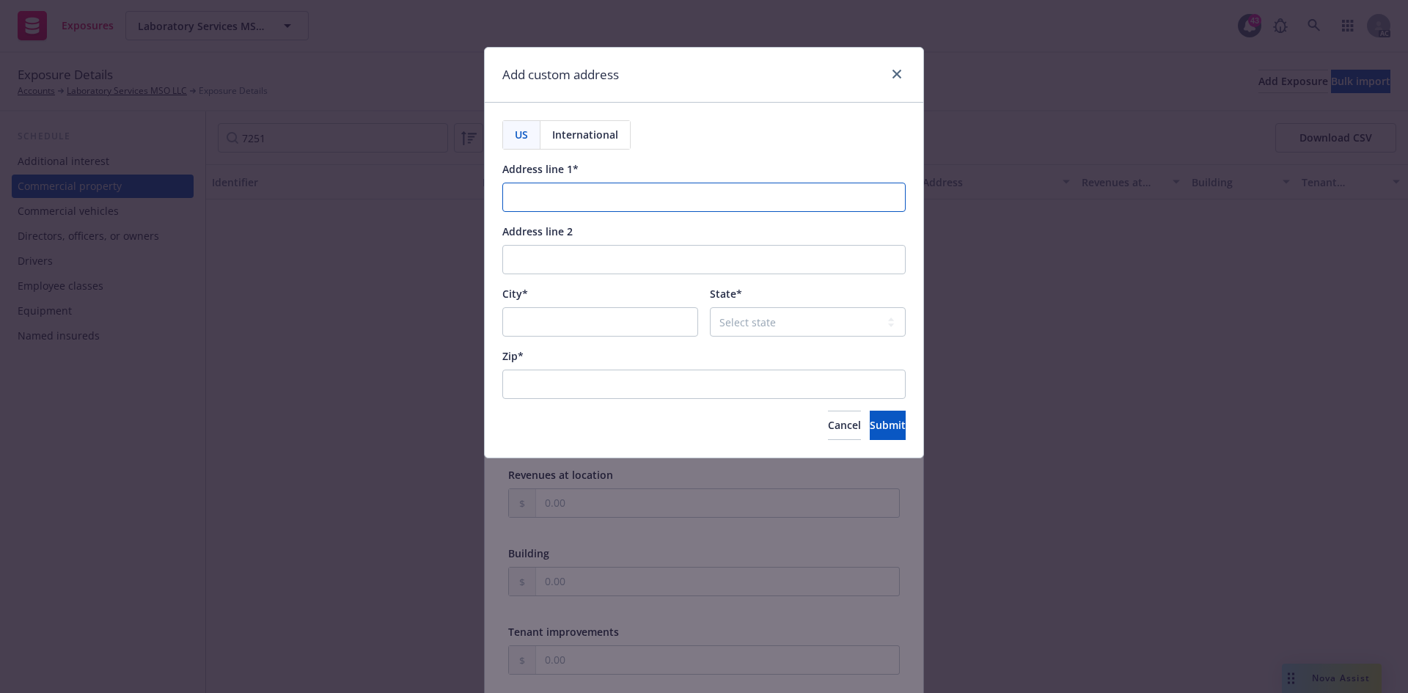
click at [618, 194] on input "Address line 1*" at bounding box center [703, 197] width 403 height 29
paste input "7251 W Charleston Blvd"
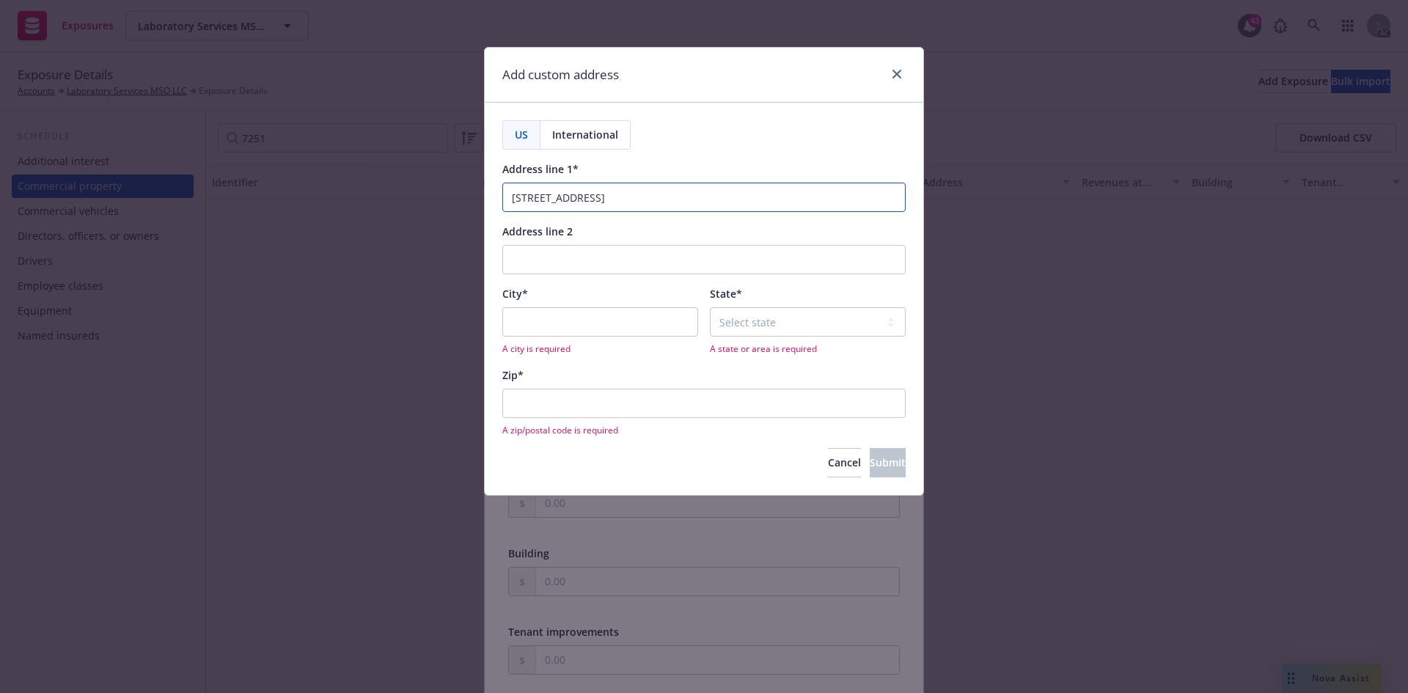
type input "7251 W Charleston Blvd"
click at [561, 326] on input "City*" at bounding box center [600, 321] width 196 height 29
paste input "Las Vegas"
type input "Las Vegas"
click at [736, 317] on select "Select state Alabama Alaska American Samoa Arizona Arkansas Baker Island Califo…" at bounding box center [808, 321] width 196 height 29
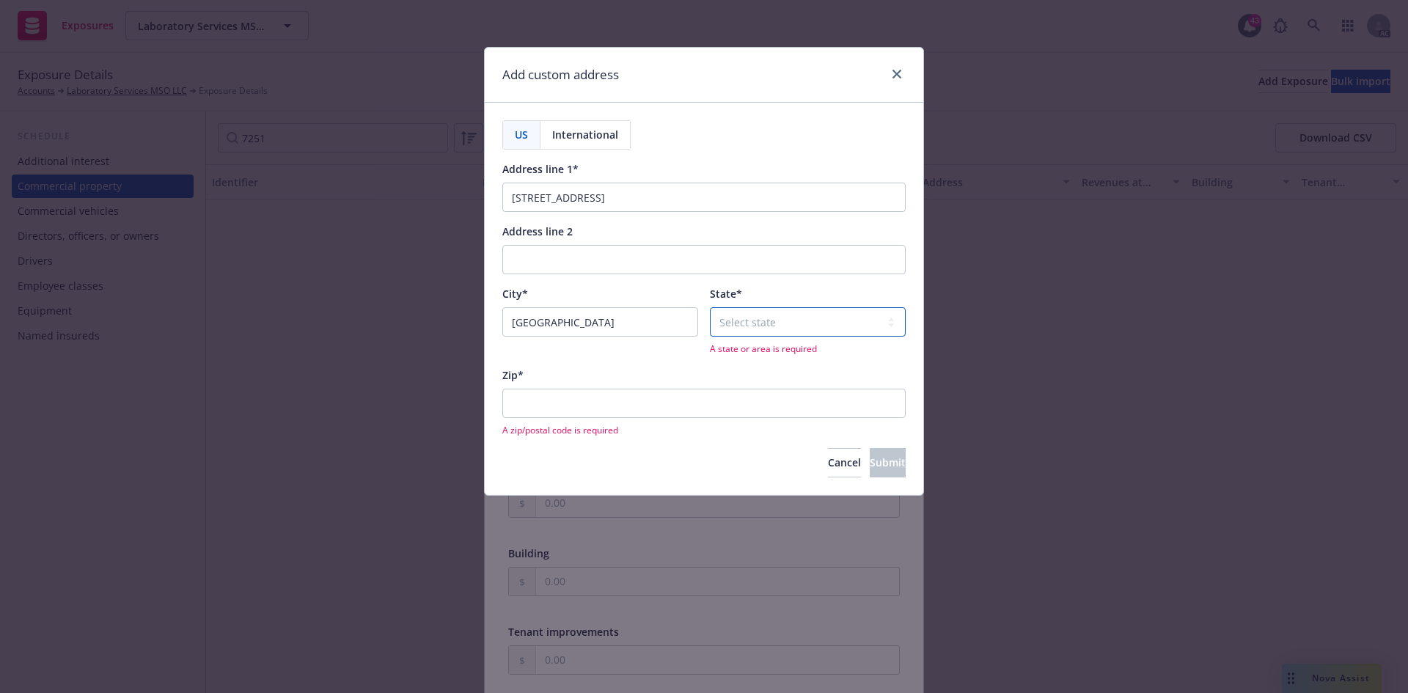
select select "NV"
click at [710, 307] on select "Select state Alabama Alaska American Samoa Arizona Arkansas Baker Island Califo…" at bounding box center [808, 321] width 196 height 29
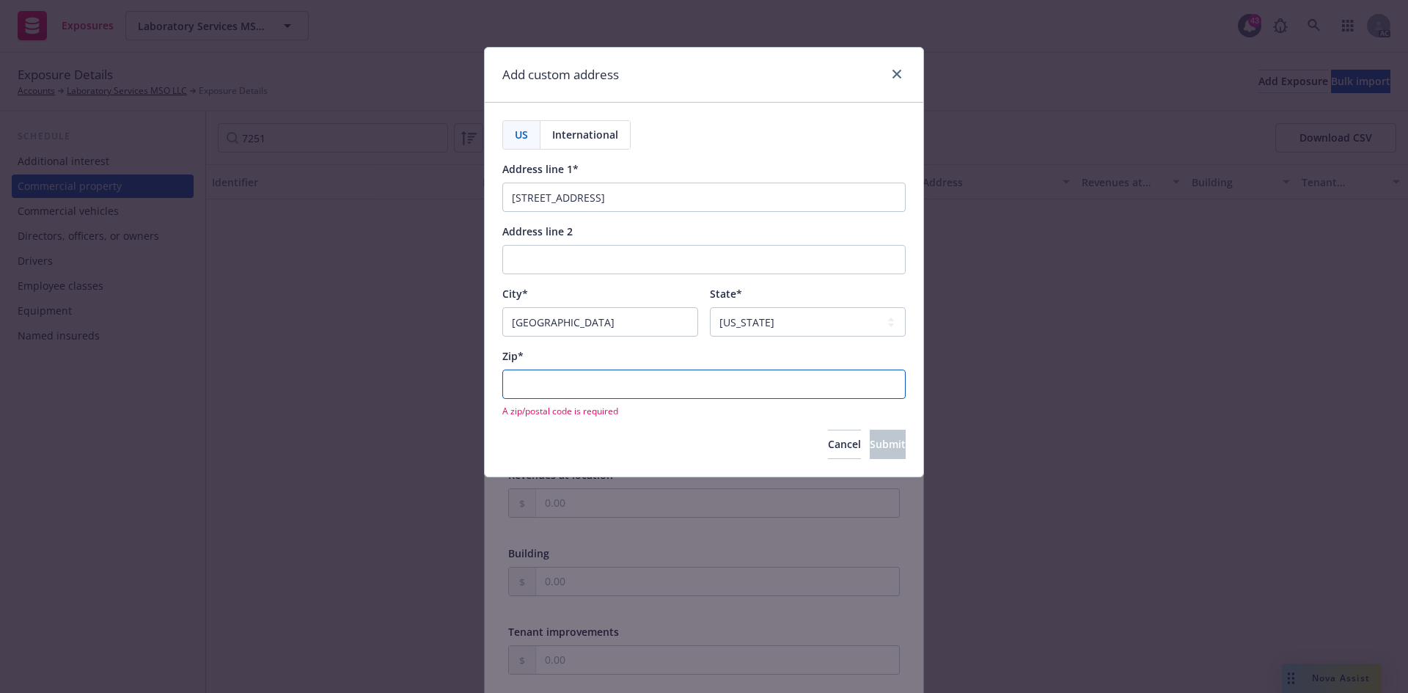
click at [668, 390] on input "Zip*" at bounding box center [703, 384] width 403 height 29
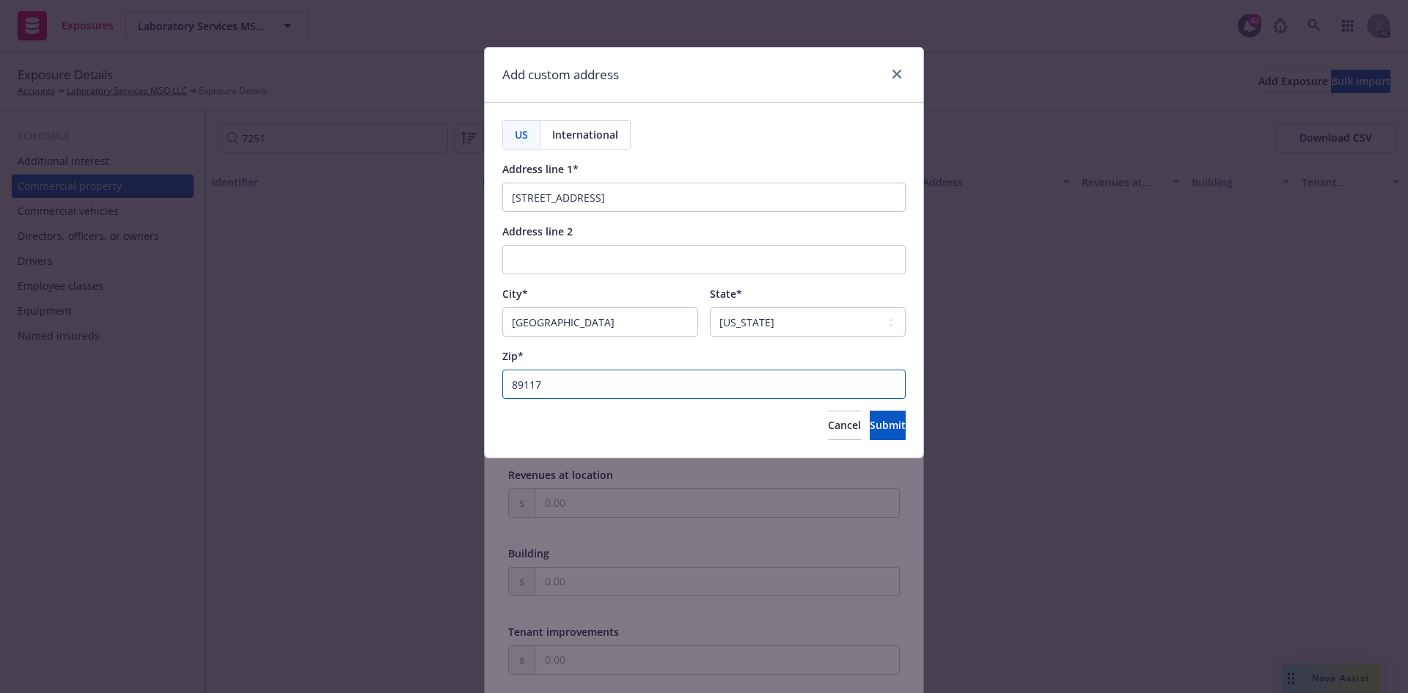
type input "89117"
click at [676, 423] on div "Cancel Submit" at bounding box center [703, 425] width 403 height 29
click at [870, 429] on span "Submit" at bounding box center [888, 425] width 36 height 14
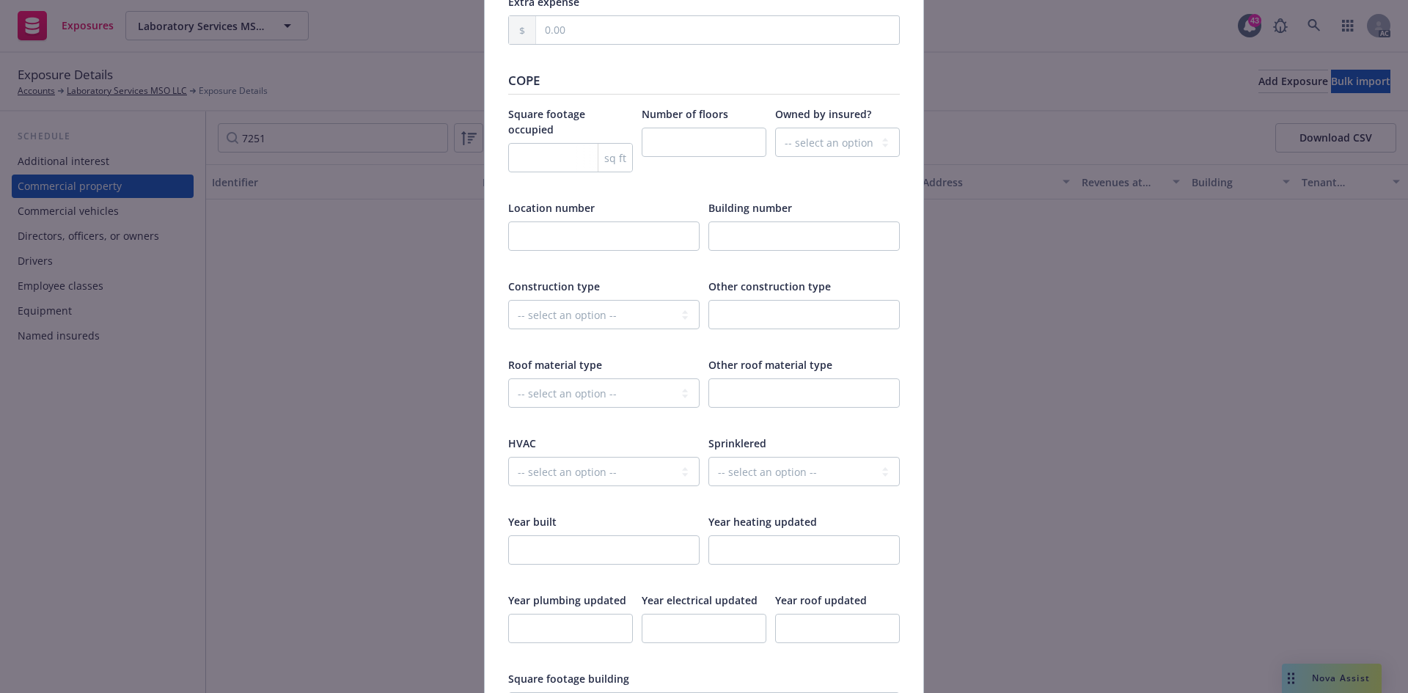
scroll to position [1834, 0]
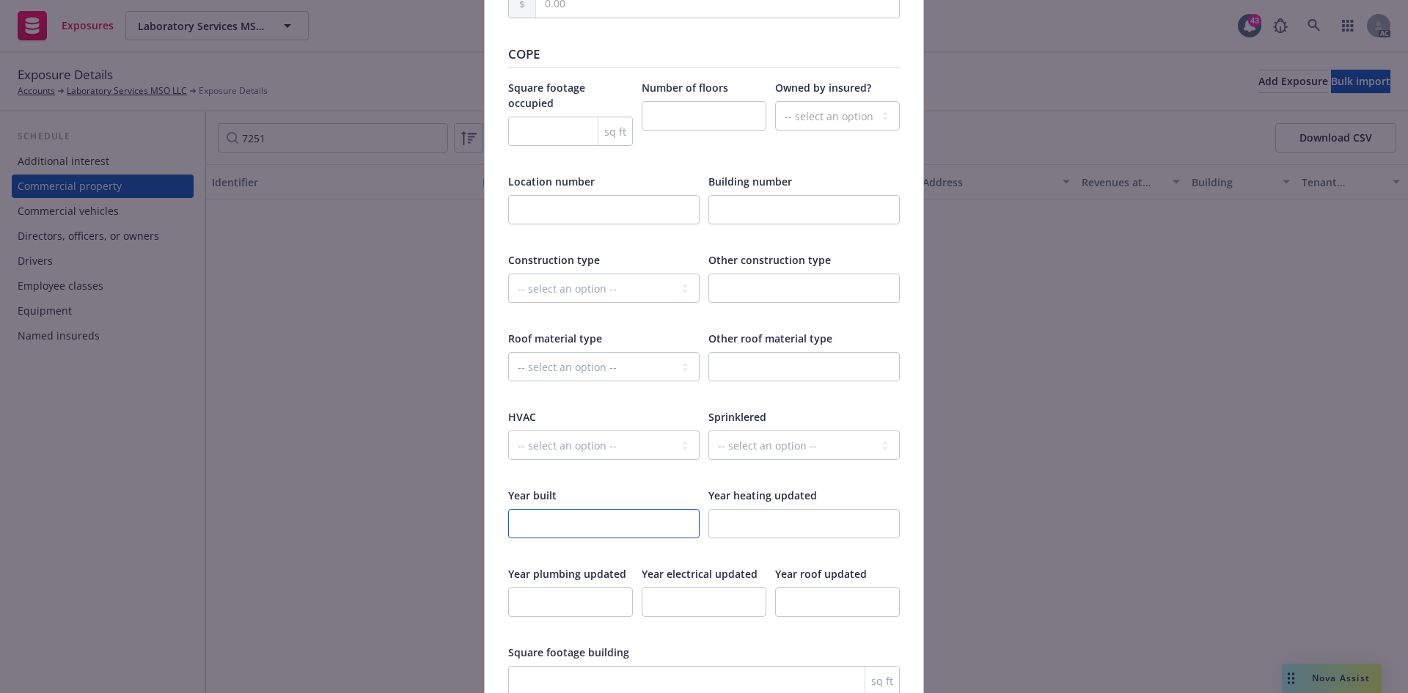
click at [556, 509] on input "number" at bounding box center [603, 523] width 191 height 29
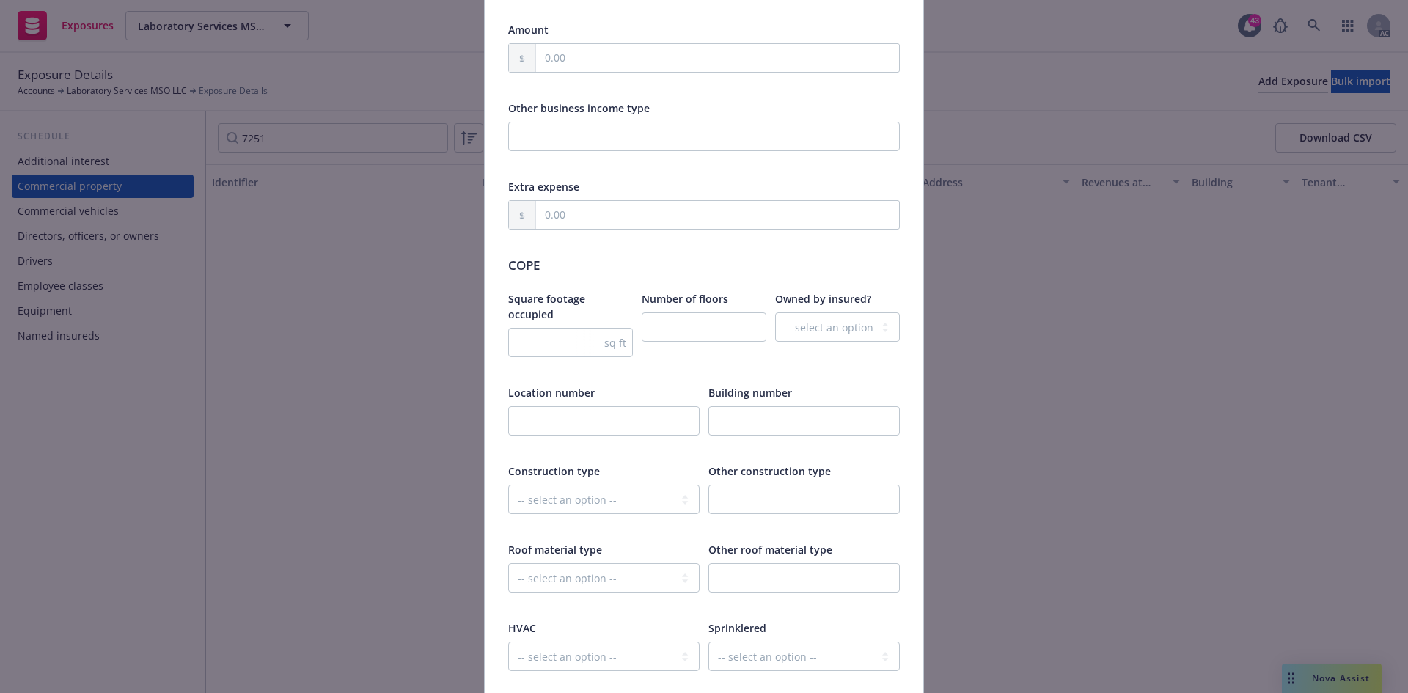
scroll to position [1614, 0]
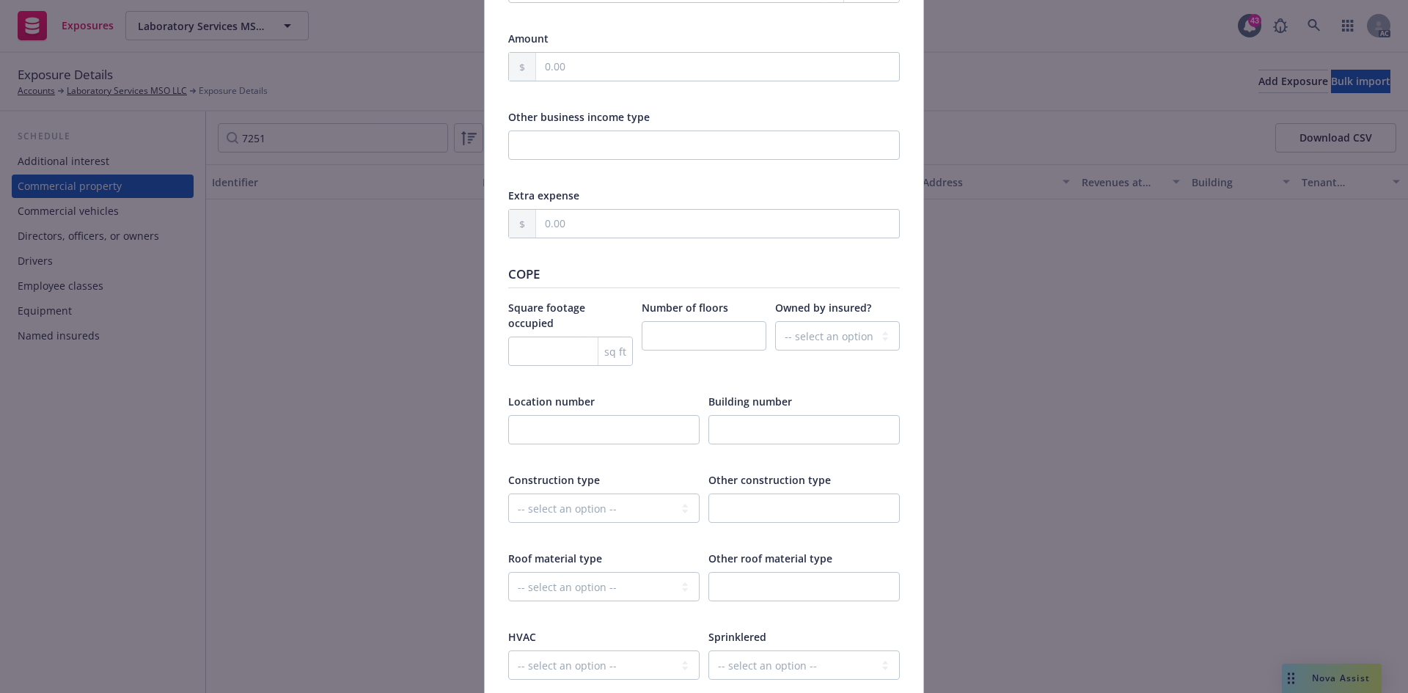
type input "2000"
click at [695, 347] on input "number" at bounding box center [704, 335] width 125 height 29
type input "1"
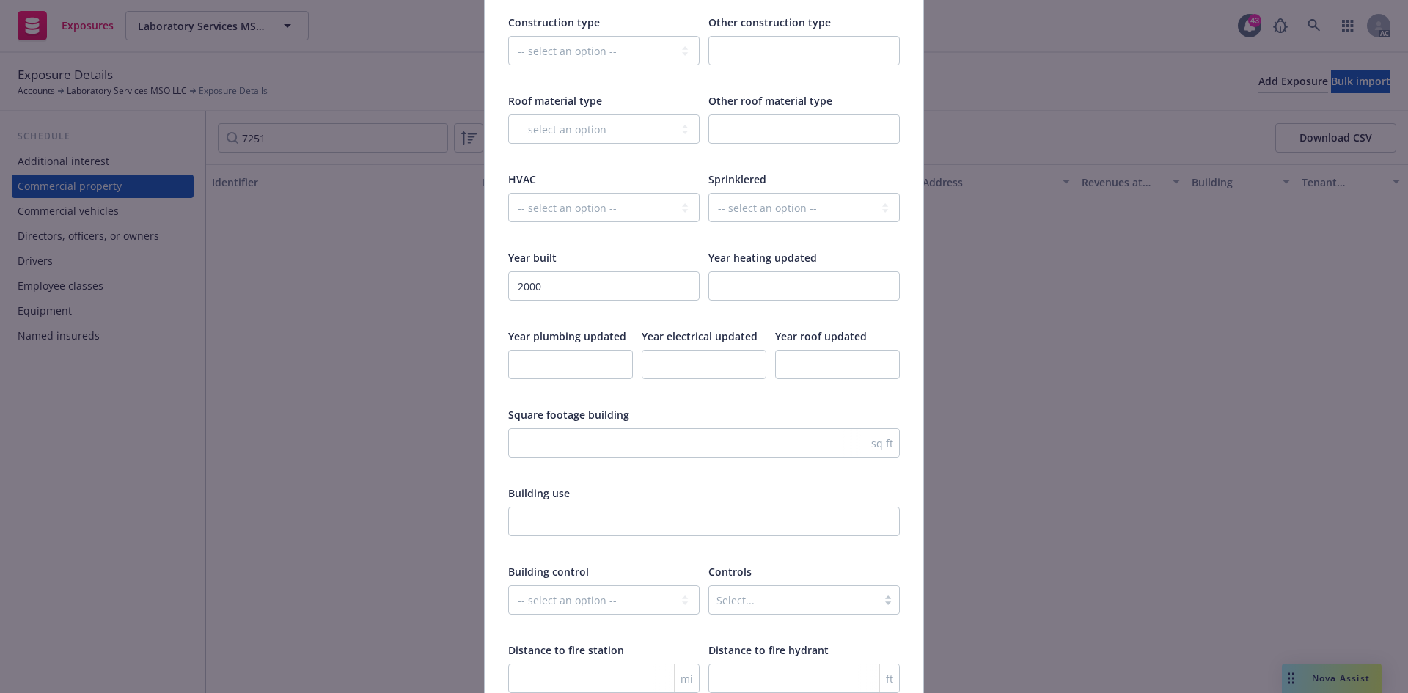
scroll to position [2127, 0]
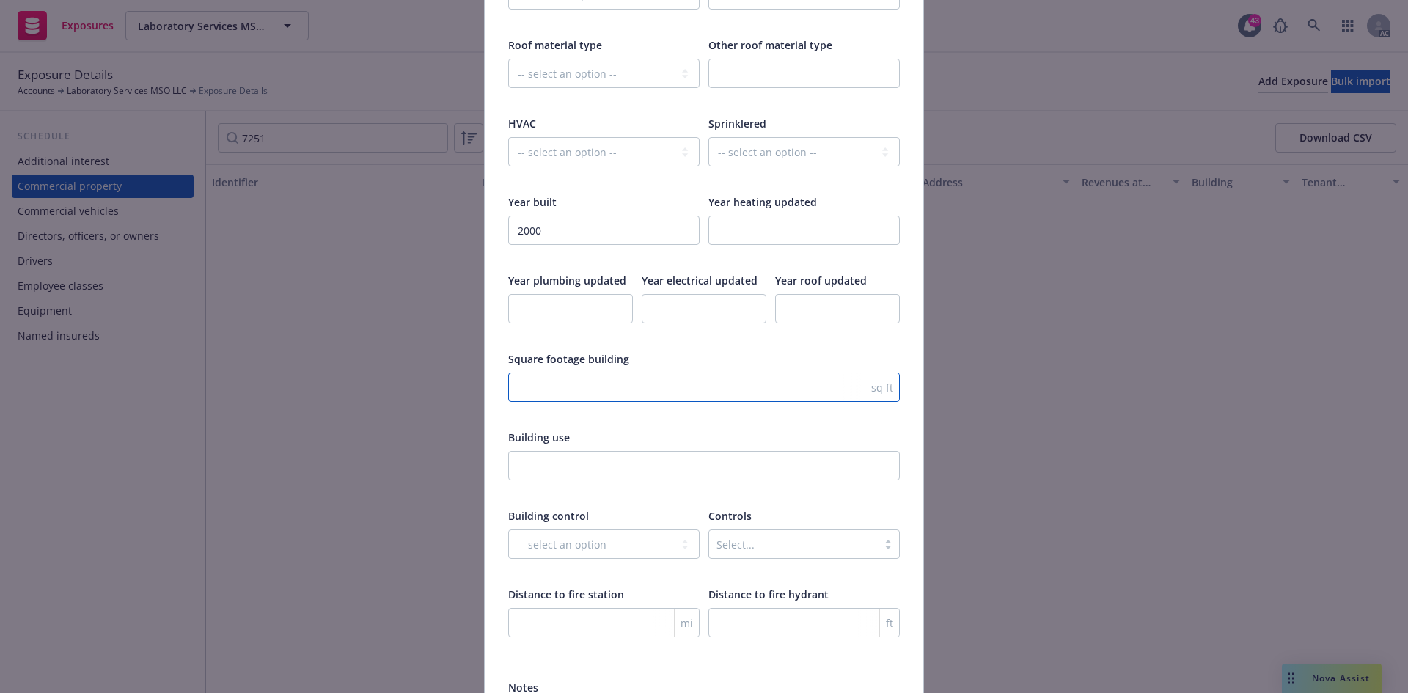
click at [602, 373] on input "number" at bounding box center [704, 387] width 392 height 29
type input "3894"
click at [788, 294] on input "number" at bounding box center [837, 308] width 125 height 29
type input "2015"
click at [712, 294] on input "number" at bounding box center [704, 308] width 125 height 29
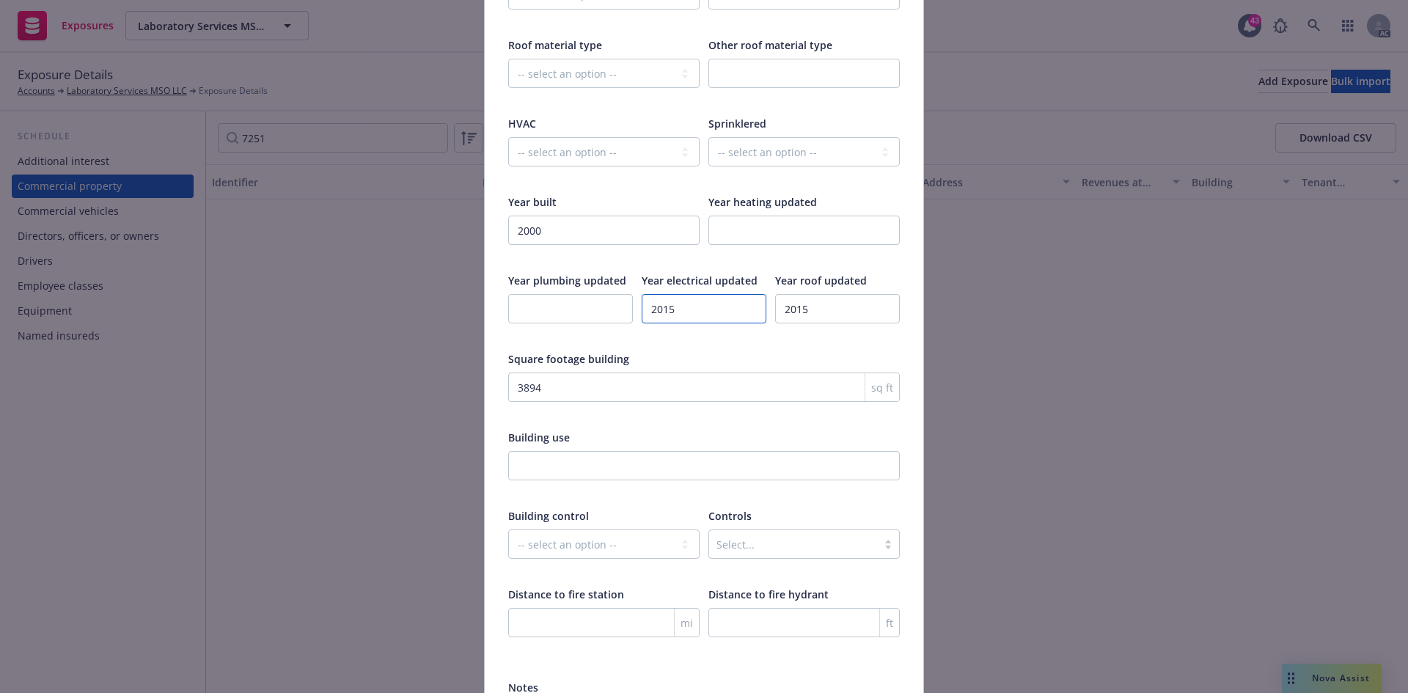
type input "2015"
click at [552, 294] on input "number" at bounding box center [570, 308] width 125 height 29
type input "2015"
click at [767, 216] on input "number" at bounding box center [804, 230] width 191 height 29
type input "2015"
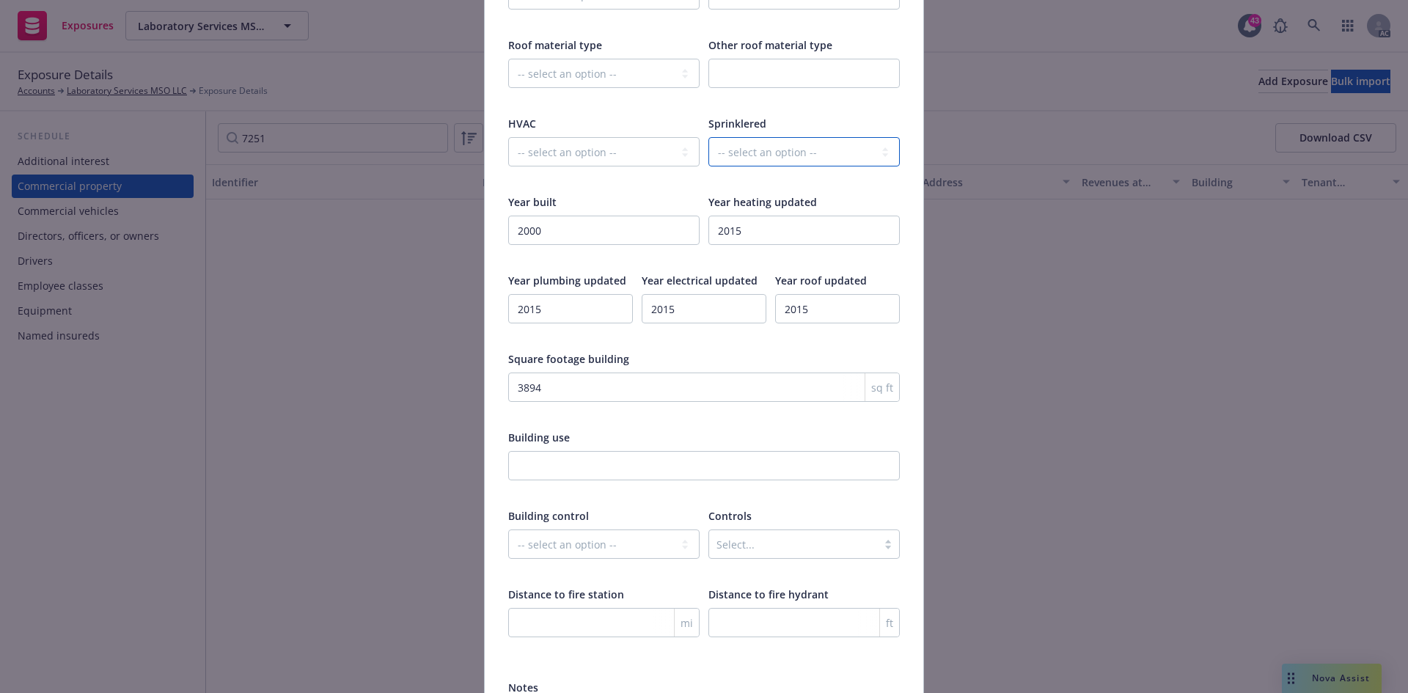
click at [758, 139] on select "-- select an option -- Fully None Partially" at bounding box center [804, 151] width 191 height 29
select select "FULLY"
click at [709, 137] on select "-- select an option -- Fully None Partially" at bounding box center [804, 151] width 191 height 29
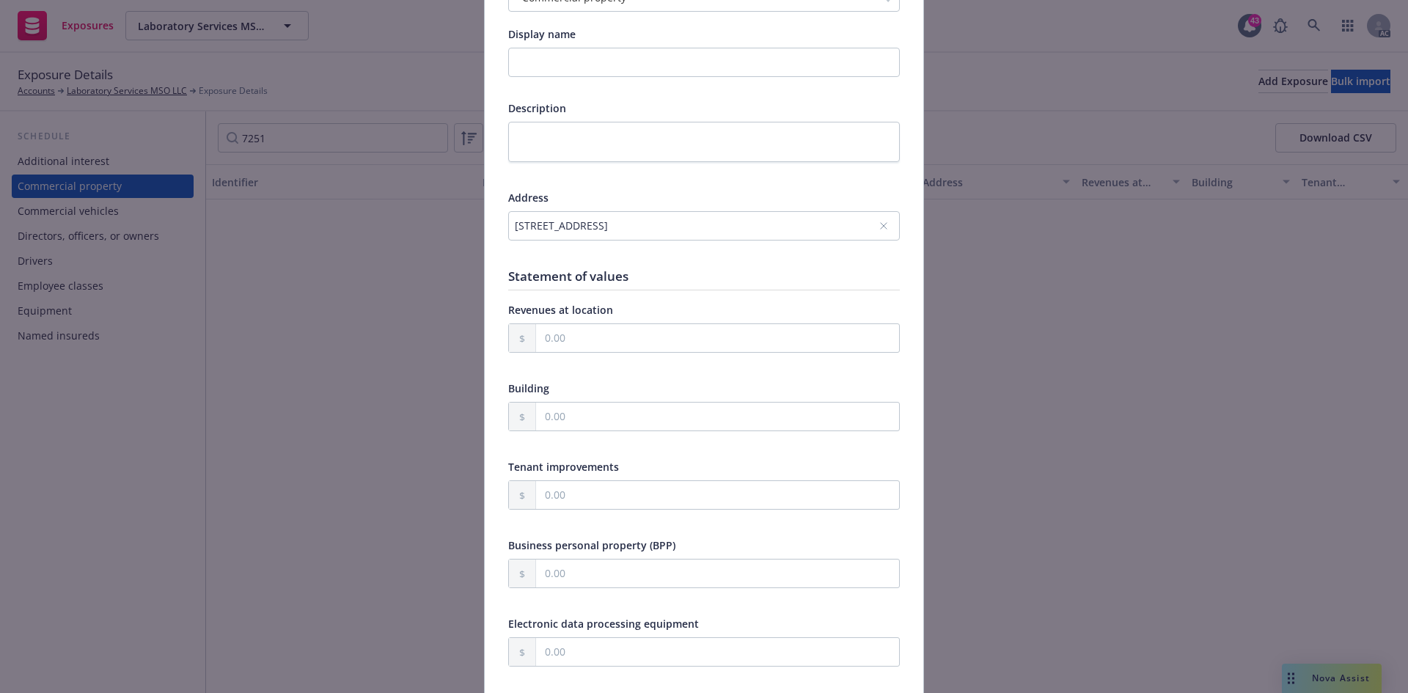
scroll to position [147, 0]
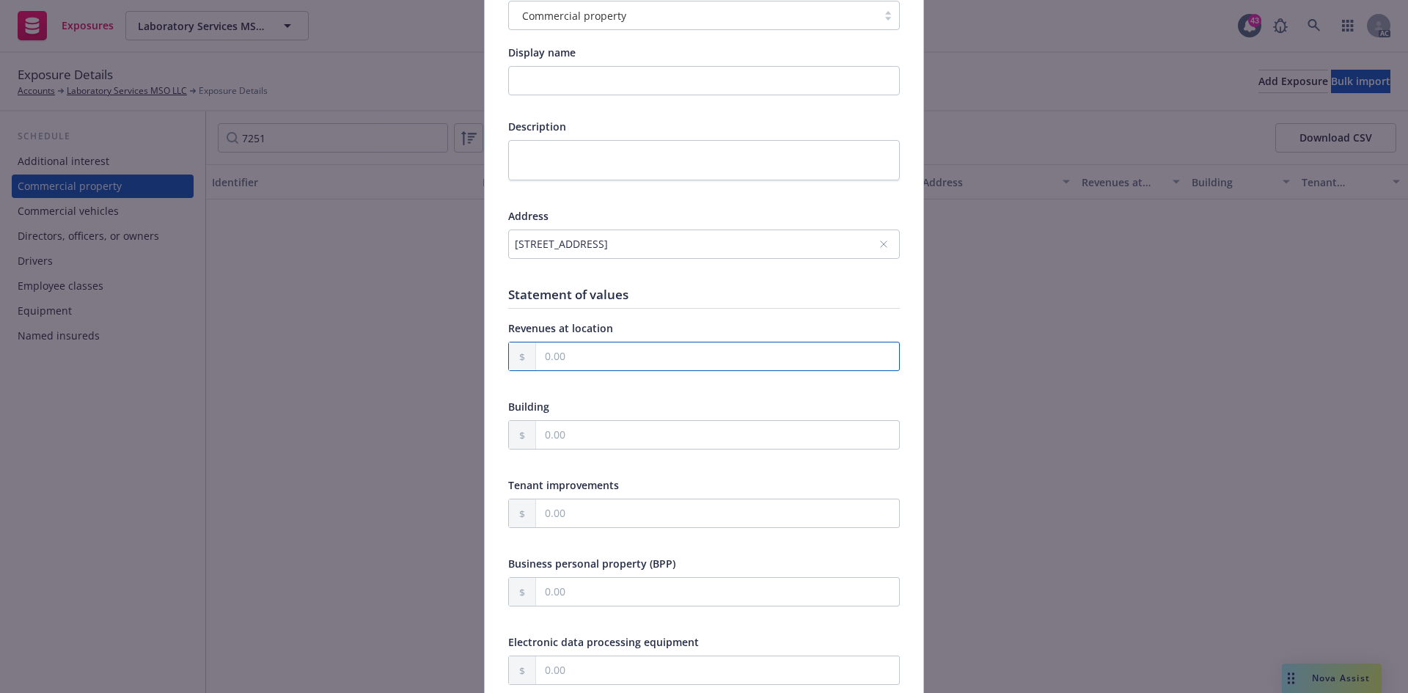
click at [599, 358] on input "text" at bounding box center [717, 357] width 363 height 28
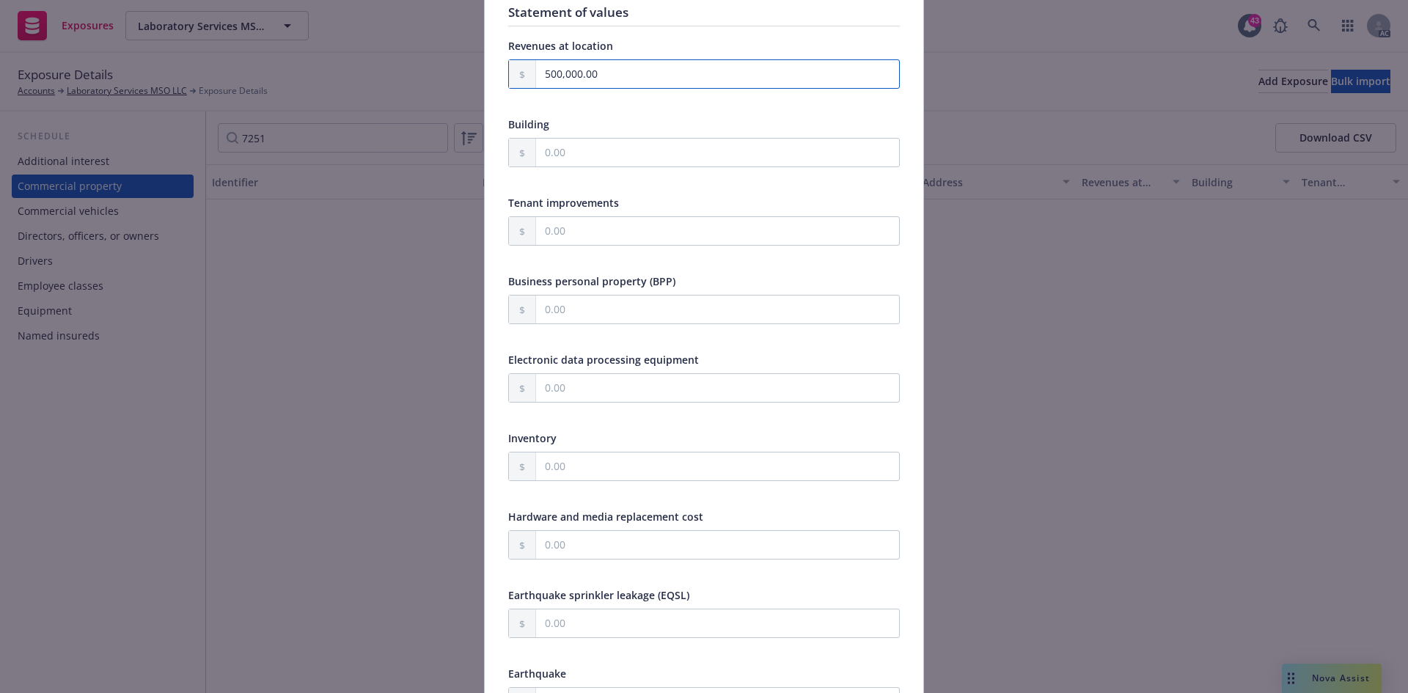
scroll to position [440, 0]
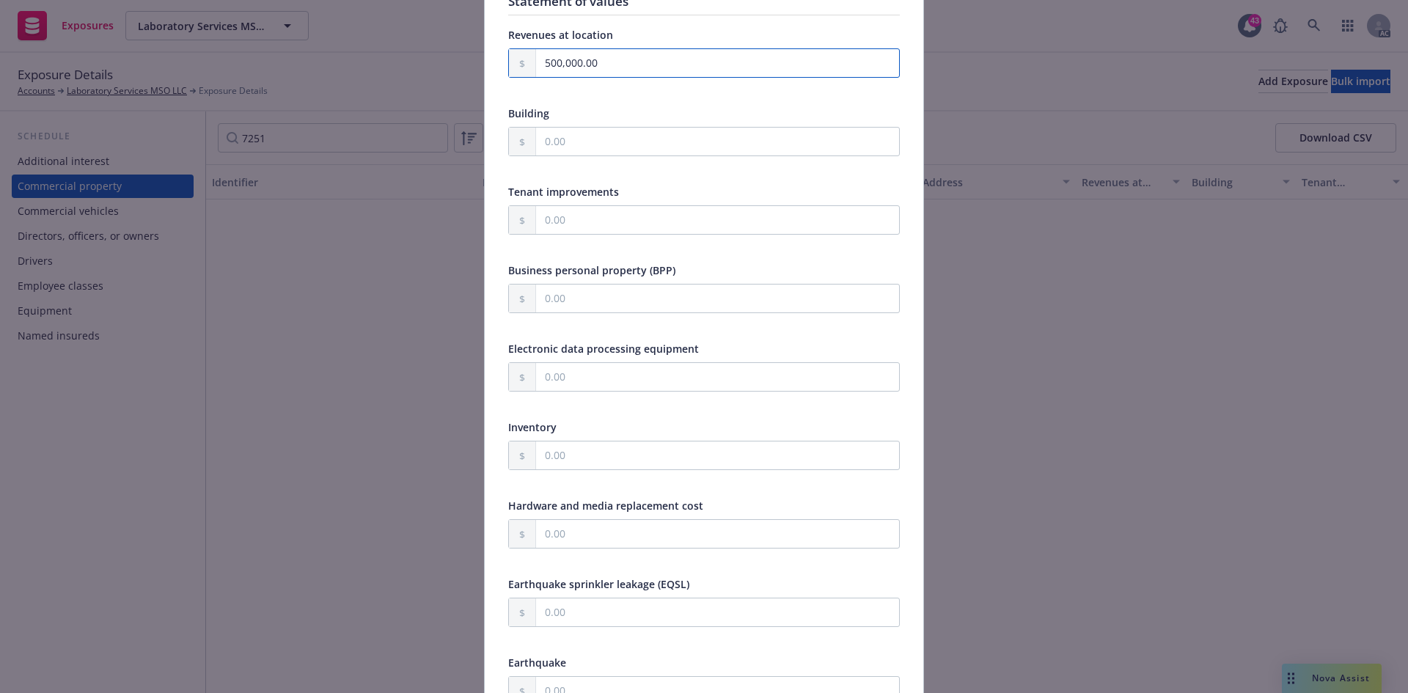
type input "500,000.00"
click at [572, 145] on input "text" at bounding box center [717, 142] width 363 height 28
type input "40,000.00"
click at [593, 217] on input "text" at bounding box center [717, 220] width 363 height 28
type input "40,000.00"
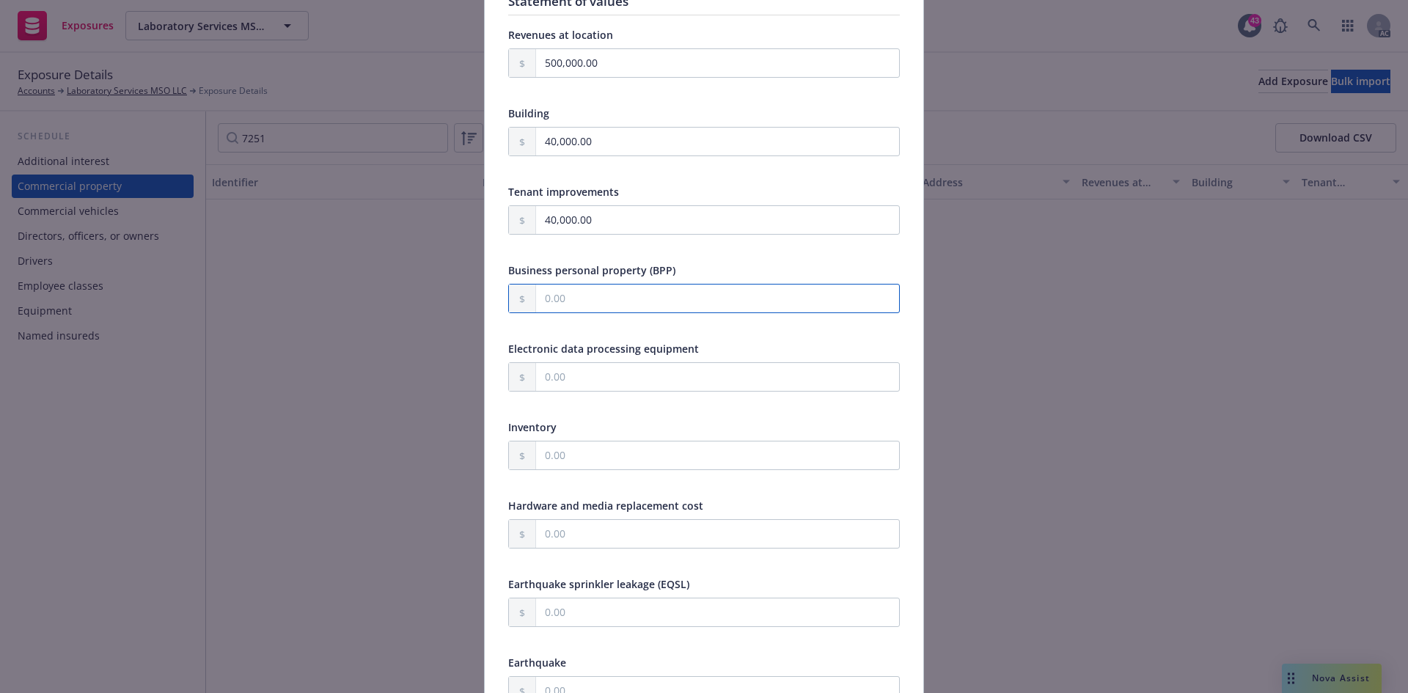
click at [598, 302] on input "text" at bounding box center [717, 299] width 363 height 28
type input "1,500,000.00"
click at [800, 330] on div at bounding box center [704, 325] width 392 height 13
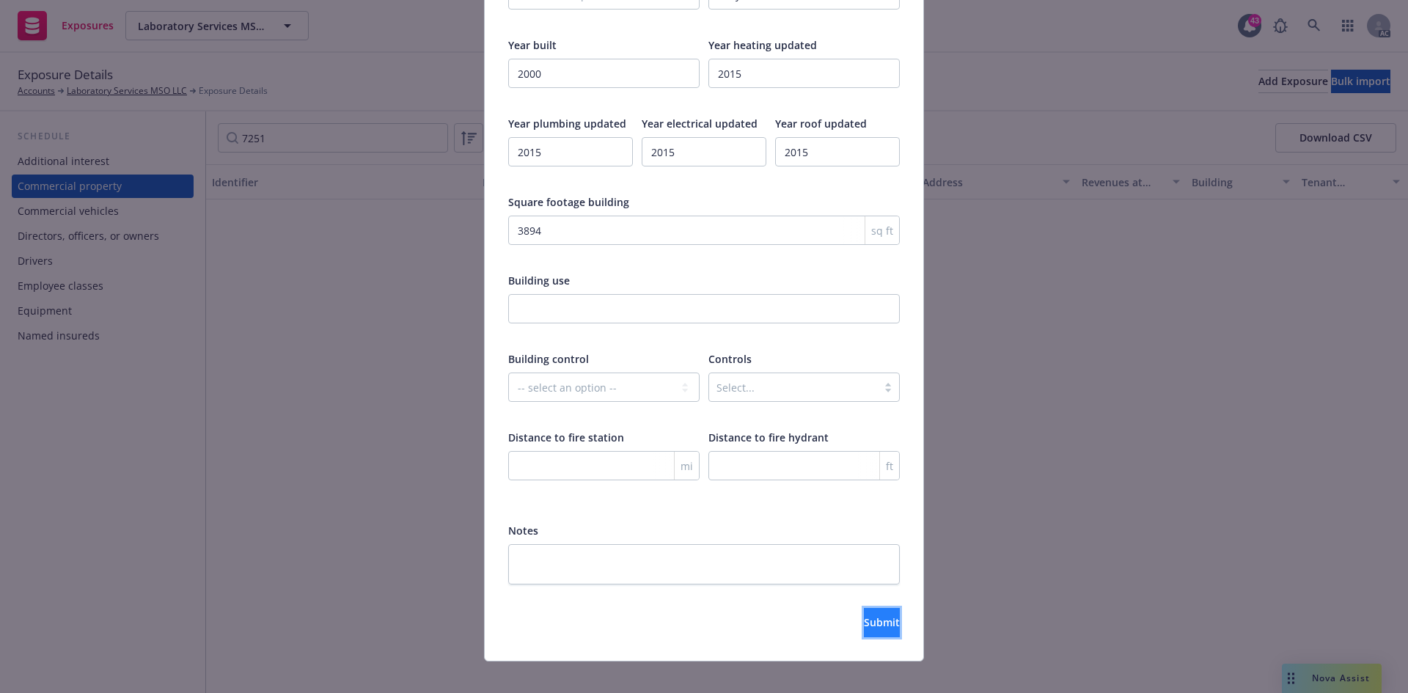
click at [864, 618] on button "Submit" at bounding box center [882, 622] width 36 height 29
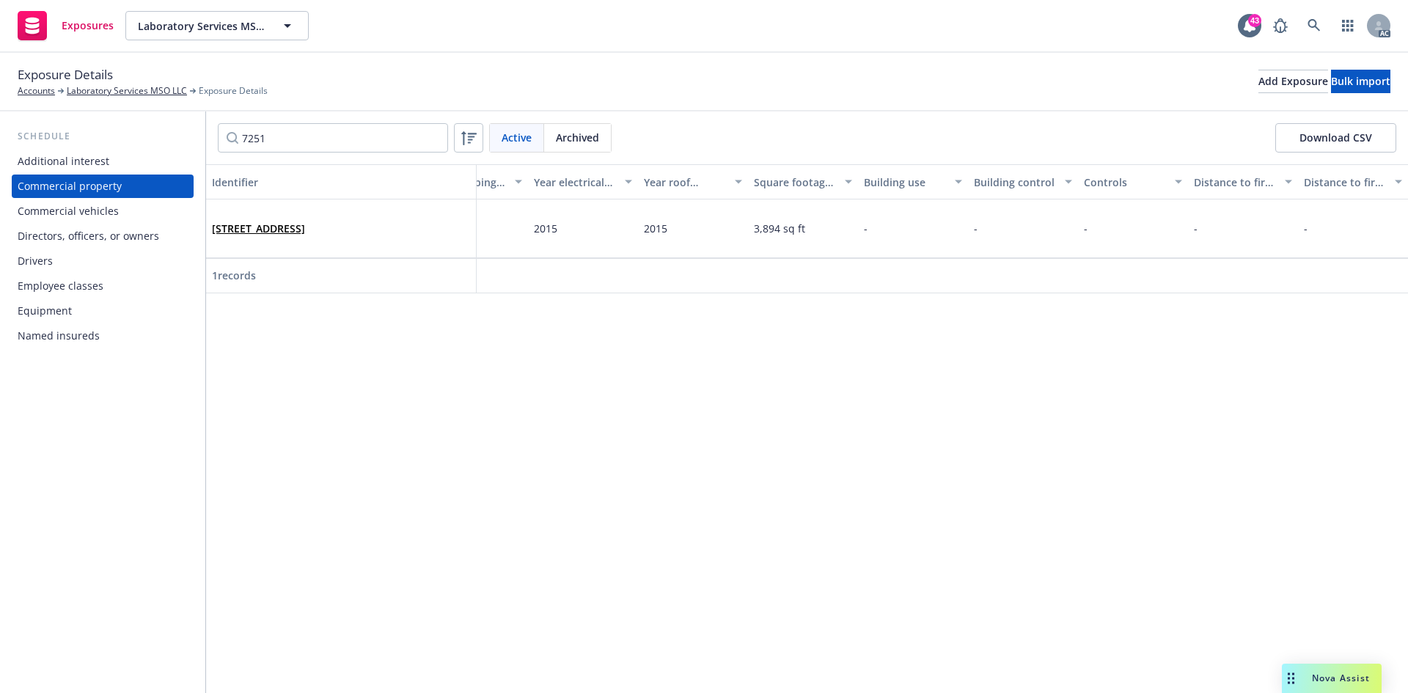
scroll to position [0, 0]
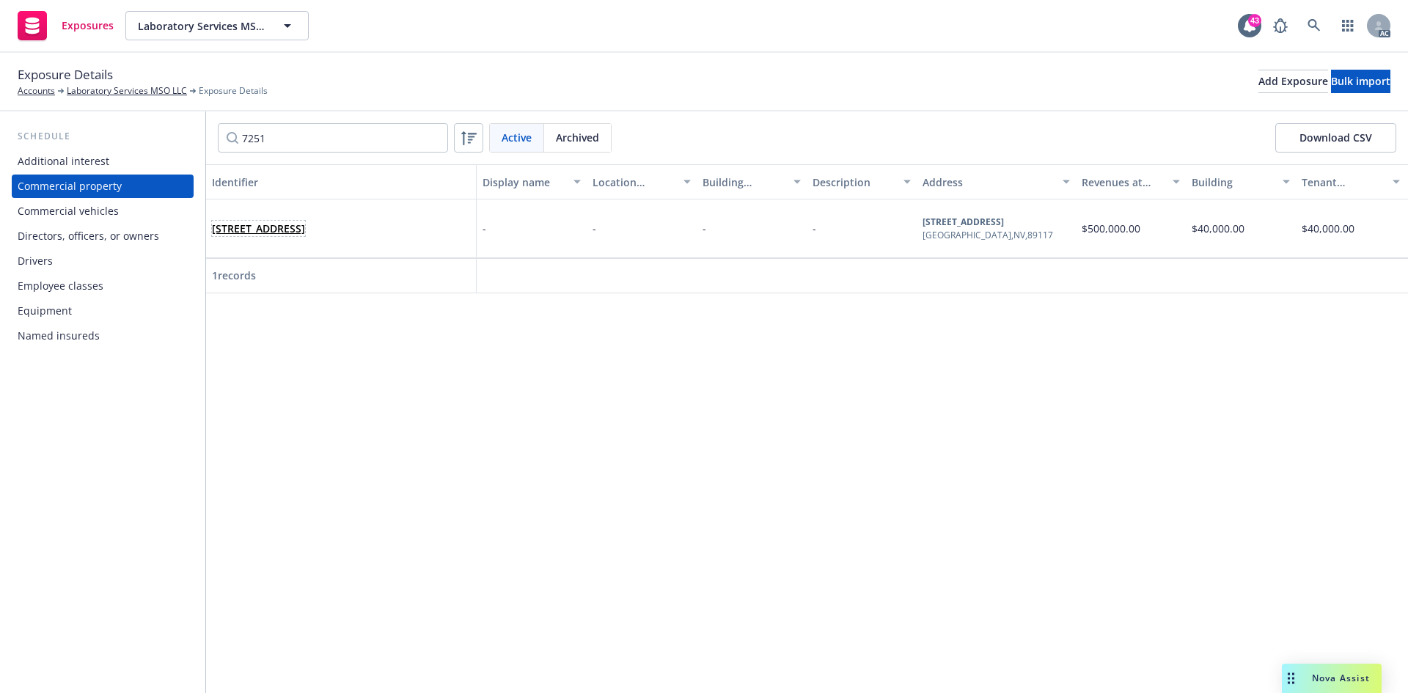
click at [285, 233] on link "7251 W Charleston Blvd, Las Vegas, NV, 89117, USA" at bounding box center [258, 229] width 93 height 14
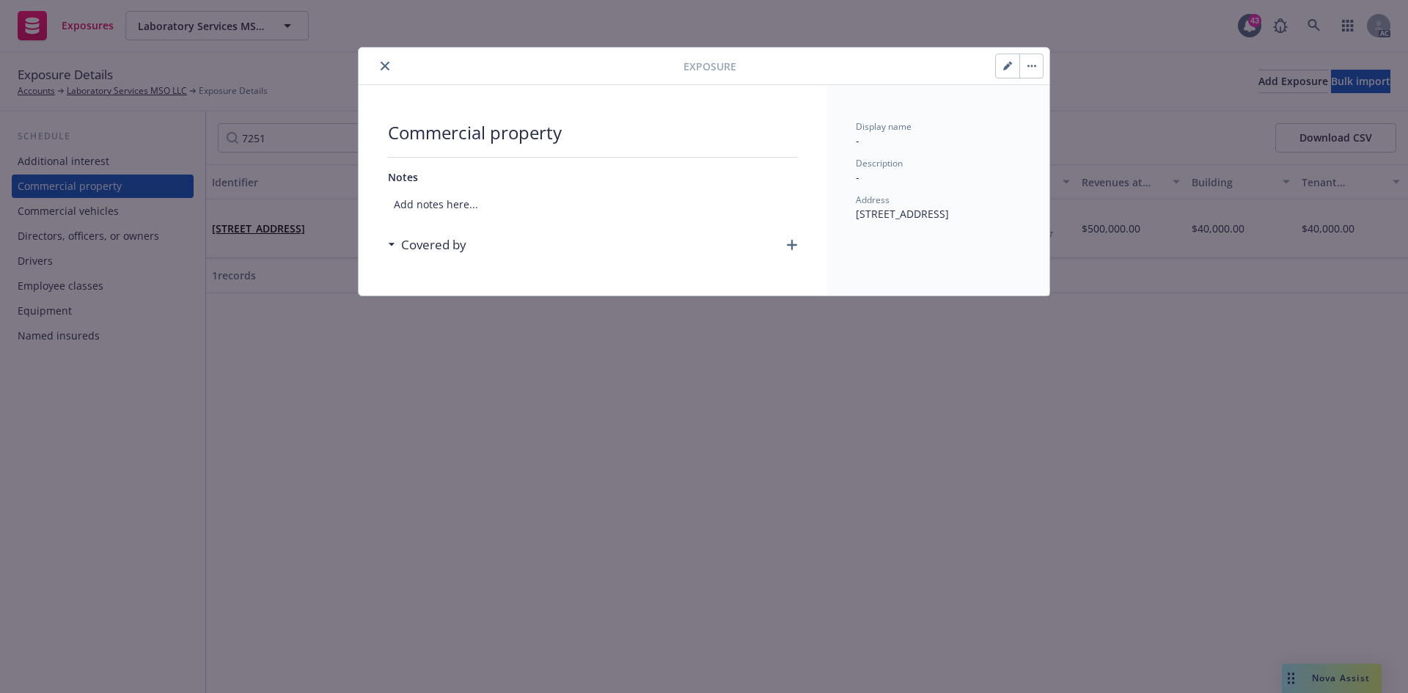
click at [793, 242] on icon "button" at bounding box center [792, 245] width 10 height 10
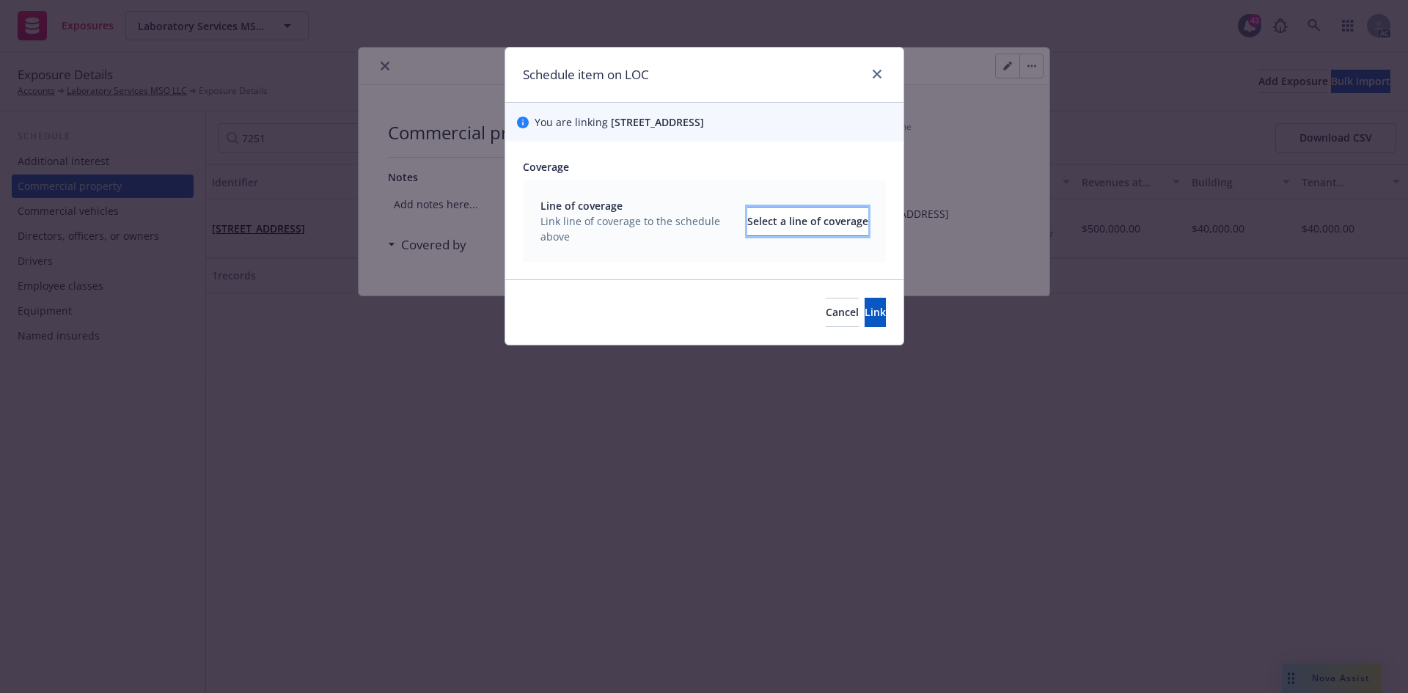
click at [777, 226] on div "Select a line of coverage" at bounding box center [807, 222] width 121 height 28
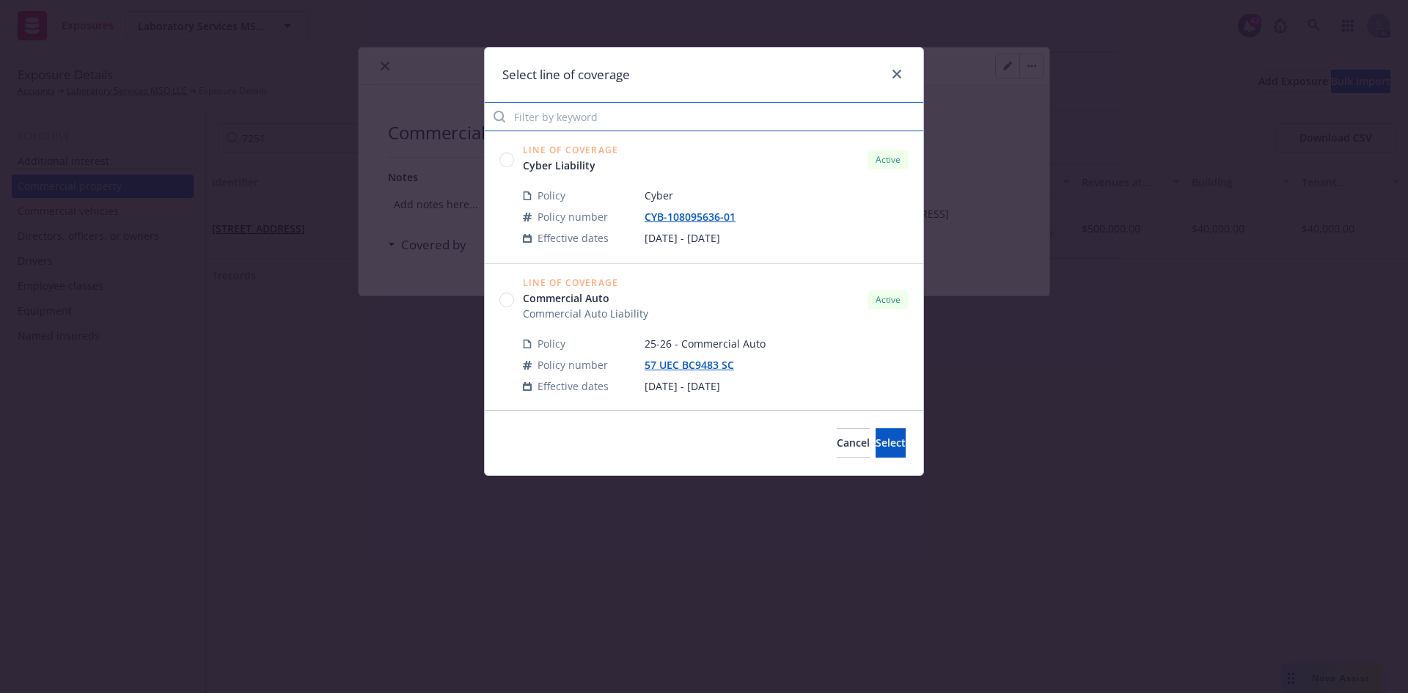
click at [645, 118] on input "Filter by keyword" at bounding box center [704, 116] width 439 height 29
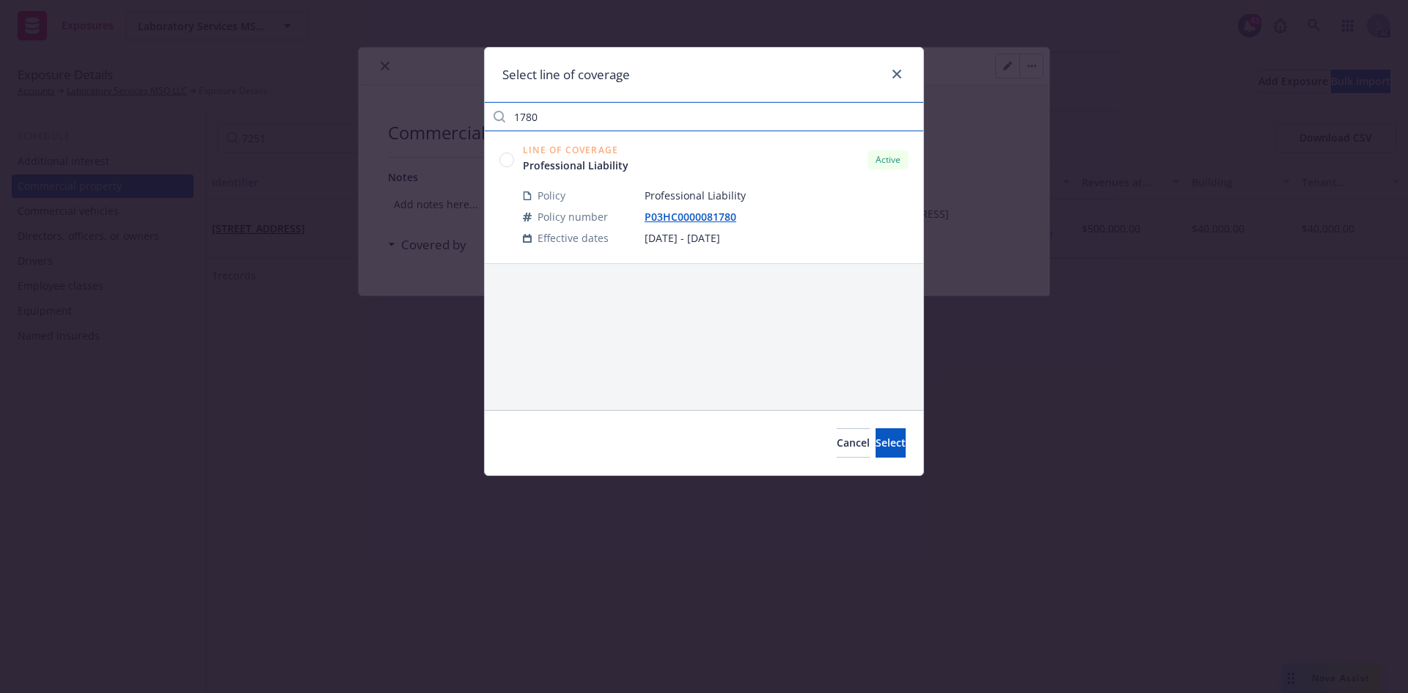
type input "1780"
click at [512, 161] on circle at bounding box center [507, 160] width 14 height 14
click at [883, 441] on button "Select" at bounding box center [891, 442] width 30 height 29
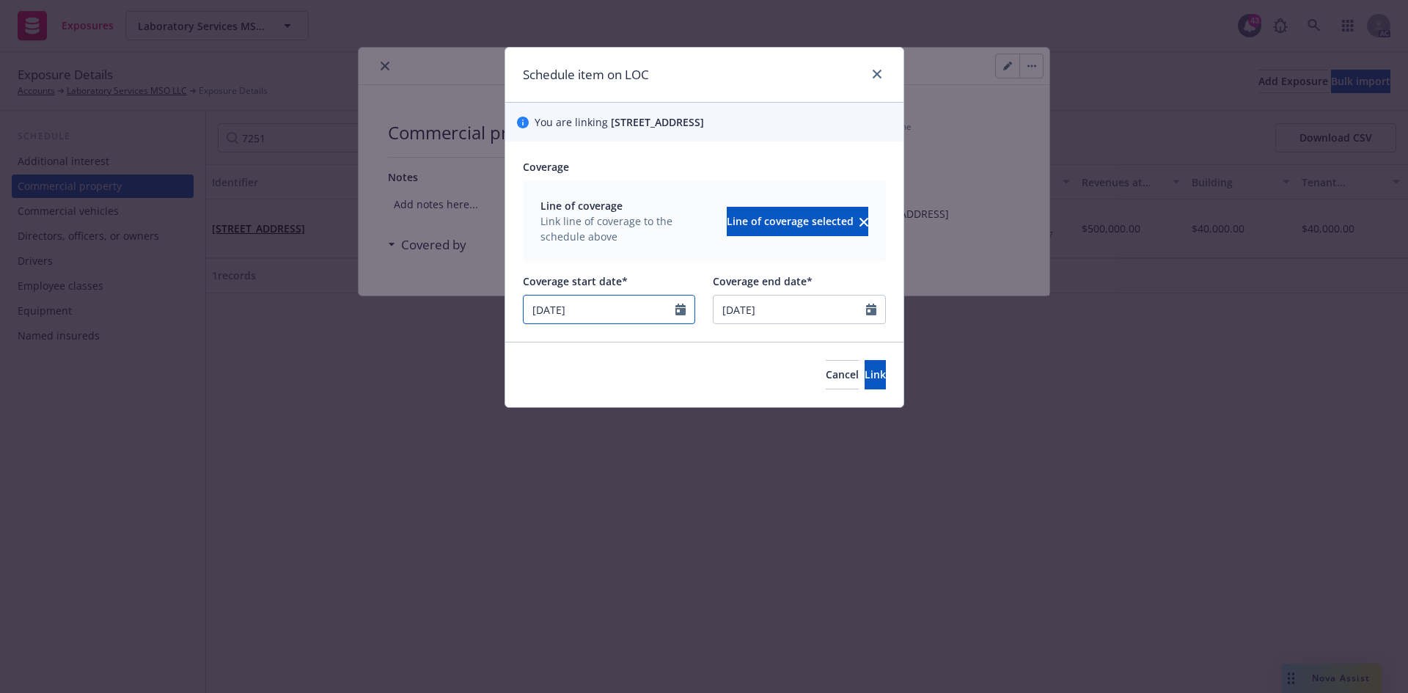
select select "4"
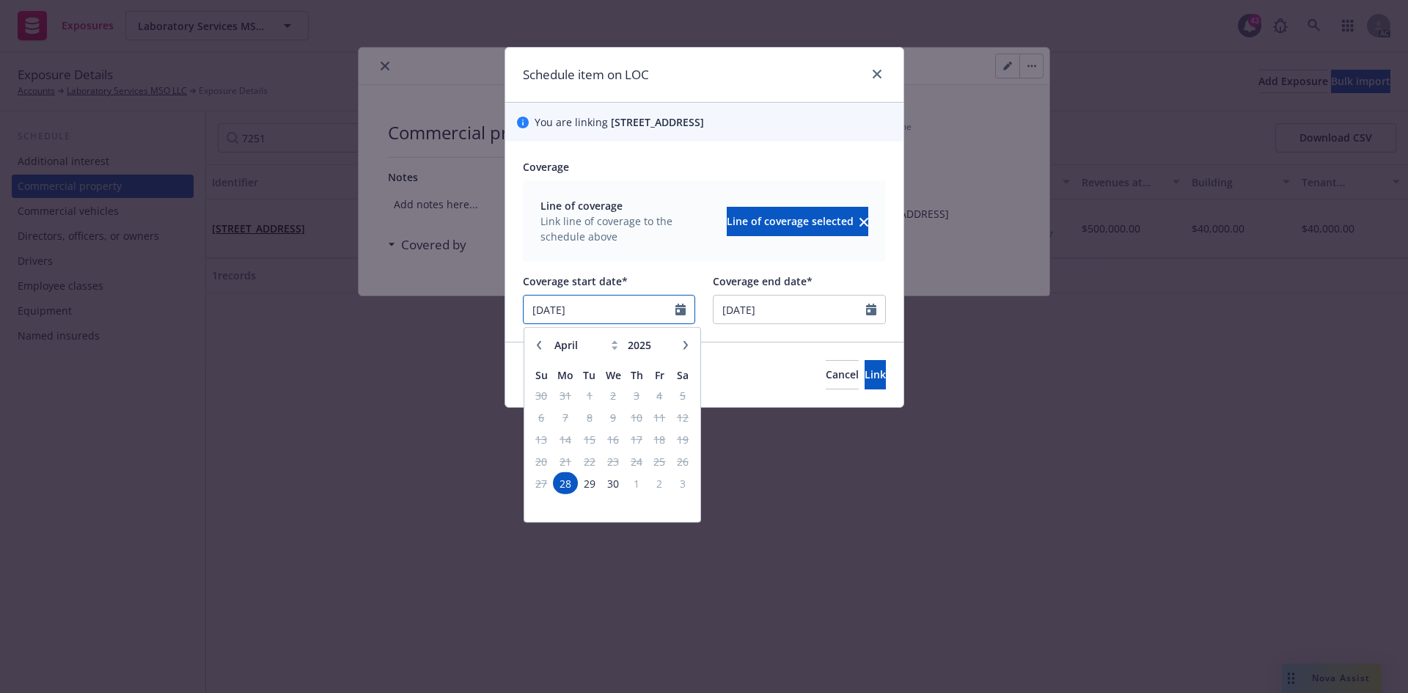
drag, startPoint x: 590, startPoint y: 310, endPoint x: 522, endPoint y: 309, distance: 68.2
click at [523, 309] on div "04/28/2025" at bounding box center [609, 309] width 173 height 29
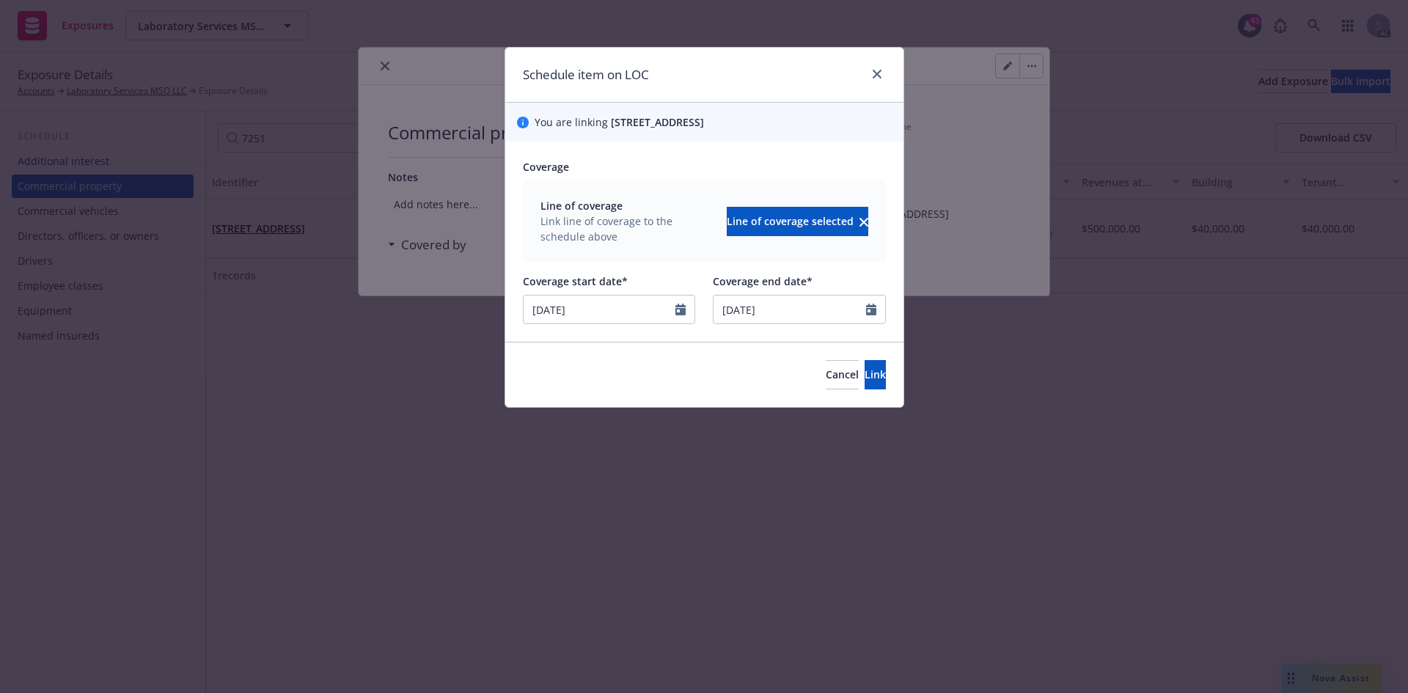
type input "07/21/2025"
click at [634, 245] on div "Line of coverage Link line of coverage to the schedule above Line of coverage s…" at bounding box center [704, 220] width 363 height 81
click at [865, 365] on button "Link" at bounding box center [875, 374] width 21 height 29
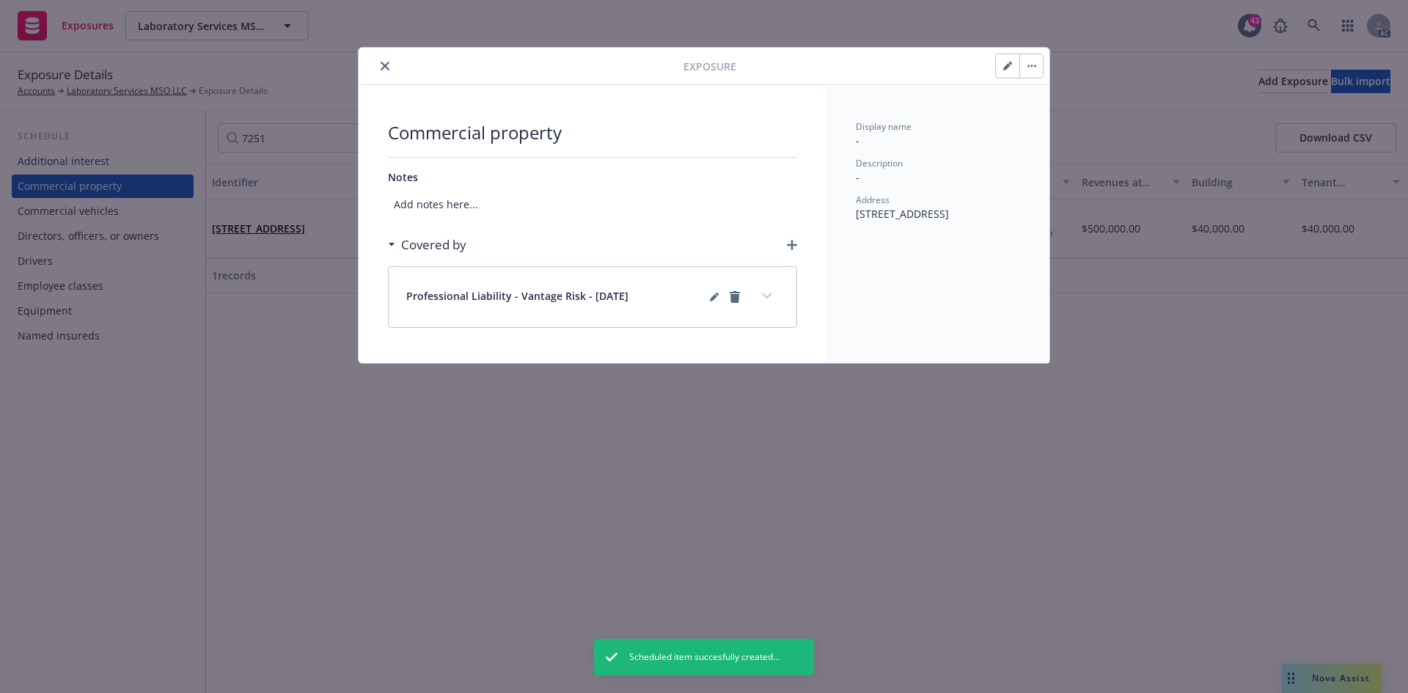
click at [796, 245] on icon "button" at bounding box center [792, 245] width 10 height 10
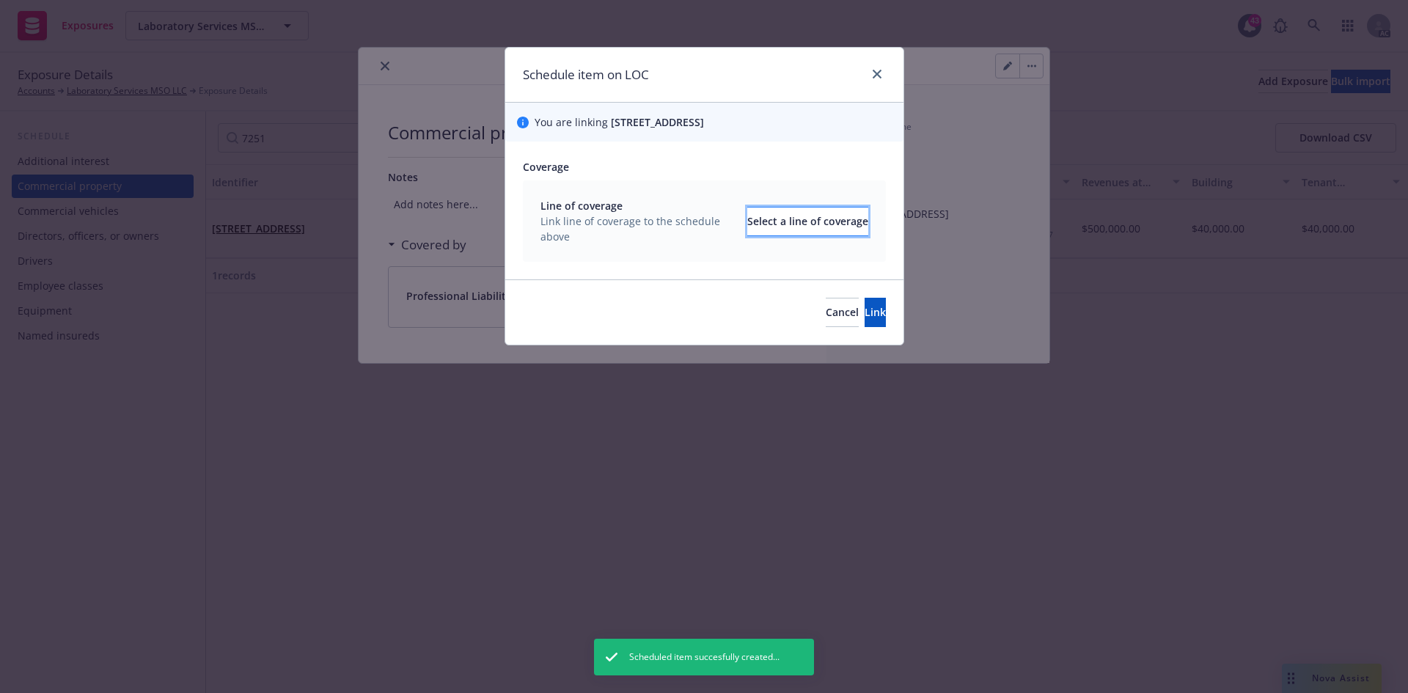
click at [778, 209] on div "Select a line of coverage" at bounding box center [807, 222] width 121 height 28
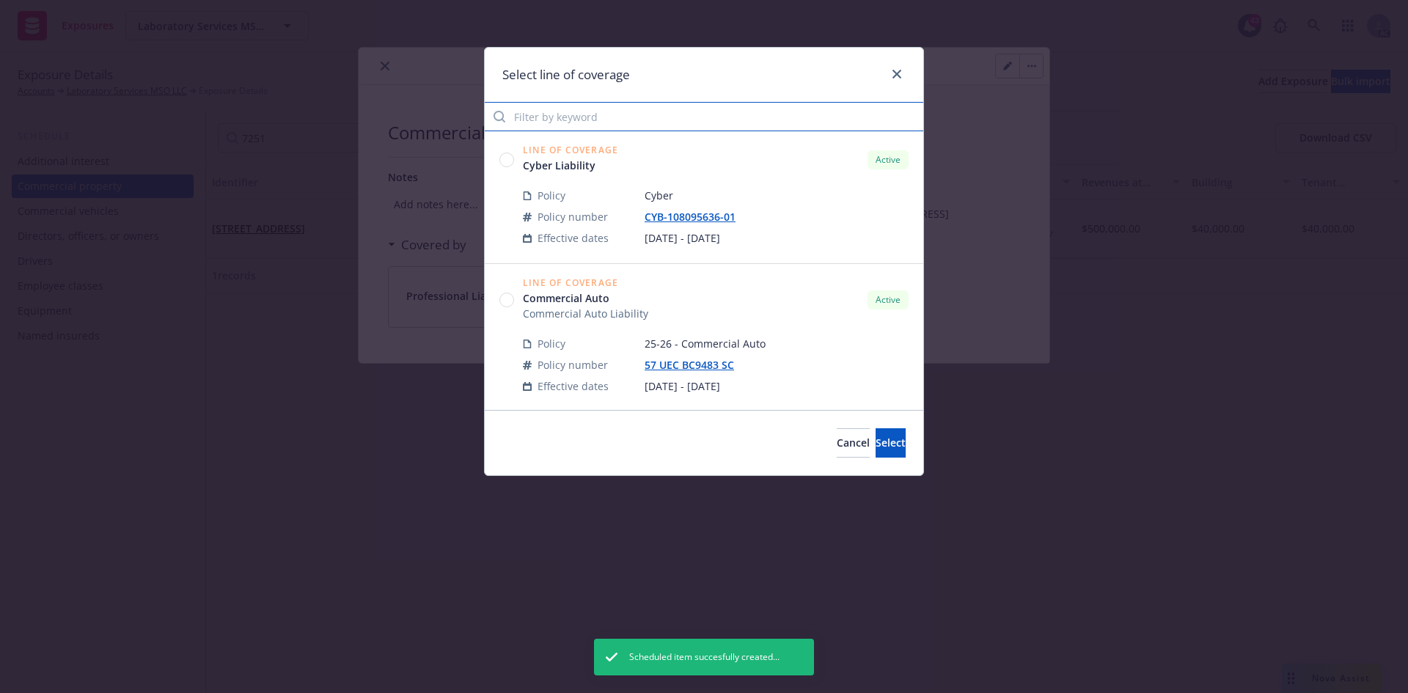
click at [674, 125] on input "Filter by keyword" at bounding box center [704, 116] width 439 height 29
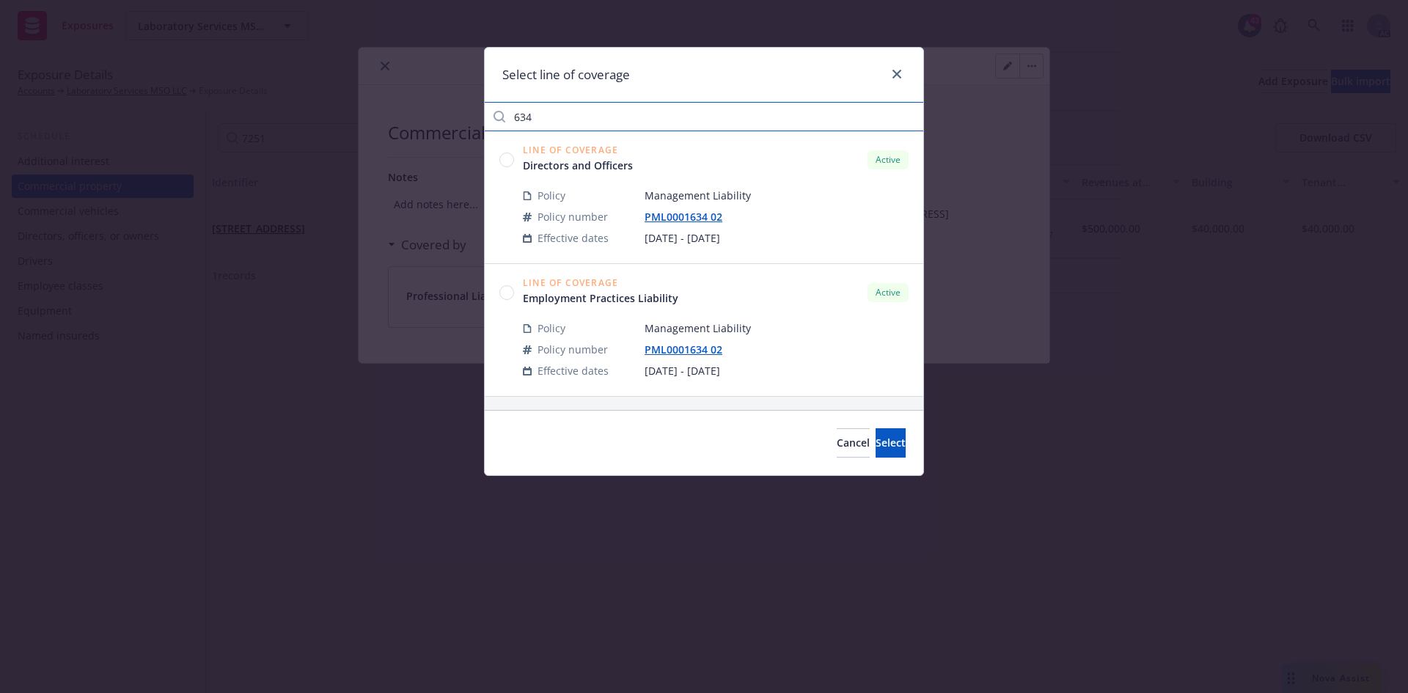
type input "634"
click at [510, 163] on circle at bounding box center [507, 160] width 14 height 14
click at [876, 439] on span "Select" at bounding box center [891, 443] width 30 height 14
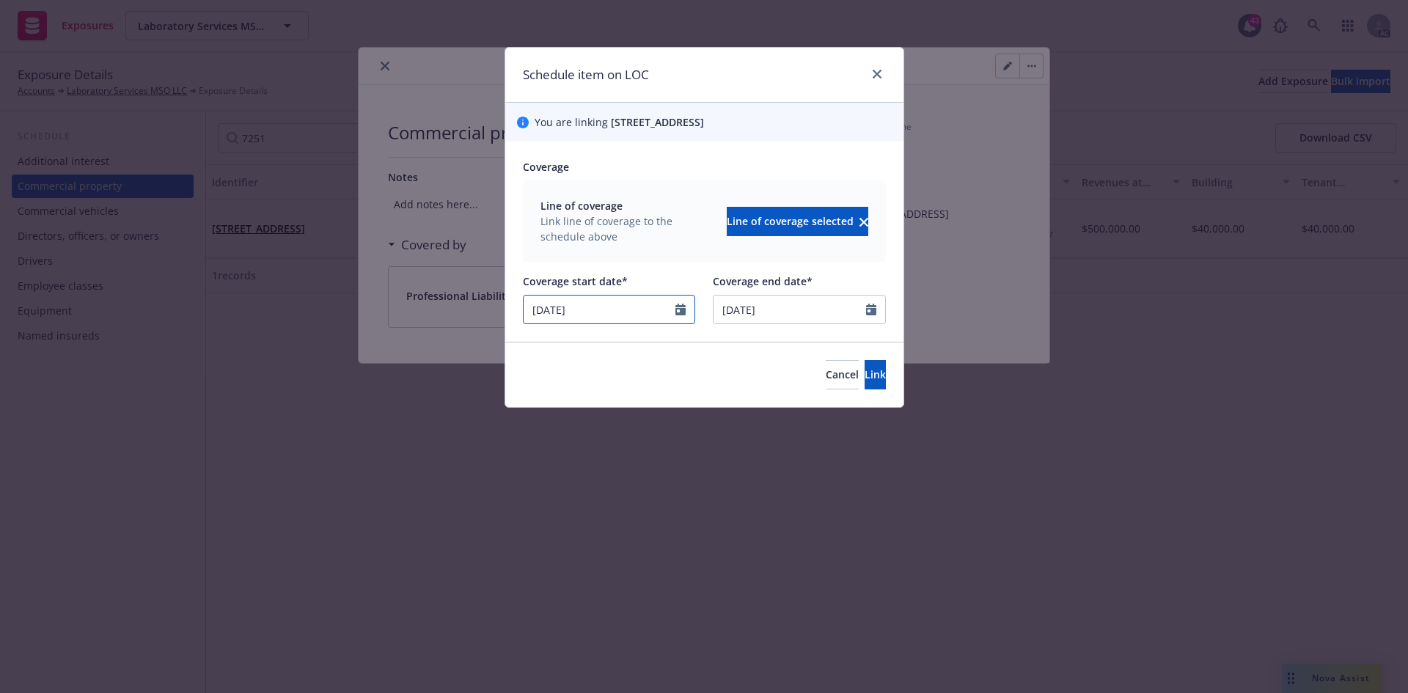
select select "2"
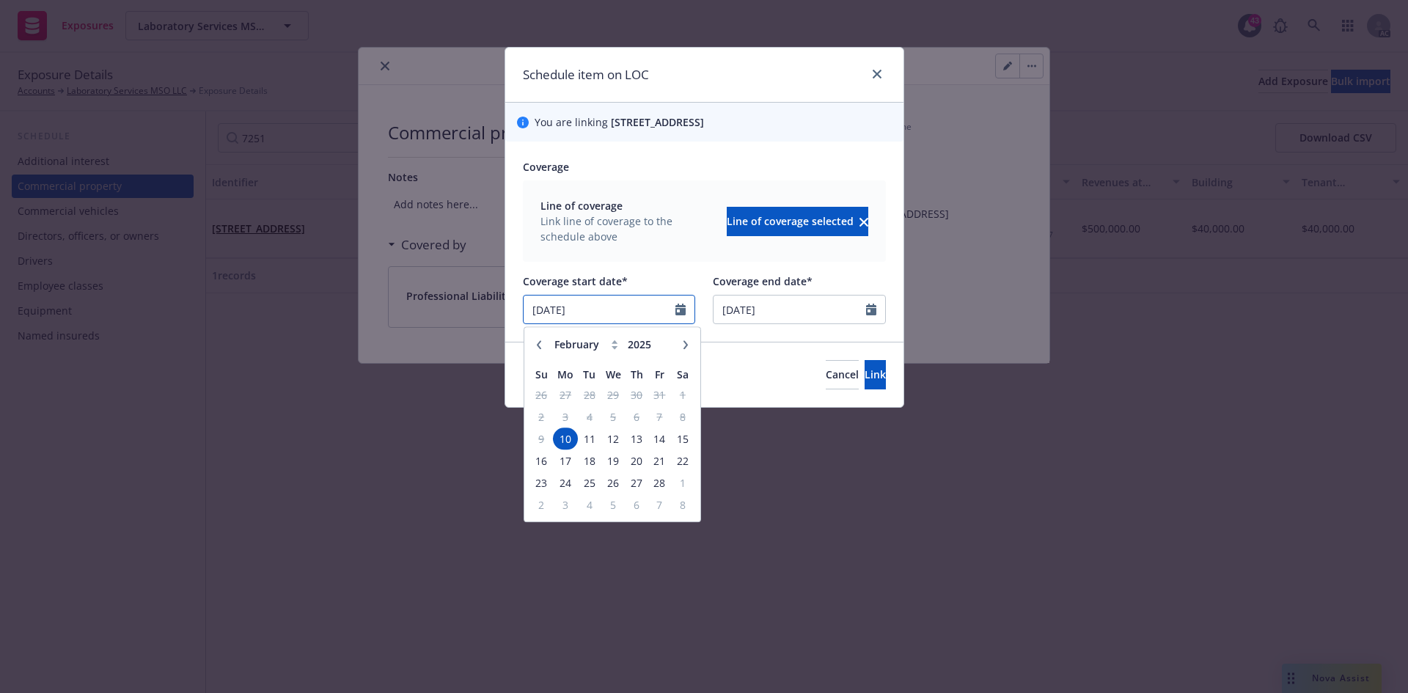
drag, startPoint x: 611, startPoint y: 305, endPoint x: 493, endPoint y: 304, distance: 118.1
click at [493, 304] on div "Schedule item on LOC You are linking 7251 W Charleston Blvd, Las Vegas, NV, 891…" at bounding box center [704, 346] width 1408 height 693
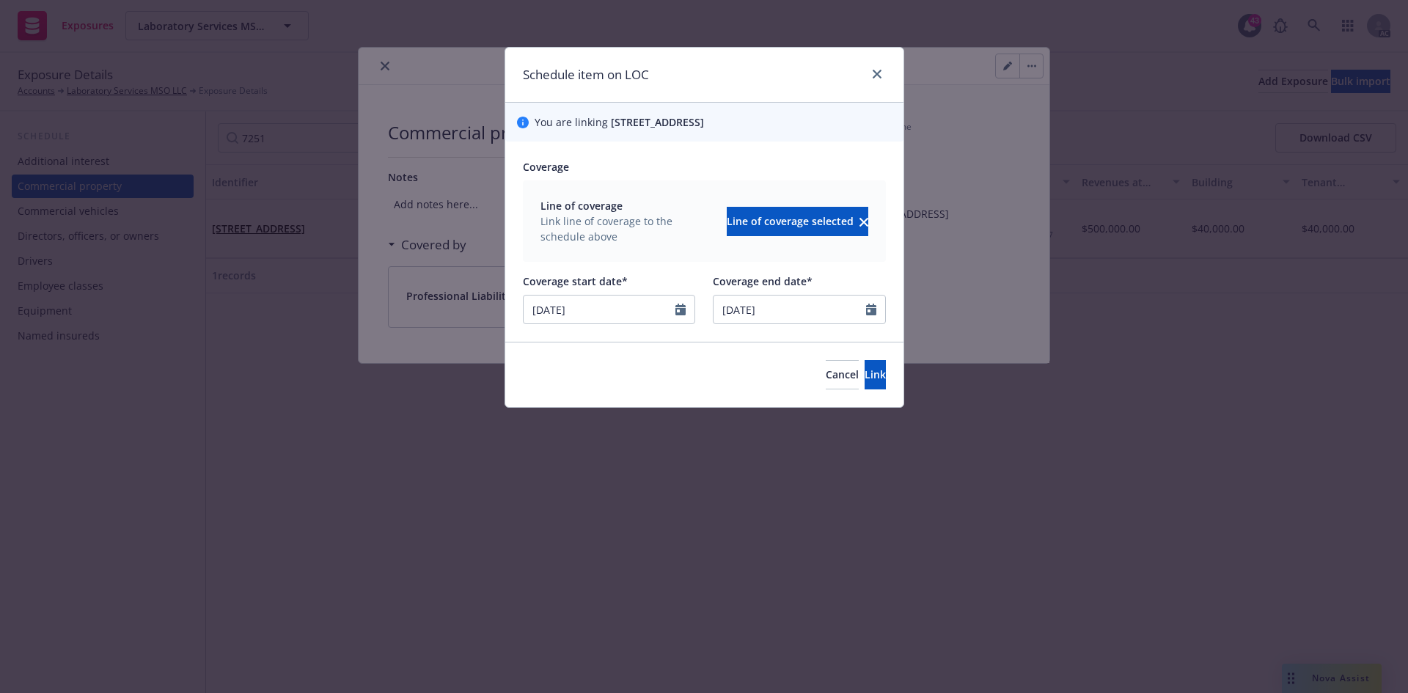
type input "07/21/2025"
click at [665, 272] on div at bounding box center [704, 268] width 363 height 12
click at [865, 366] on button "Link" at bounding box center [875, 374] width 21 height 29
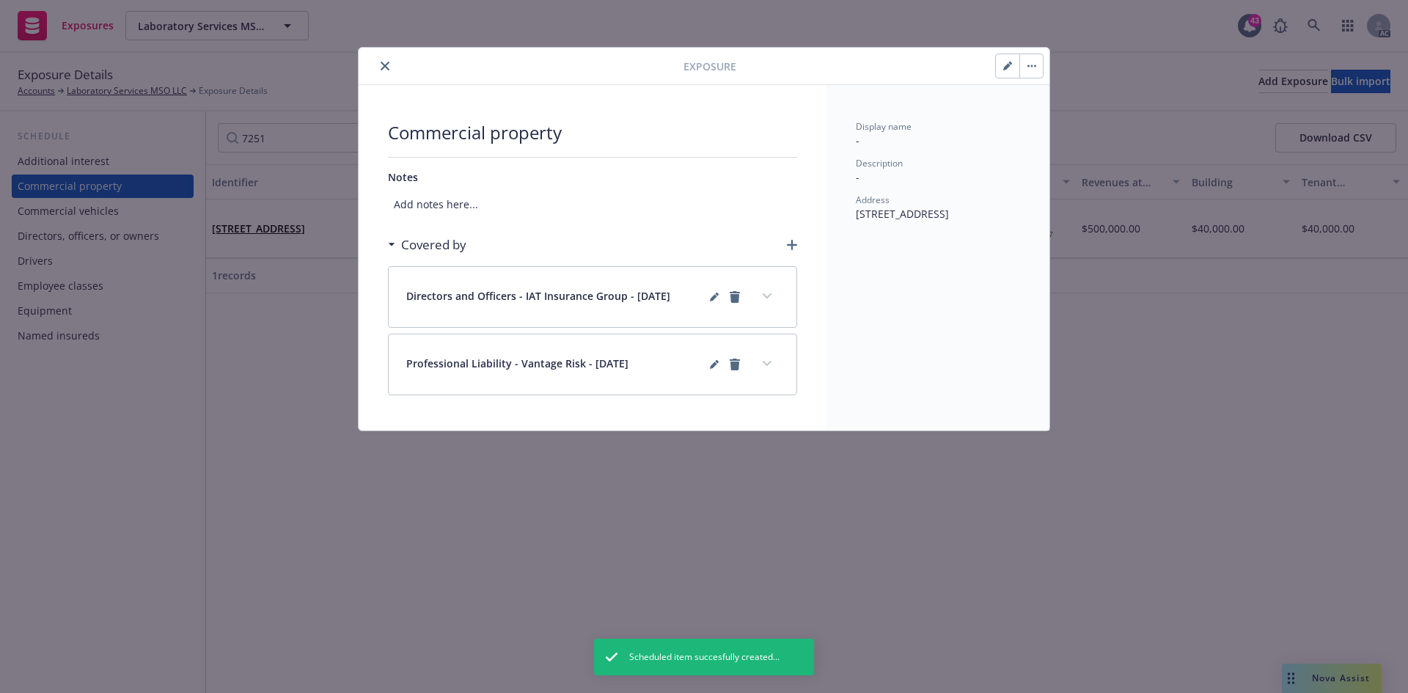
click at [789, 241] on icon "button" at bounding box center [792, 245] width 10 height 10
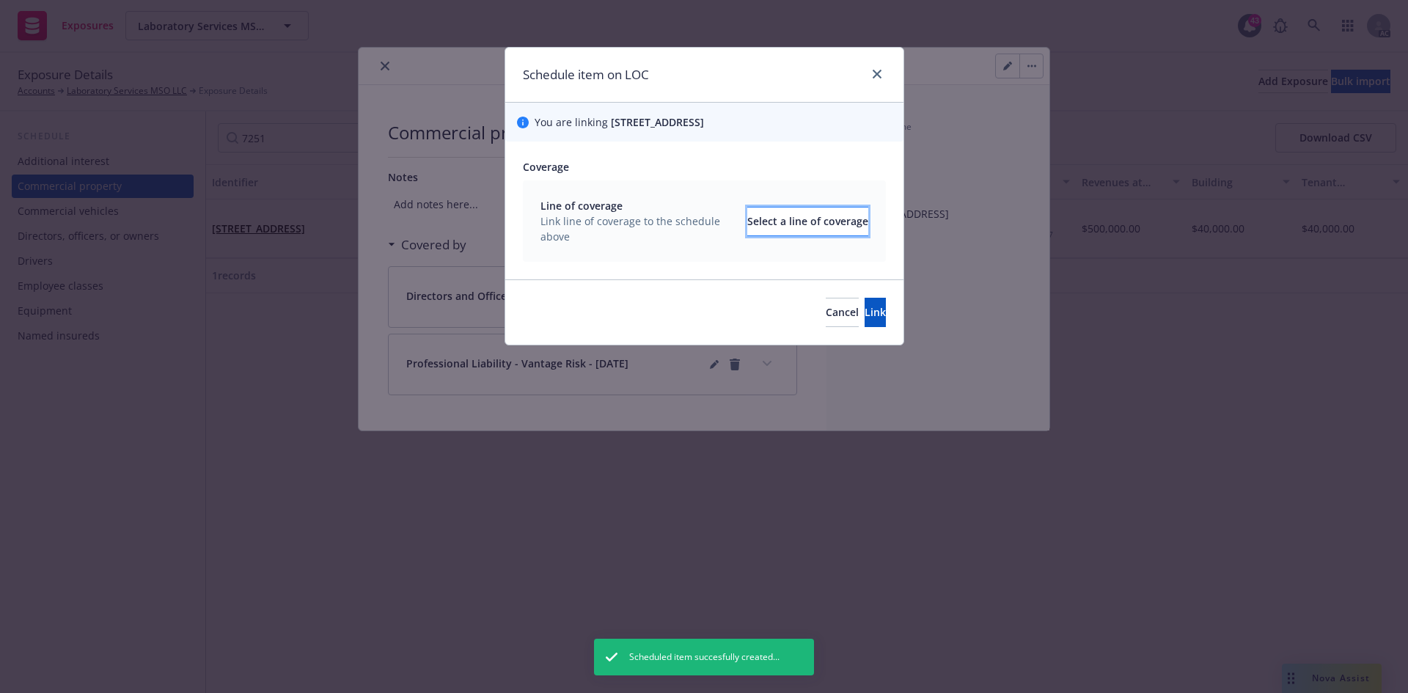
click at [781, 220] on div "Select a line of coverage" at bounding box center [807, 222] width 121 height 28
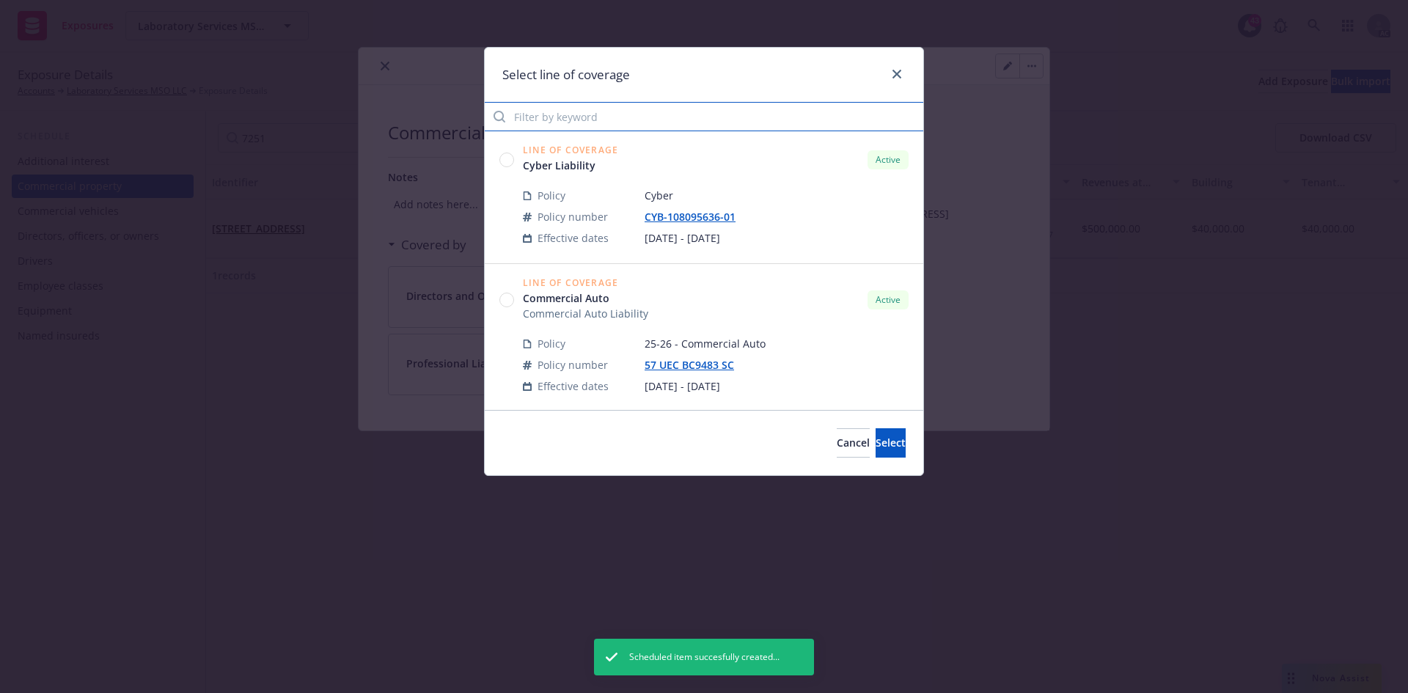
click at [675, 124] on input "Filter by keyword" at bounding box center [704, 116] width 439 height 29
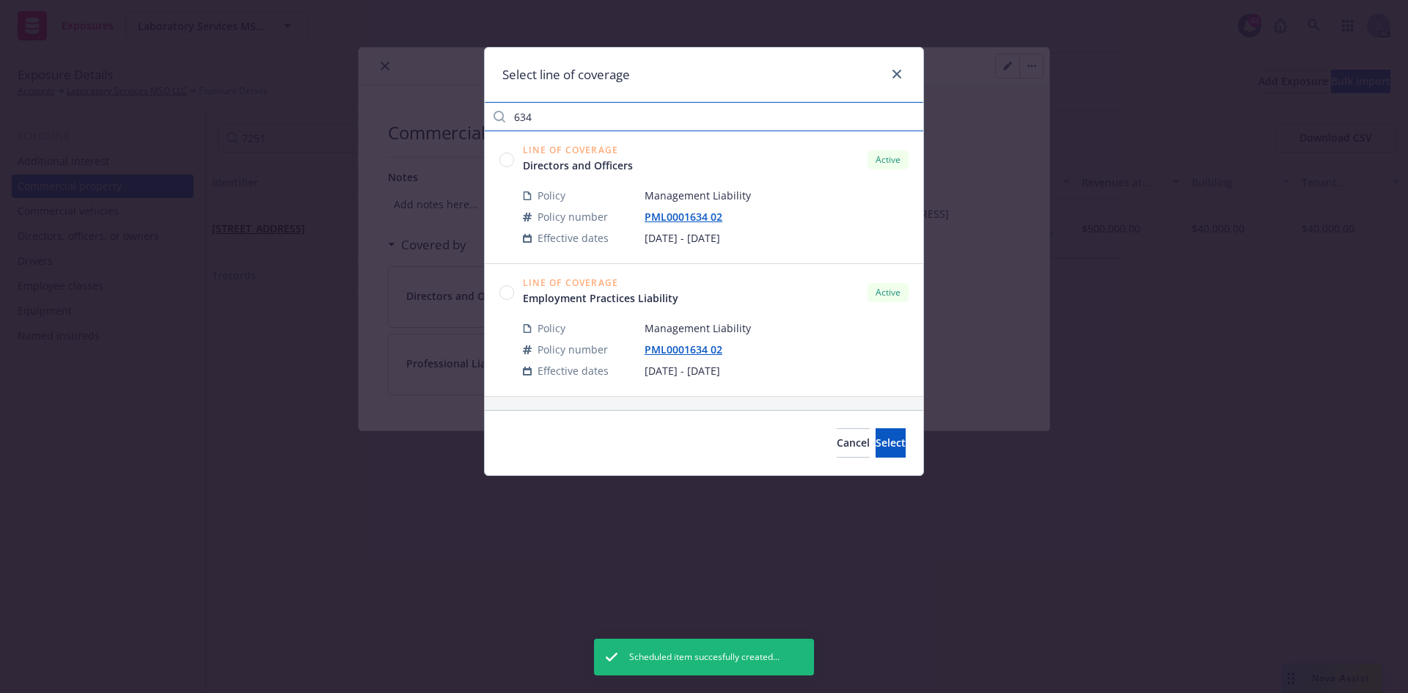
type input "634"
click at [502, 293] on circle at bounding box center [507, 292] width 14 height 14
click at [876, 440] on button "Select" at bounding box center [891, 442] width 30 height 29
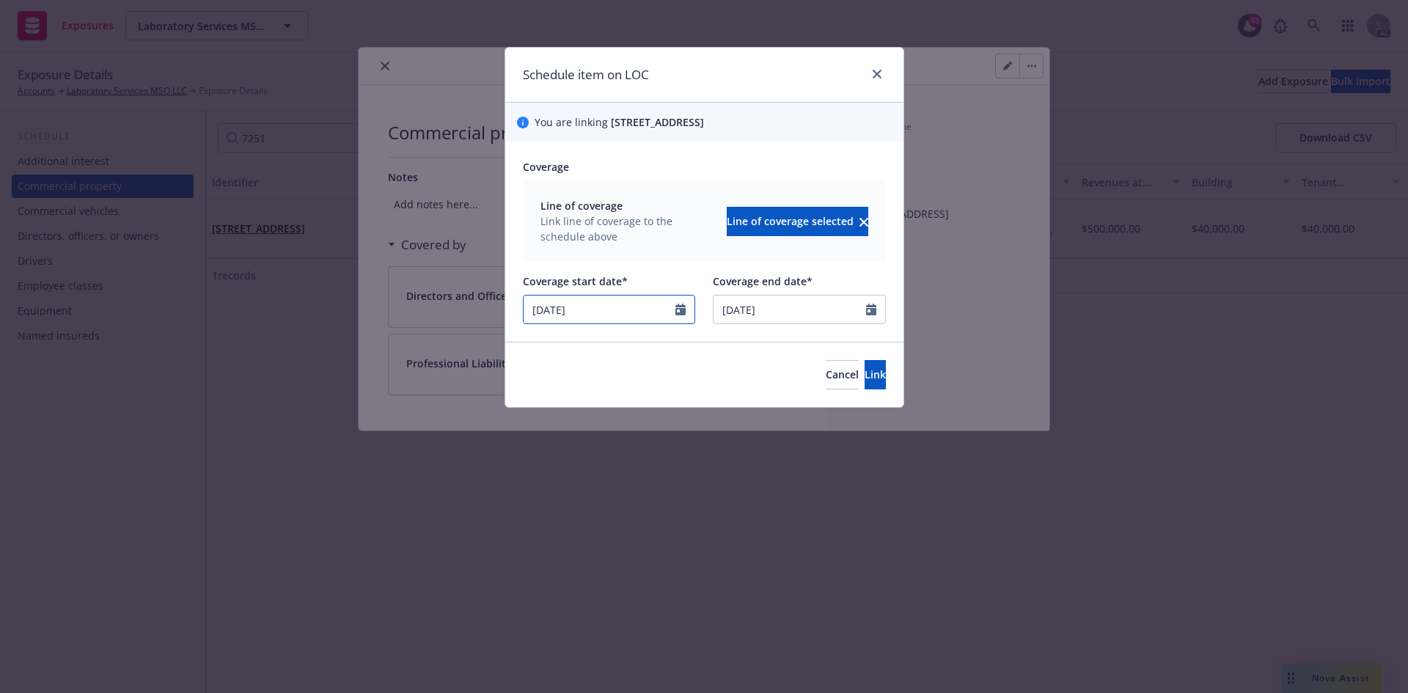
select select "2"
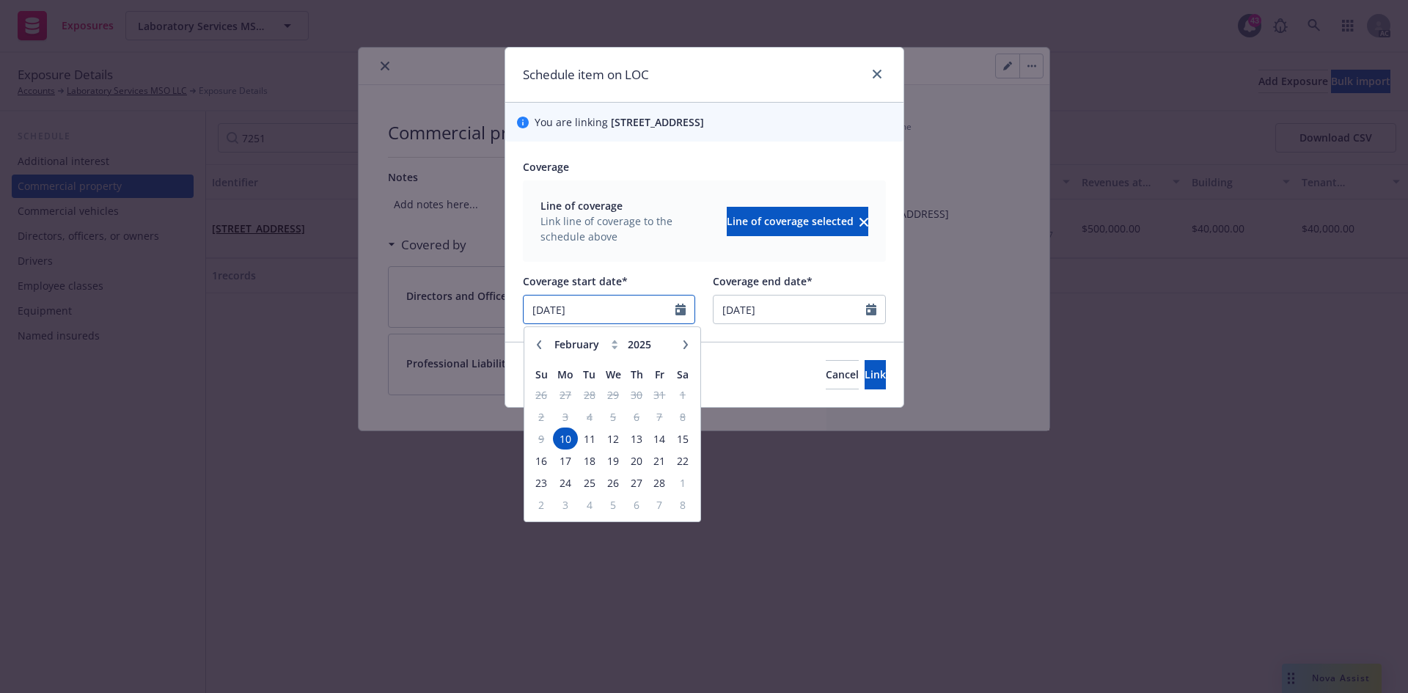
drag, startPoint x: 617, startPoint y: 315, endPoint x: 510, endPoint y: 310, distance: 107.3
click at [510, 310] on div "Coverage Line of coverage Link line of coverage to the schedule above Line of c…" at bounding box center [704, 242] width 398 height 200
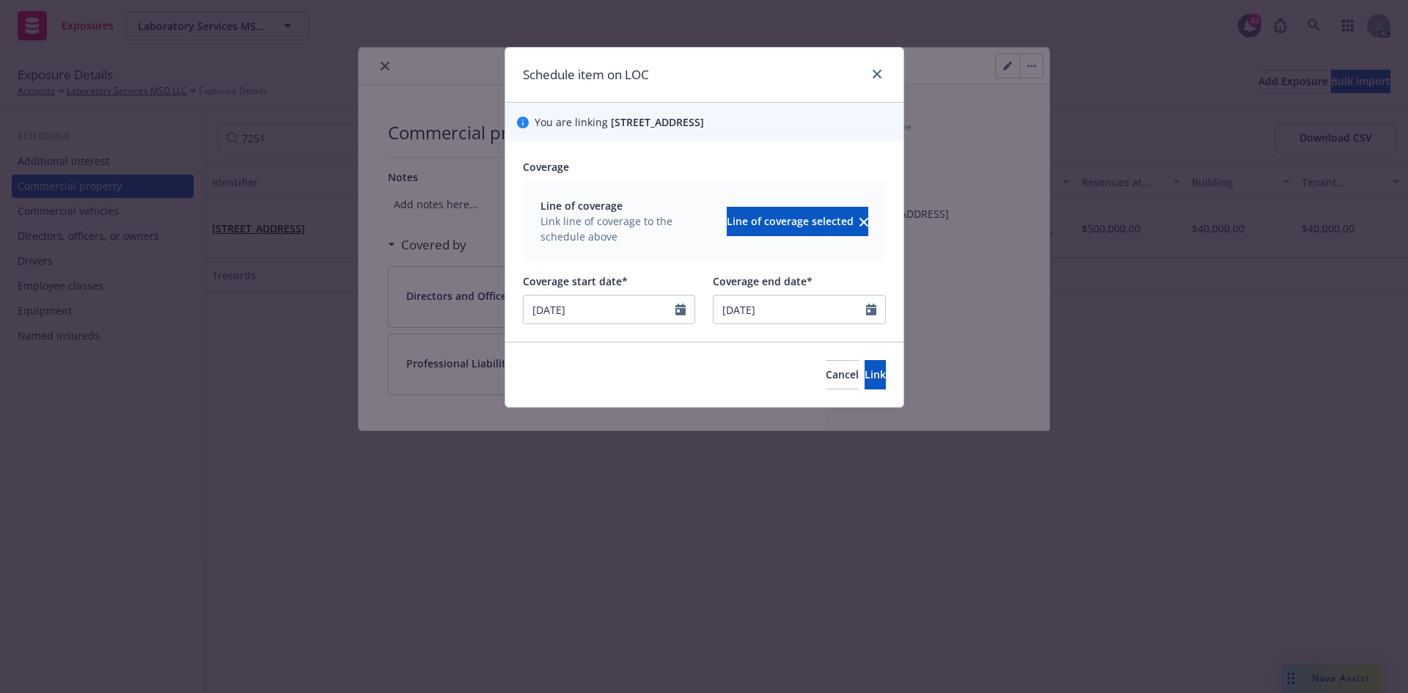
type input "07/21/2025"
click at [706, 266] on div at bounding box center [704, 268] width 363 height 12
click at [867, 370] on button "Link" at bounding box center [875, 374] width 21 height 29
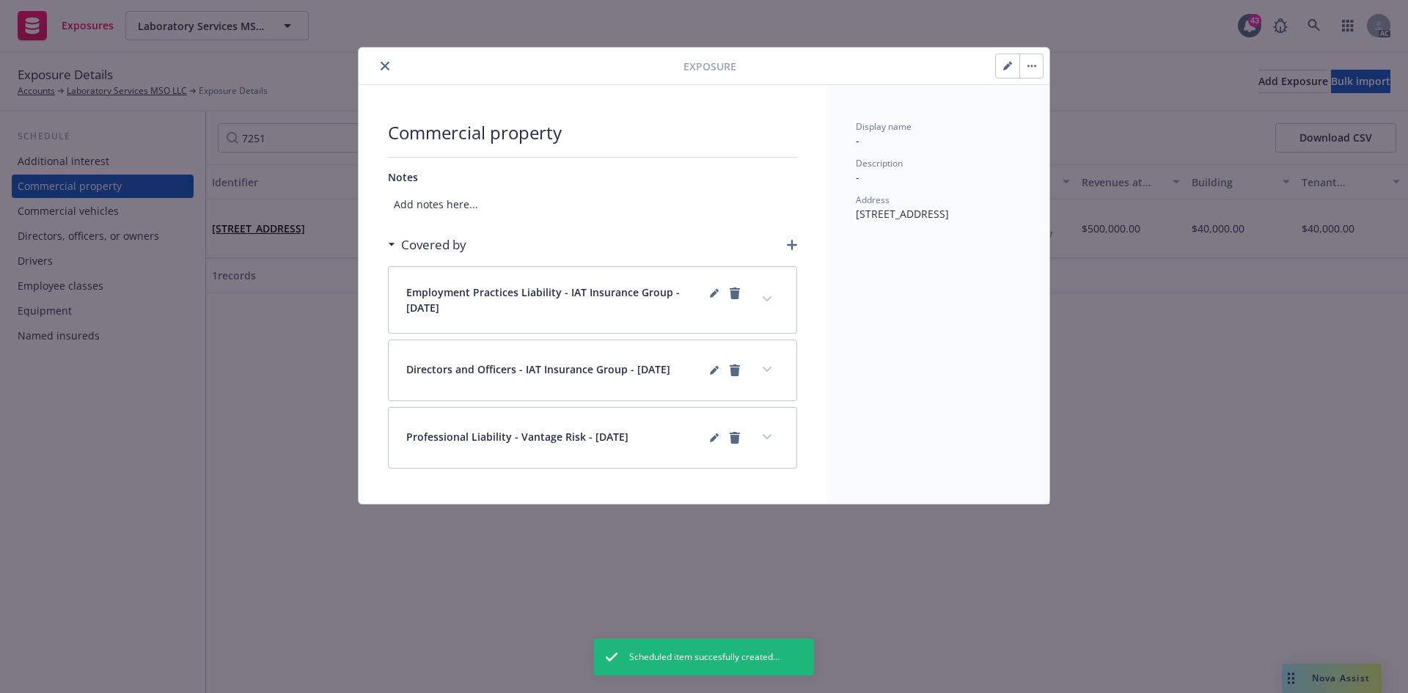
click at [384, 67] on icon "close" at bounding box center [385, 66] width 9 height 9
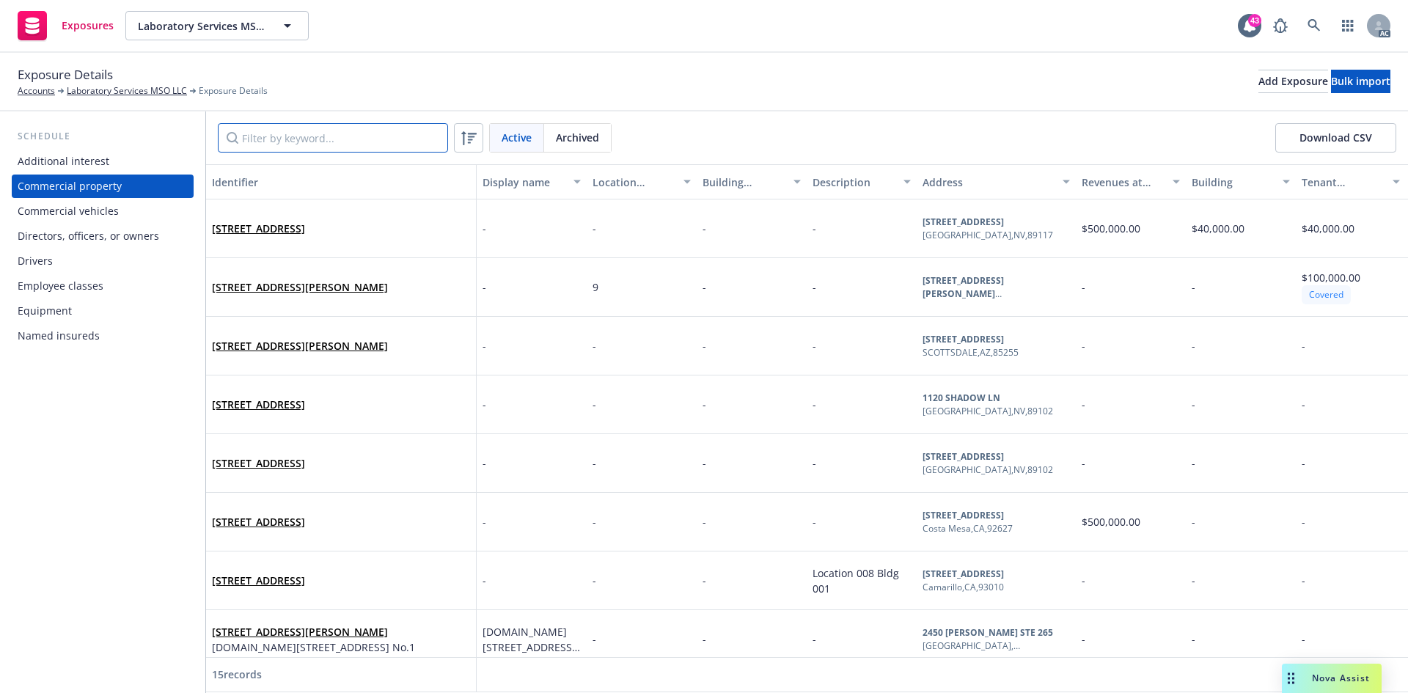
click at [301, 143] on input "Filter by keyword..." at bounding box center [333, 137] width 230 height 29
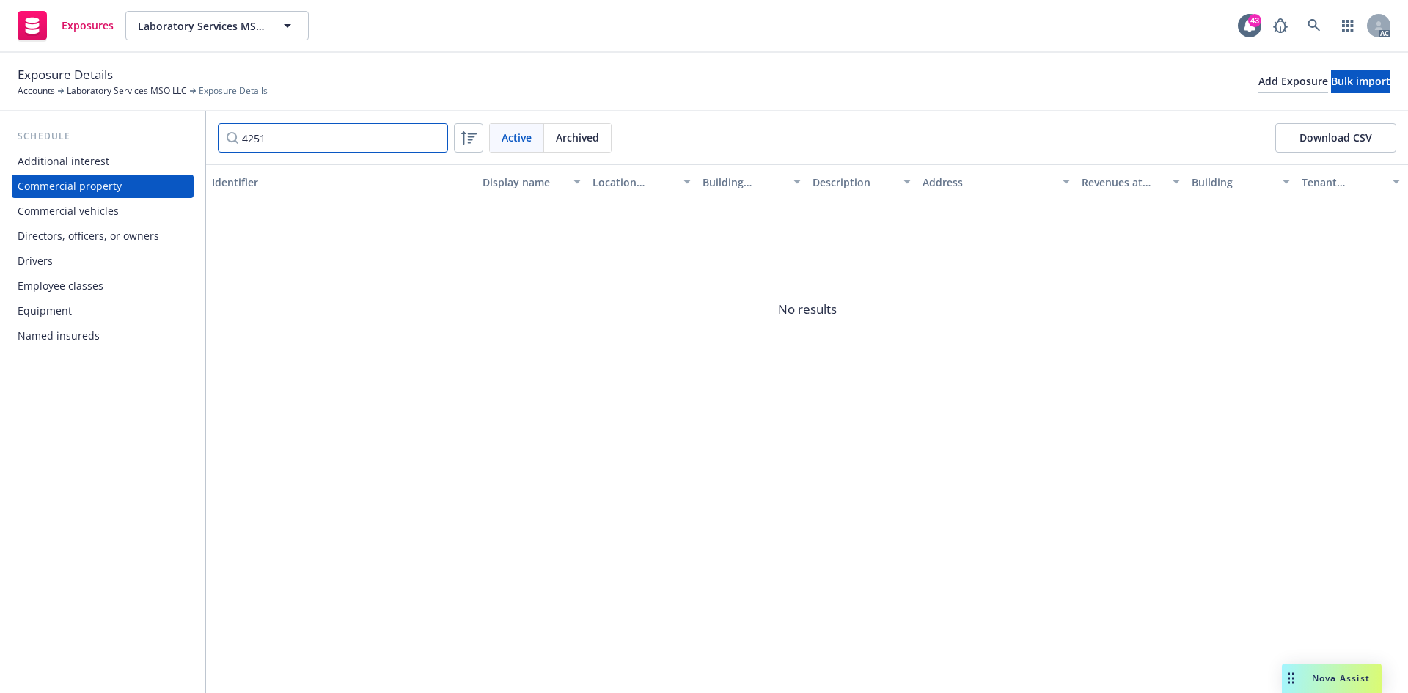
drag, startPoint x: 273, startPoint y: 147, endPoint x: 228, endPoint y: 146, distance: 44.8
click at [227, 146] on input "4251" at bounding box center [333, 137] width 230 height 29
type input "7251"
click at [555, 431] on div "Identifier Display name Location number Building number Description Address Rev…" at bounding box center [807, 428] width 1202 height 529
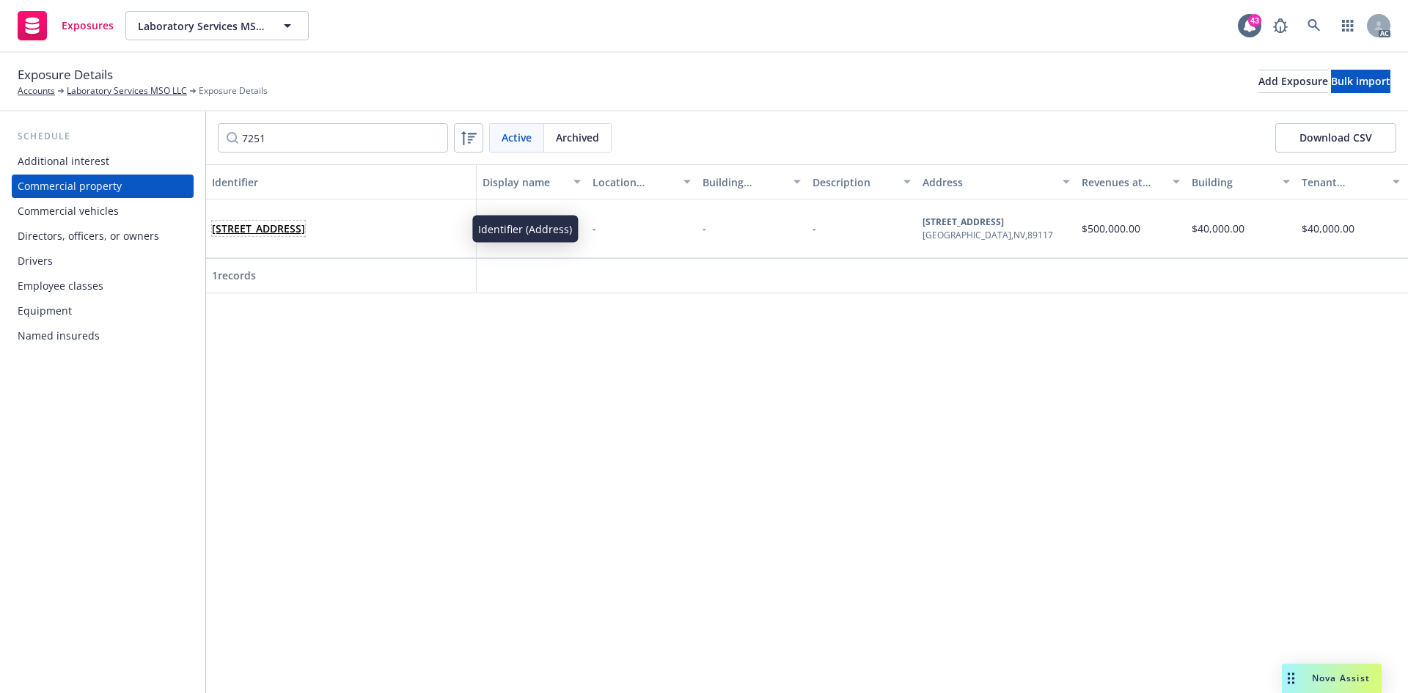
click at [305, 222] on link "[STREET_ADDRESS]" at bounding box center [258, 229] width 93 height 14
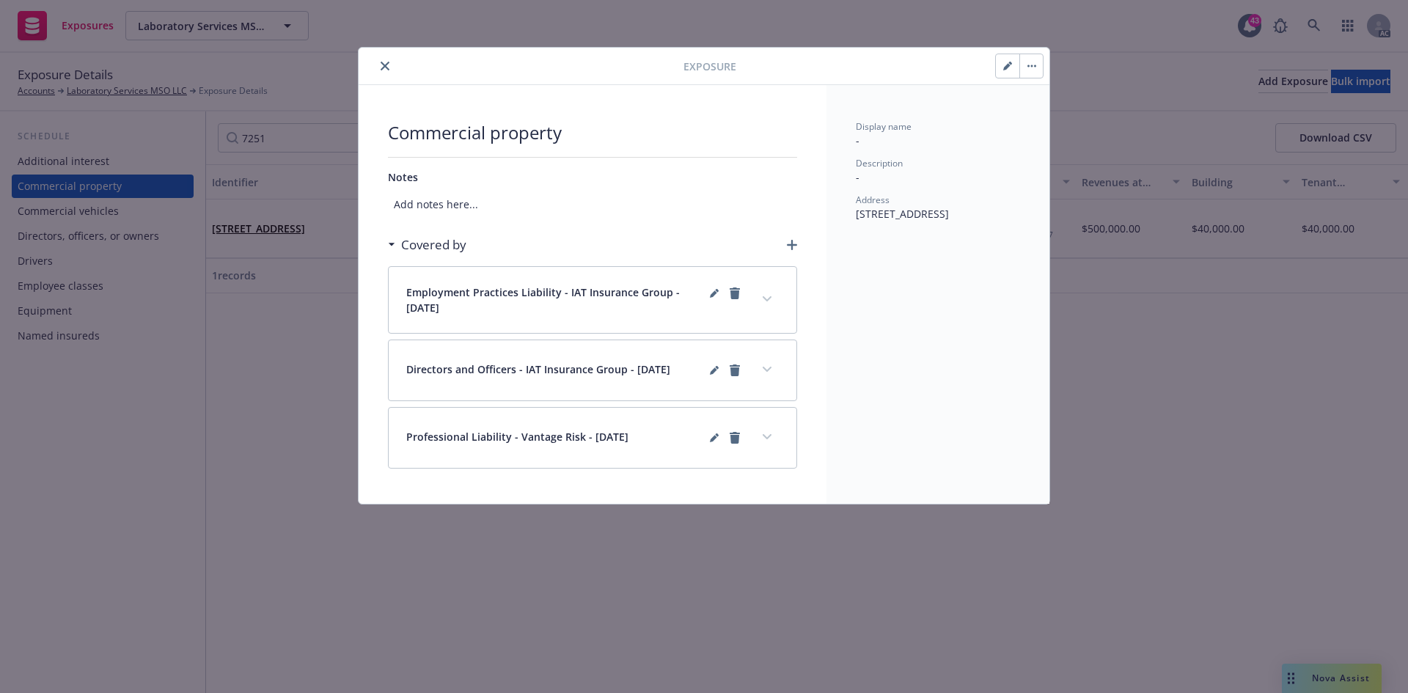
click at [387, 64] on icon "close" at bounding box center [385, 66] width 9 height 9
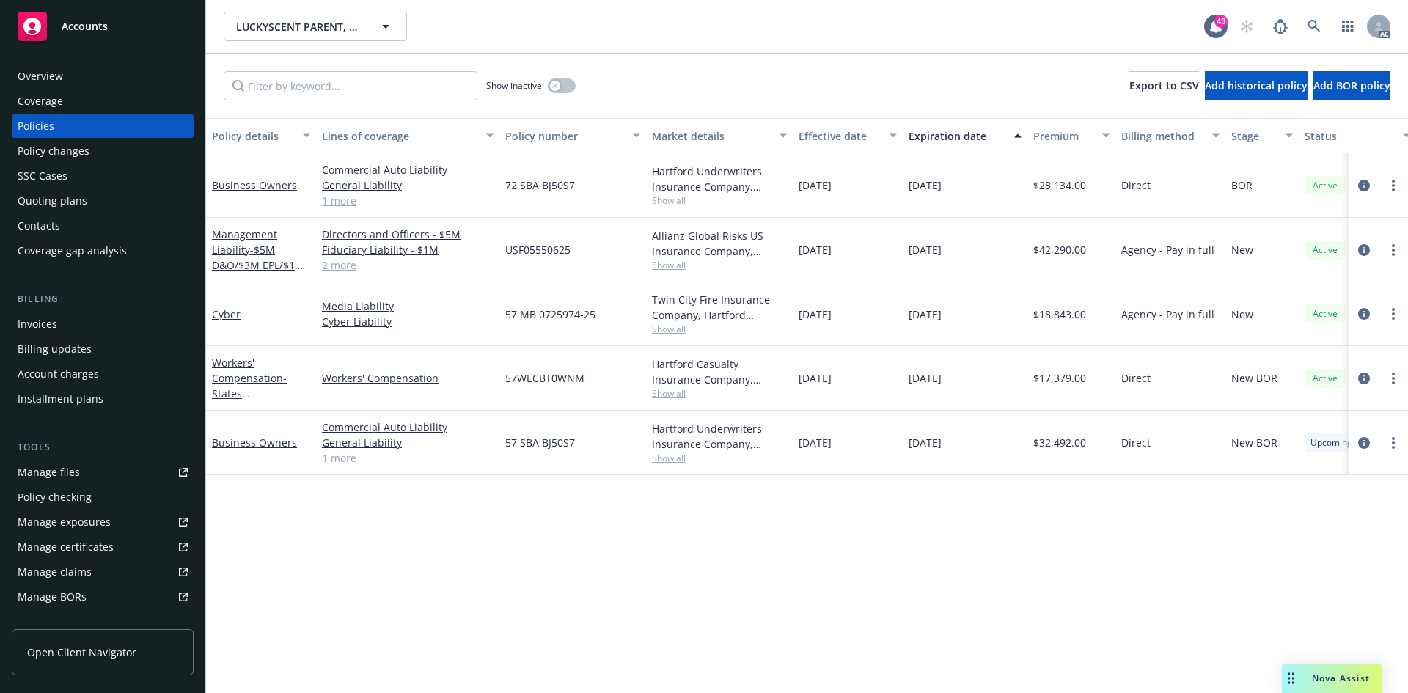
click at [674, 266] on span "Show all" at bounding box center [719, 265] width 135 height 12
click at [880, 538] on div "Policy details Lines of coverage Policy number Market details Effective date Ex…" at bounding box center [807, 405] width 1202 height 575
click at [679, 462] on span "Show all" at bounding box center [719, 458] width 135 height 12
click at [875, 498] on div "Policy details Lines of coverage Policy number Market details Effective date Ex…" at bounding box center [807, 405] width 1202 height 575
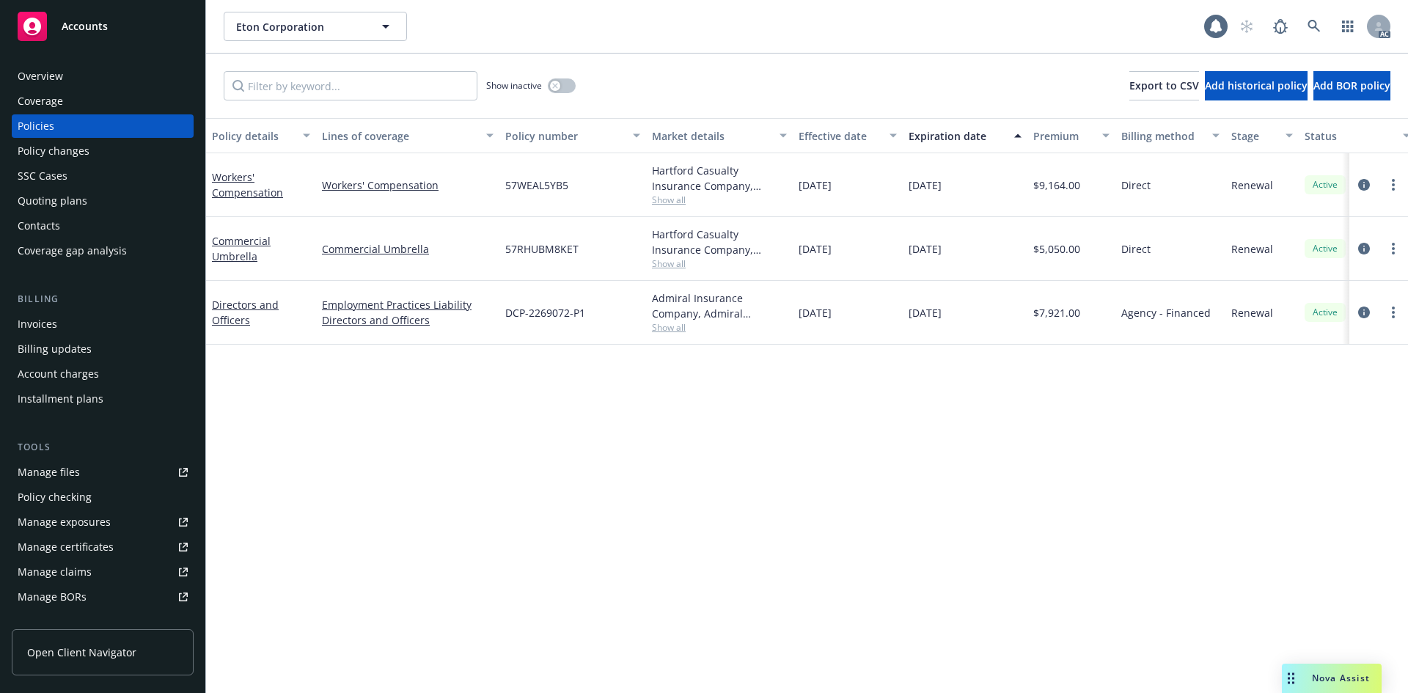
drag, startPoint x: 0, startPoint y: 0, endPoint x: 54, endPoint y: 81, distance: 97.4
click at [54, 81] on div "Overview" at bounding box center [40, 76] width 45 height 23
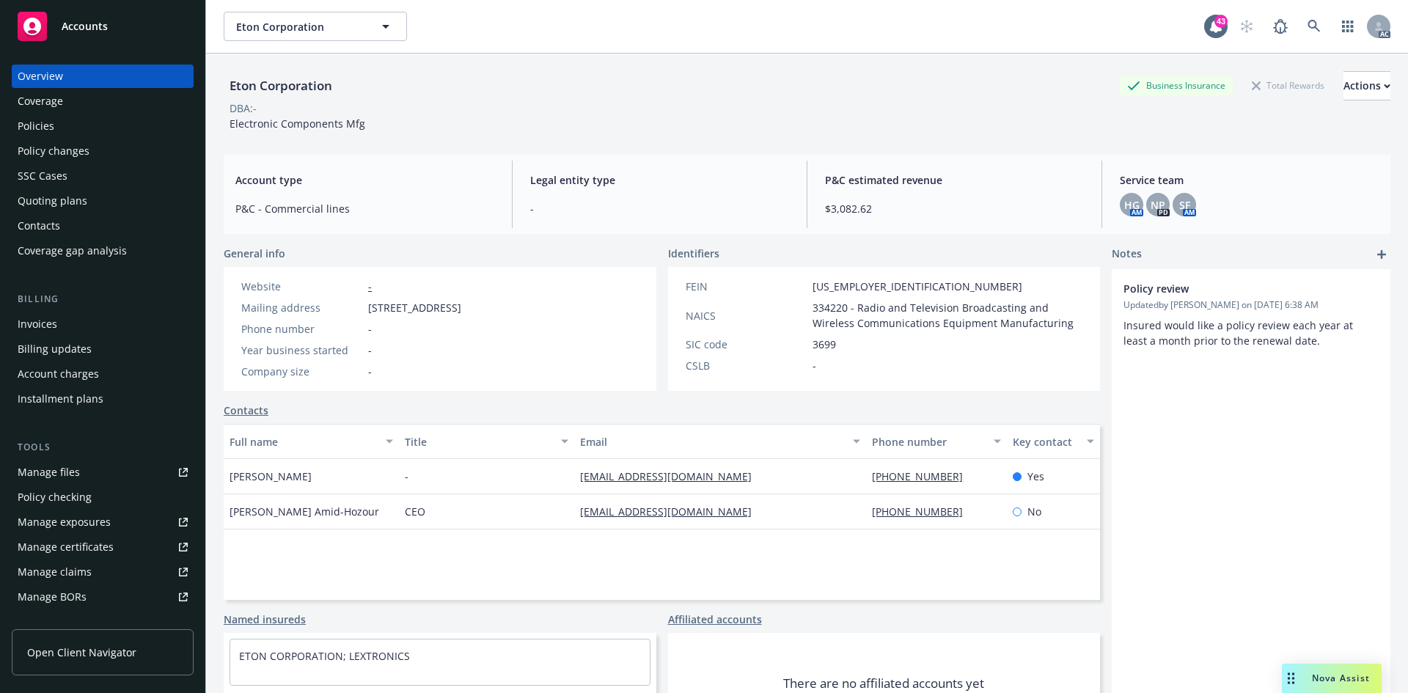
click at [13, 128] on link "Policies" at bounding box center [103, 125] width 182 height 23
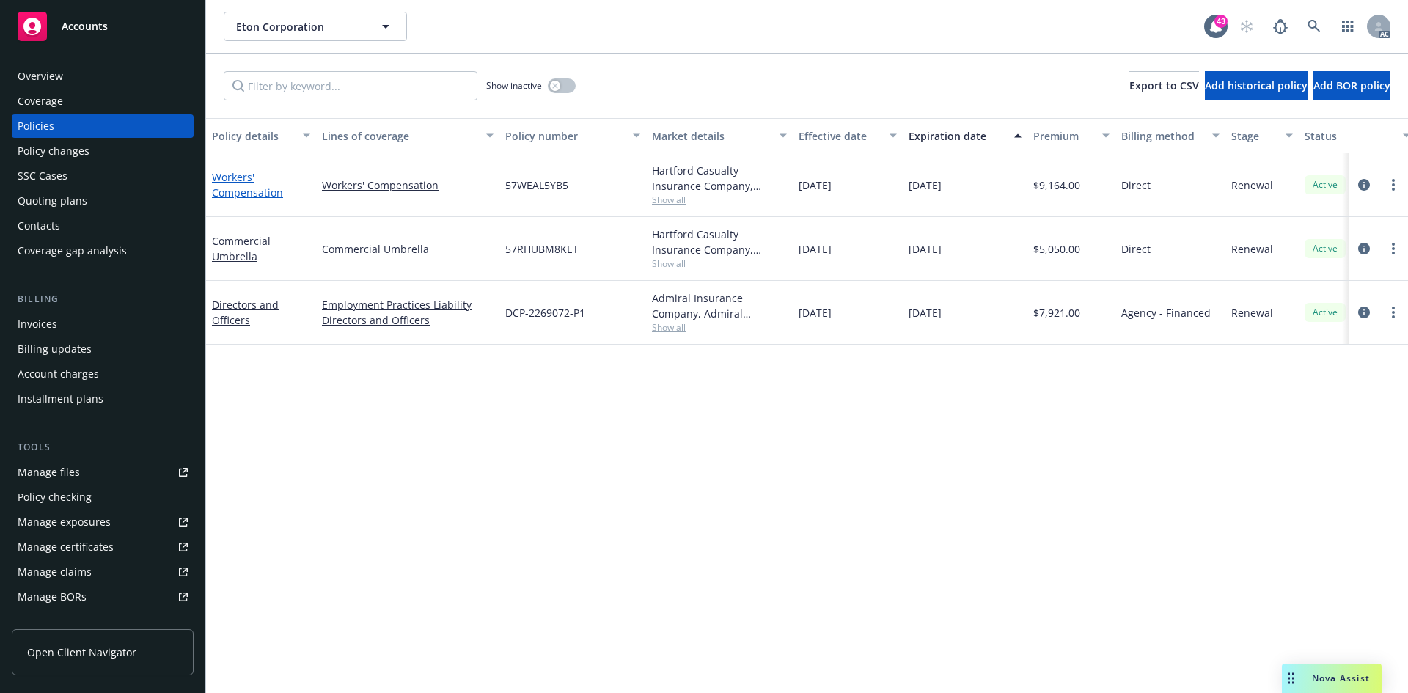
click at [255, 189] on link "Workers' Compensation" at bounding box center [247, 184] width 71 height 29
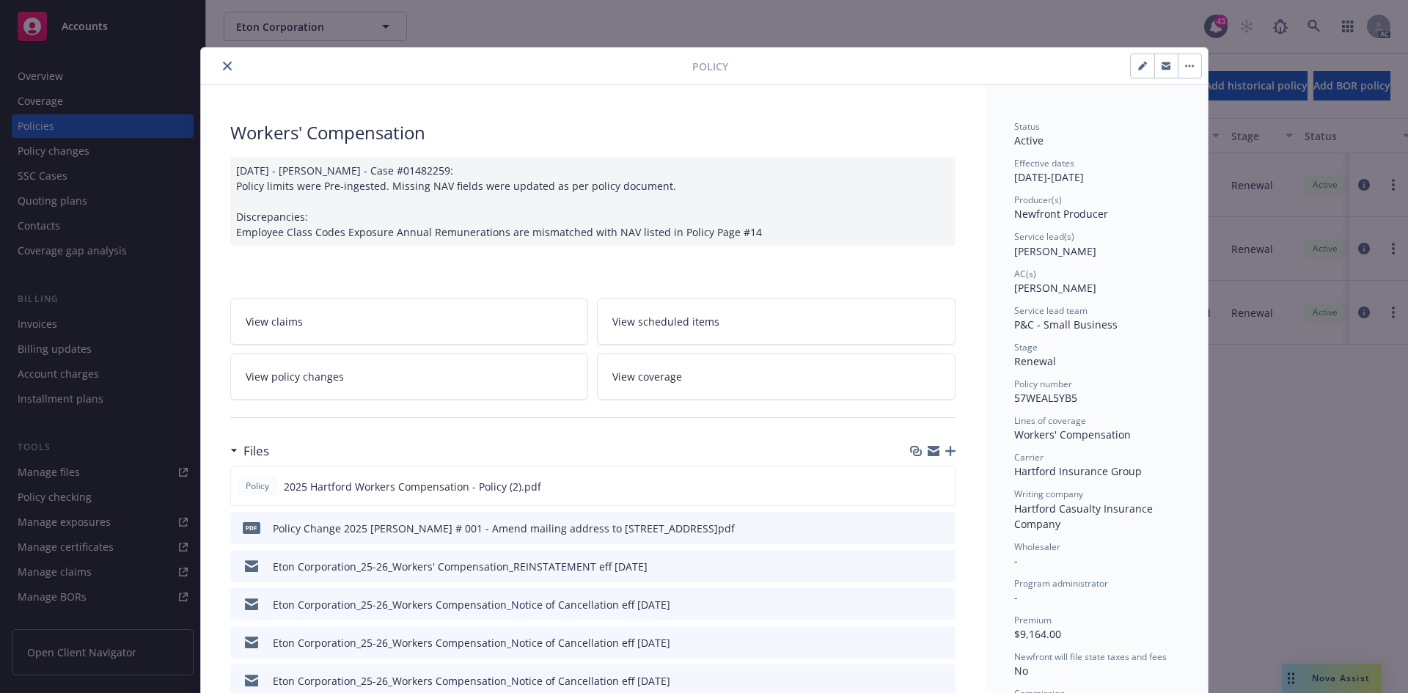
click at [223, 65] on icon "close" at bounding box center [227, 66] width 9 height 9
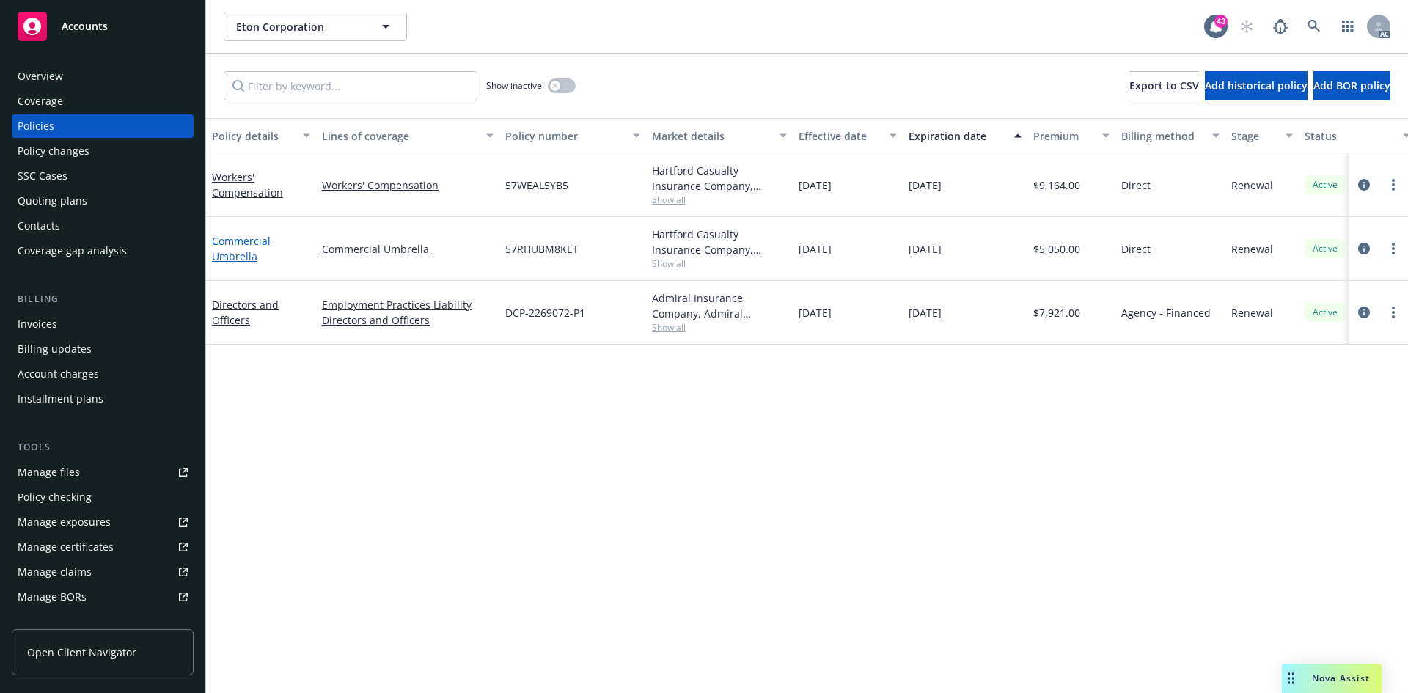
click at [229, 244] on link "Commercial Umbrella" at bounding box center [241, 248] width 59 height 29
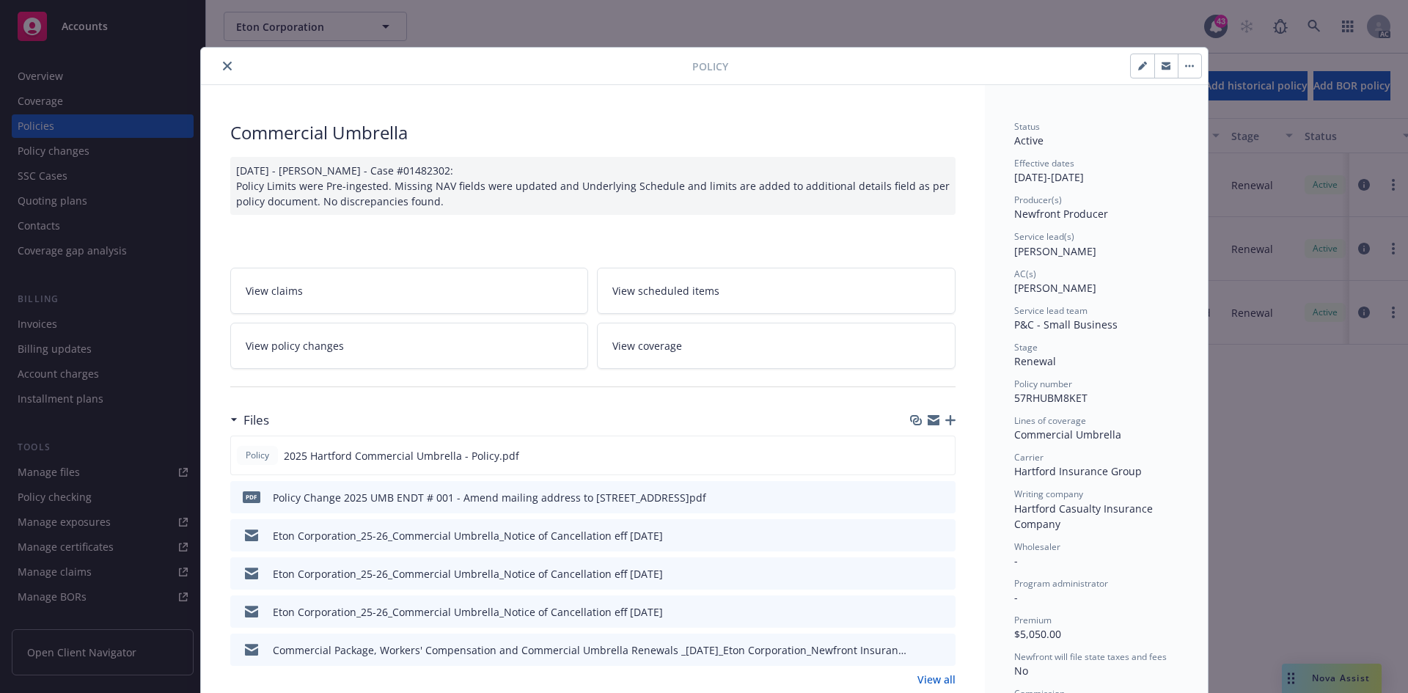
click at [219, 65] on button "close" at bounding box center [228, 66] width 18 height 18
